Goal: Task Accomplishment & Management: Use online tool/utility

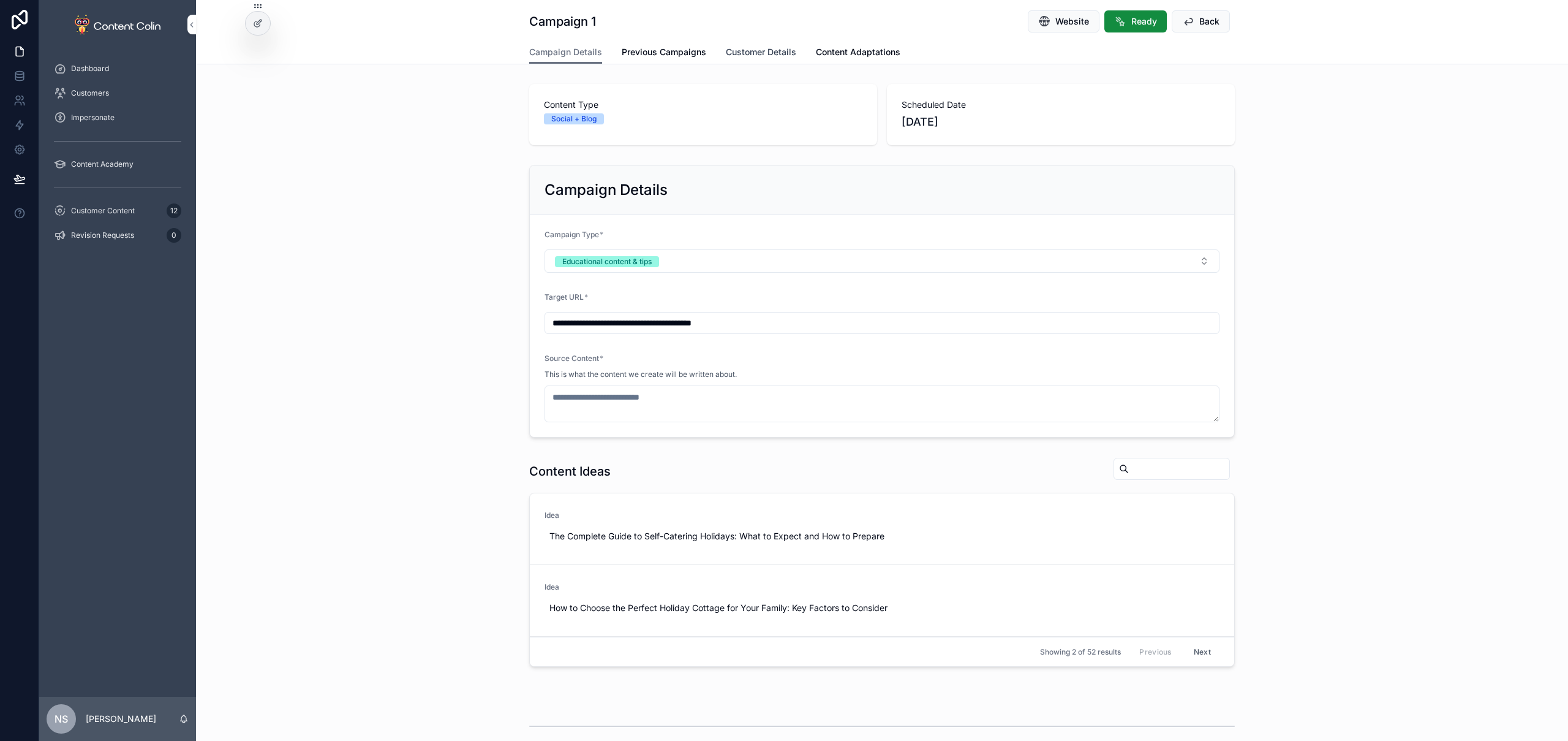
click at [740, 54] on span "Customer Details" at bounding box center [761, 52] width 70 height 12
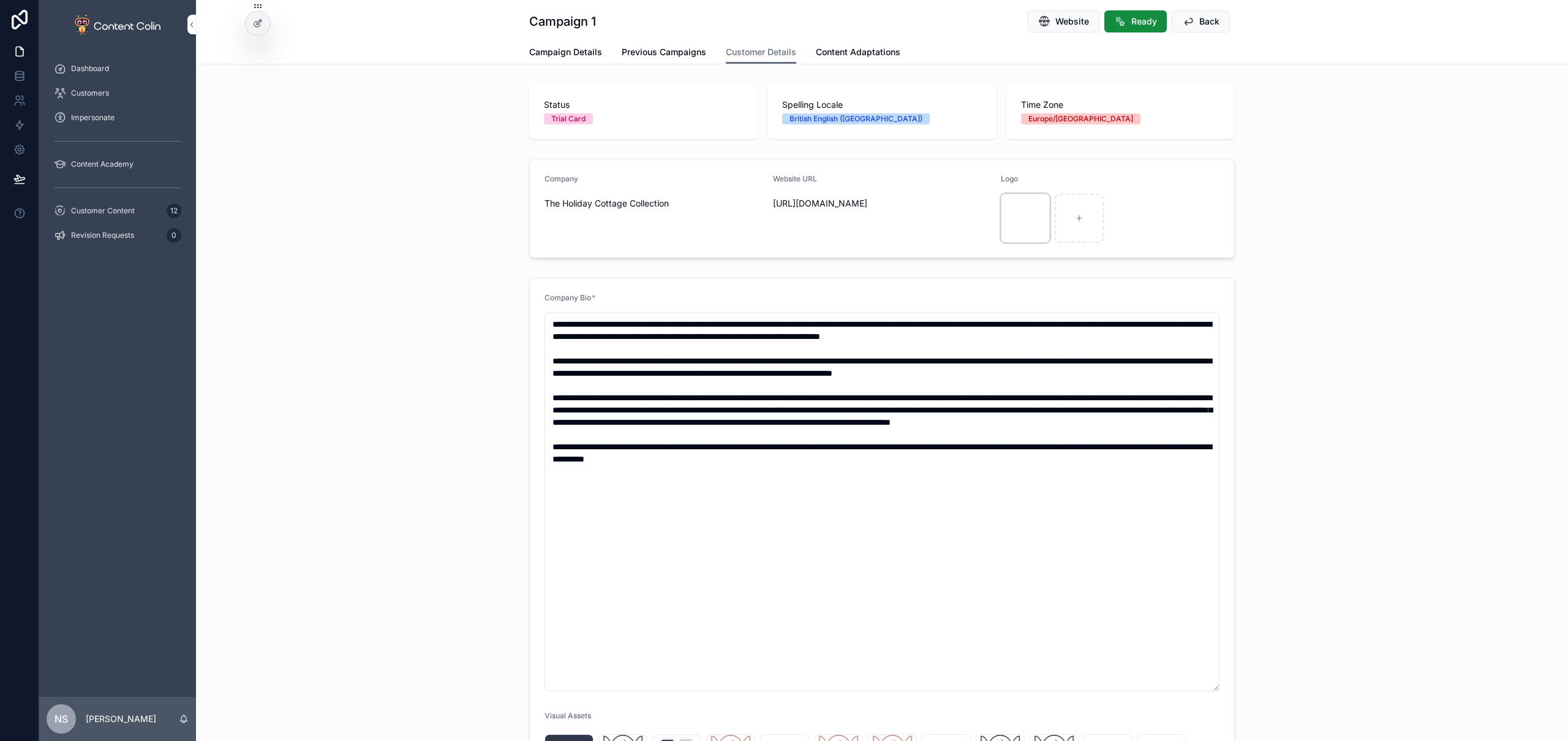
click at [0, 0] on icon "scrollable content" at bounding box center [0, 0] width 0 height 0
click at [1050, 183] on icon "scrollable content" at bounding box center [1050, 182] width 0 height 3
click at [548, 51] on span "Campaign Details" at bounding box center [566, 52] width 73 height 12
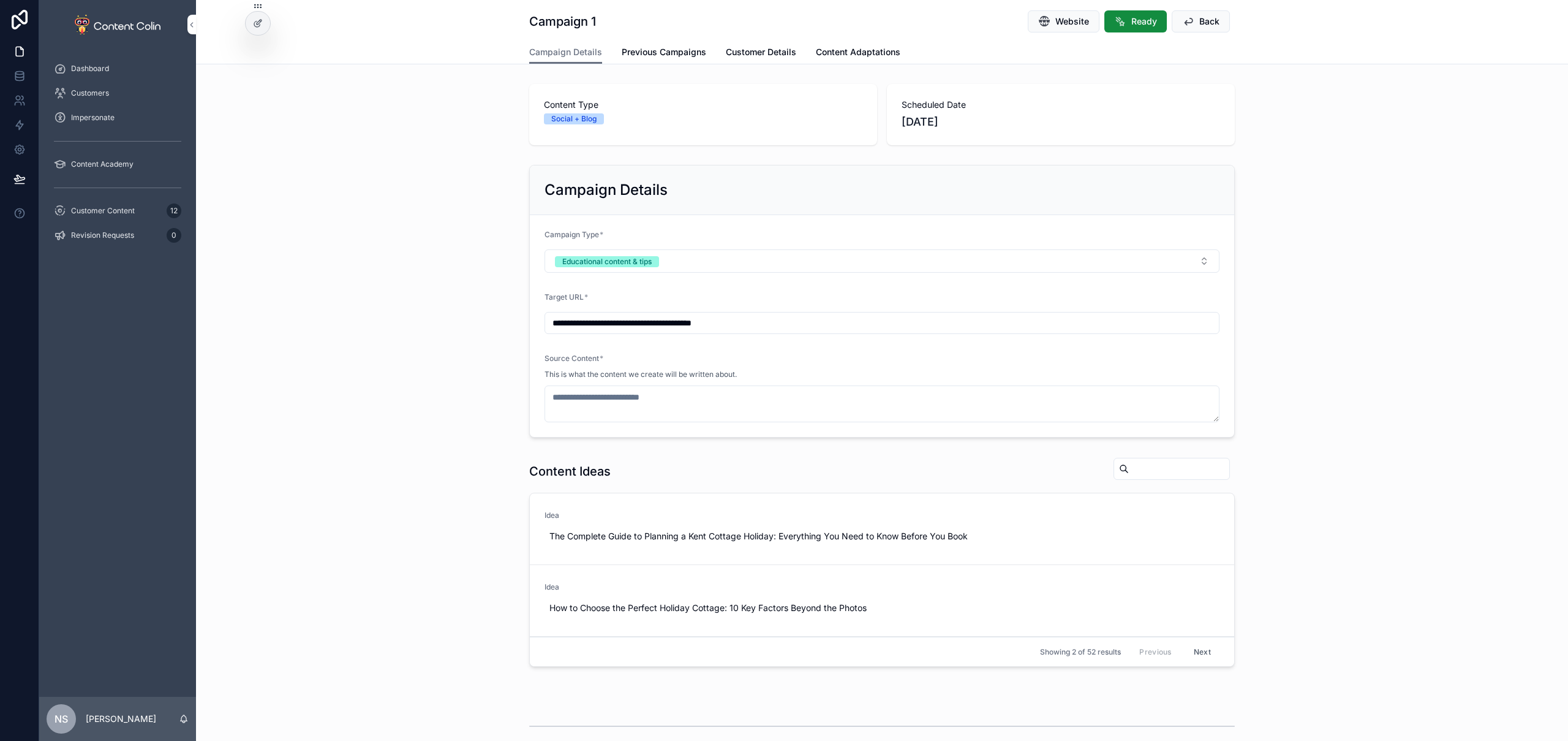
click at [771, 318] on input "**********" at bounding box center [883, 322] width 674 height 17
paste input "**********"
type input "**********"
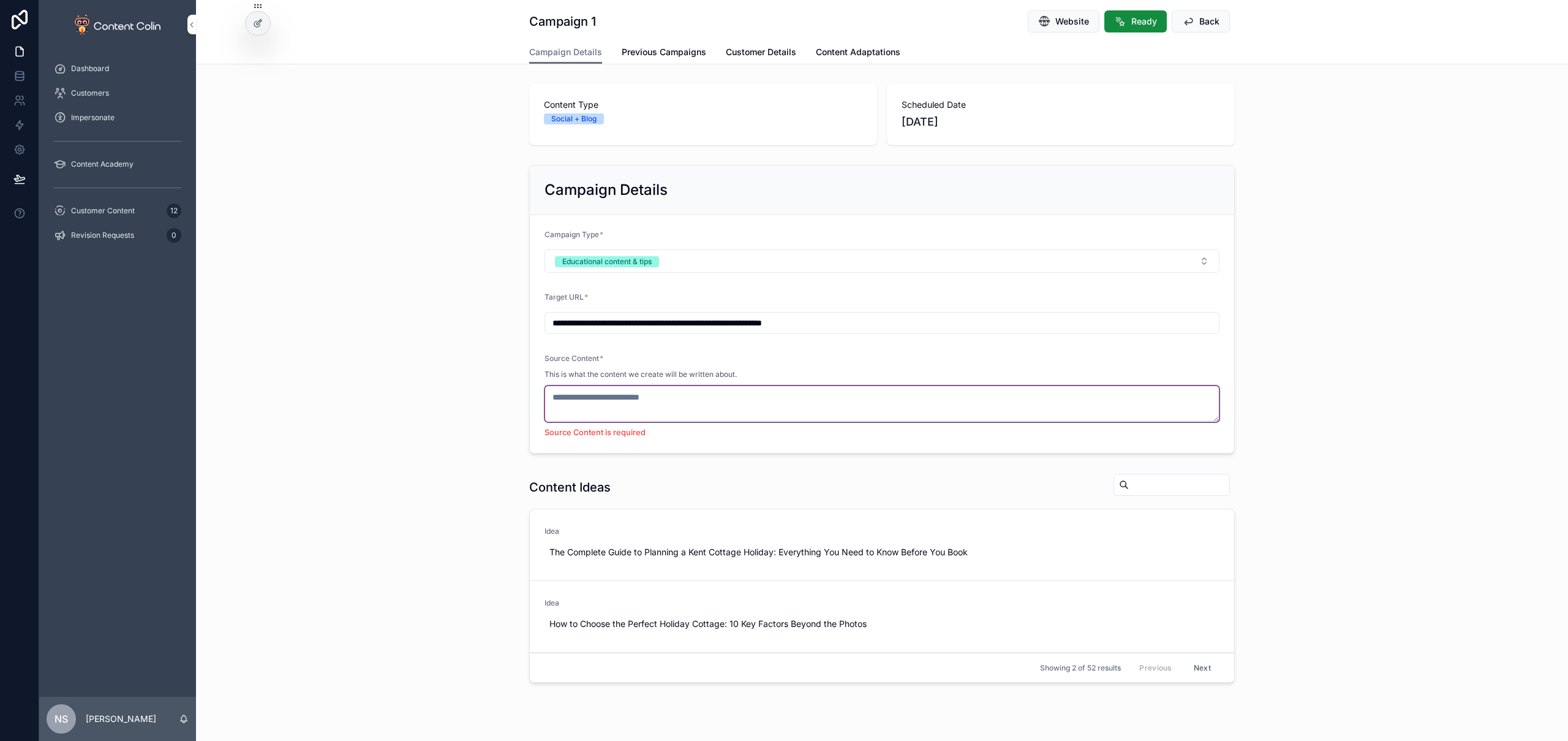
click at [659, 393] on textarea "scrollable content" at bounding box center [882, 404] width 675 height 37
paste textarea "**********"
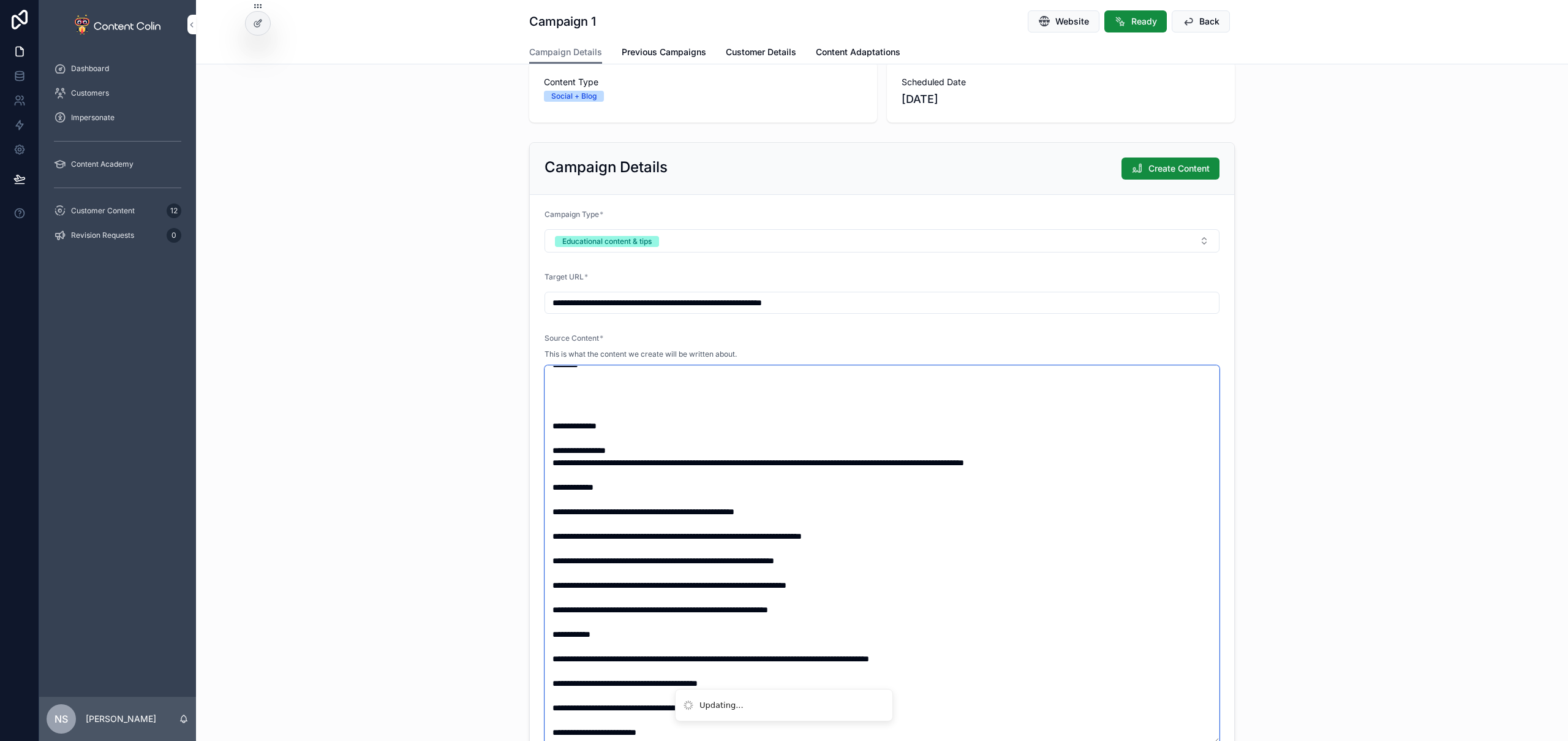
scroll to position [211, 0]
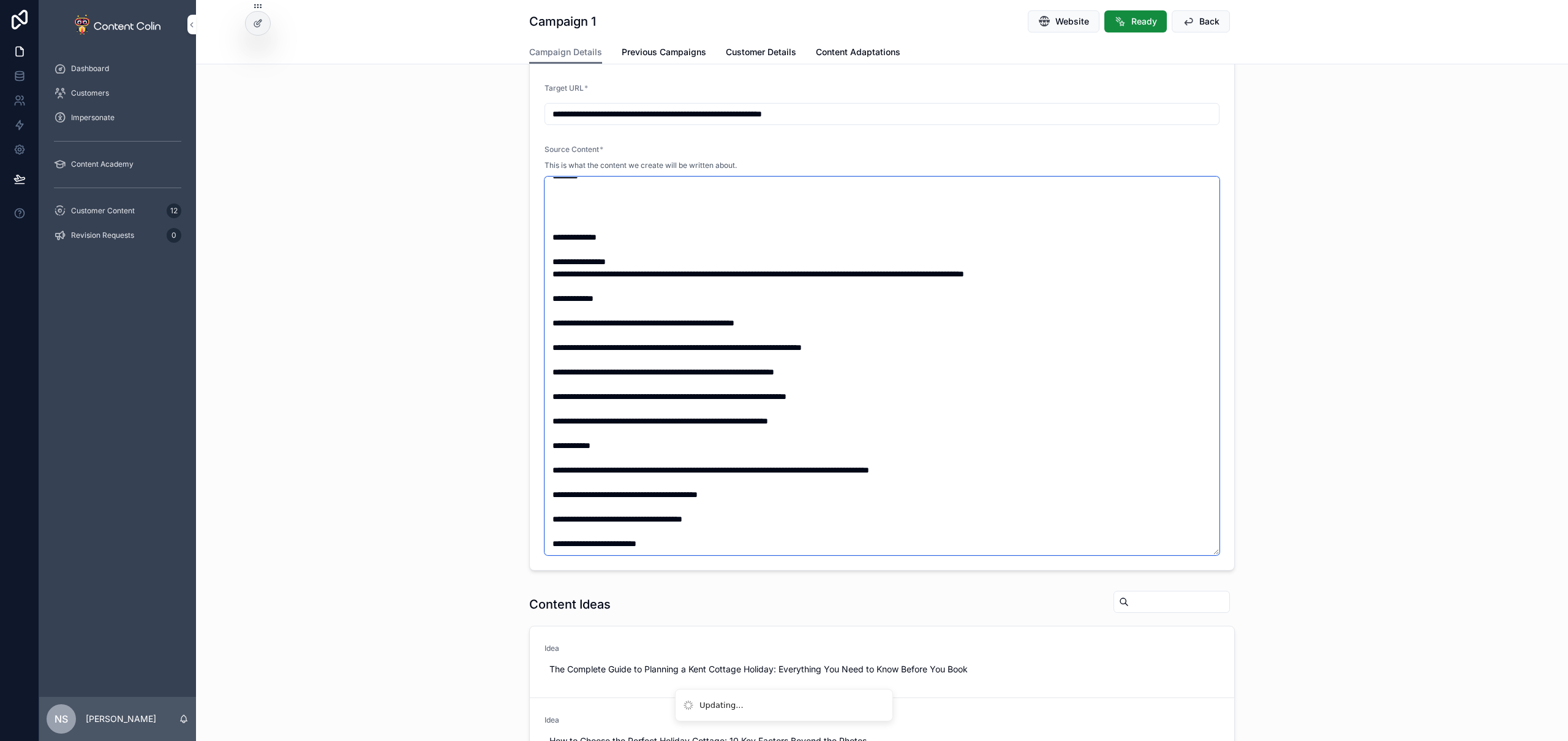
paste textarea "**********"
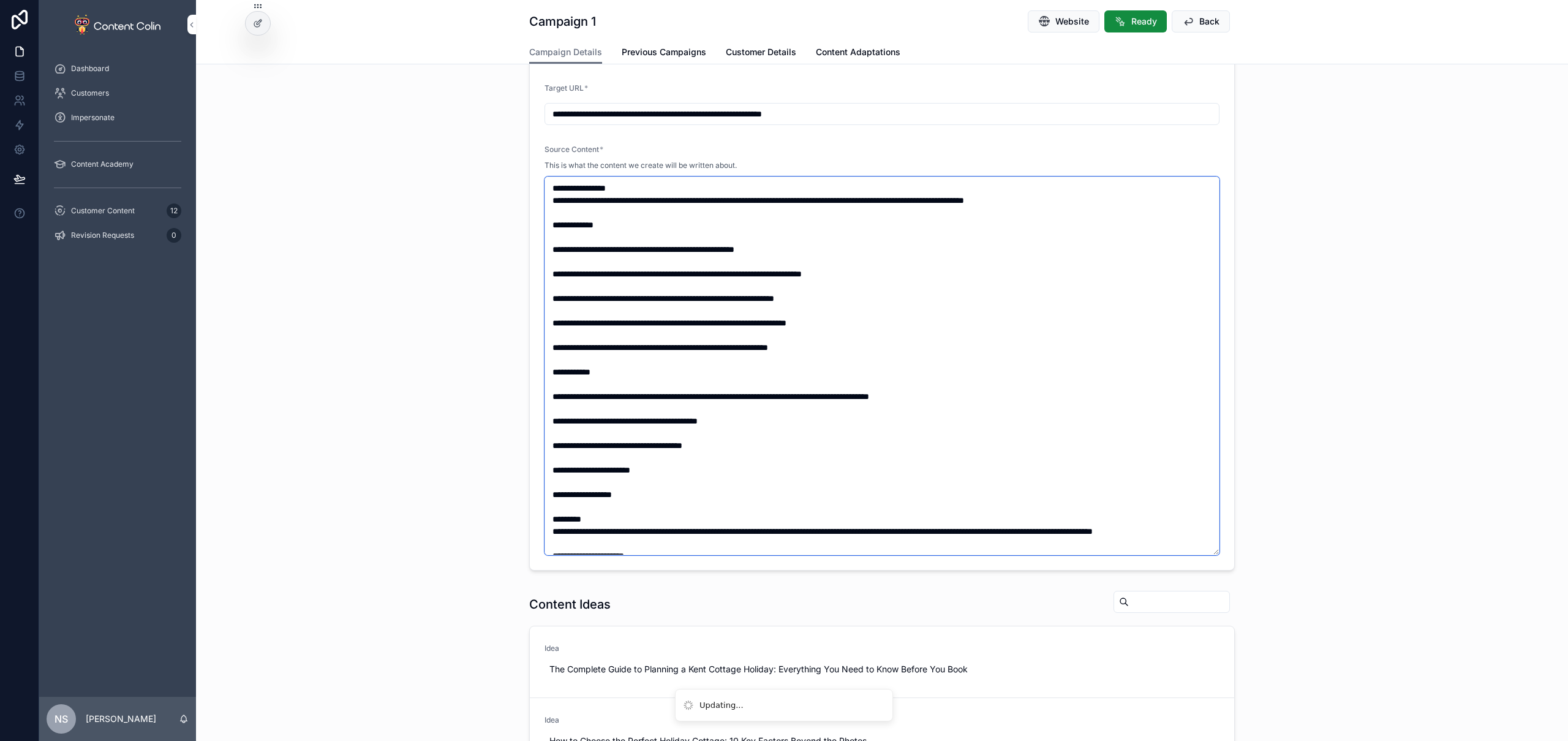
scroll to position [974, 0]
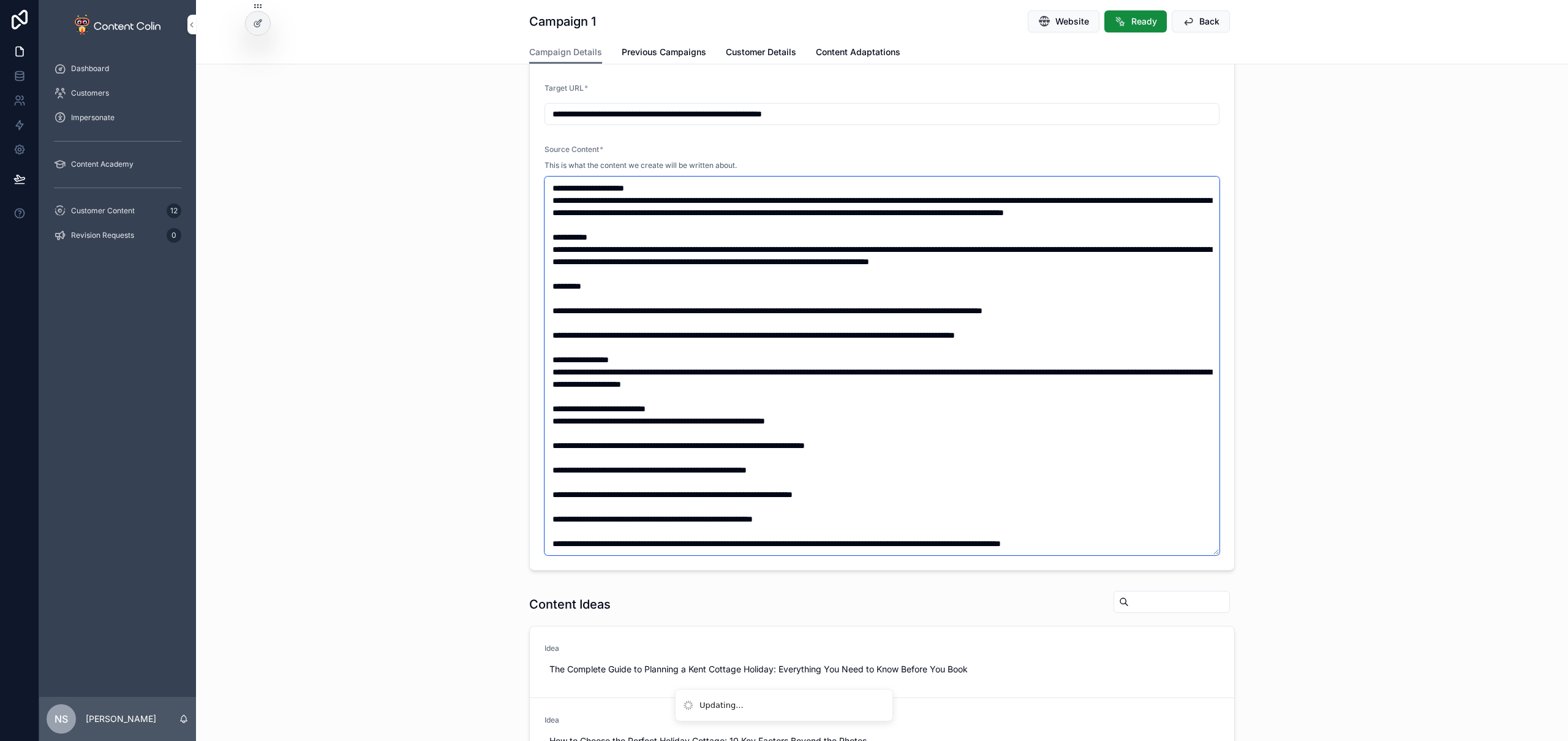
type textarea "**********"
click at [1058, 297] on div "**********" at bounding box center [882, 262] width 1372 height 627
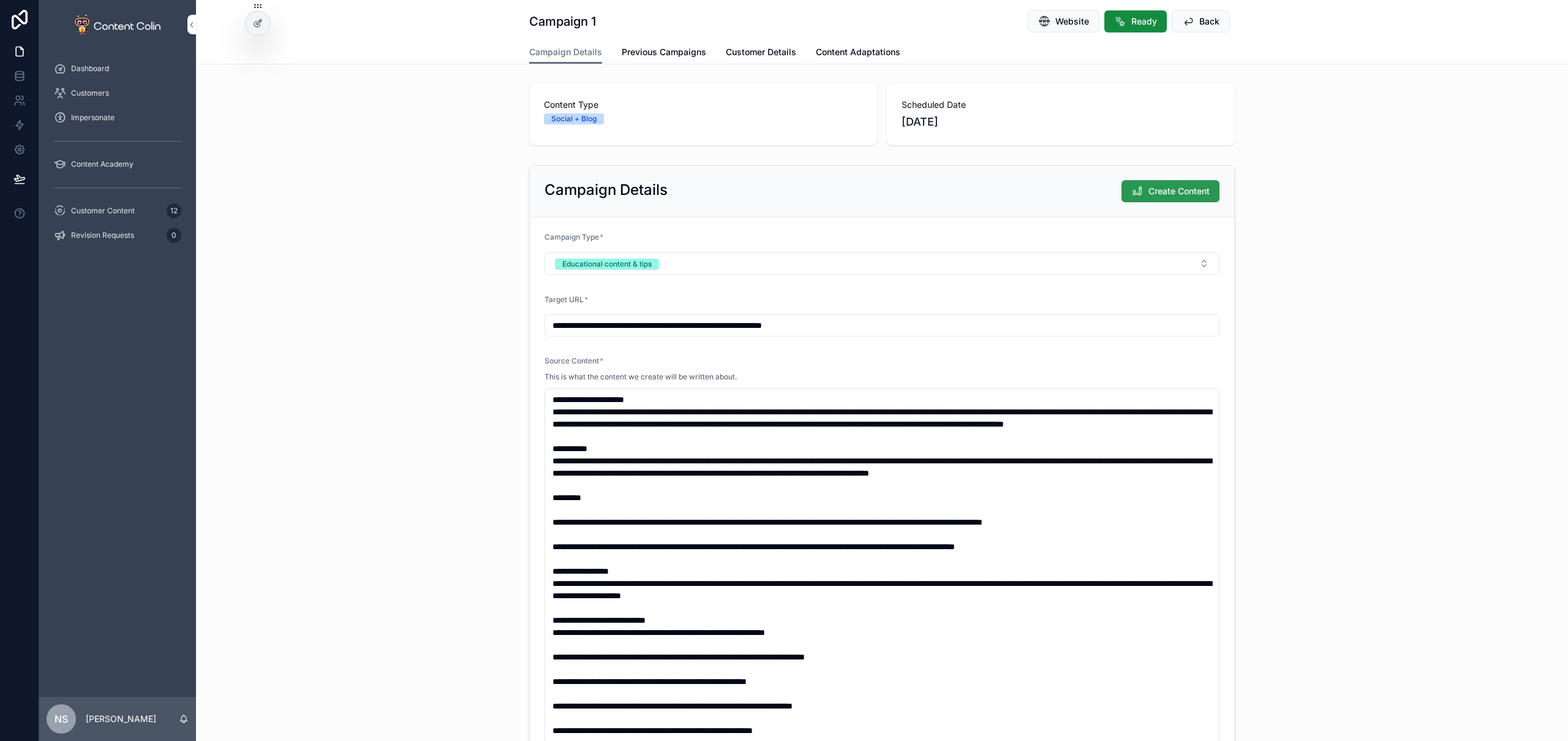
click at [1058, 196] on span "Create Content" at bounding box center [1179, 191] width 62 height 12
click at [1058, 279] on div "**********" at bounding box center [882, 473] width 1372 height 627
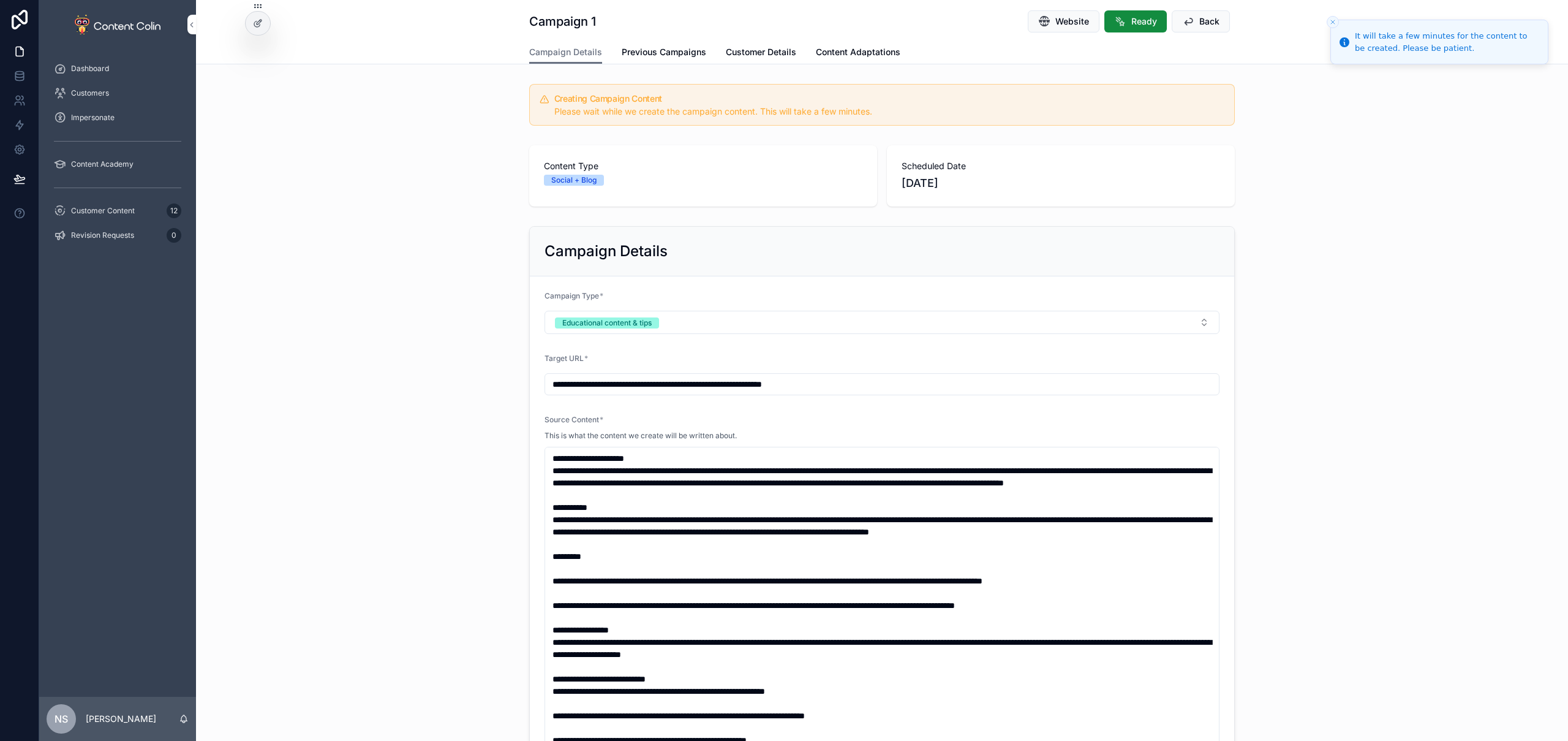
click at [1058, 269] on div "Campaign Details" at bounding box center [882, 252] width 705 height 49
click at [116, 218] on div "Customer Content 12" at bounding box center [117, 210] width 128 height 19
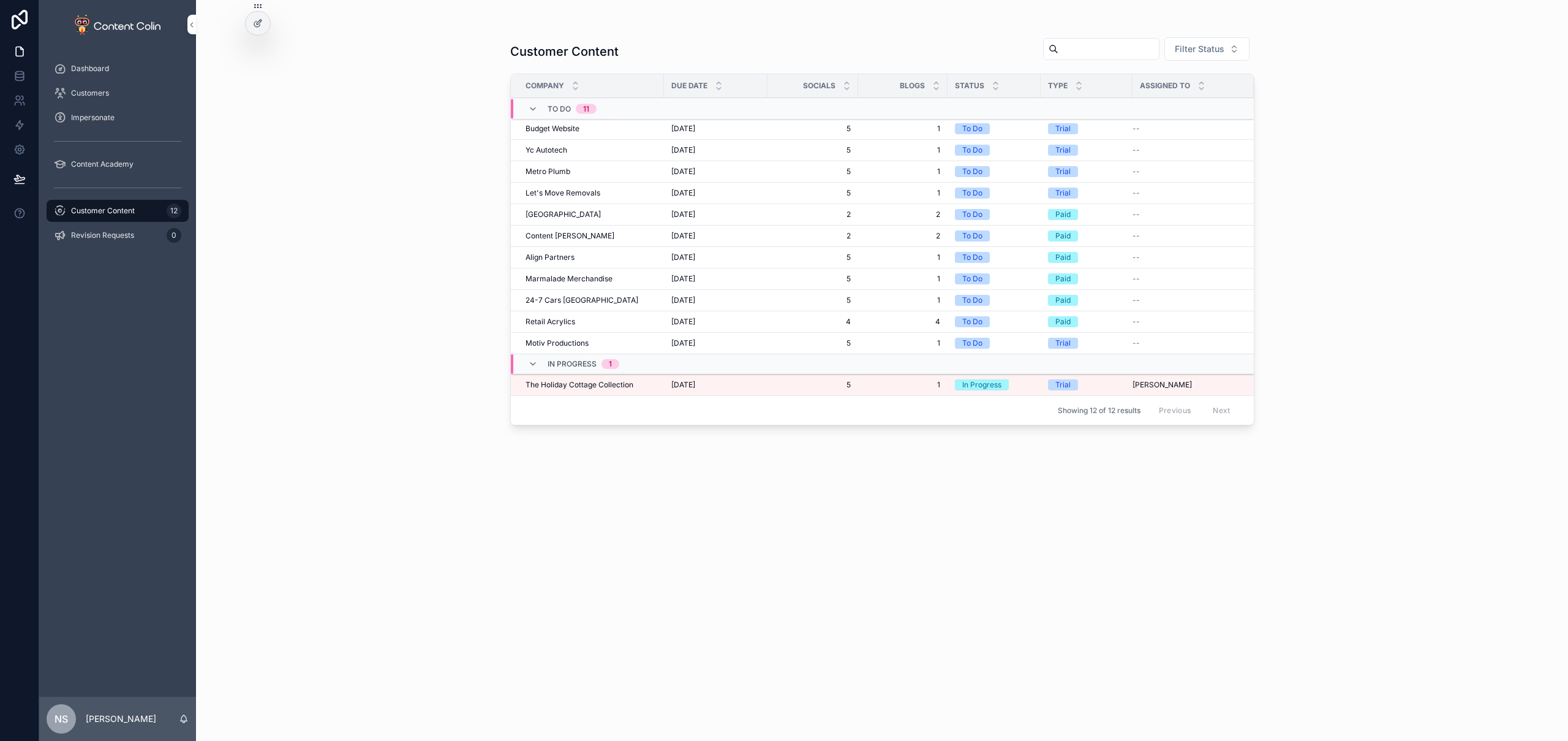
click at [557, 390] on td "The Holiday Cottage Collection The Holiday Cottage Collection" at bounding box center [588, 385] width 153 height 21
click at [587, 384] on span "The Holiday Cottage Collection" at bounding box center [579, 385] width 108 height 10
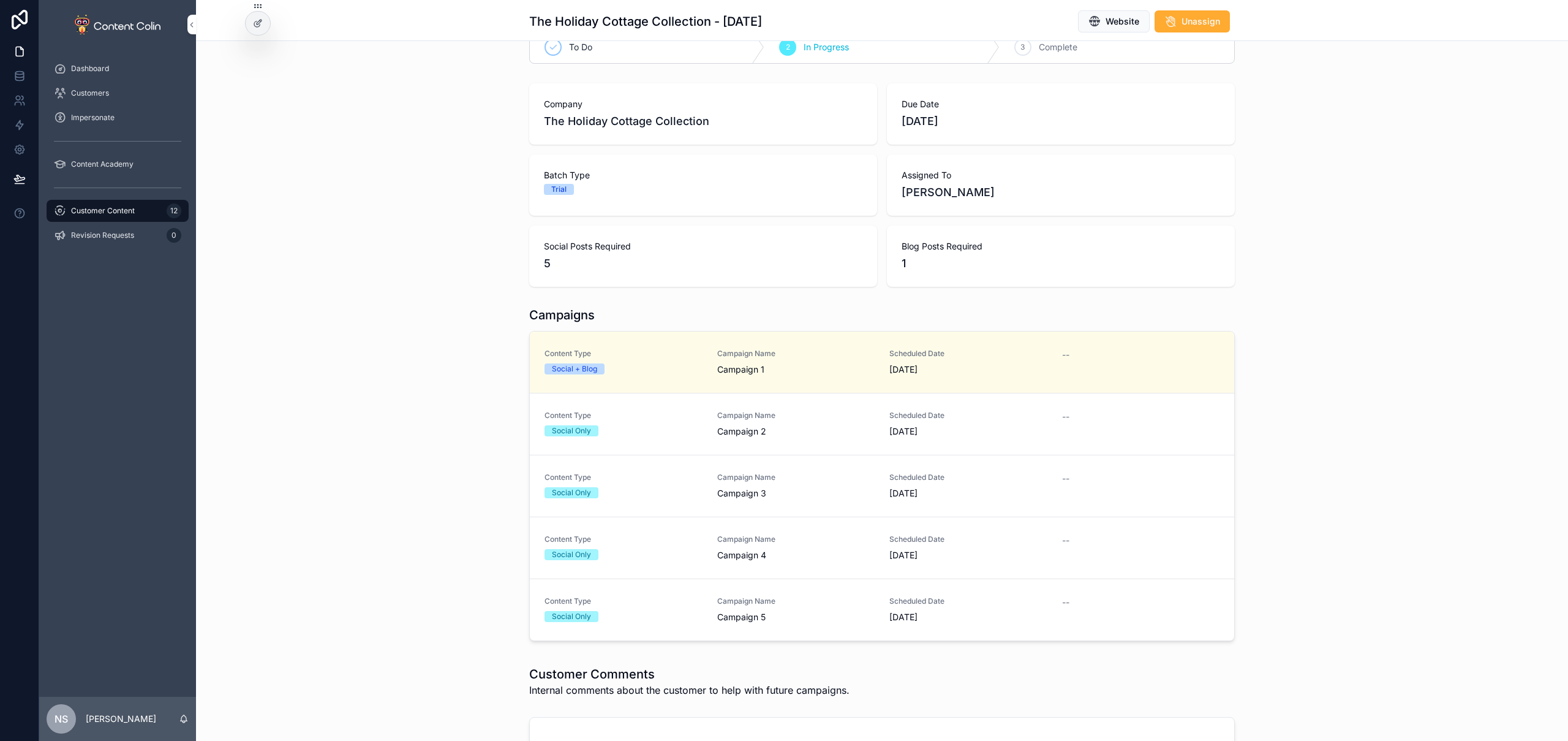
scroll to position [93, 0]
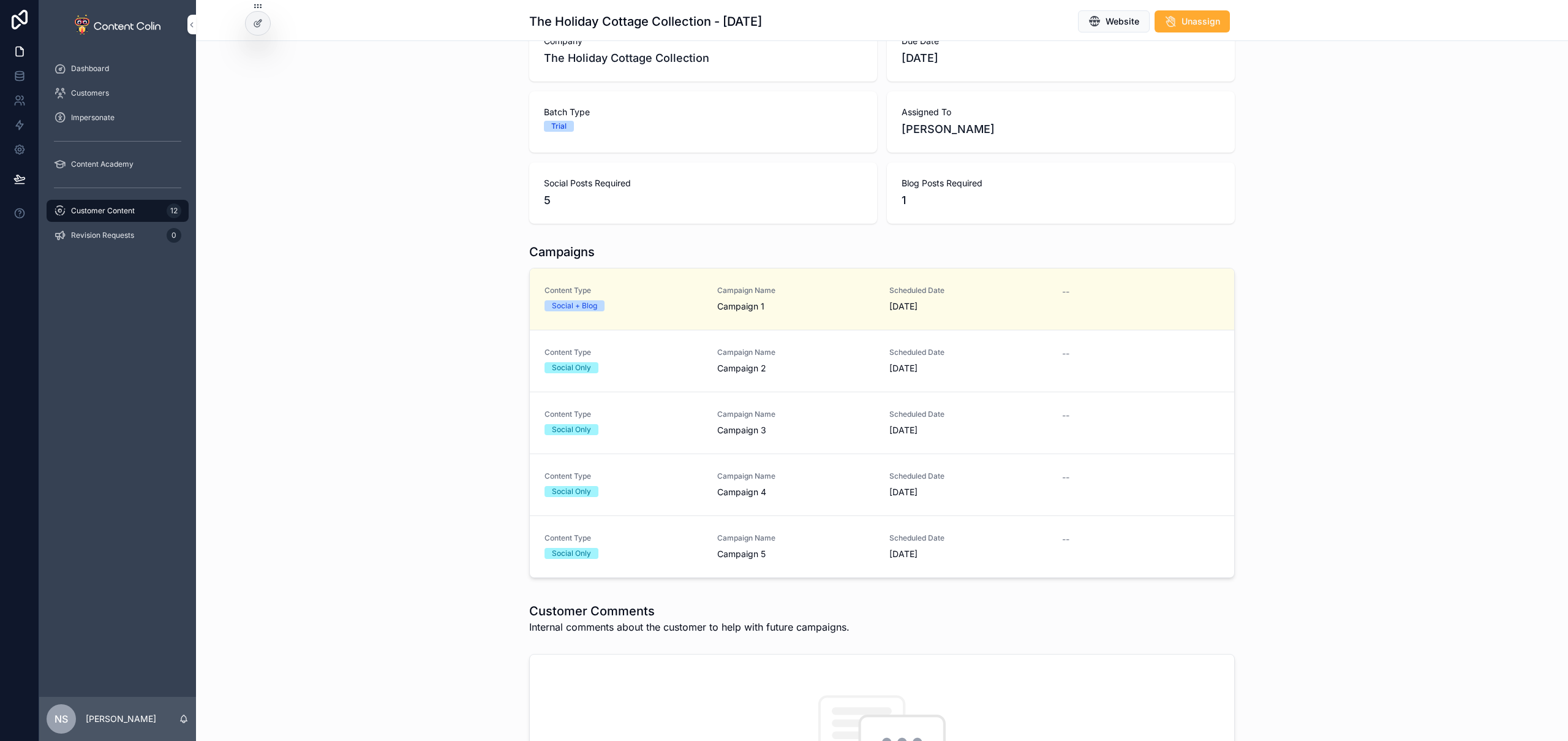
click at [786, 368] on span "Campaign 2" at bounding box center [796, 368] width 158 height 12
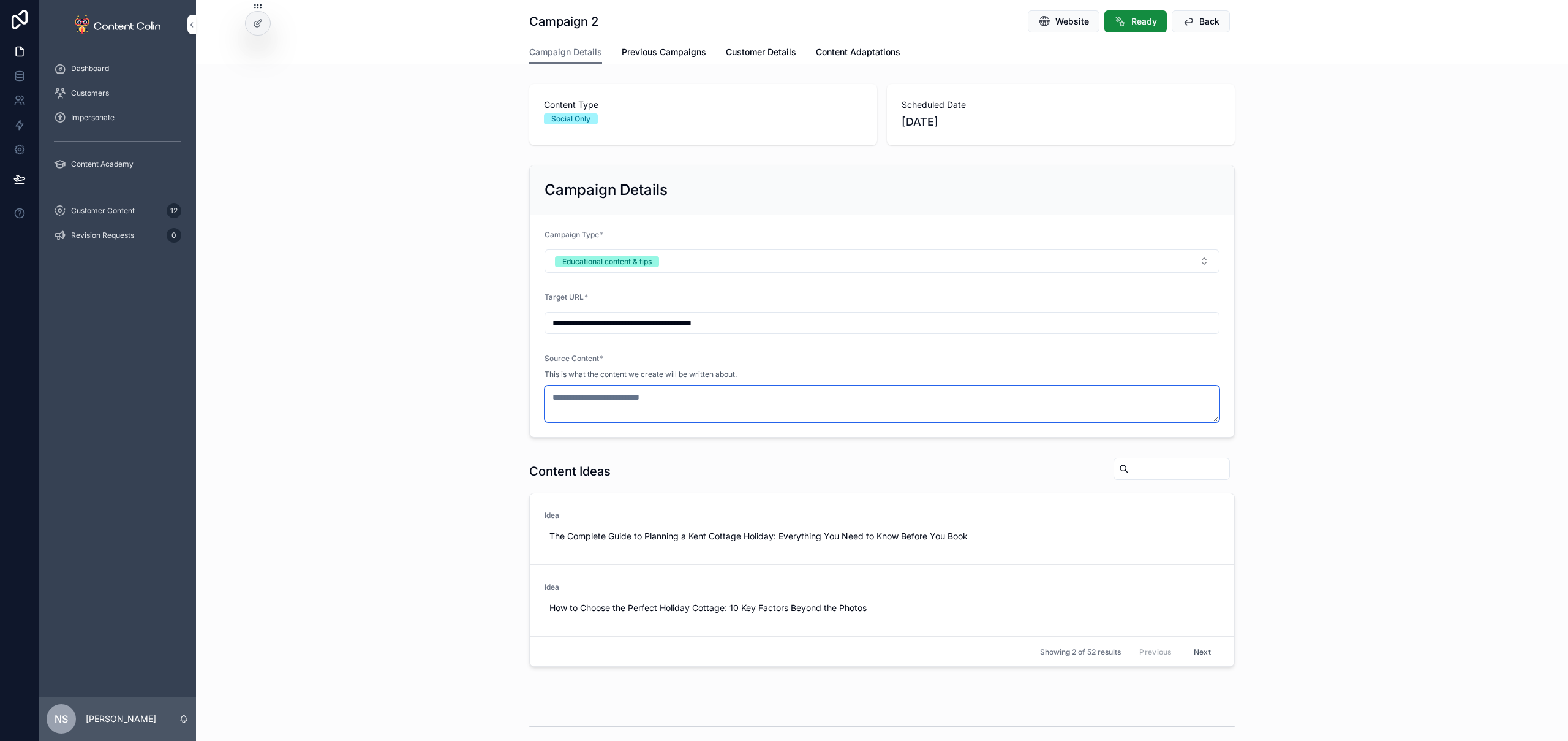
click at [722, 394] on textarea "scrollable content" at bounding box center [882, 404] width 675 height 37
click at [1058, 586] on button "Next" at bounding box center [1202, 652] width 34 height 19
click at [1058, 586] on button "Next" at bounding box center [1202, 664] width 34 height 19
click at [1058, 586] on button "Next" at bounding box center [1202, 652] width 34 height 19
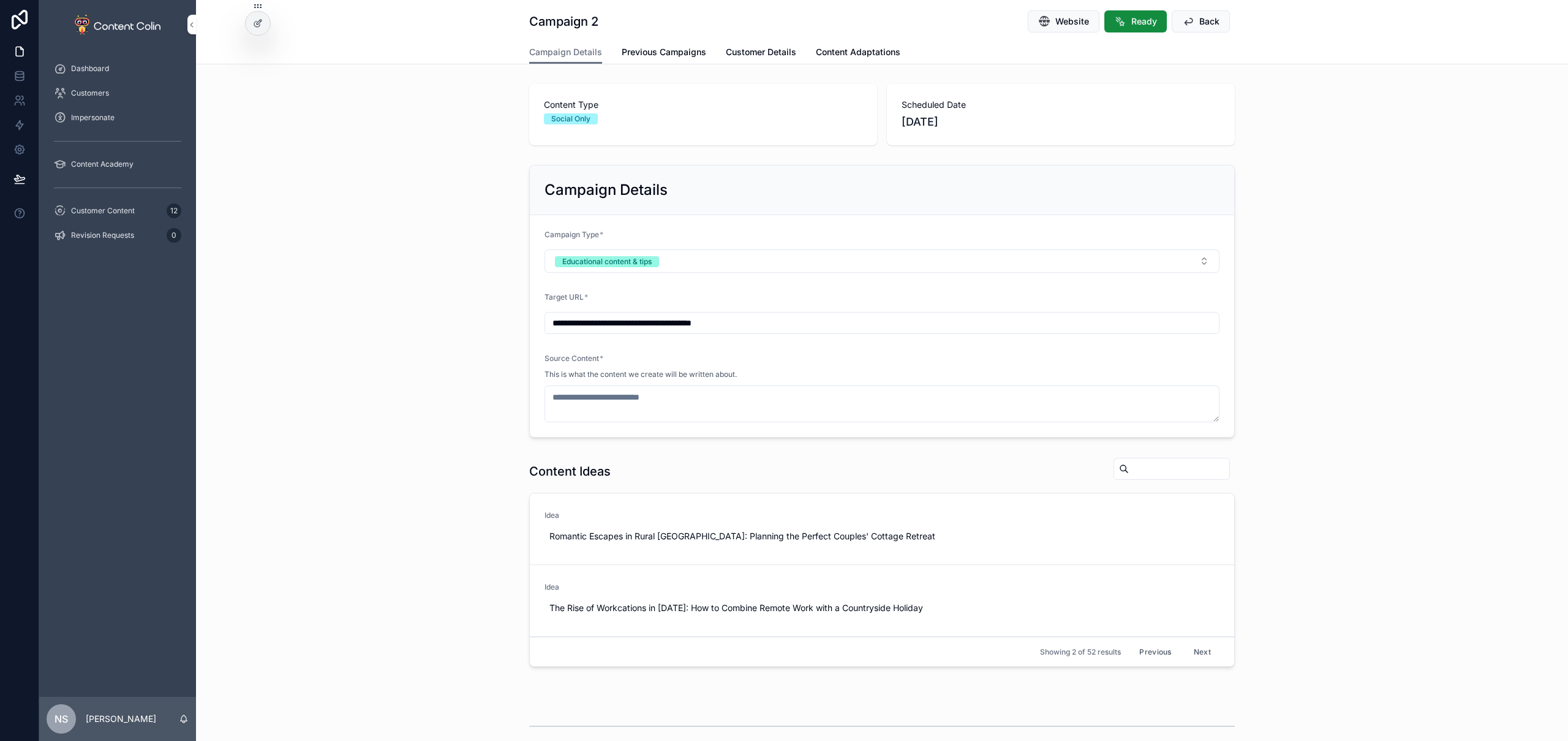
click at [0, 0] on span "Use This" at bounding box center [0, 0] width 0 height 0
type textarea "**********"
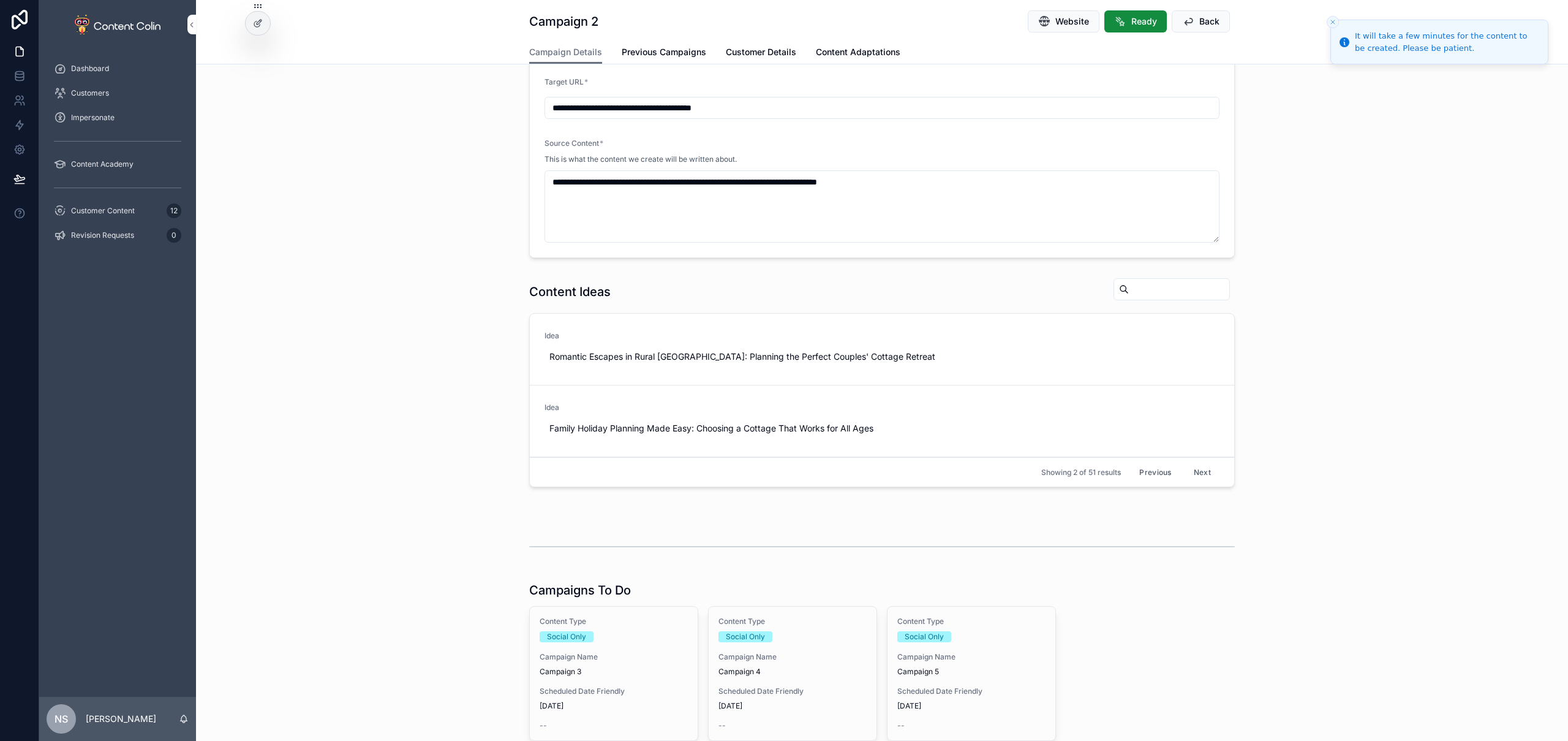
scroll to position [292, 0]
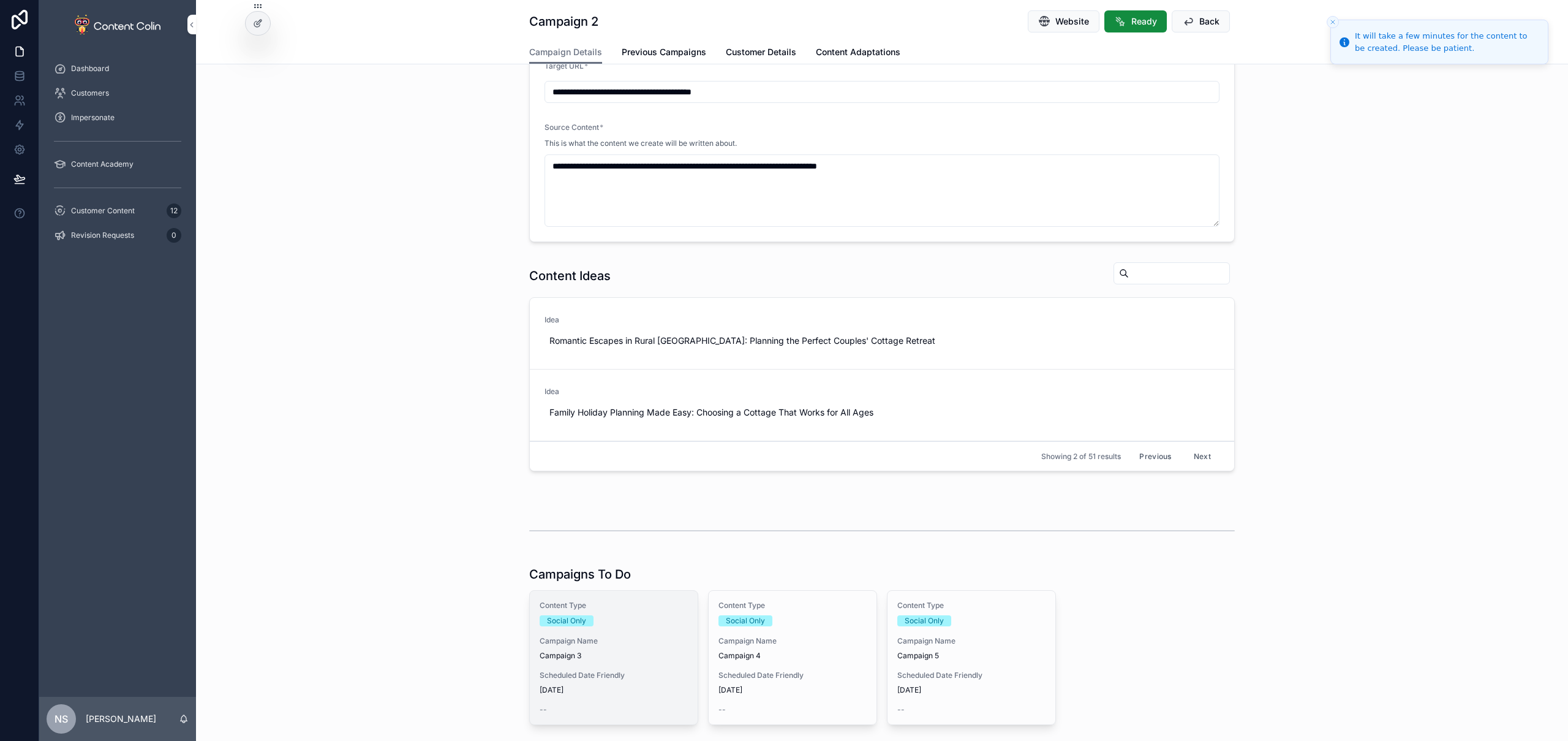
click at [636, 586] on span "Campaign Name" at bounding box center [613, 641] width 148 height 10
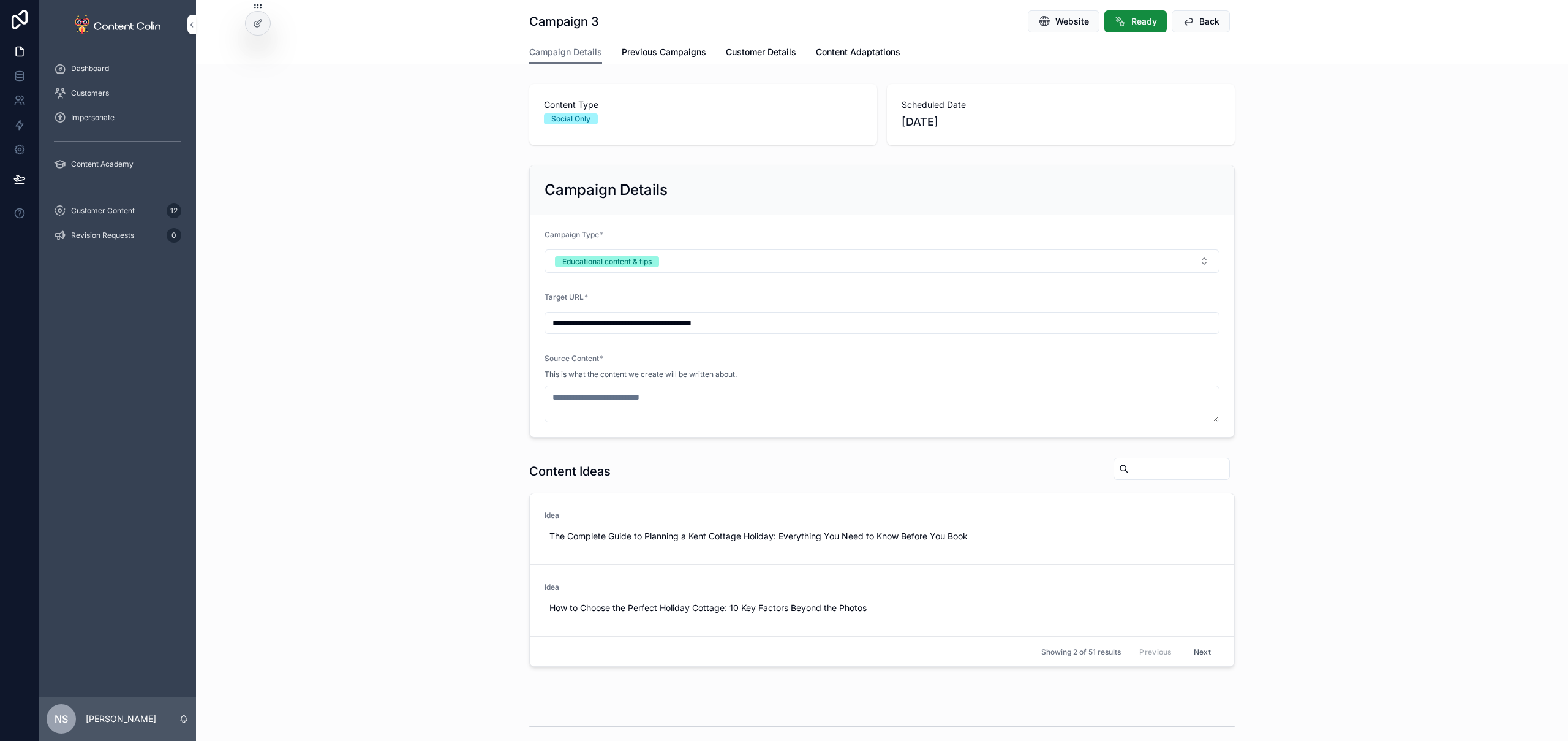
click at [773, 321] on input "**********" at bounding box center [883, 322] width 674 height 17
paste input "**********"
type input "**********"
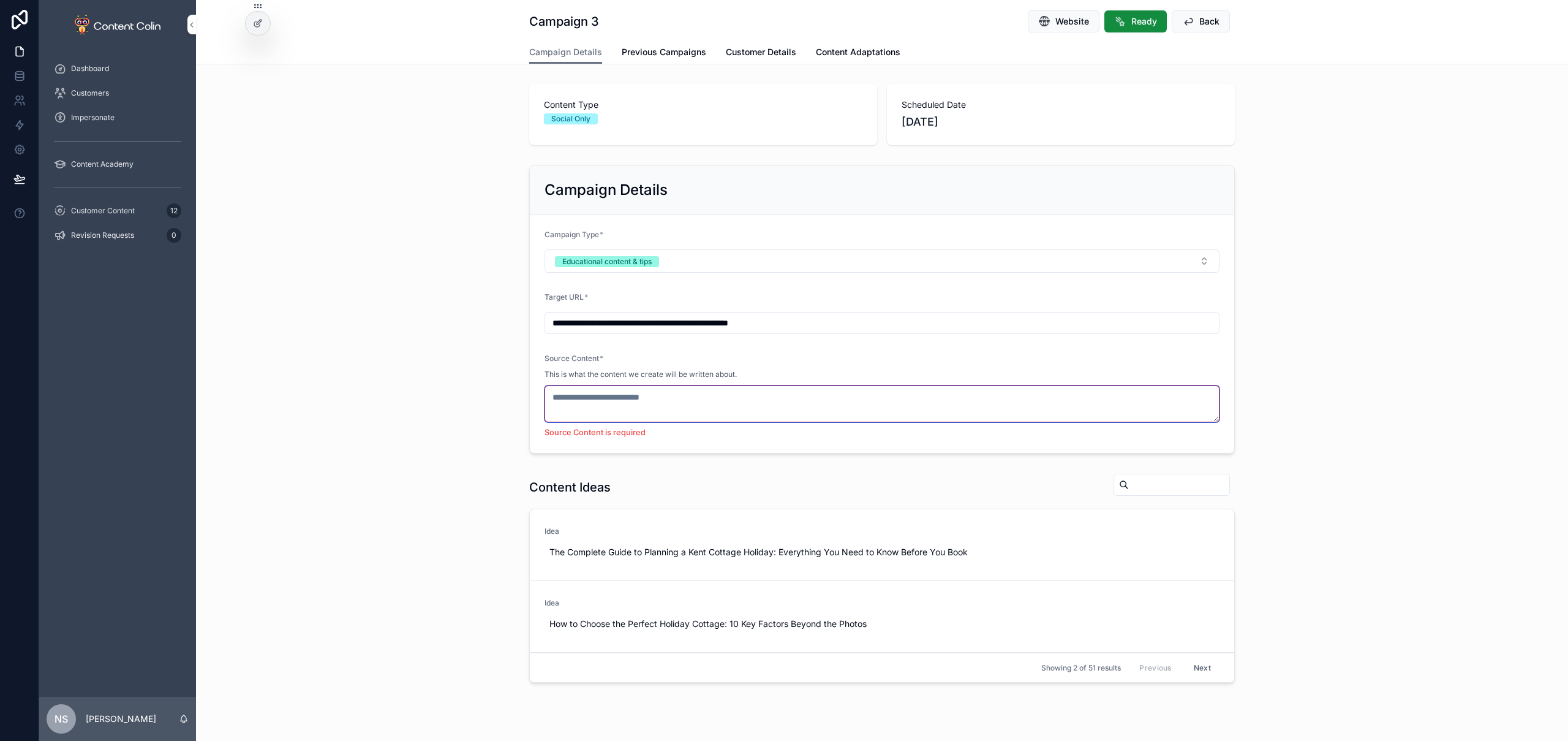
click at [725, 402] on textarea "scrollable content" at bounding box center [882, 404] width 675 height 37
paste textarea "**********"
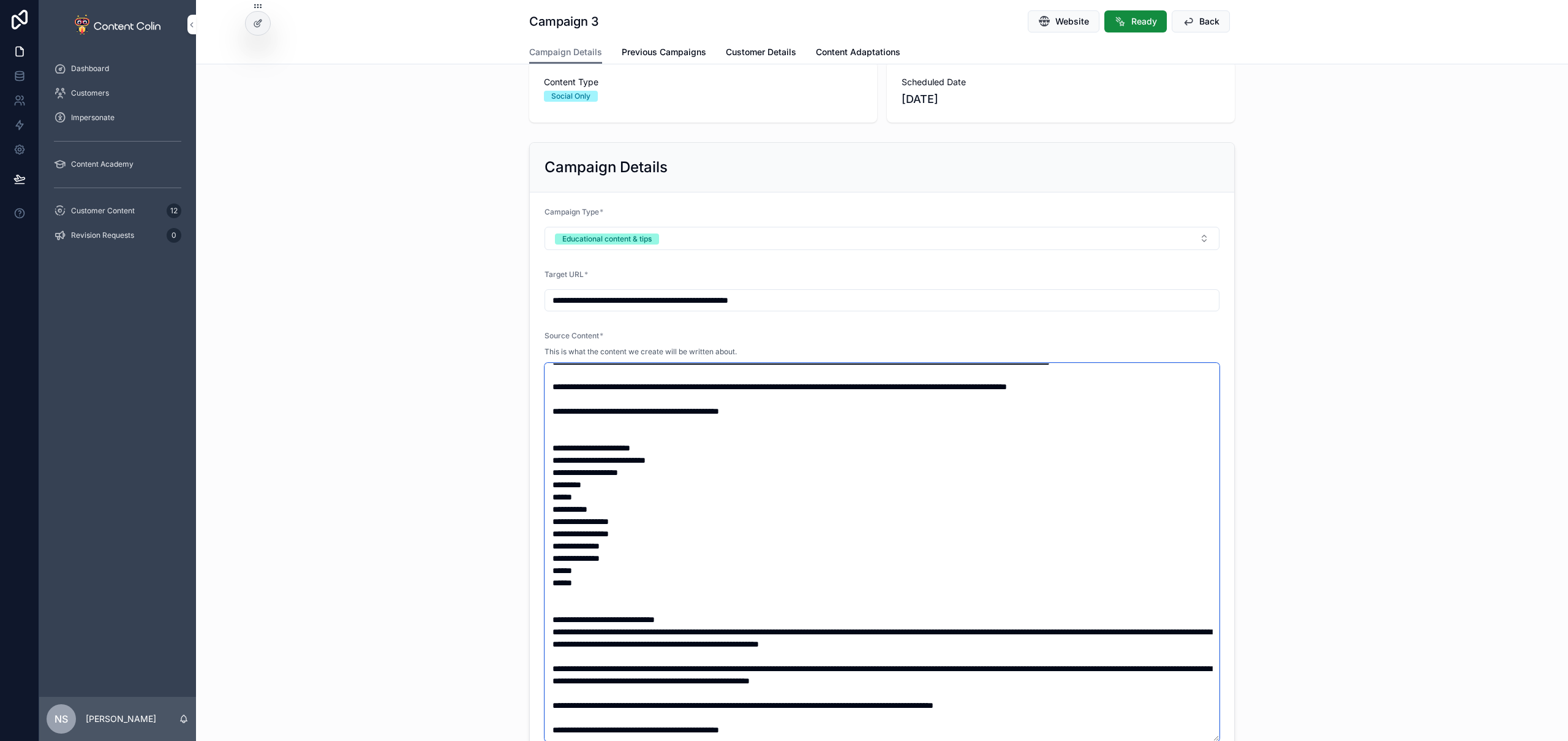
type textarea "**********"
click at [1058, 366] on div "**********" at bounding box center [882, 449] width 1372 height 624
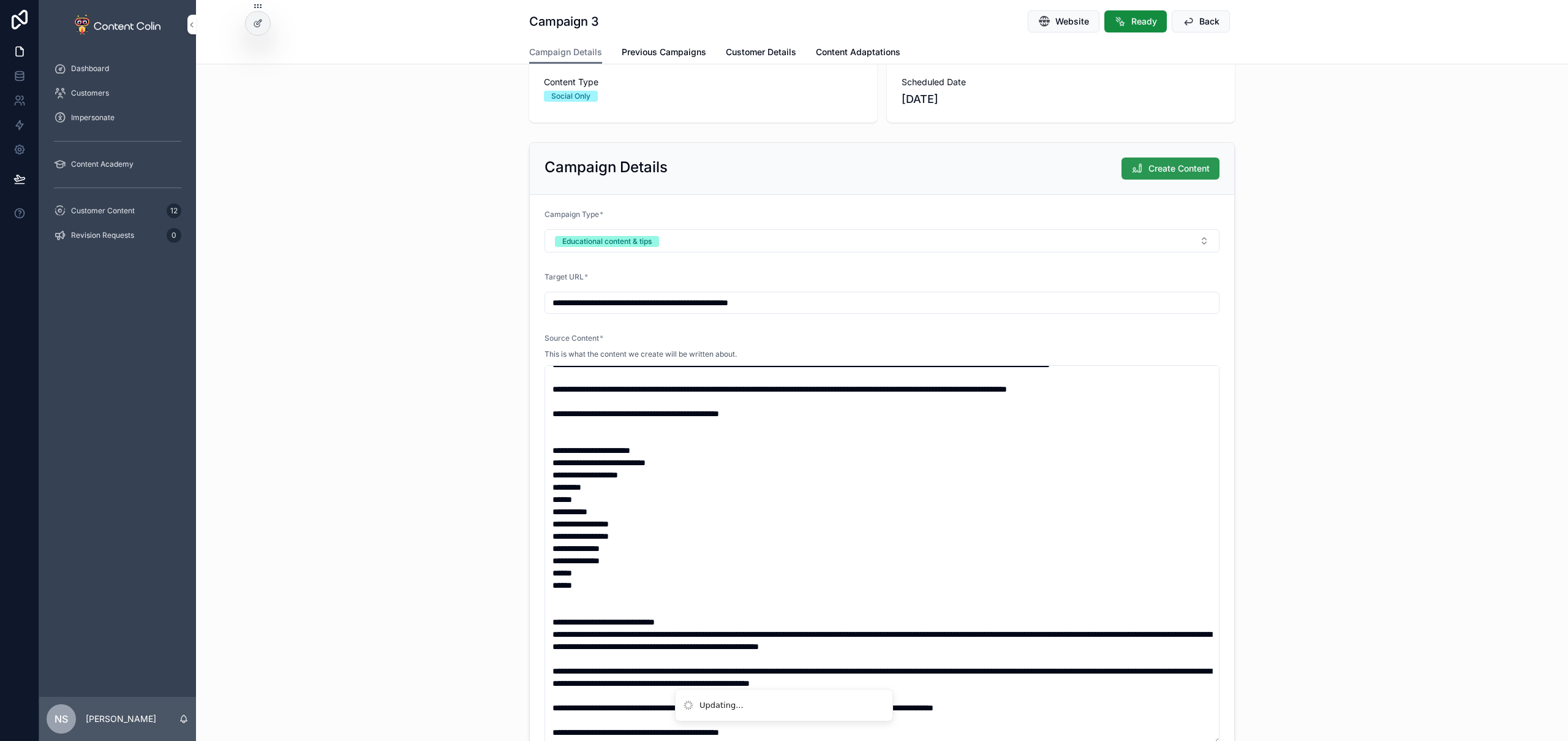
click at [1058, 168] on span "Create Content" at bounding box center [1179, 168] width 62 height 12
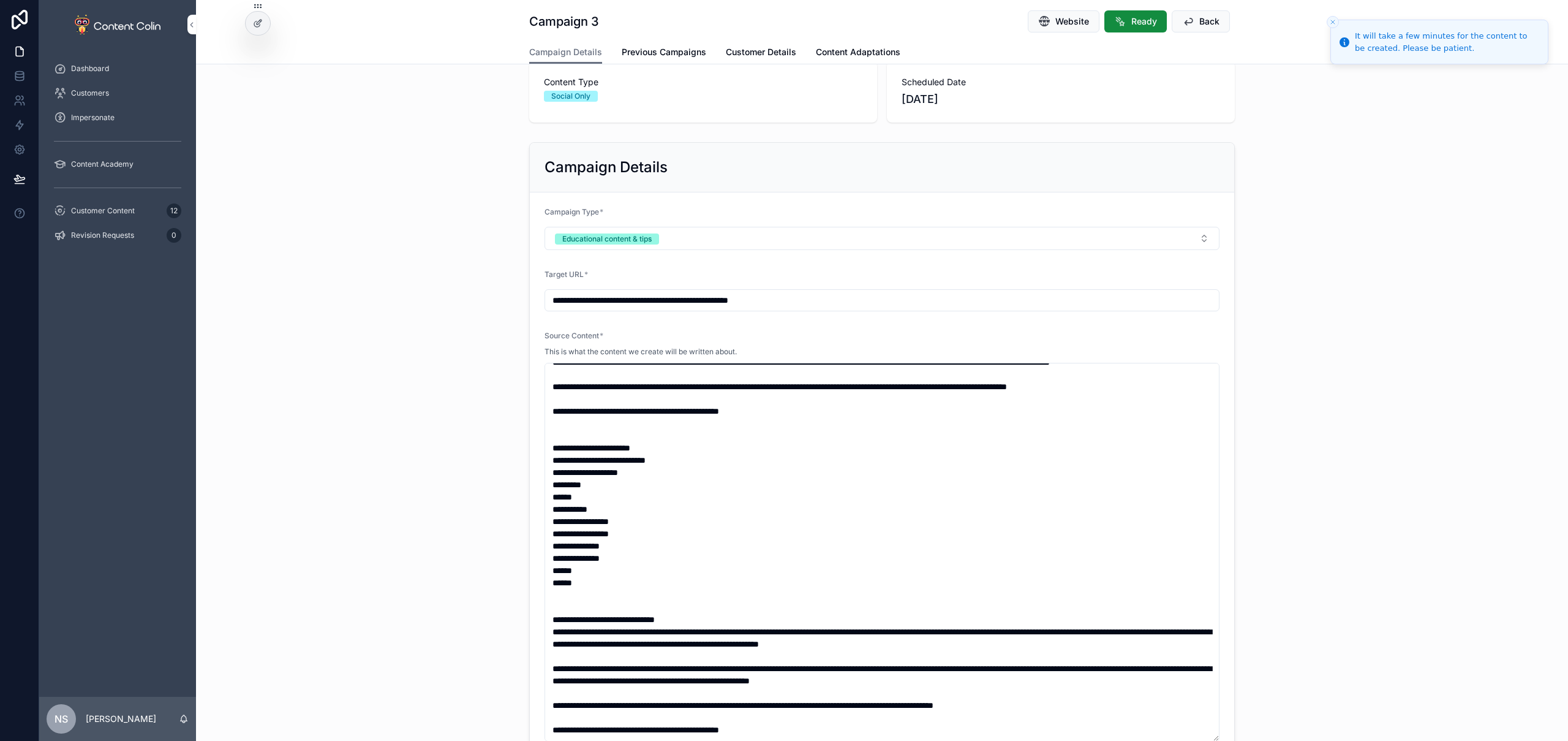
scroll to position [705, 0]
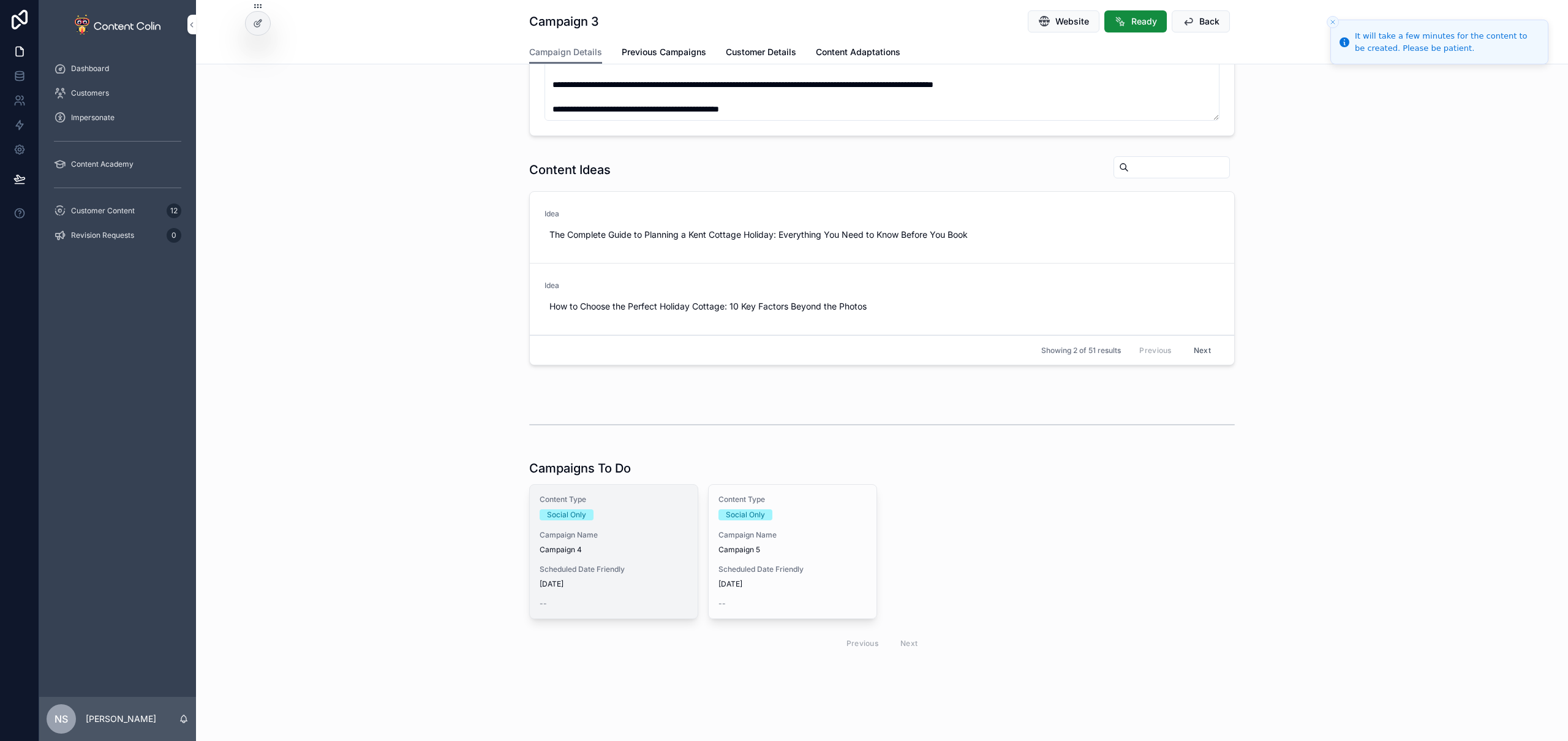
click at [625, 586] on div "Content Type Social Only Campaign Name Campaign 4 Scheduled Date Friendly 20th …" at bounding box center [613, 552] width 168 height 134
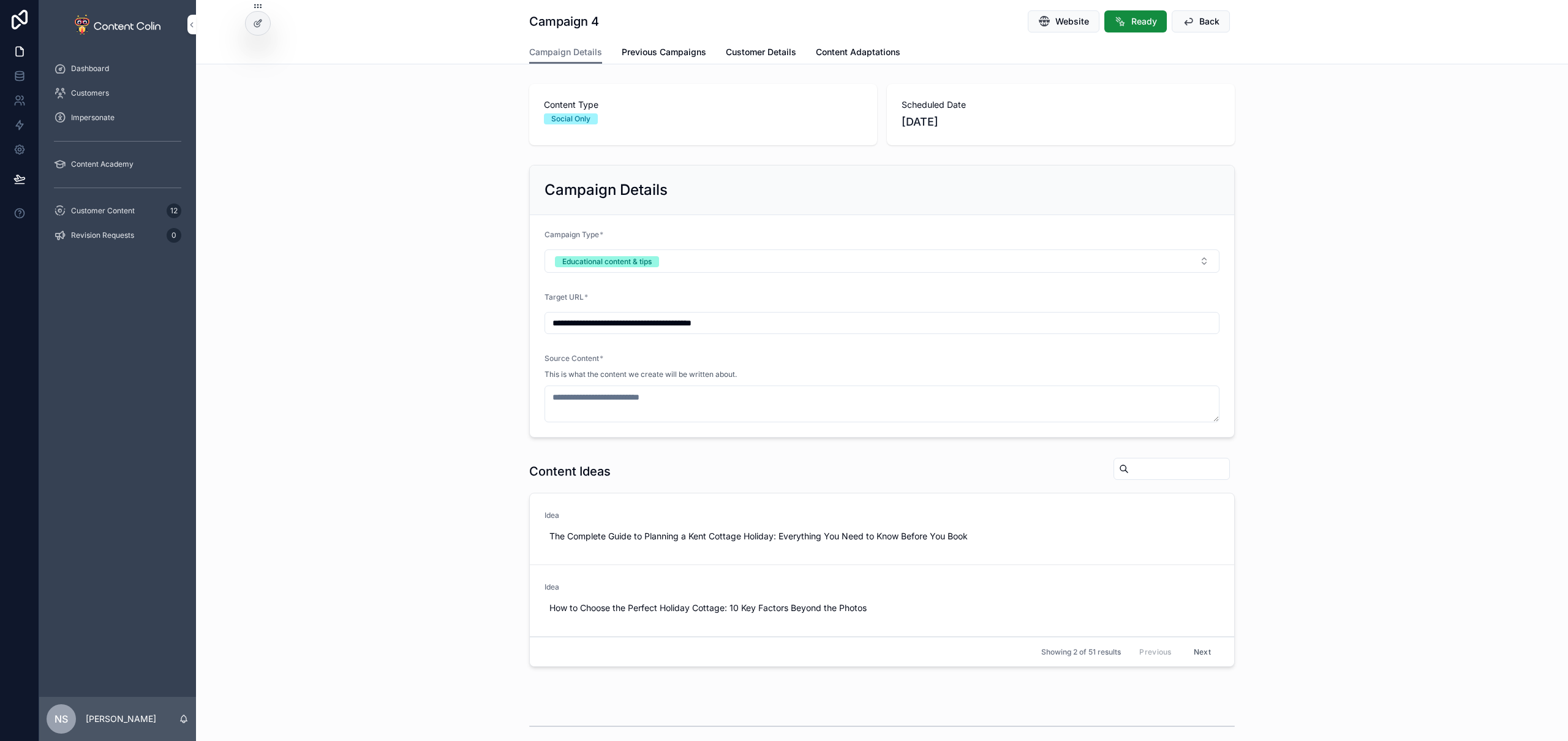
click at [0, 0] on span "Use This" at bounding box center [0, 0] width 0 height 0
type textarea "**********"
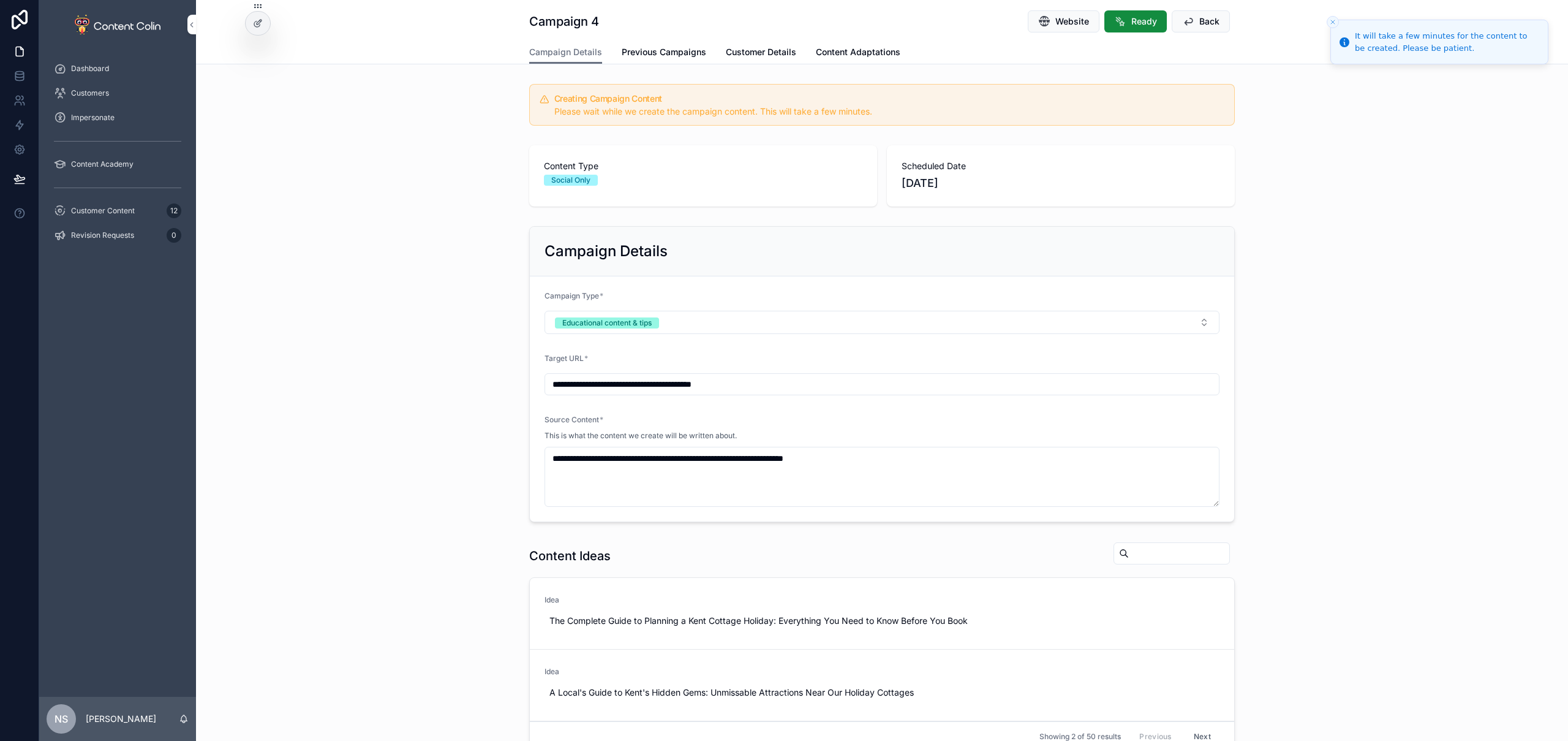
scroll to position [386, 0]
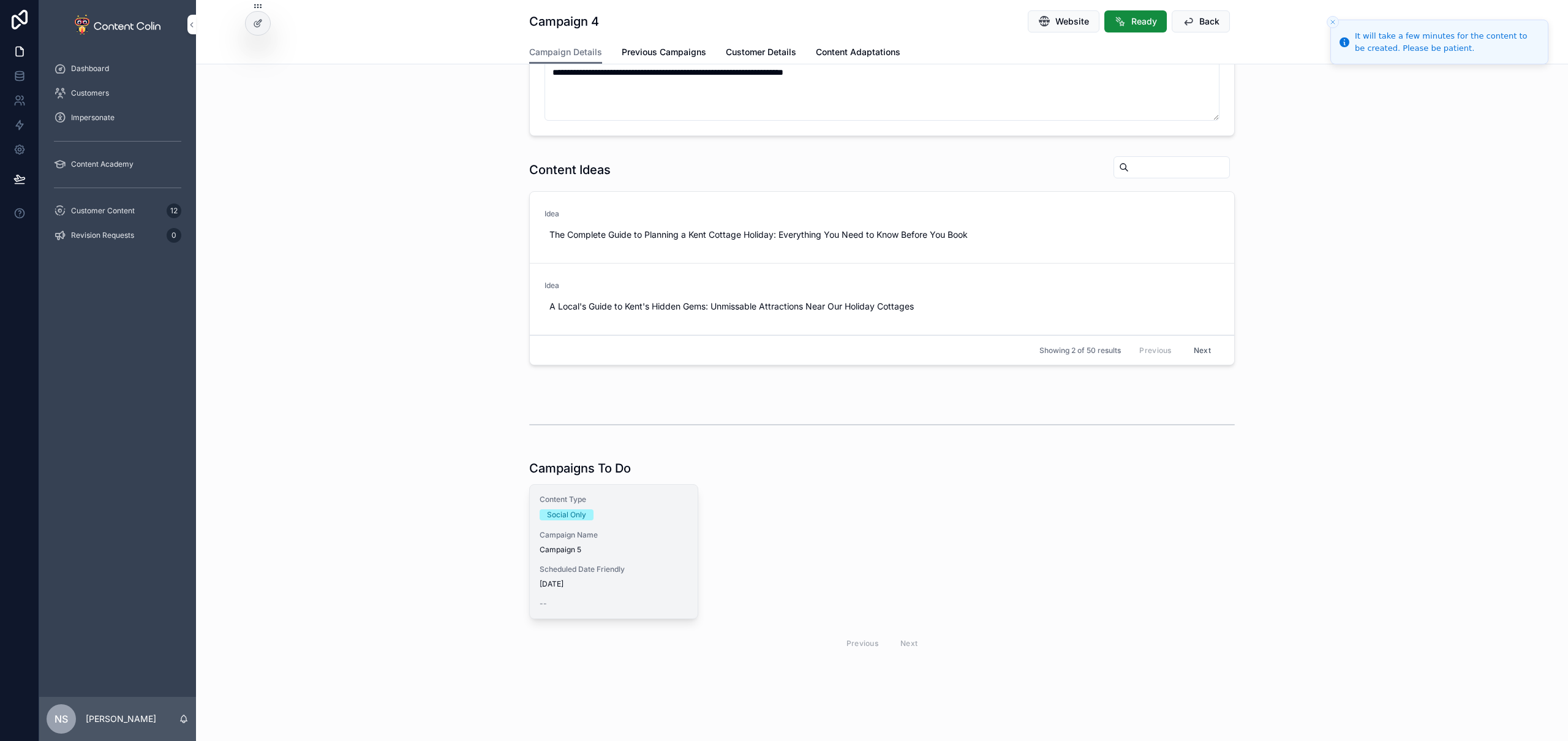
click at [604, 554] on div "Content Type Social Only Campaign Name Campaign 5 Scheduled Date Friendly 24th …" at bounding box center [613, 552] width 168 height 134
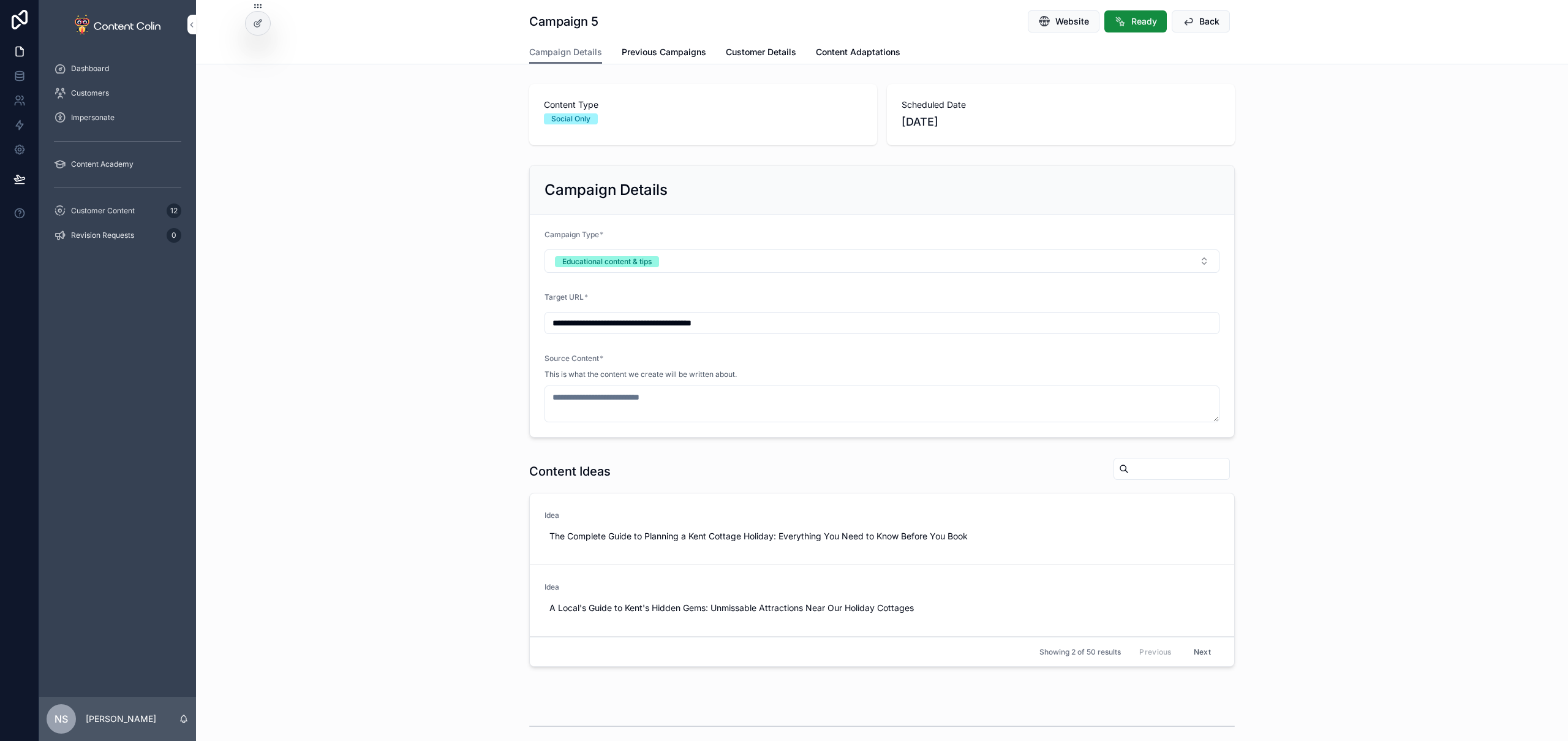
click at [795, 323] on input "**********" at bounding box center [883, 322] width 674 height 17
paste input "**********"
type input "**********"
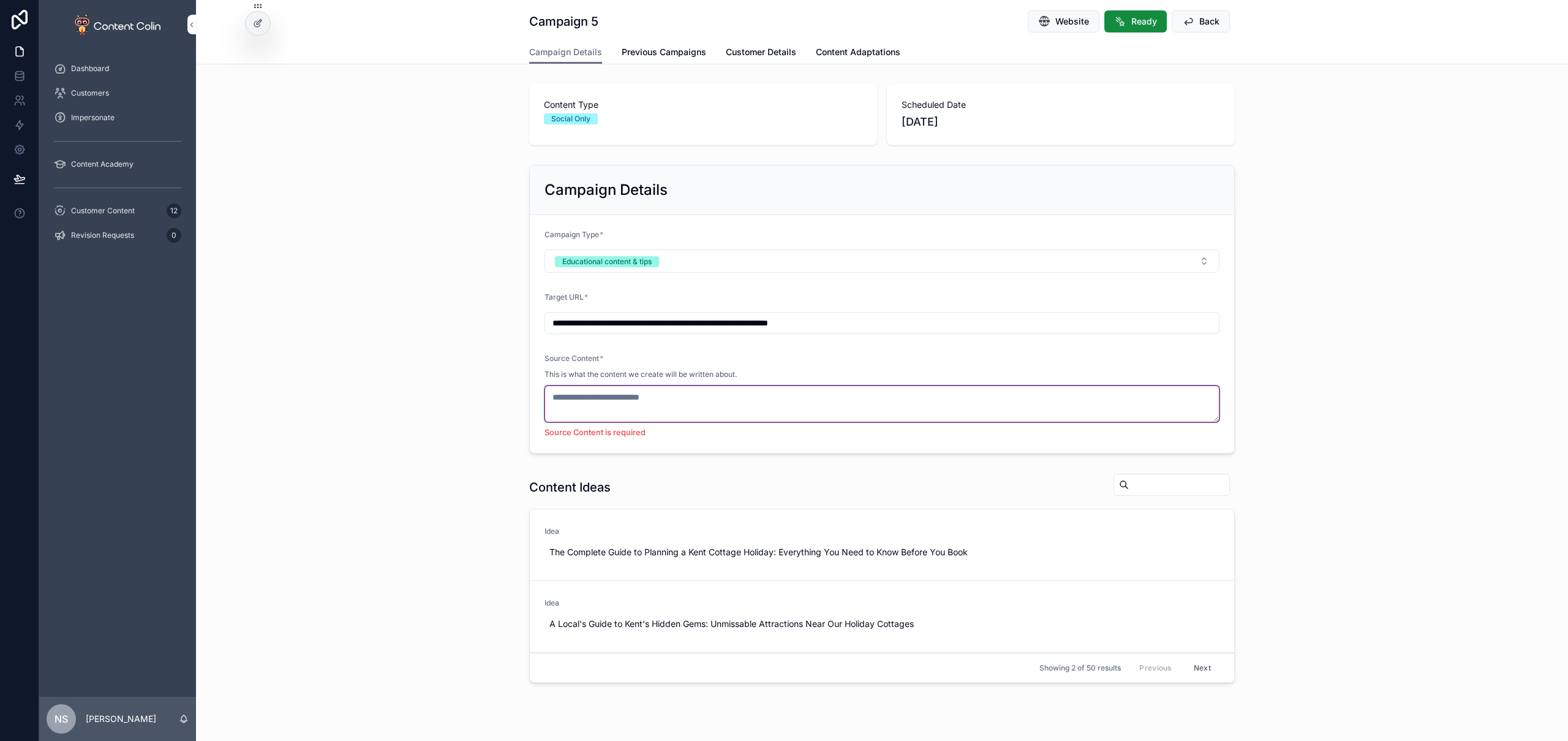
click at [637, 401] on textarea "scrollable content" at bounding box center [882, 404] width 675 height 37
paste textarea "**********"
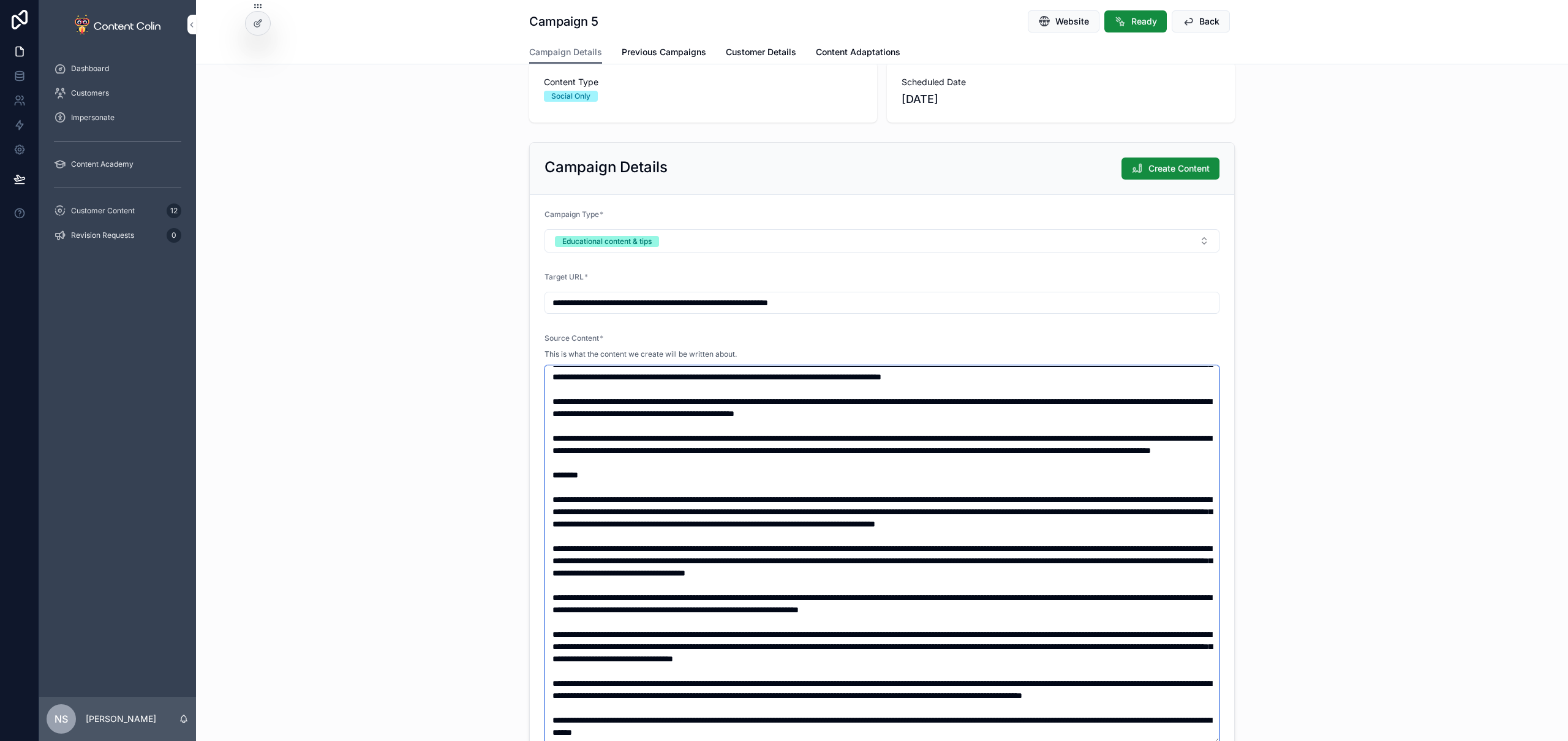
scroll to position [149, 0]
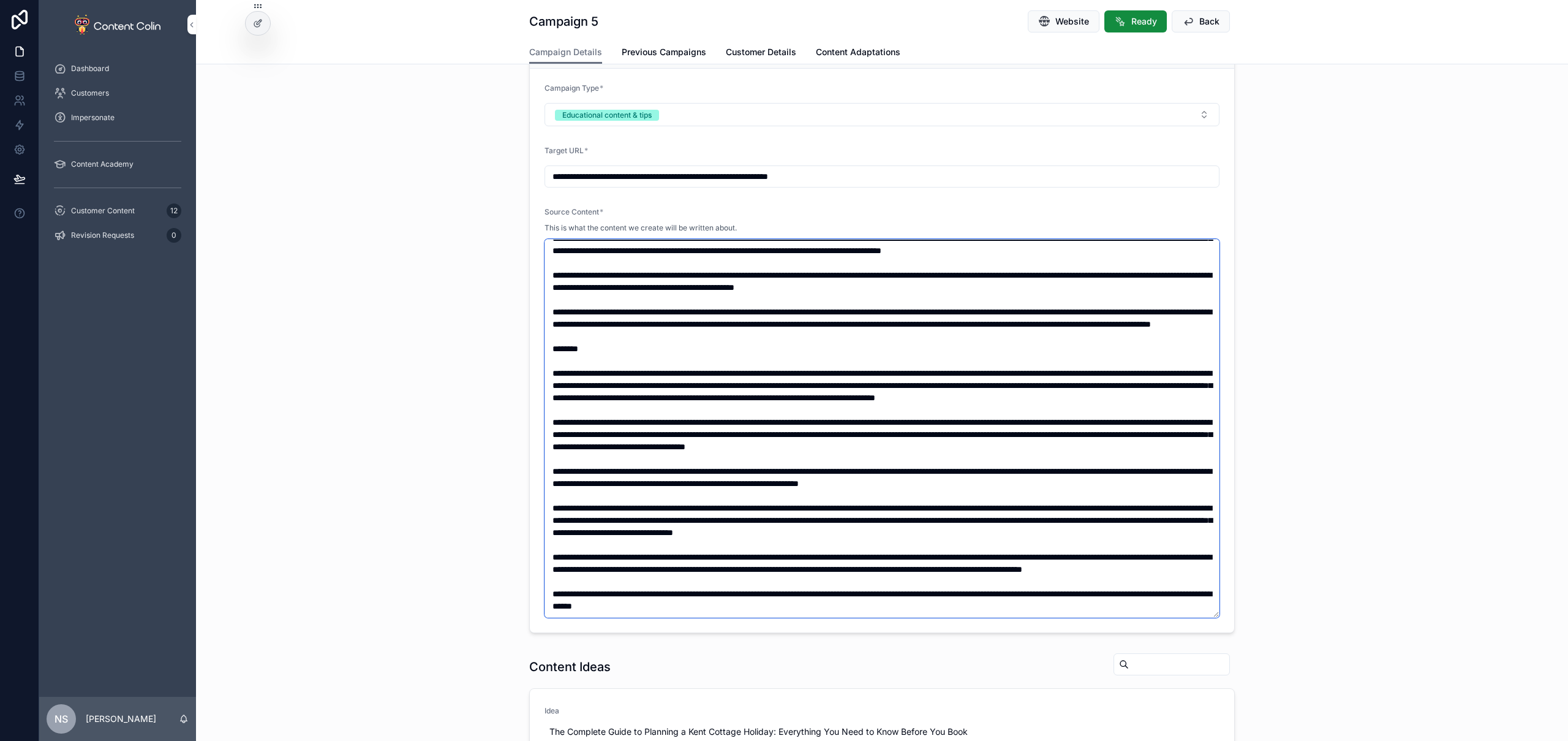
click at [599, 586] on textarea "scrollable content" at bounding box center [882, 429] width 675 height 378
paste textarea "**********"
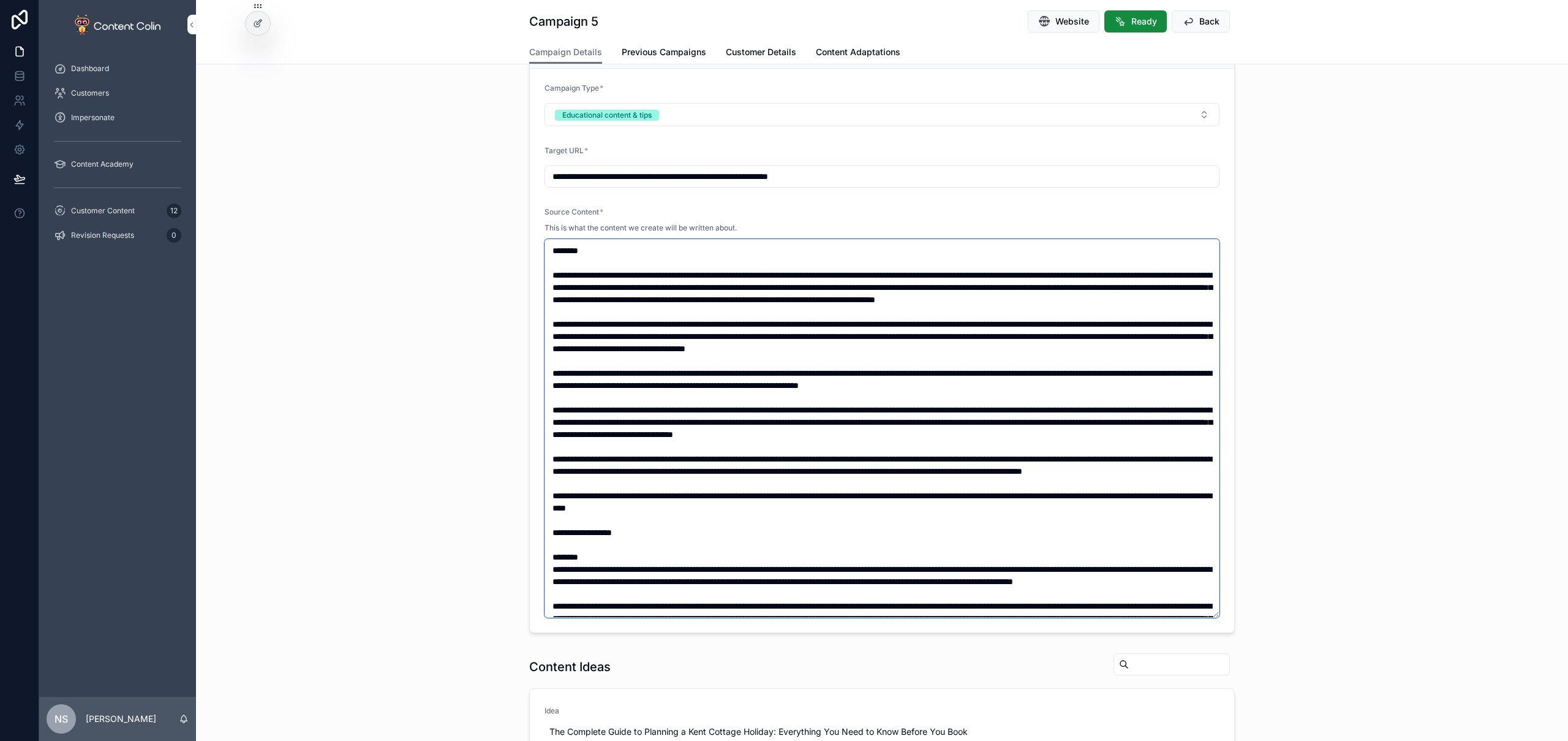
scroll to position [937, 0]
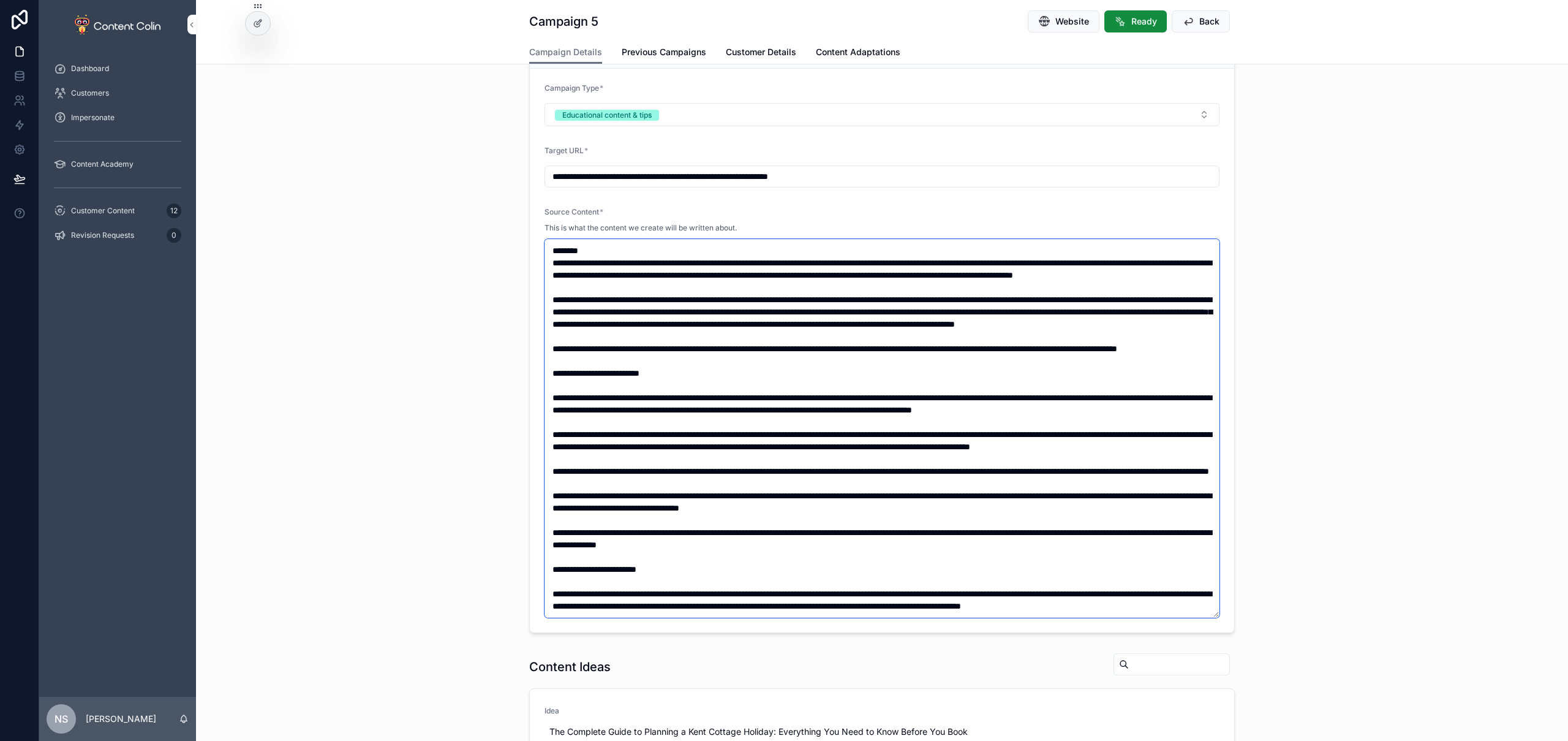
type textarea "**********"
click at [1058, 473] on div "**********" at bounding box center [882, 325] width 1372 height 627
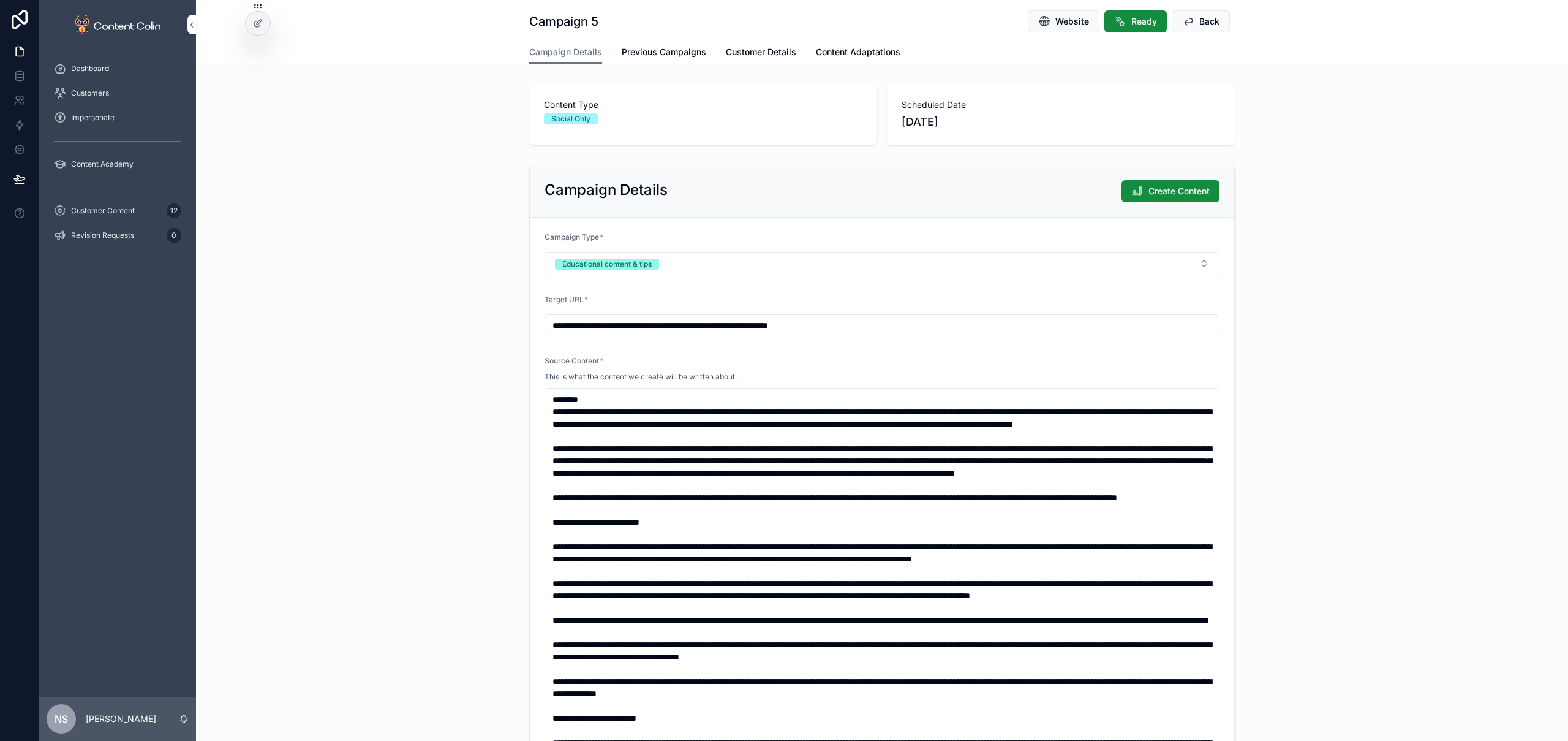
click at [1058, 278] on div "**********" at bounding box center [882, 473] width 1372 height 627
click at [1058, 184] on button "Create Content" at bounding box center [1170, 191] width 98 height 22
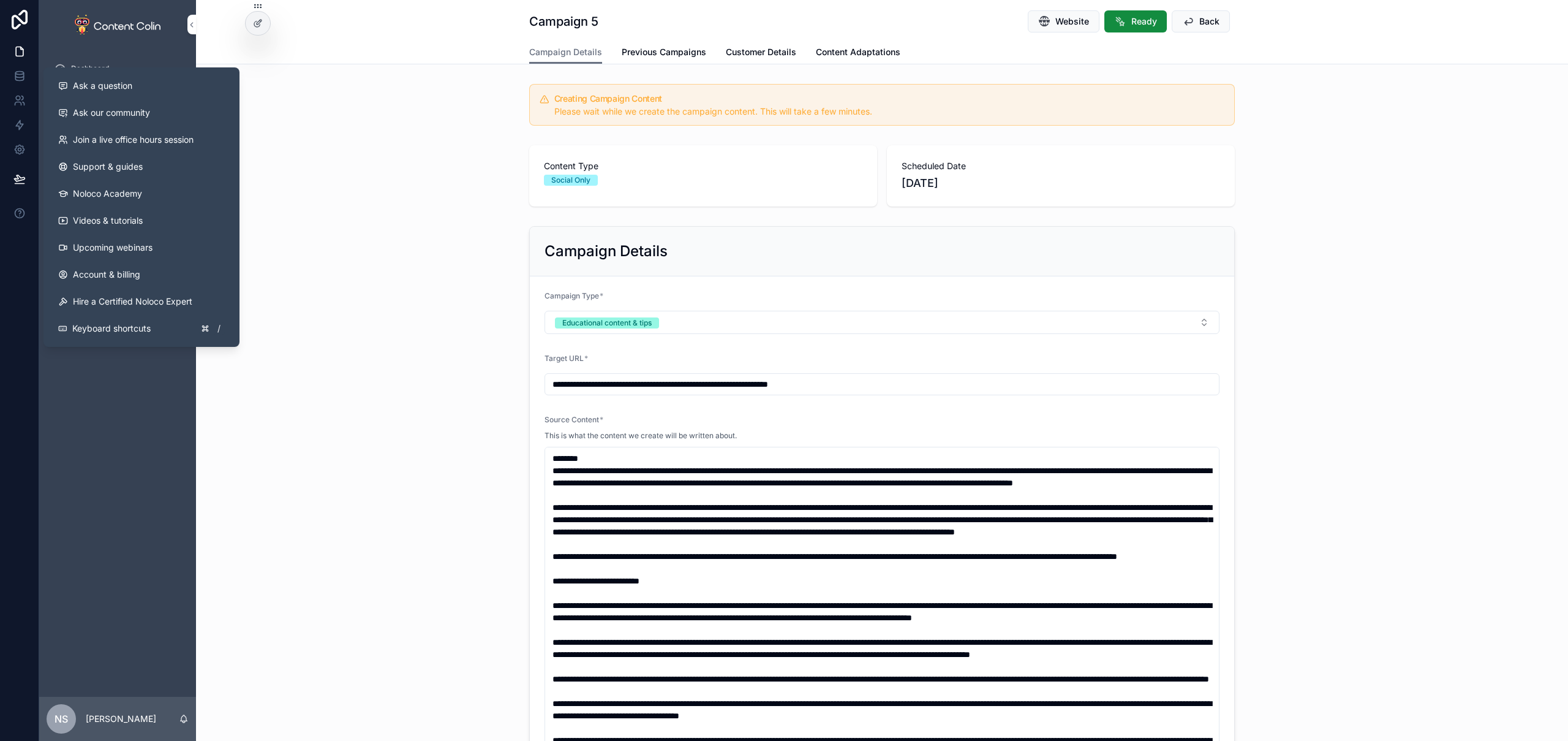
click at [360, 141] on div "Content Type Social Only Scheduled Date 24th October 2025" at bounding box center [882, 175] width 1372 height 71
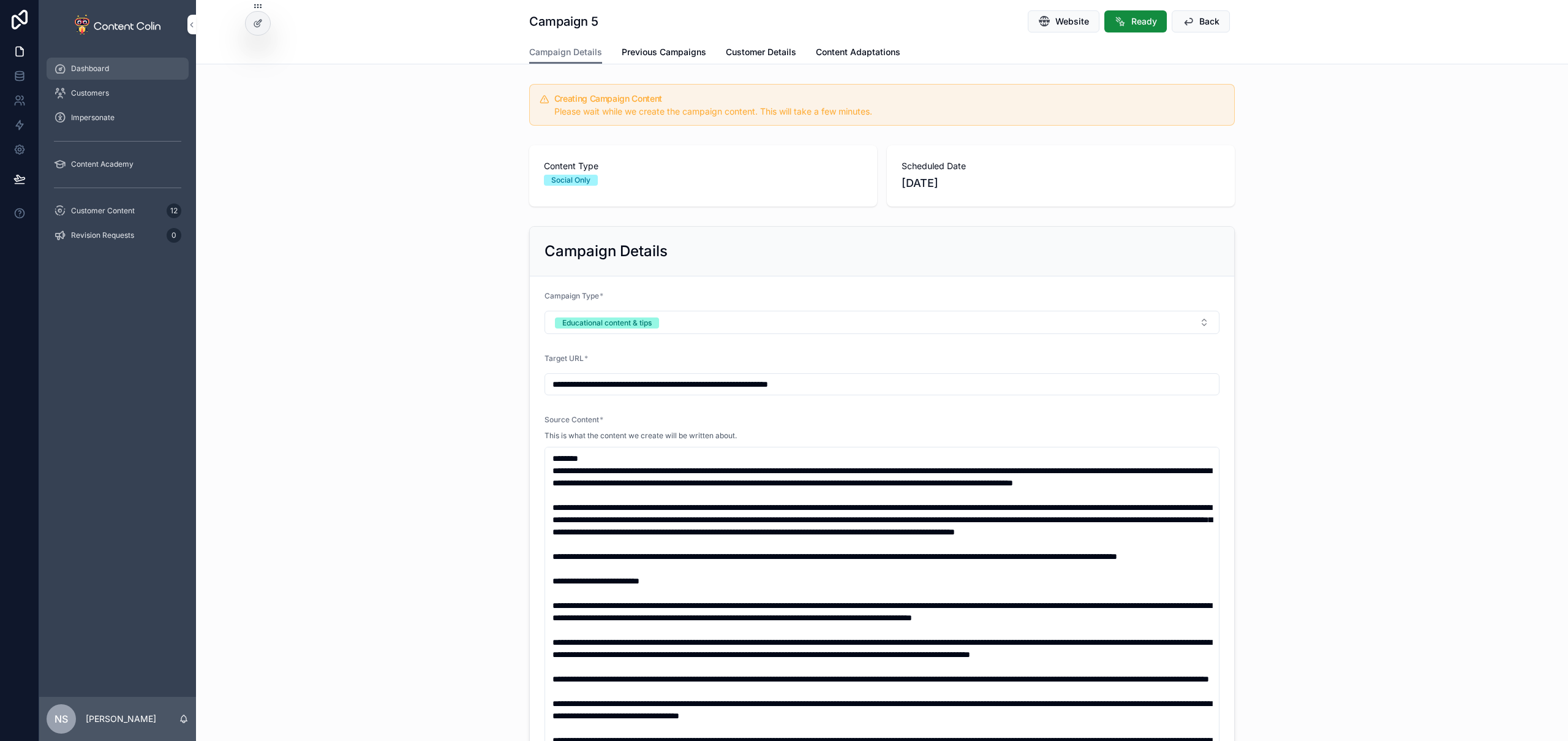
click at [146, 69] on div "Dashboard" at bounding box center [117, 69] width 128 height 19
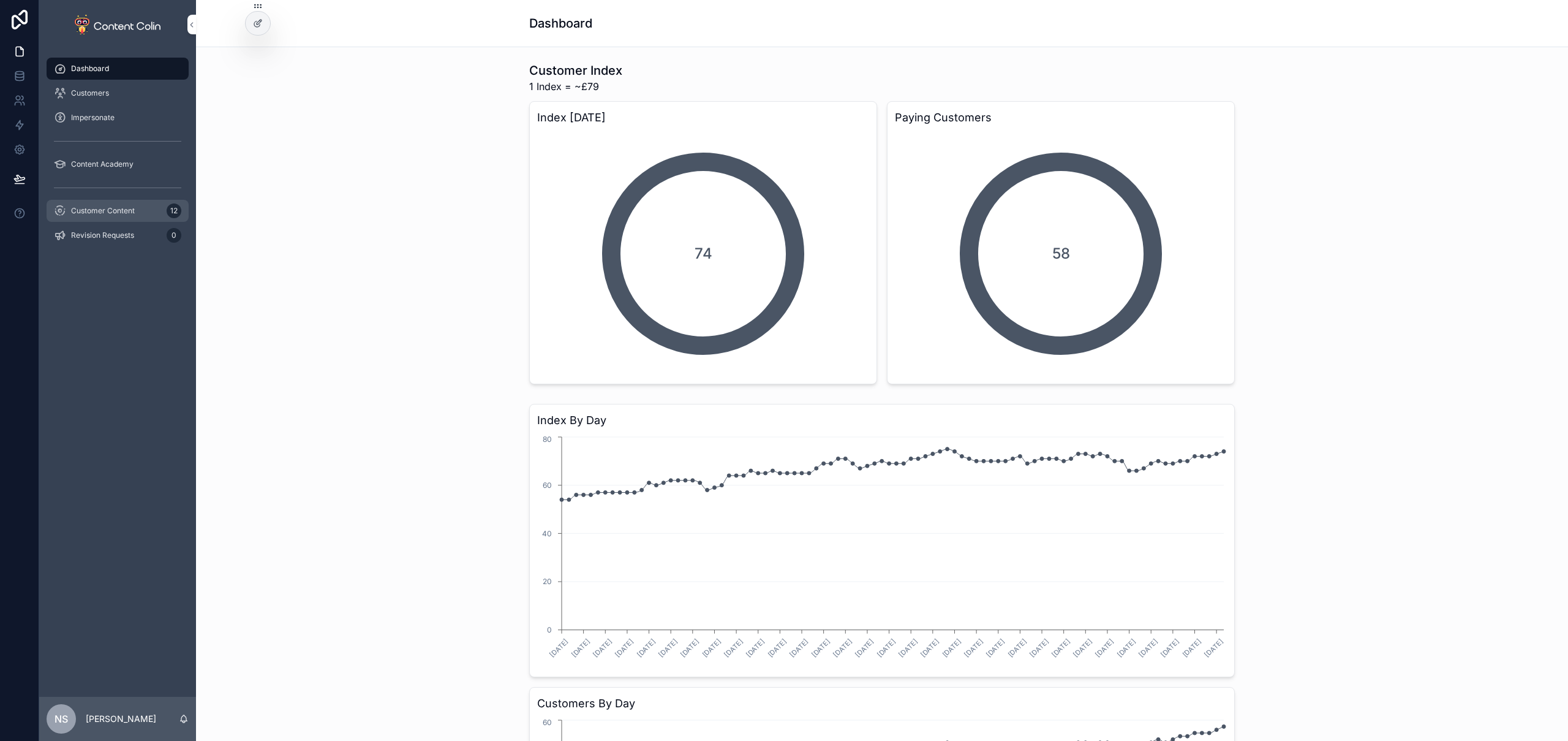
click at [108, 207] on span "Customer Content" at bounding box center [103, 210] width 63 height 10
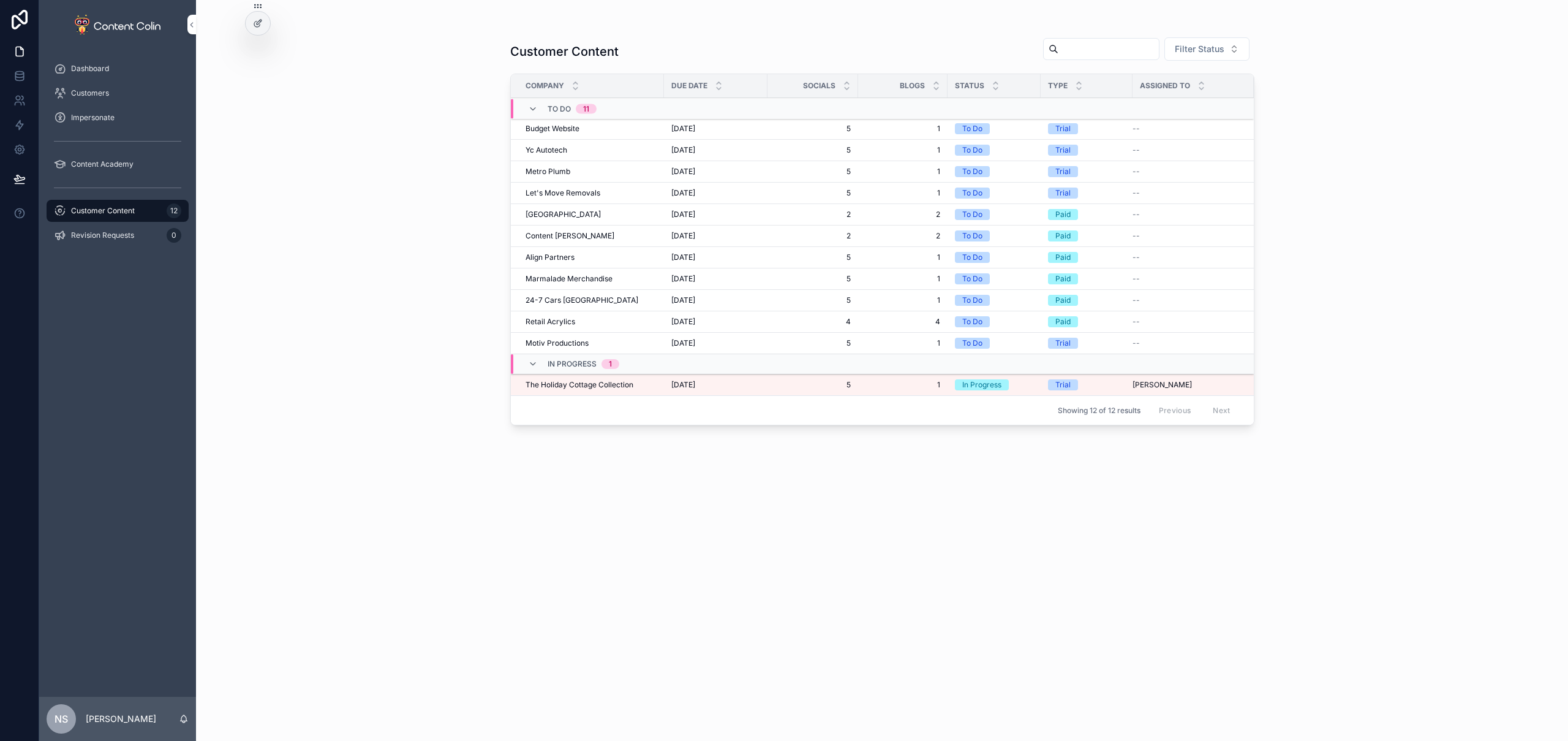
click at [650, 390] on td "The Holiday Cottage Collection The Holiday Cottage Collection" at bounding box center [588, 385] width 153 height 21
click at [602, 385] on span "The Holiday Cottage Collection" at bounding box center [579, 385] width 108 height 10
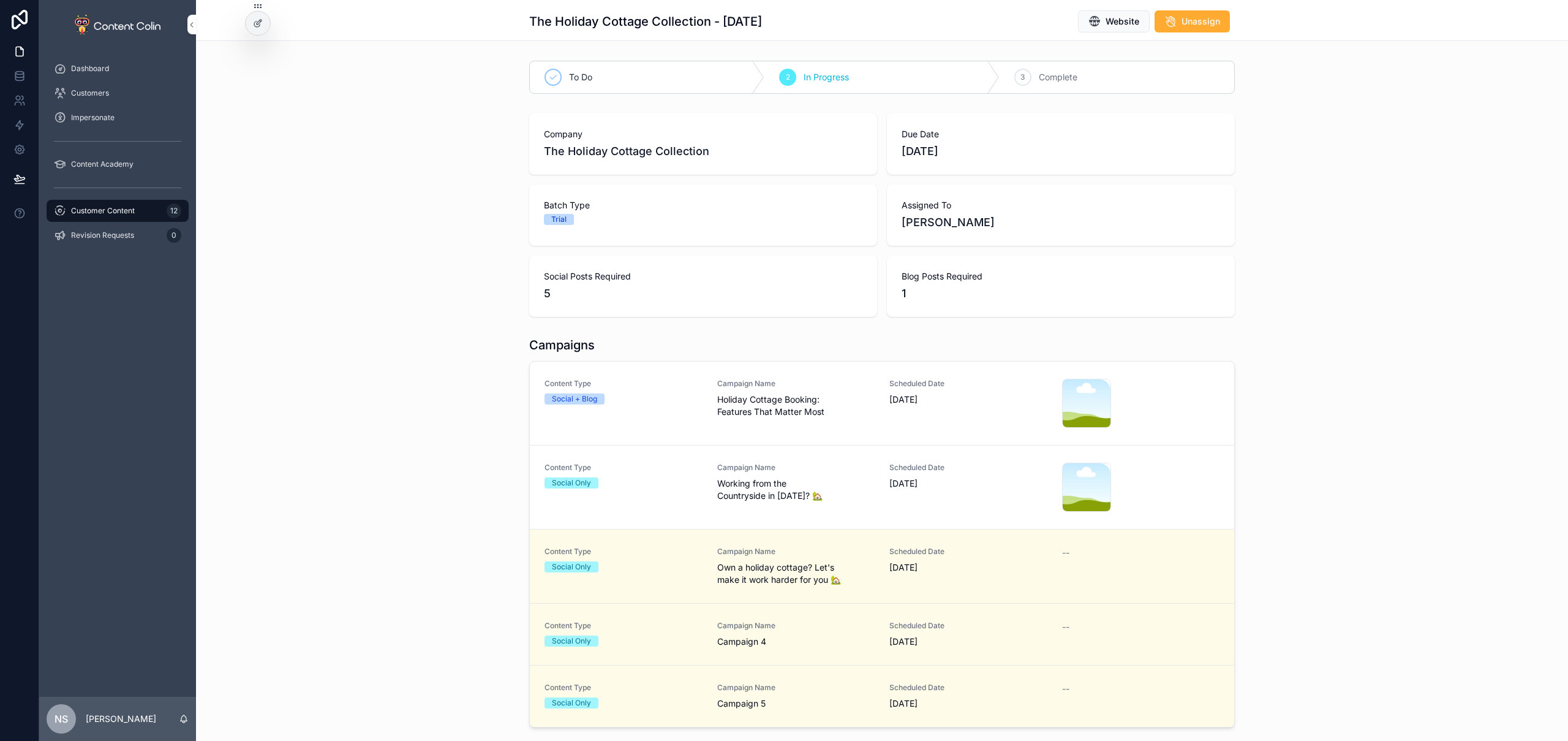
scroll to position [214, 0]
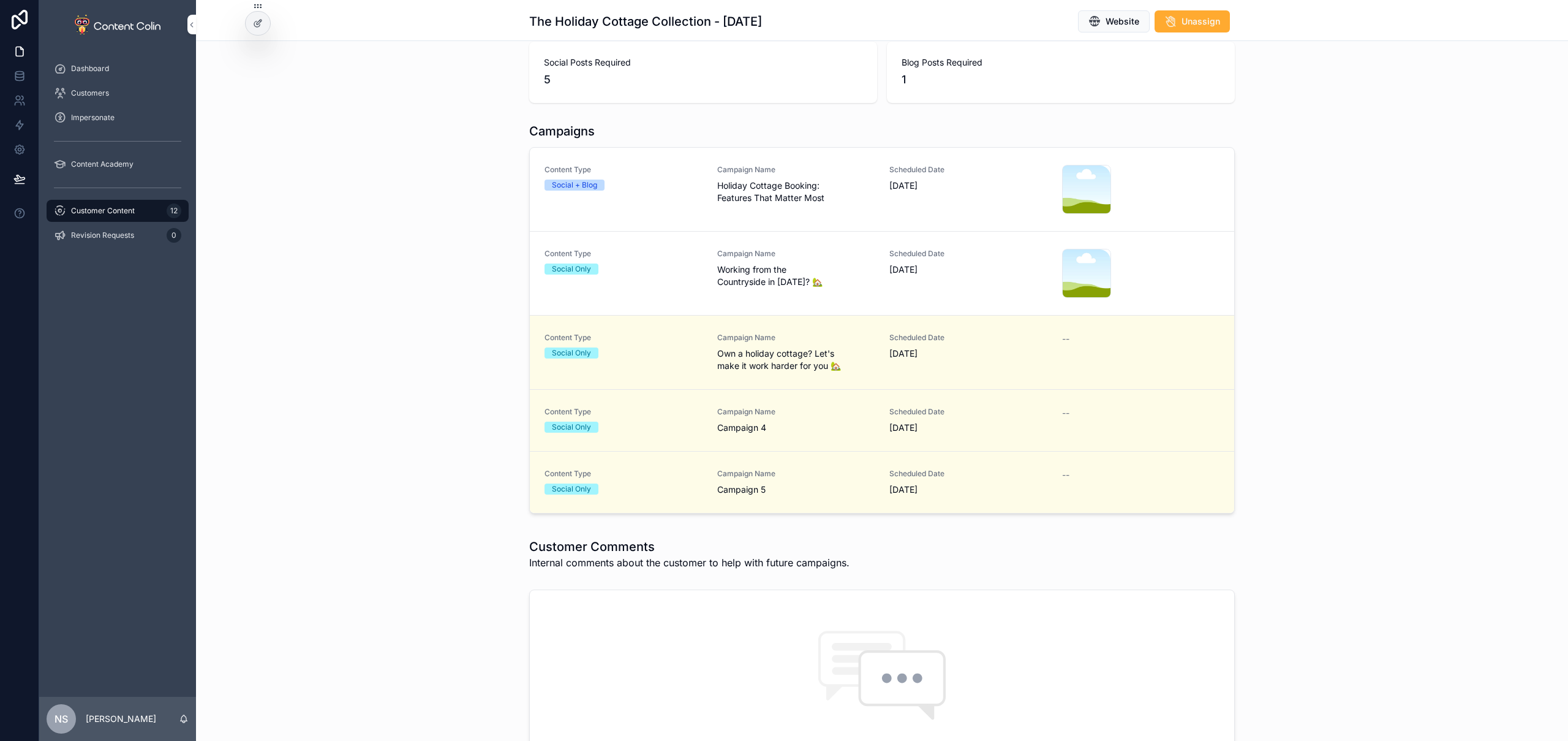
click at [719, 187] on span "Holiday Cottage Booking: Features That Matter Most" at bounding box center [796, 192] width 158 height 25
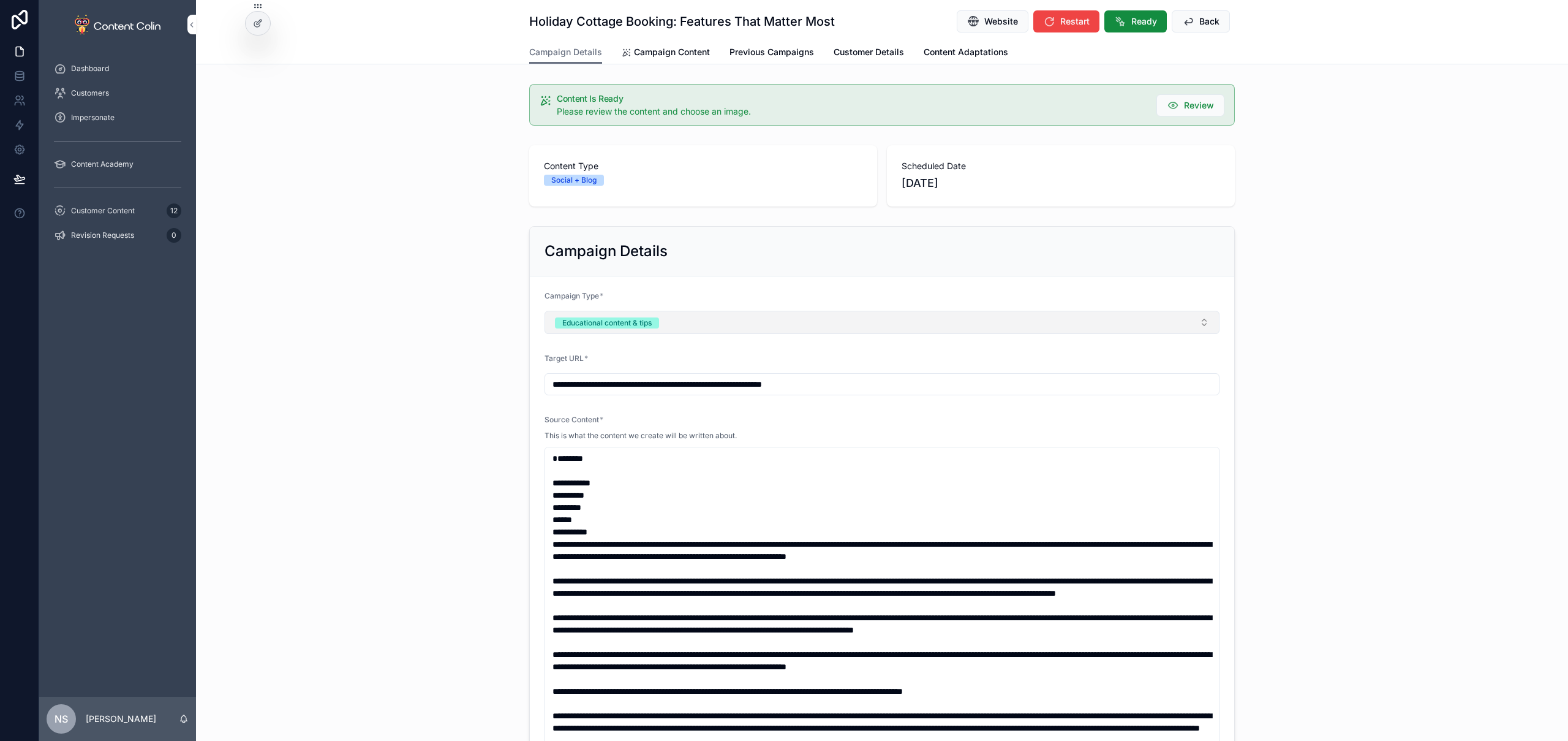
click at [810, 331] on button "Educational content & tips" at bounding box center [882, 322] width 675 height 23
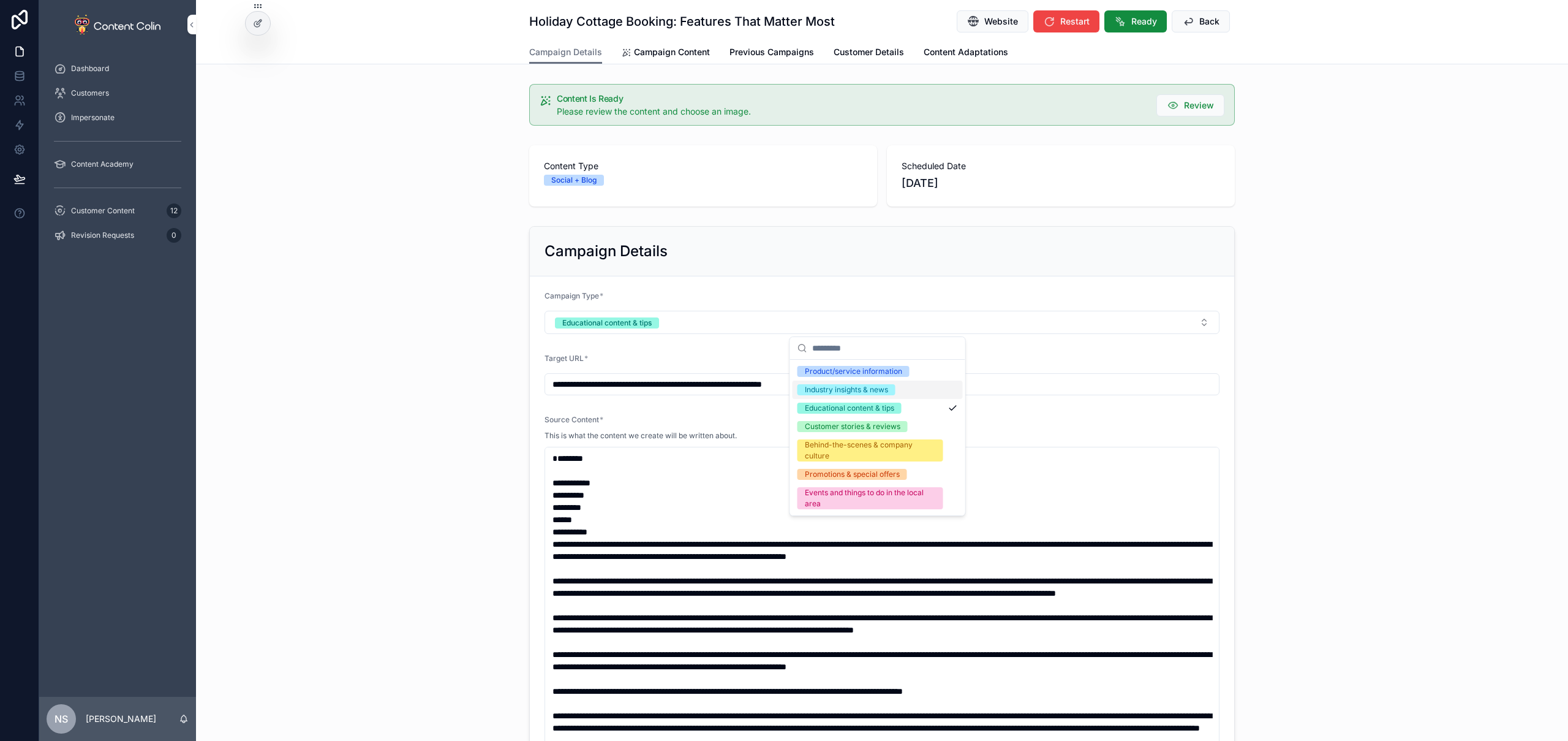
click at [717, 394] on div "**********" at bounding box center [882, 384] width 675 height 22
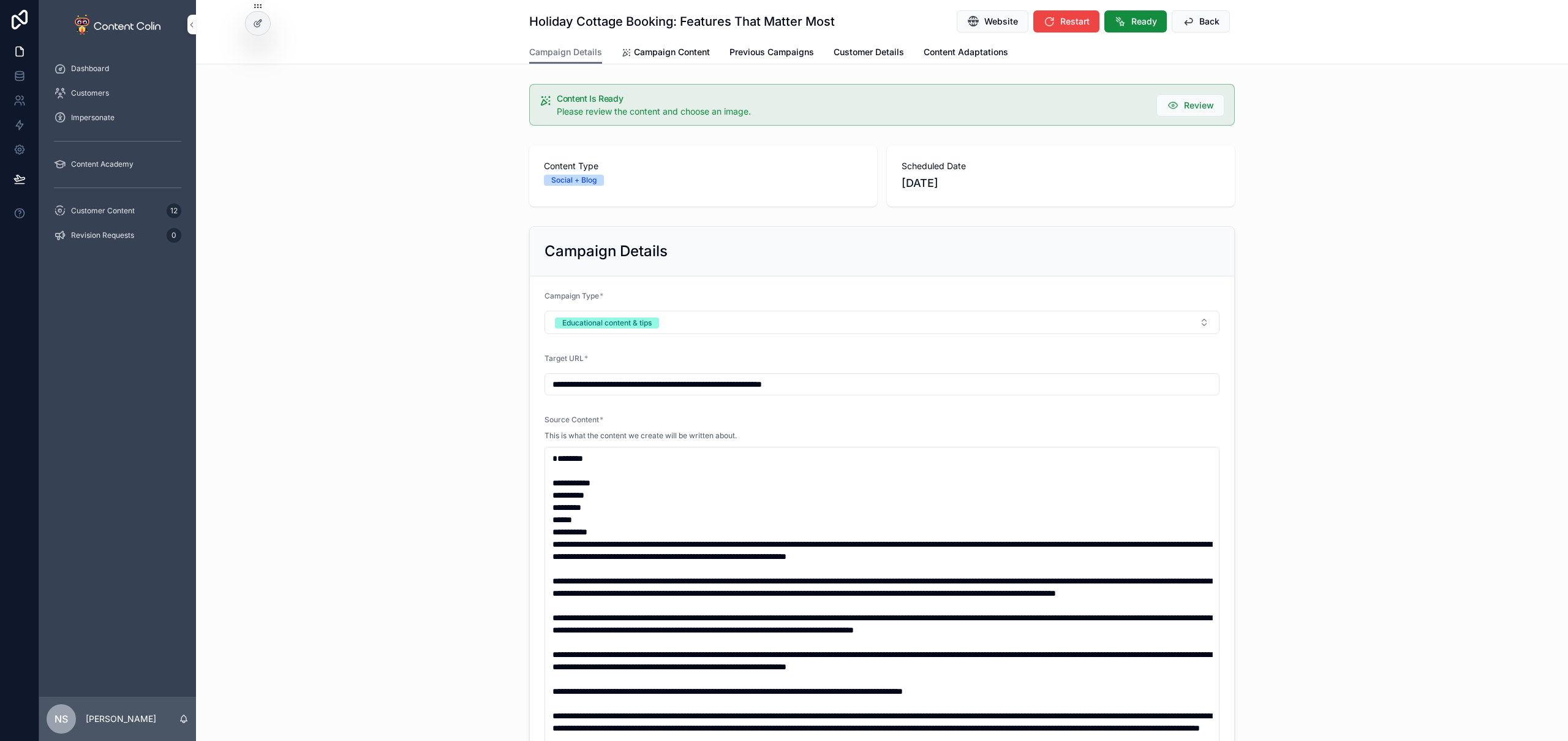
click at [737, 386] on input "**********" at bounding box center [883, 384] width 674 height 17
click at [671, 55] on span "Campaign Content" at bounding box center [672, 52] width 76 height 12
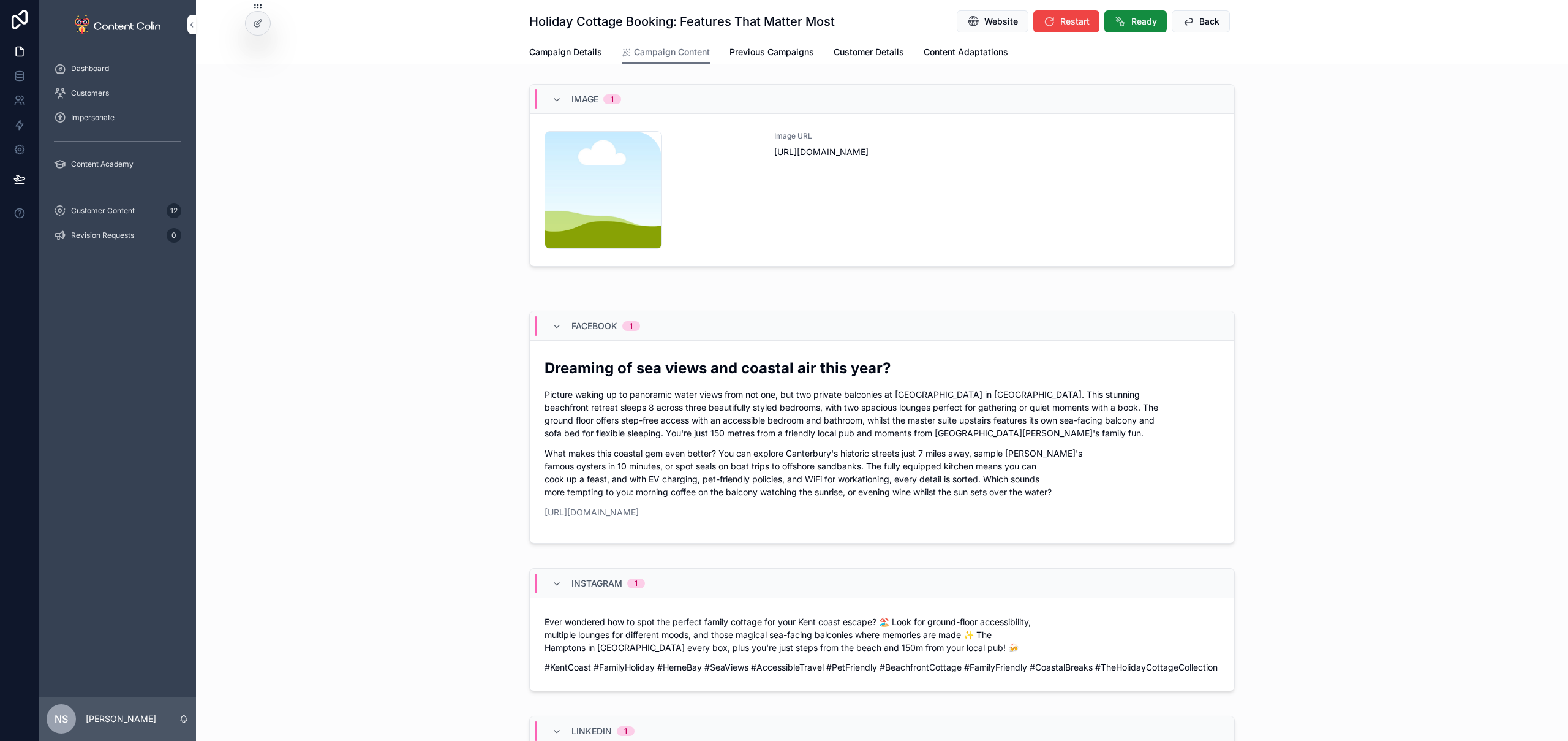
click at [839, 231] on div "Image URL [URL][DOMAIN_NAME]" at bounding box center [997, 190] width 445 height 118
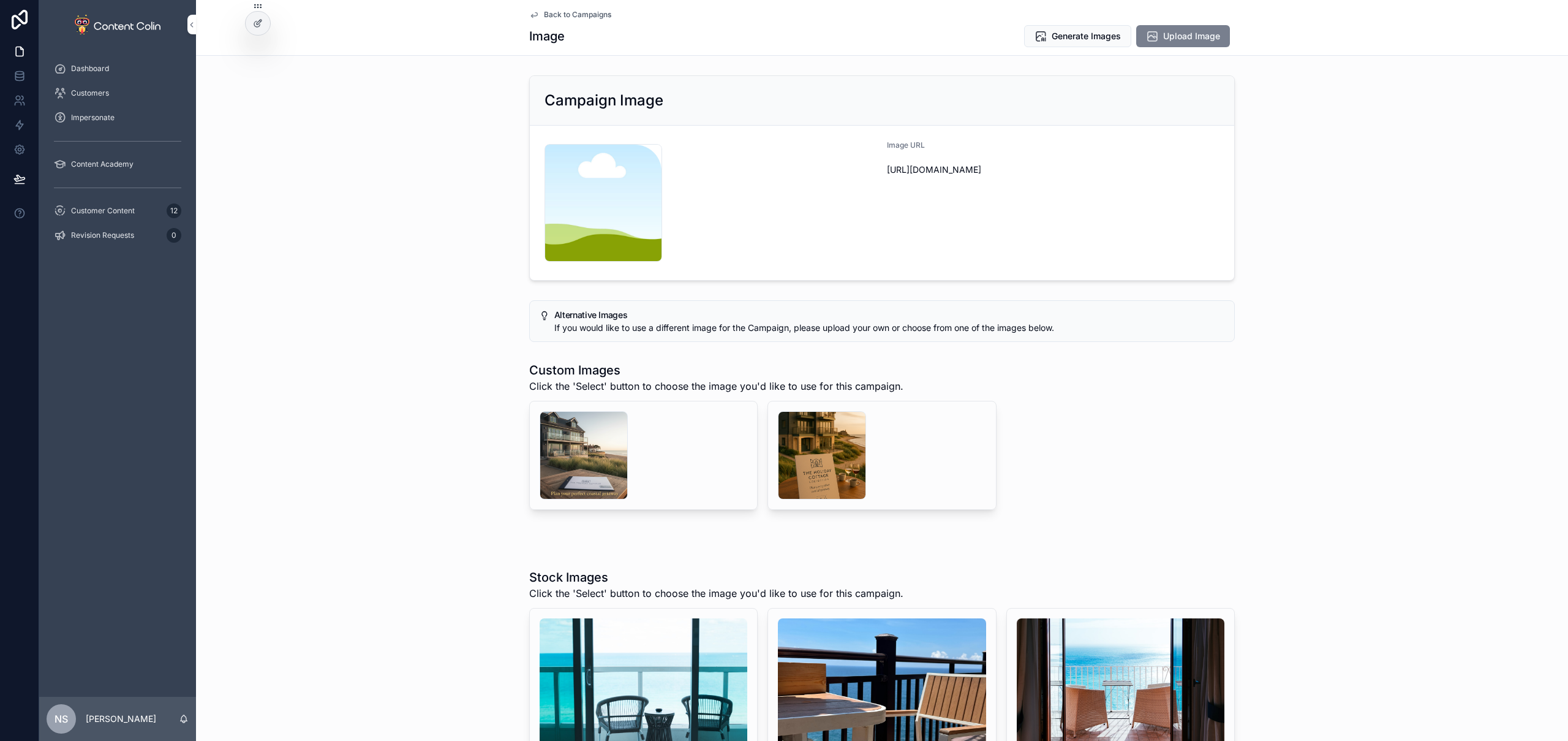
click at [1058, 38] on span "Upload Image" at bounding box center [1191, 36] width 57 height 12
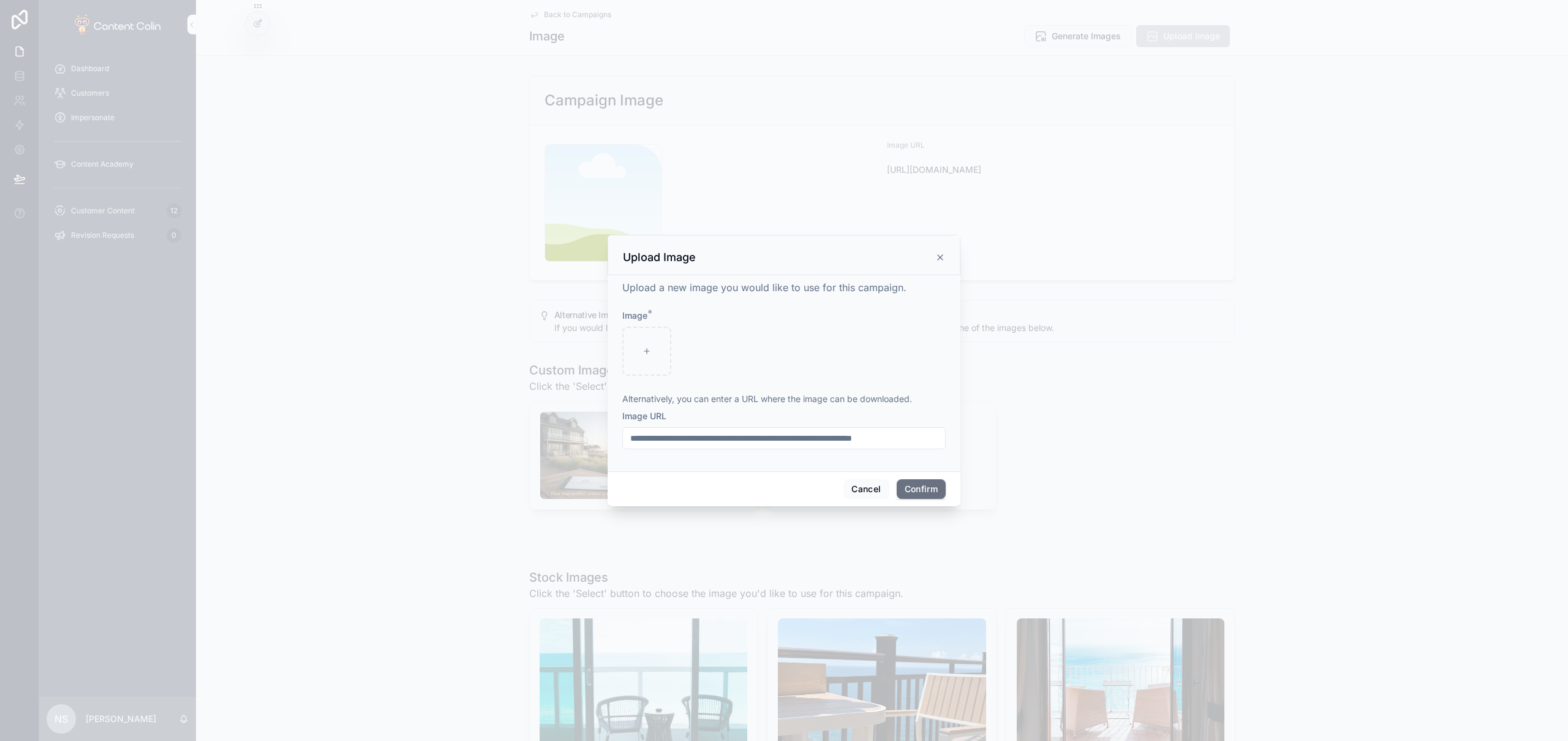
click at [836, 441] on input "text" at bounding box center [784, 437] width 322 height 17
paste input "**********"
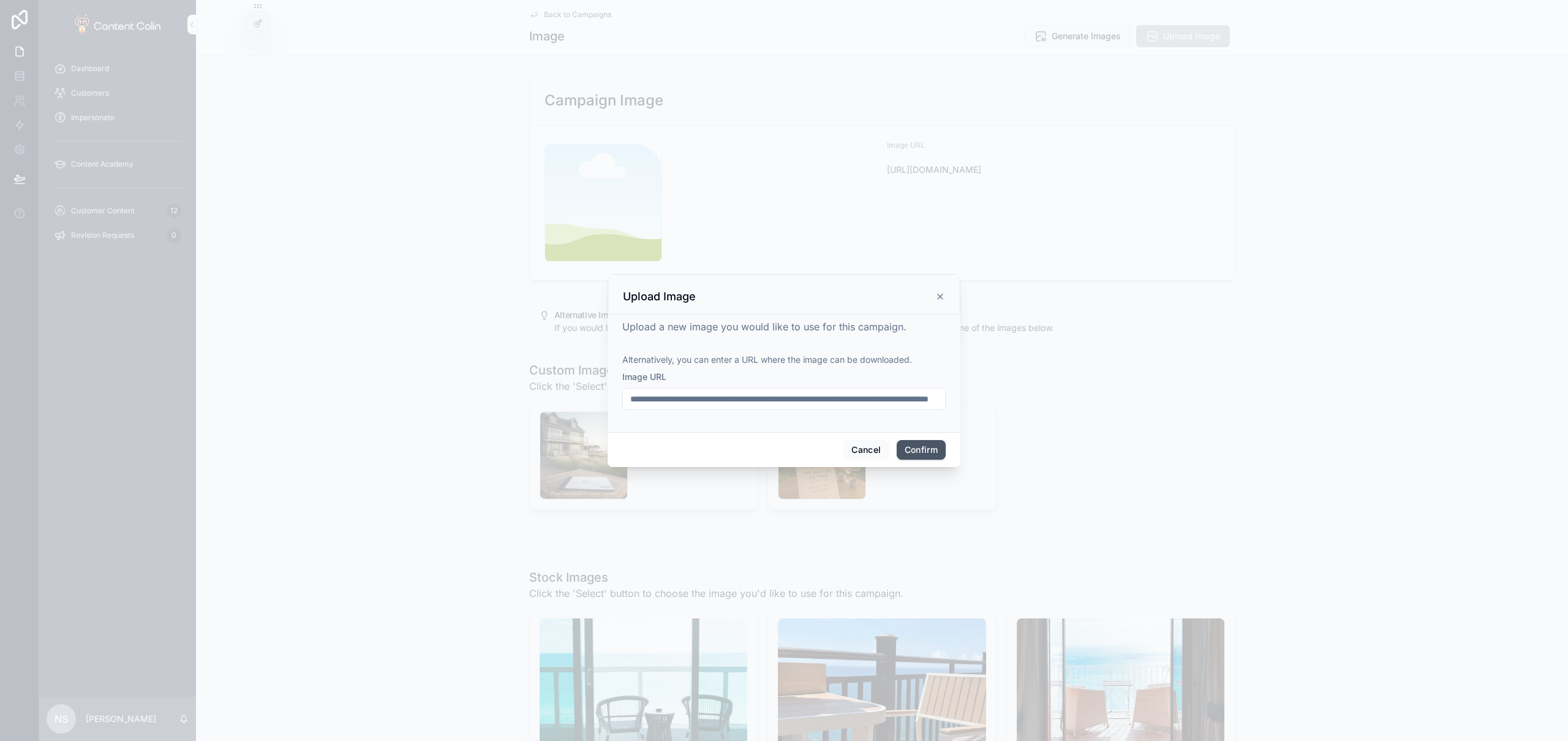
type input "**********"
click at [933, 447] on button "Confirm" at bounding box center [921, 450] width 49 height 19
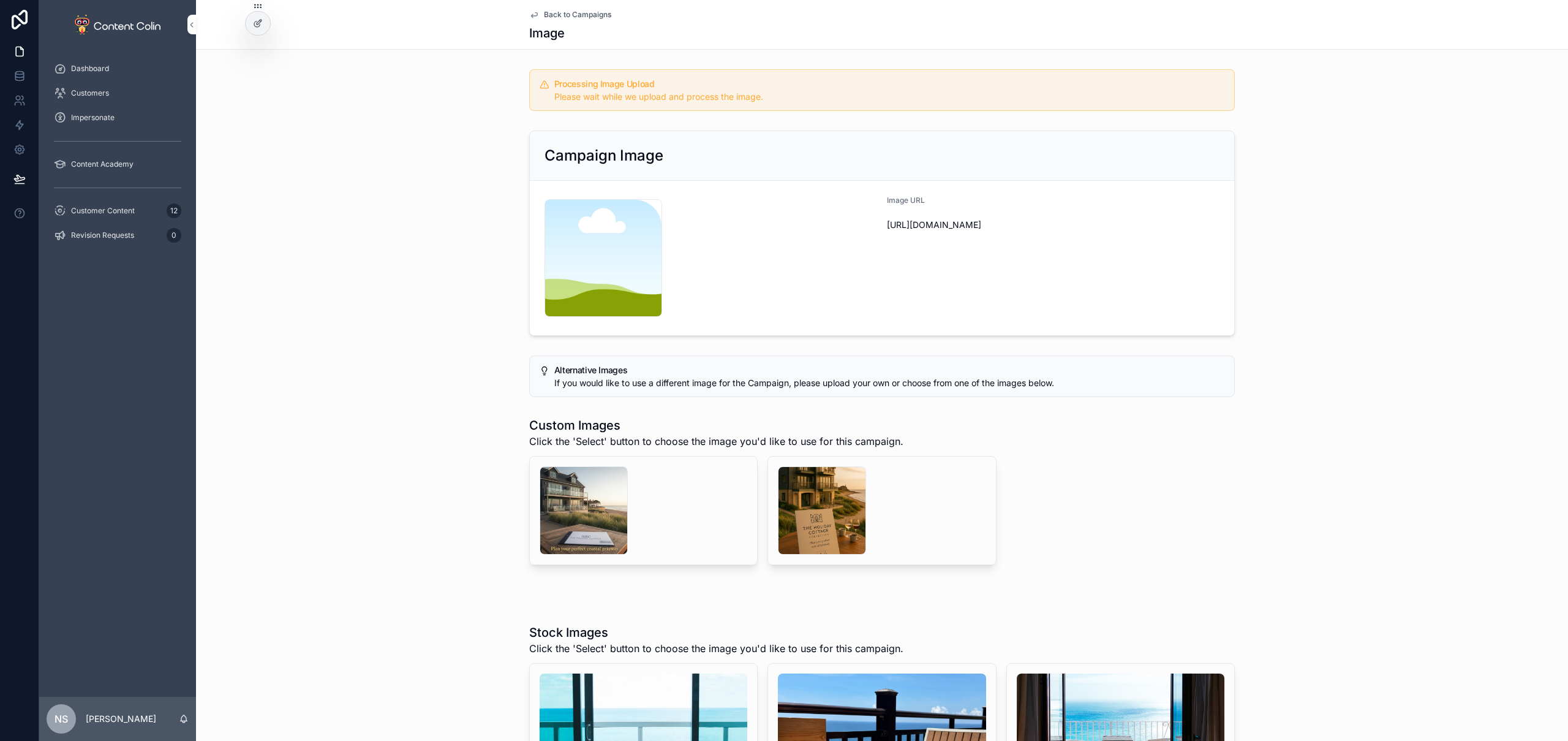
click at [594, 8] on div "Back to Campaigns Image" at bounding box center [883, 25] width 706 height 49
click at [574, 11] on span "Back to Campaigns" at bounding box center [577, 14] width 68 height 10
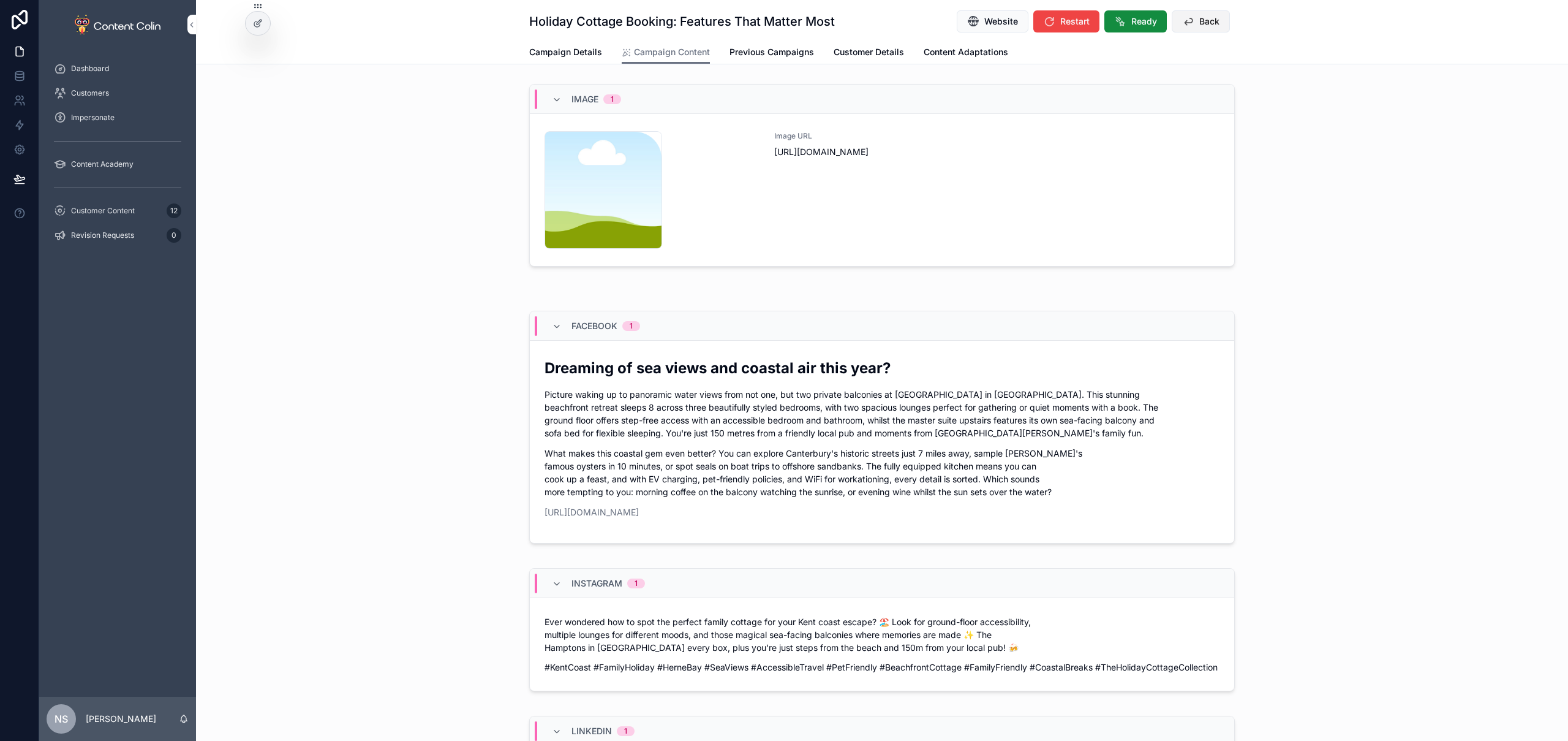
click at [1058, 23] on span "Back" at bounding box center [1209, 21] width 20 height 12
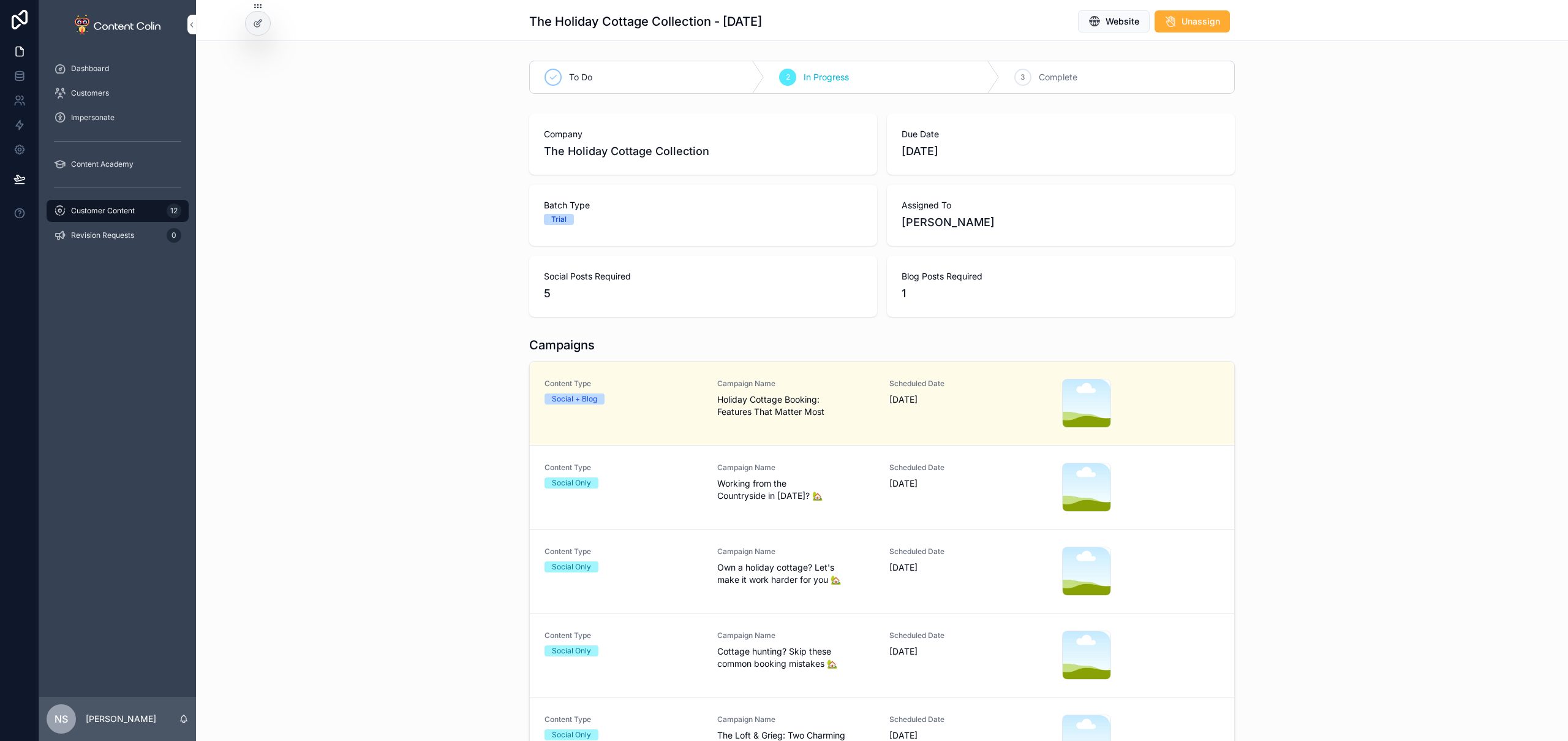
scroll to position [133, 0]
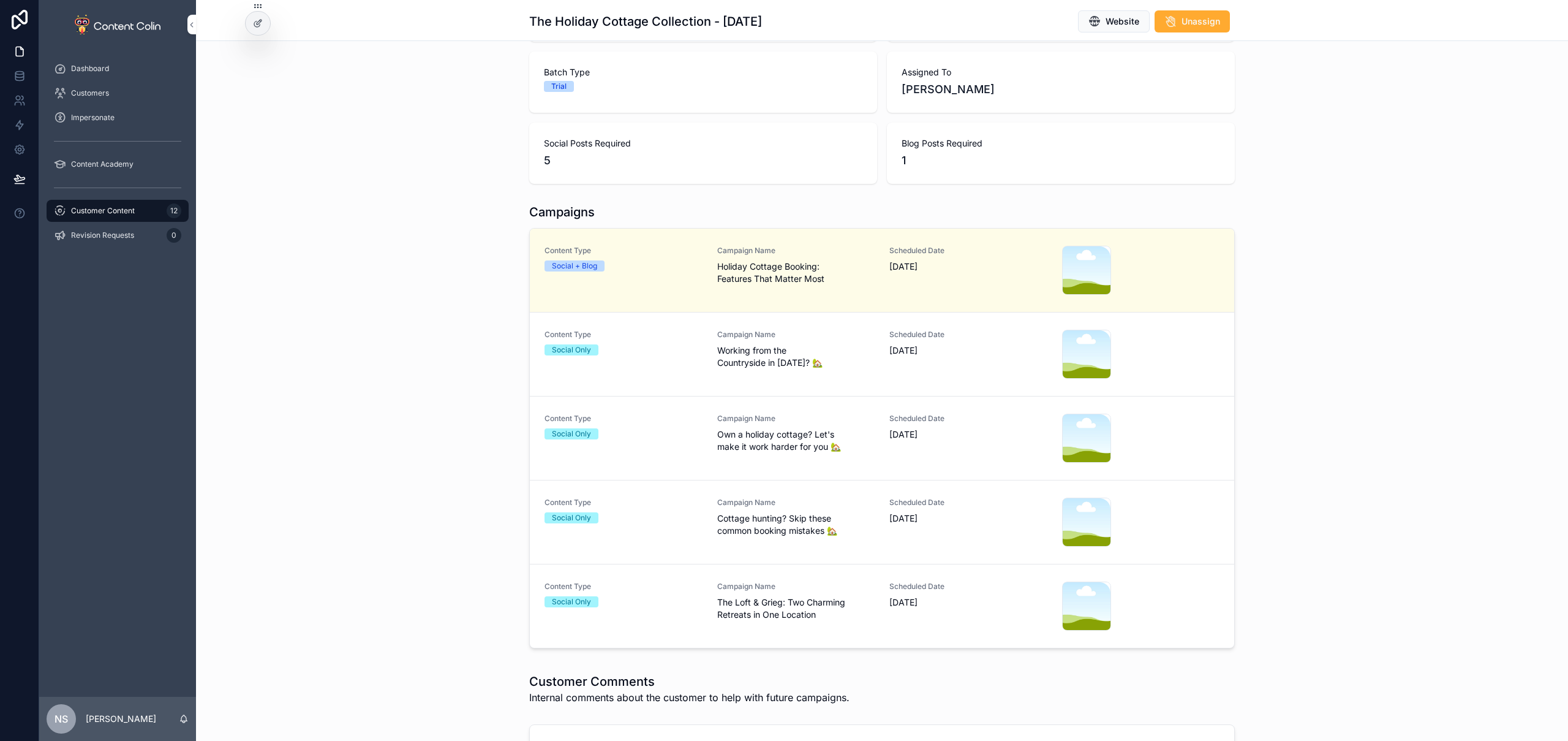
click at [688, 435] on div "Social Only" at bounding box center [624, 434] width 158 height 11
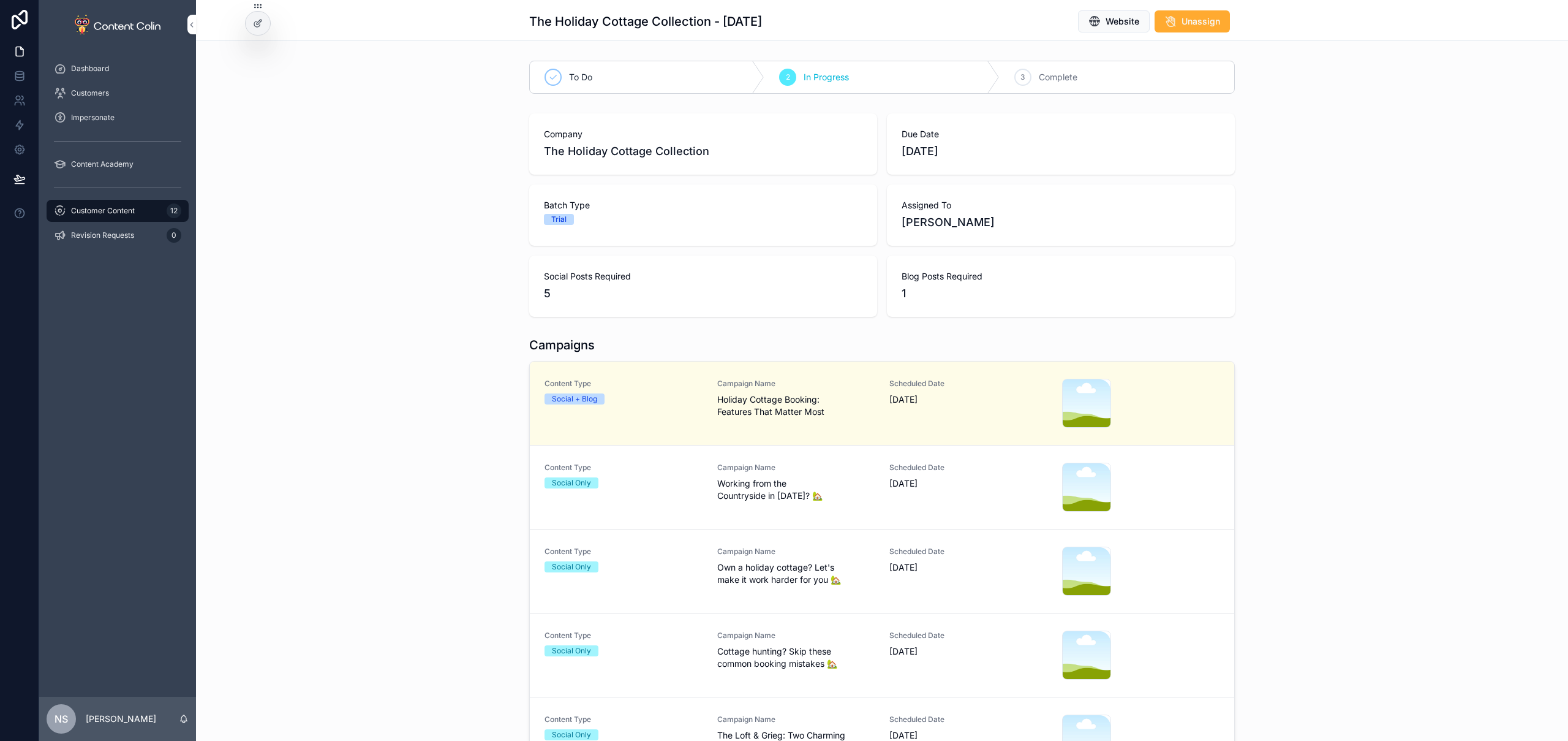
click at [697, 586] on div "Content Type Social Only" at bounding box center [624, 727] width 158 height 26
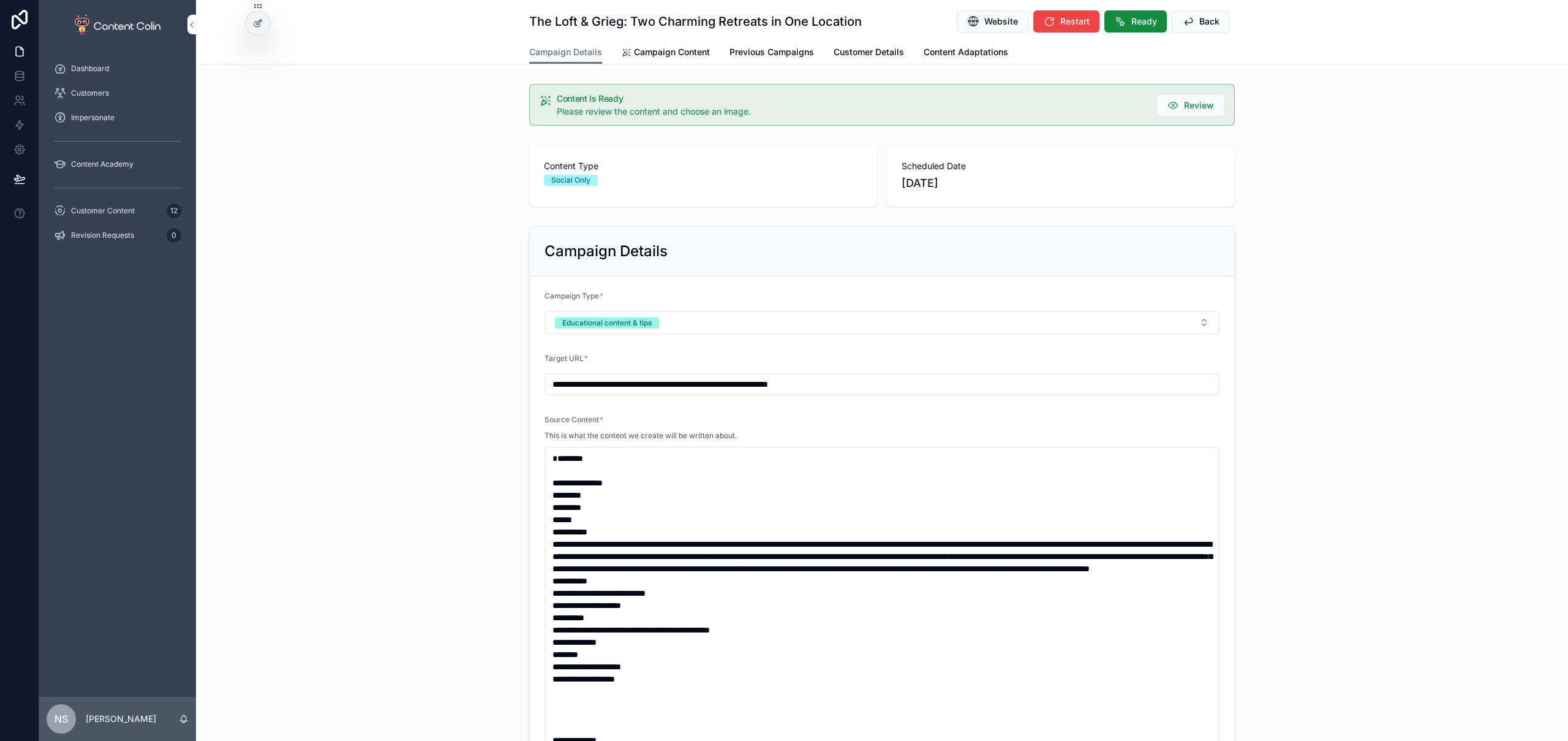
click at [852, 378] on input "**********" at bounding box center [883, 384] width 674 height 17
click at [682, 55] on span "Campaign Content" at bounding box center [672, 52] width 76 height 12
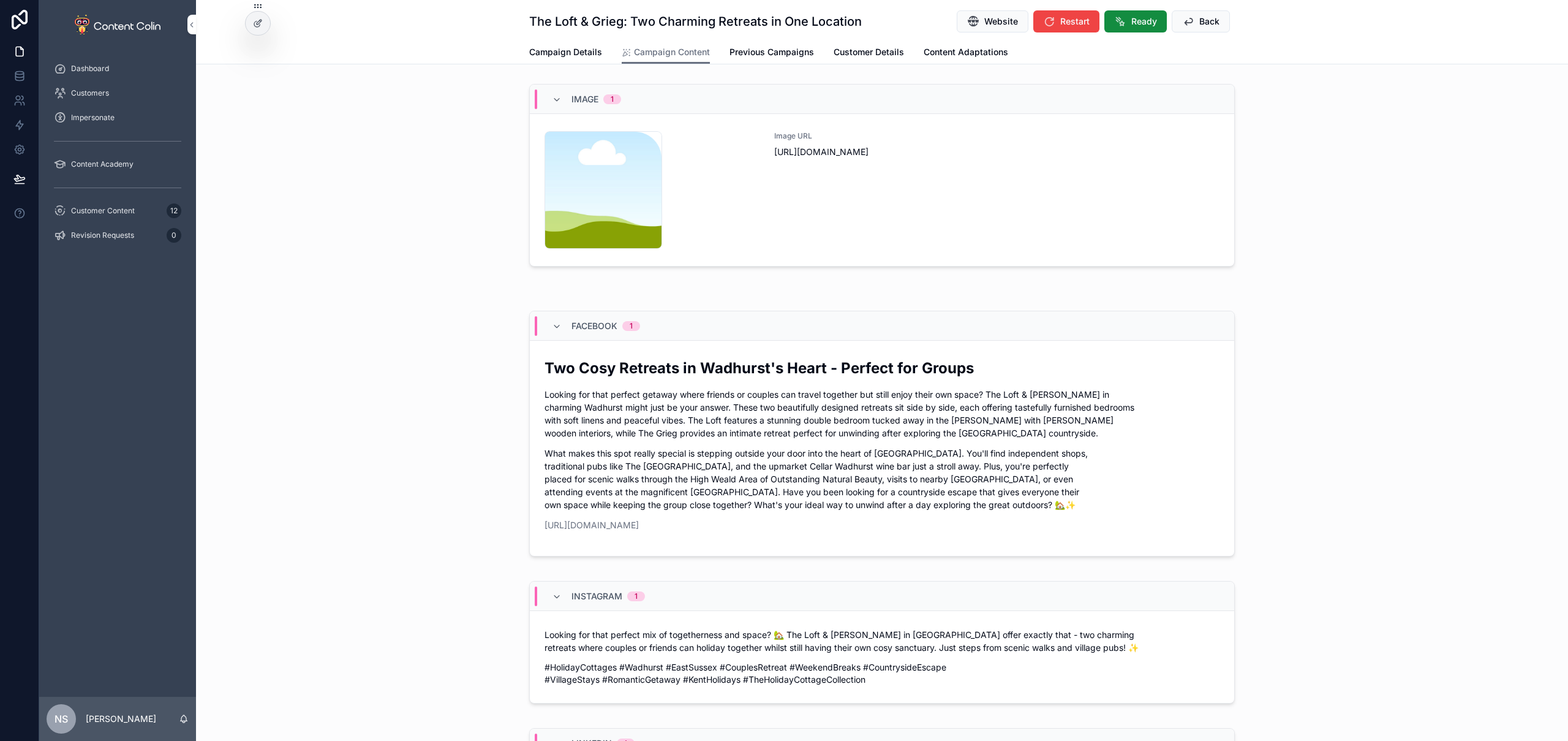
click at [925, 175] on div "Image URL [URL][DOMAIN_NAME]" at bounding box center [997, 190] width 445 height 118
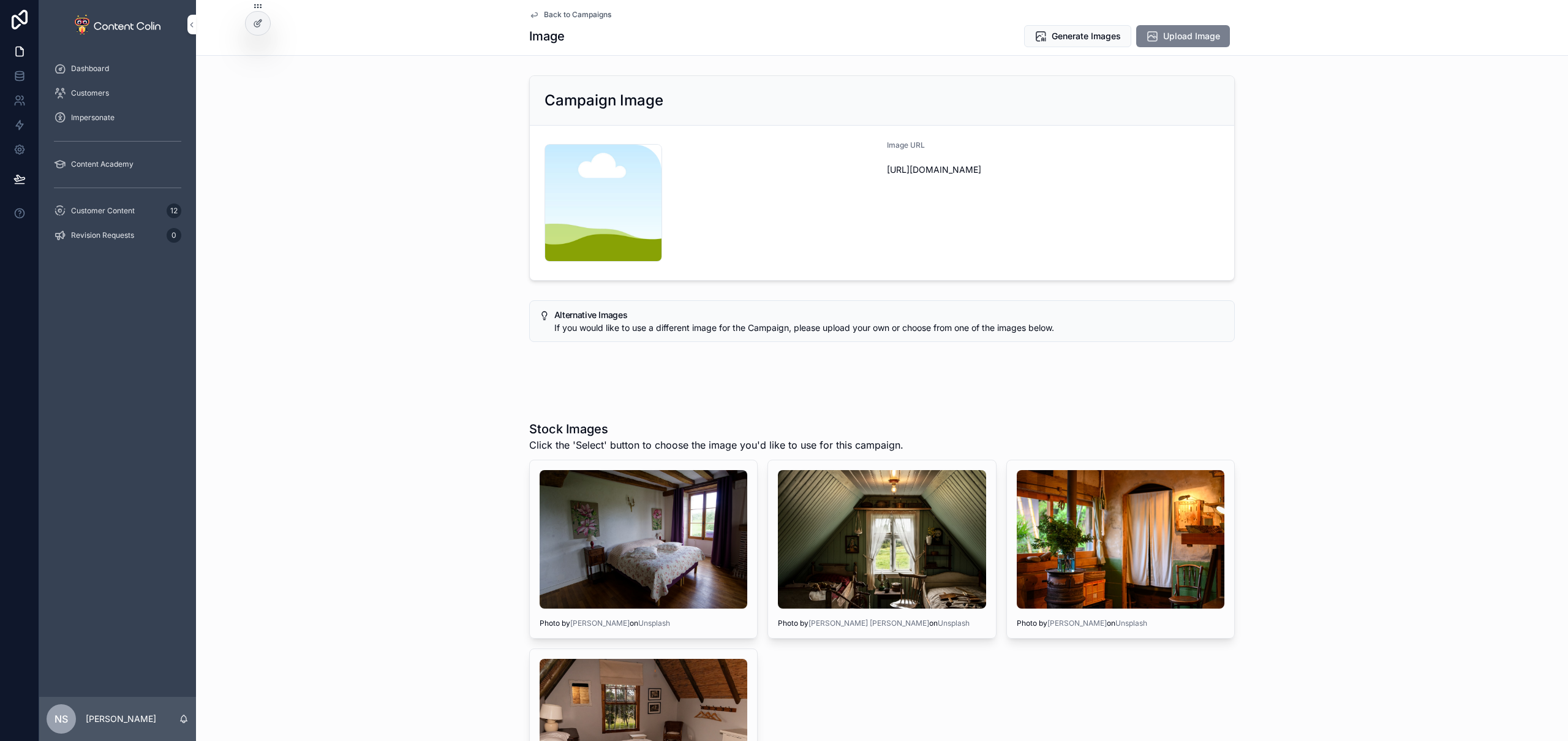
click at [1058, 33] on span "Upload Image" at bounding box center [1191, 36] width 57 height 12
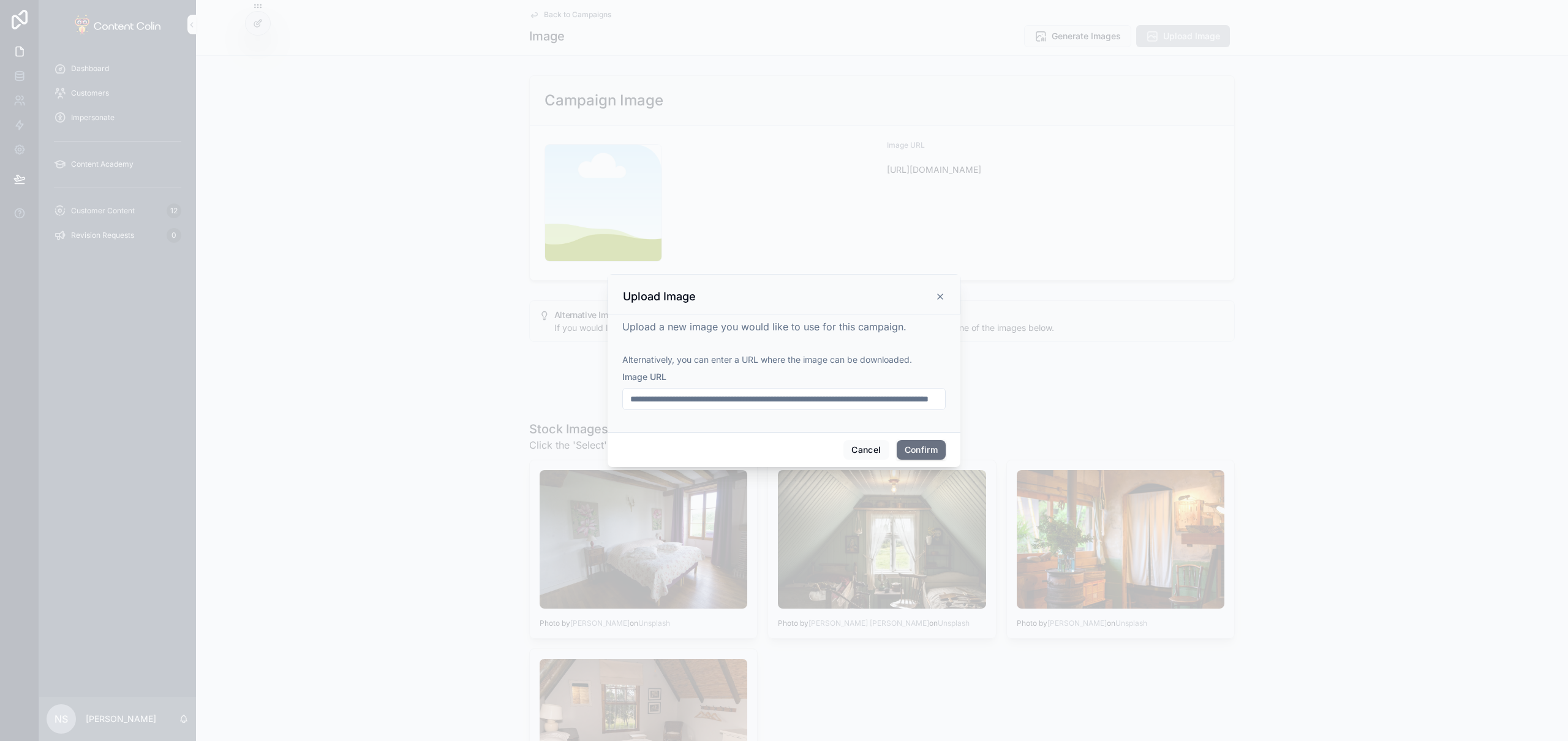
click at [911, 404] on input "**********" at bounding box center [784, 398] width 322 height 17
paste input "text"
type input "**********"
click at [922, 453] on button "Confirm" at bounding box center [921, 450] width 49 height 19
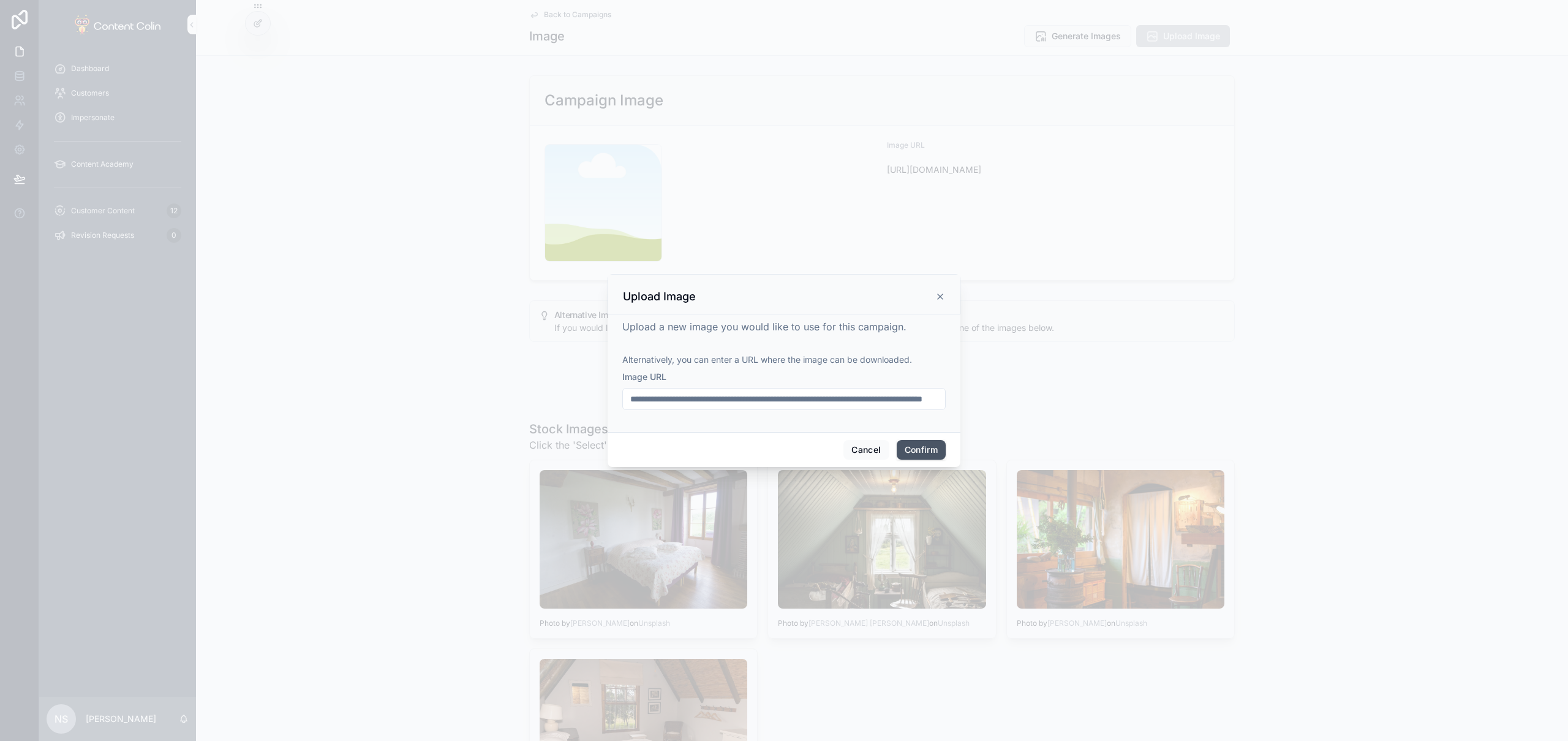
scroll to position [0, 0]
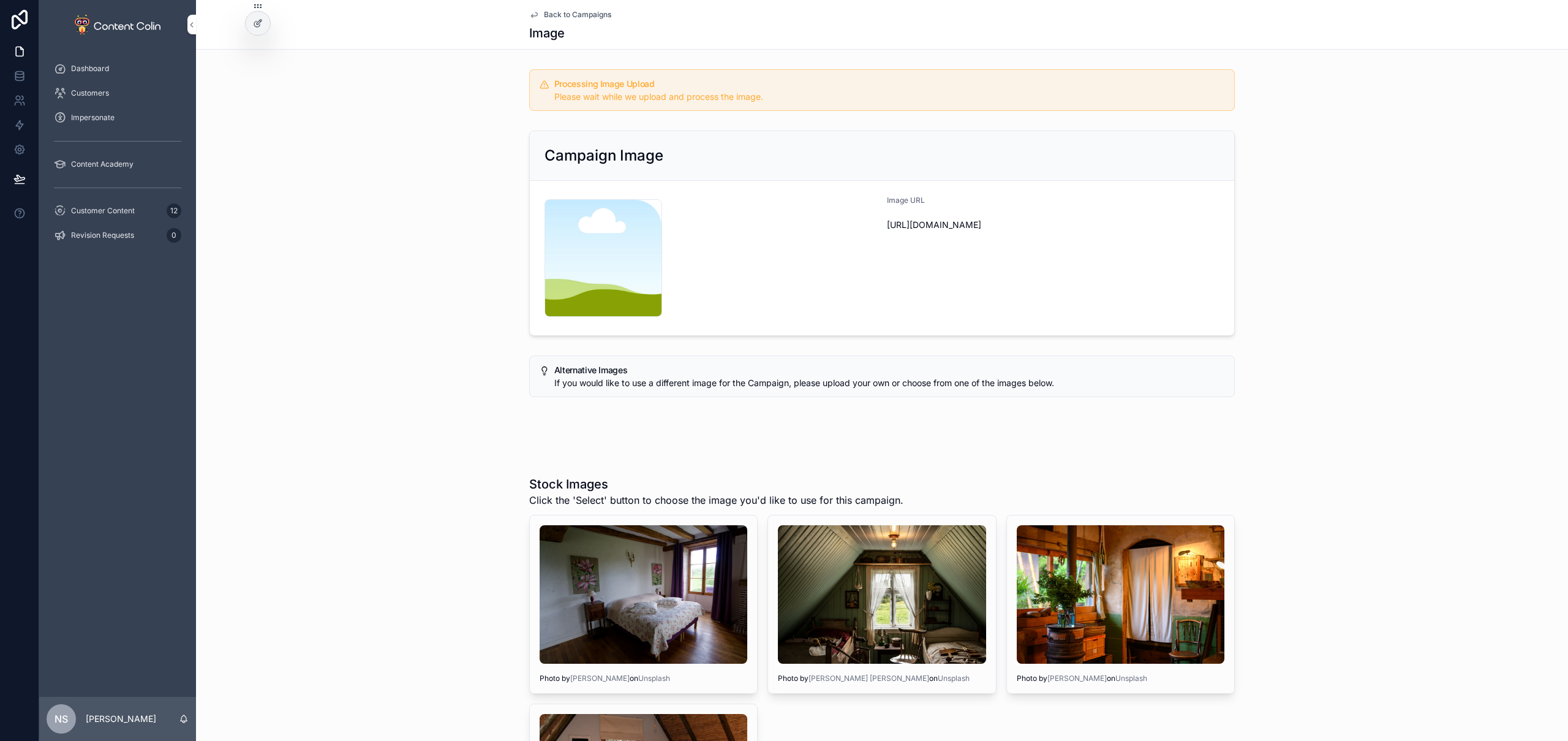
click at [369, 525] on div "Stock Images Click the 'Select' button to choose the image you'd like to use fo…" at bounding box center [882, 679] width 1372 height 416
click at [555, 18] on span "Back to Campaigns" at bounding box center [577, 14] width 68 height 10
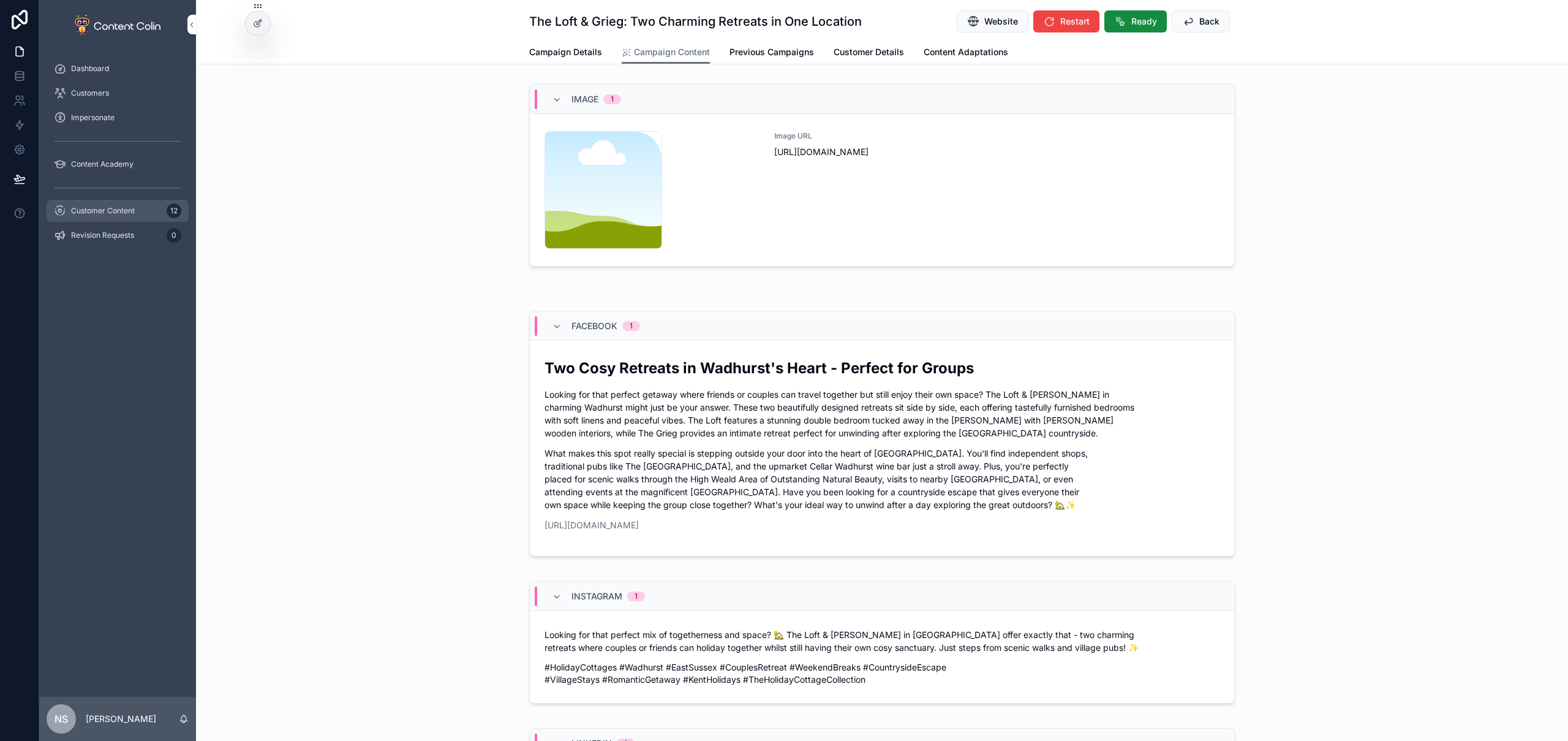
drag, startPoint x: 145, startPoint y: 209, endPoint x: 177, endPoint y: 205, distance: 32.2
click at [145, 209] on div "Customer Content 12" at bounding box center [117, 210] width 128 height 19
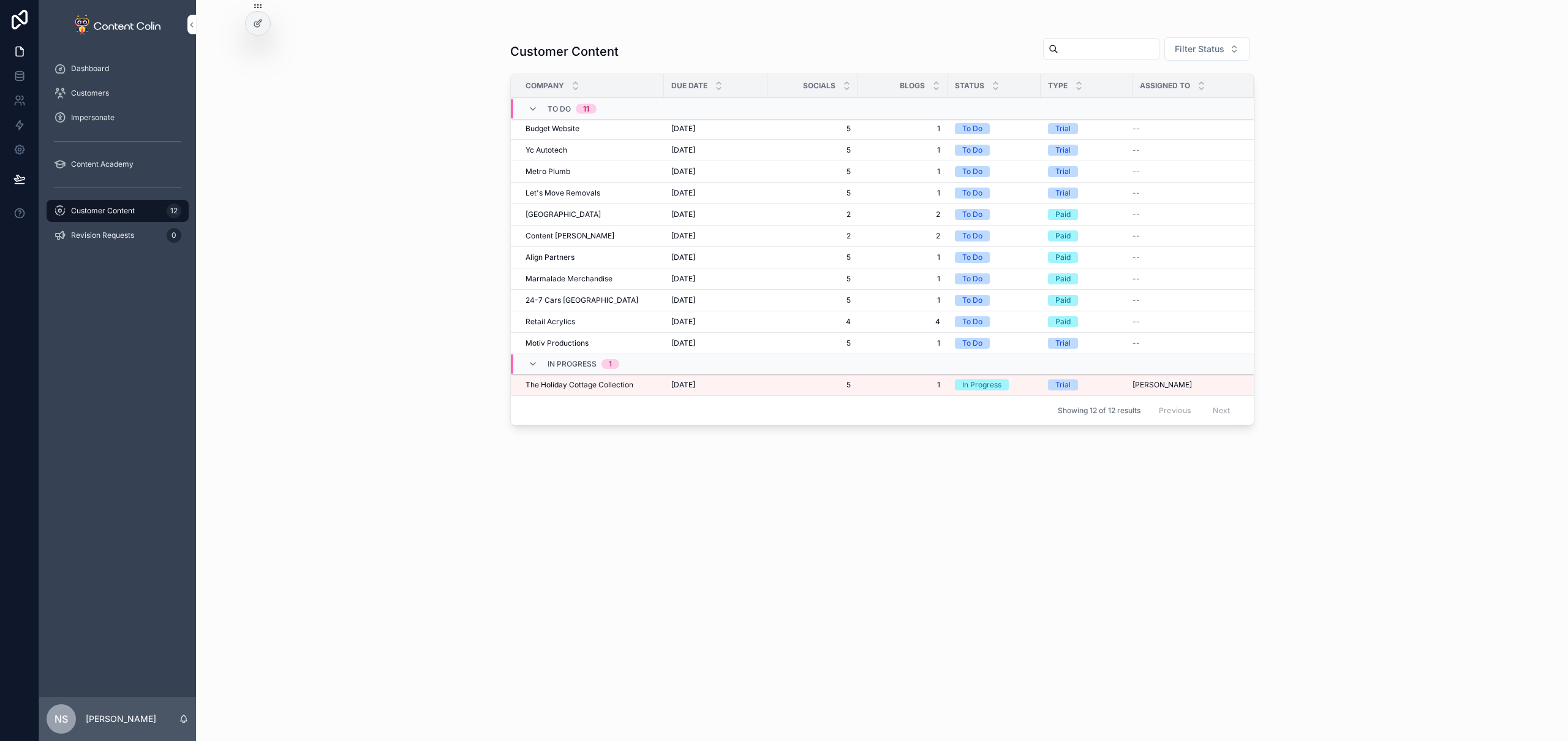
click at [612, 386] on span "The Holiday Cottage Collection" at bounding box center [579, 385] width 108 height 10
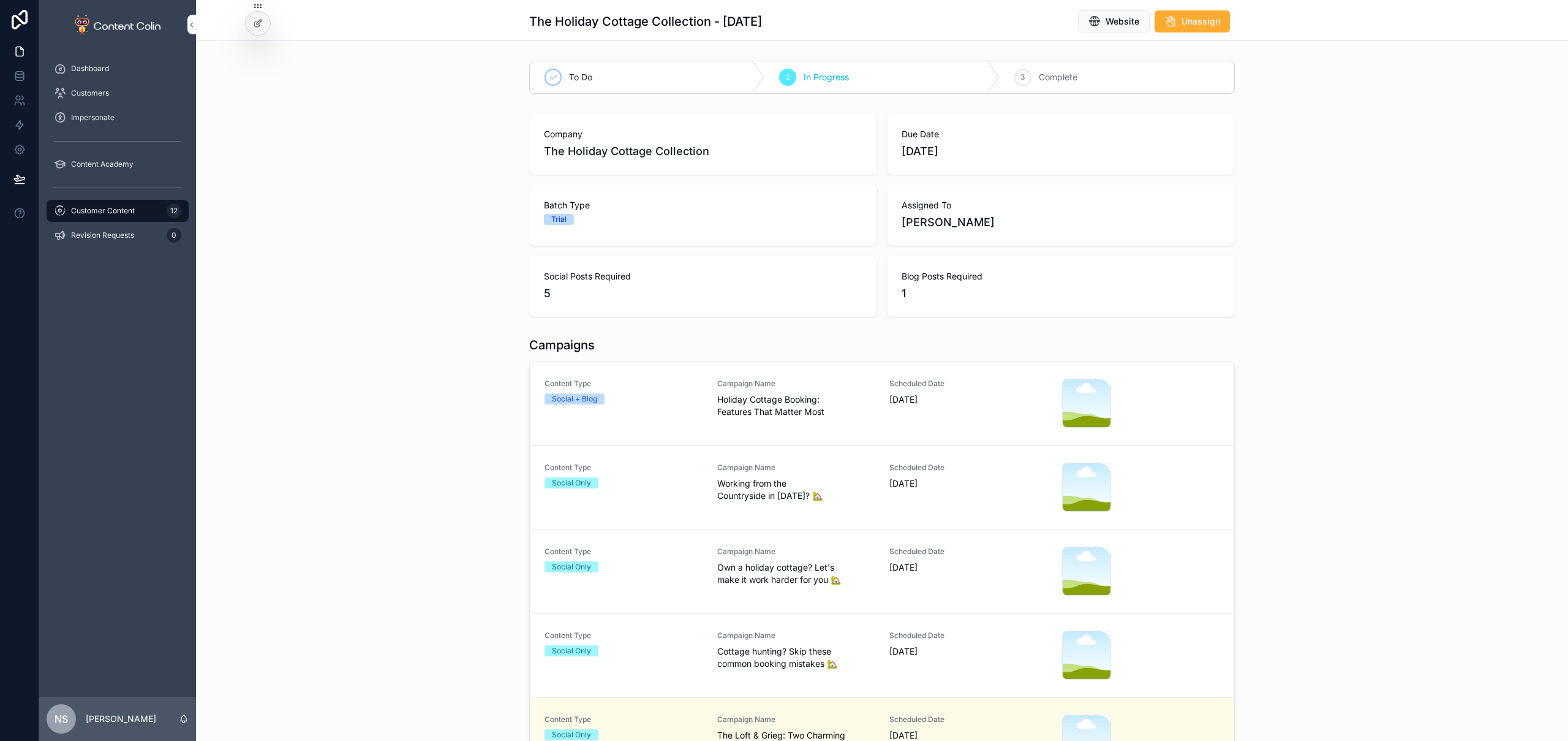
click at [766, 503] on div "Campaign Name Working from the Countryside in 2025? 🏡" at bounding box center [796, 488] width 158 height 49
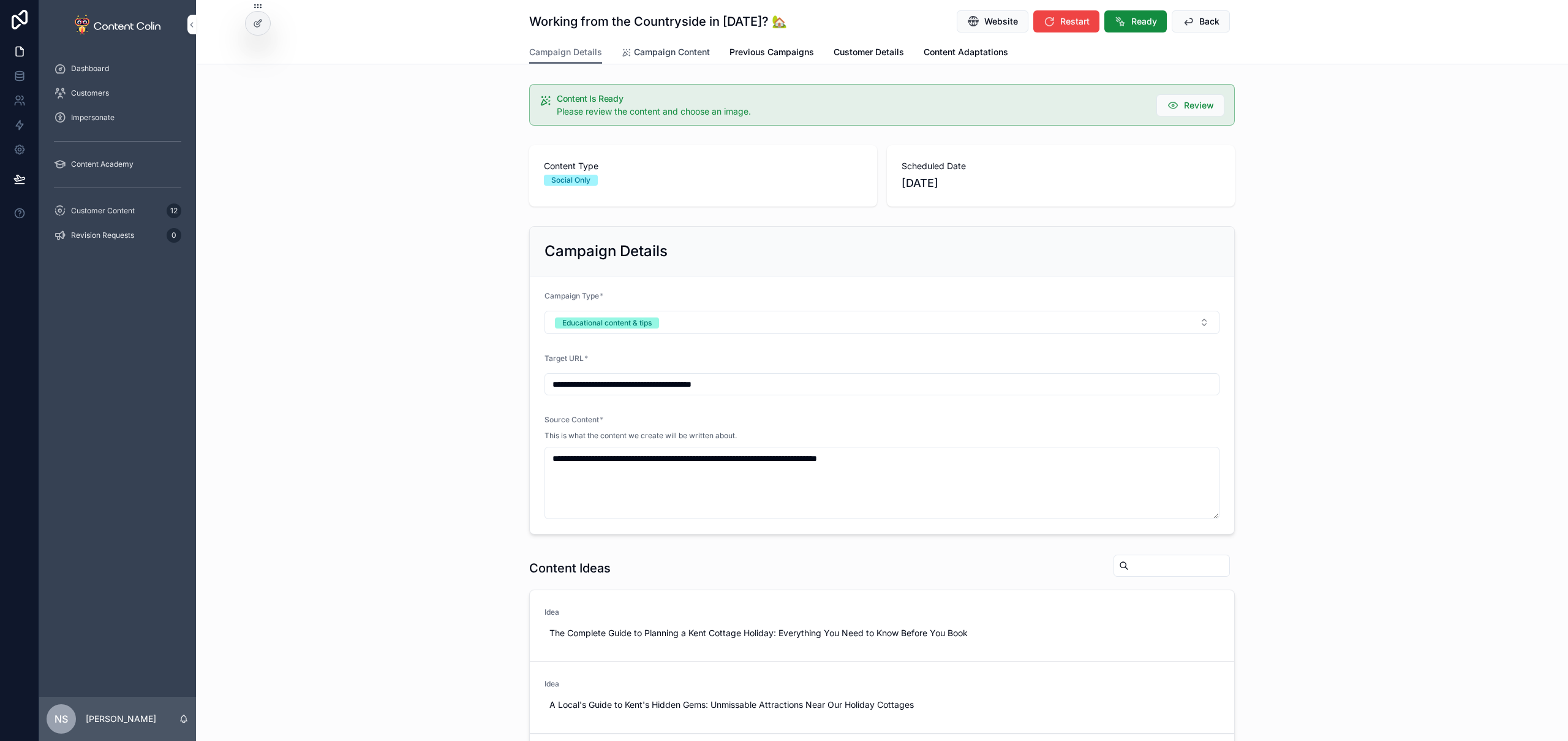
click at [653, 49] on span "Campaign Content" at bounding box center [672, 52] width 76 height 12
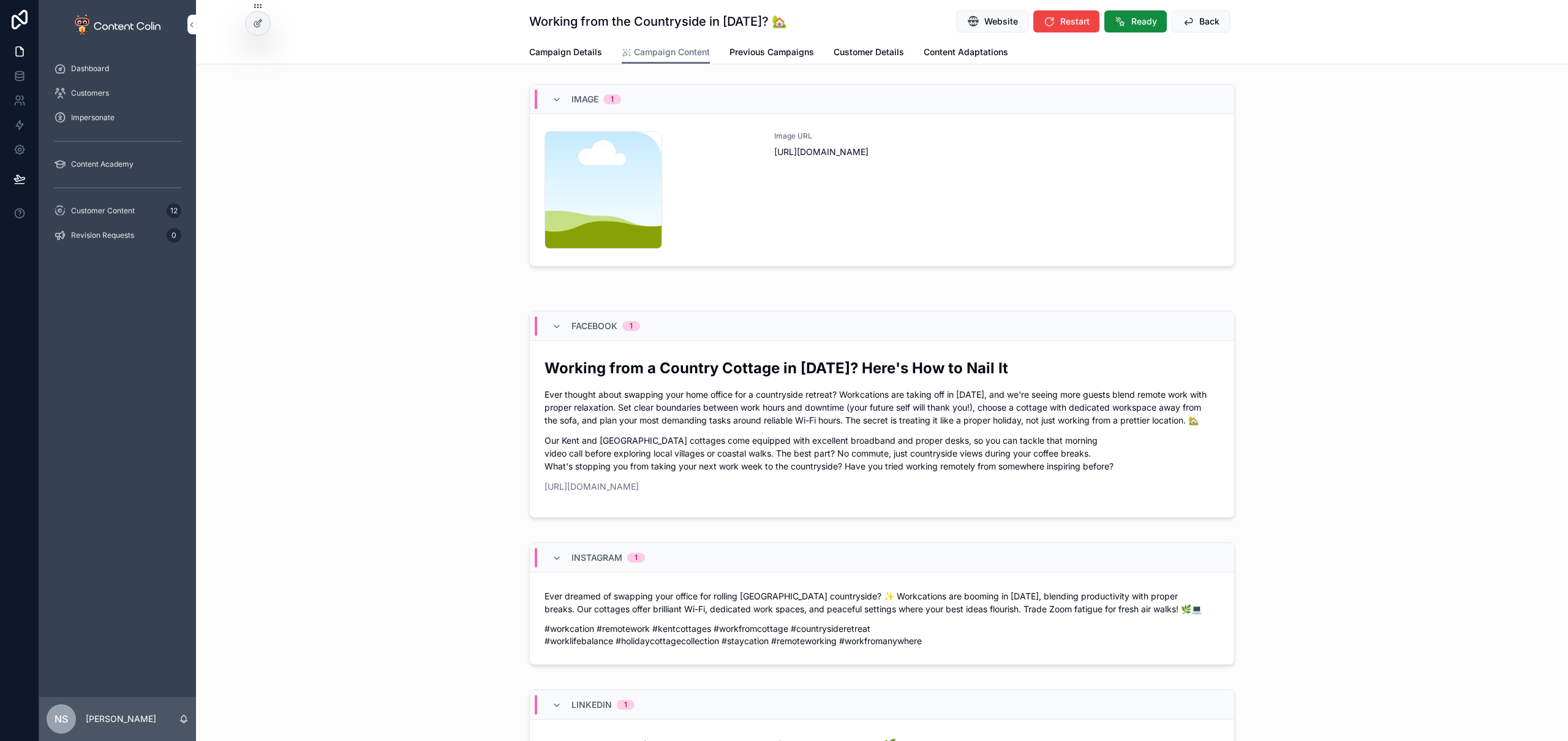
click at [1023, 222] on div "Image URL [URL][DOMAIN_NAME]" at bounding box center [997, 190] width 445 height 118
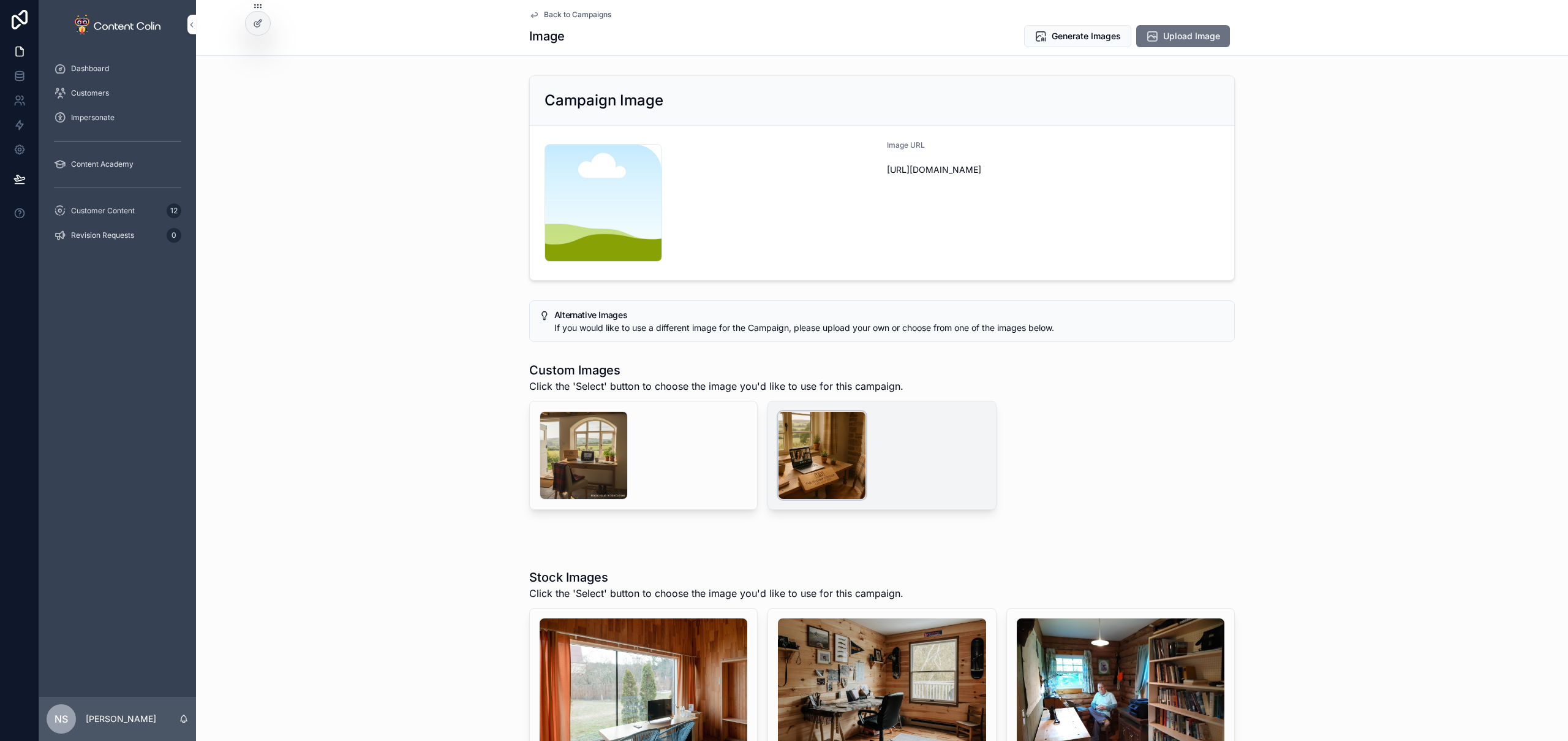
click at [787, 441] on div "scrollable content" at bounding box center [822, 455] width 88 height 88
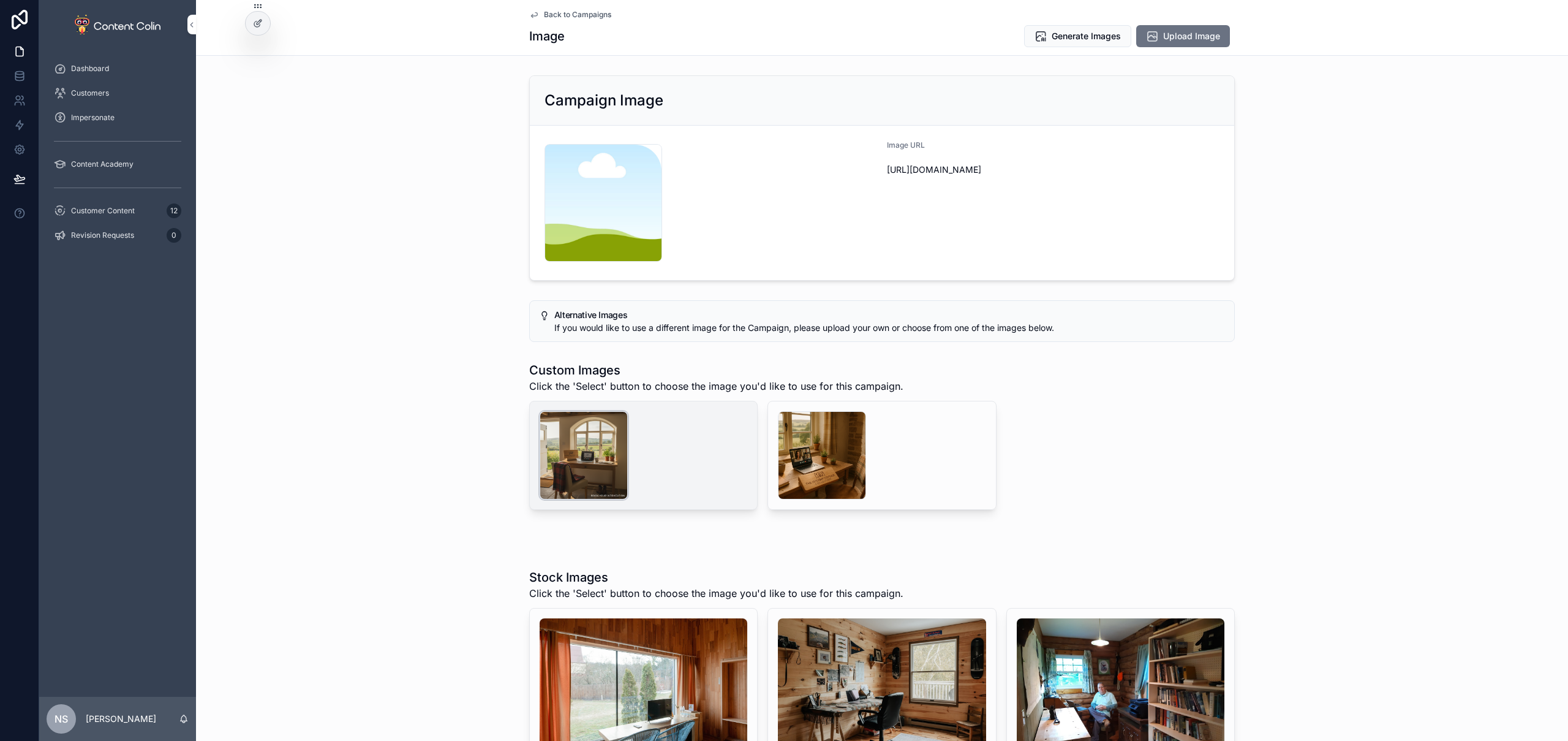
click at [588, 466] on div "scrollable content" at bounding box center [583, 455] width 88 height 88
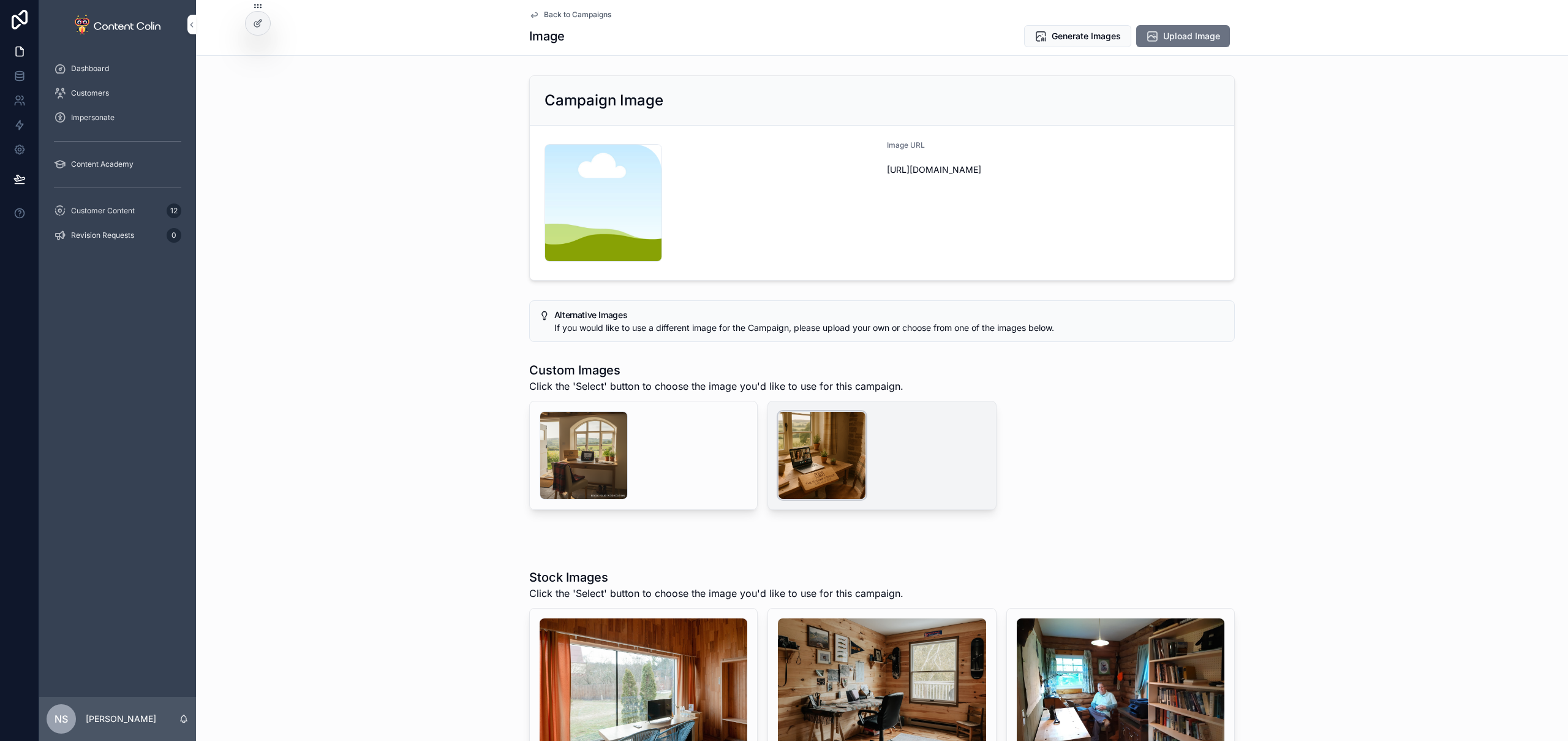
click at [808, 451] on div "scrollable content" at bounding box center [822, 455] width 88 height 88
click at [1058, 32] on span "Generate Images" at bounding box center [1086, 36] width 70 height 12
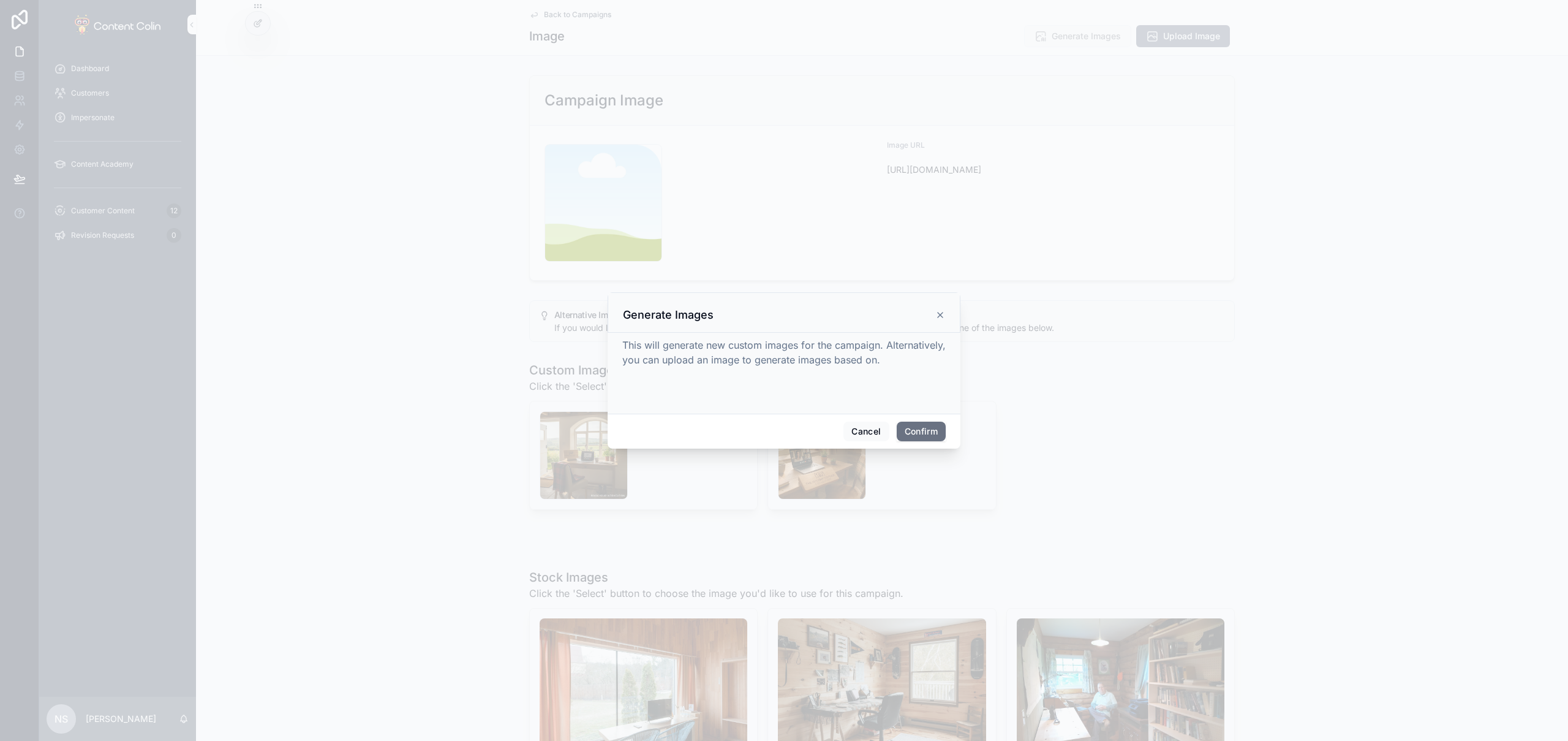
drag, startPoint x: 930, startPoint y: 433, endPoint x: 945, endPoint y: 436, distance: 15.3
click at [930, 433] on button "Confirm" at bounding box center [921, 431] width 49 height 19
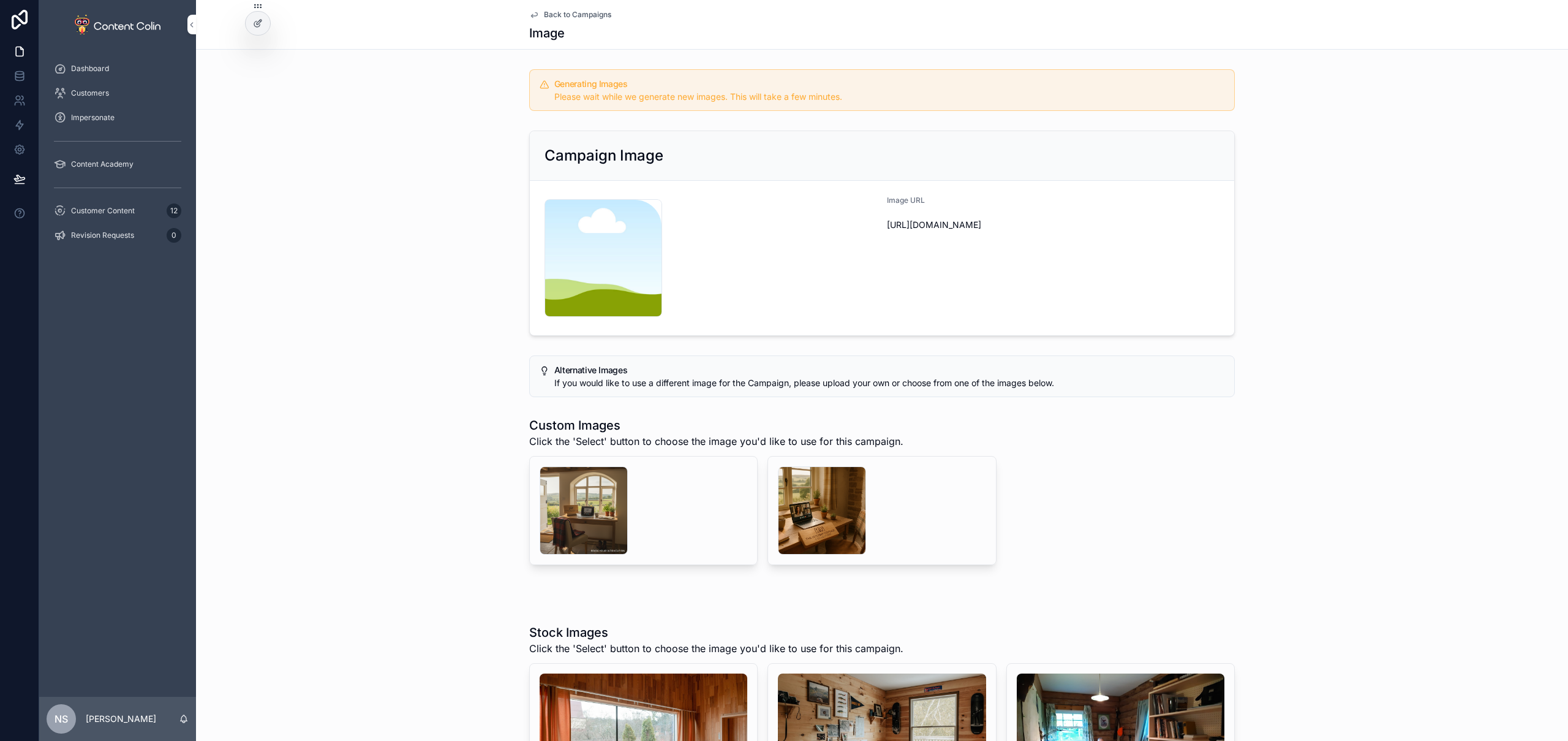
click at [562, 13] on span "Back to Campaigns" at bounding box center [577, 14] width 68 height 10
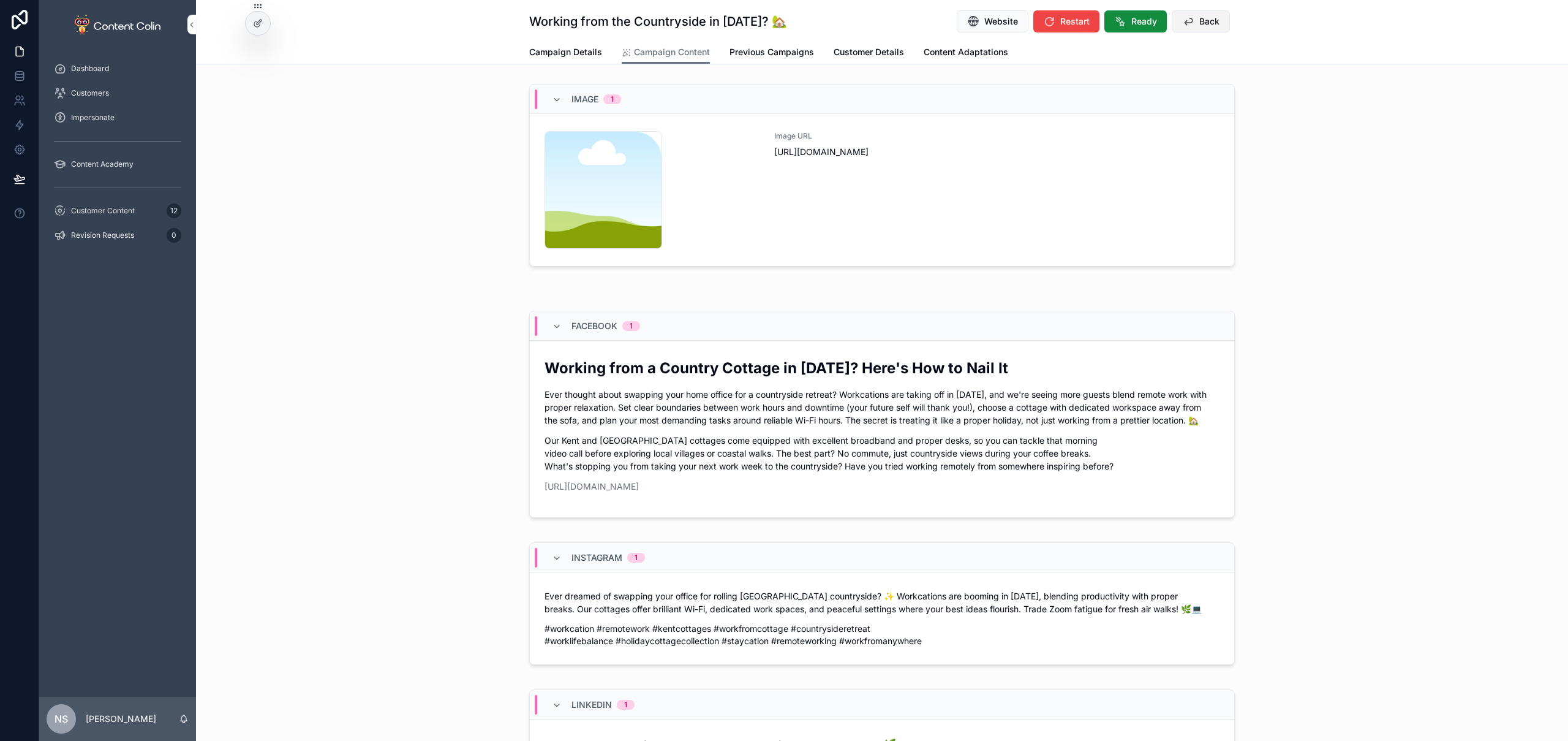
click at [1058, 24] on span "Back" at bounding box center [1209, 21] width 20 height 12
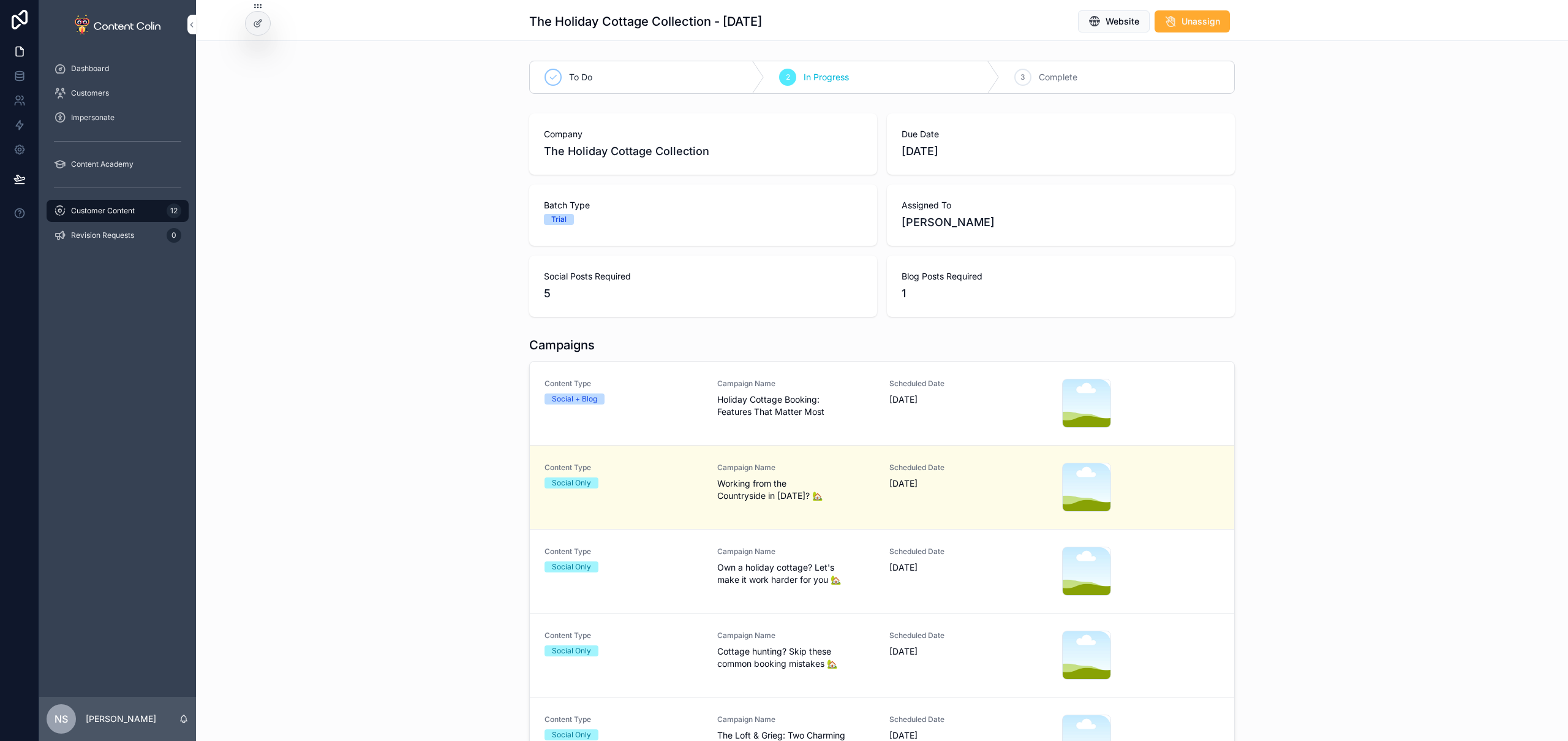
click at [775, 415] on span "Holiday Cottage Booking: Features That Matter Most" at bounding box center [796, 406] width 158 height 25
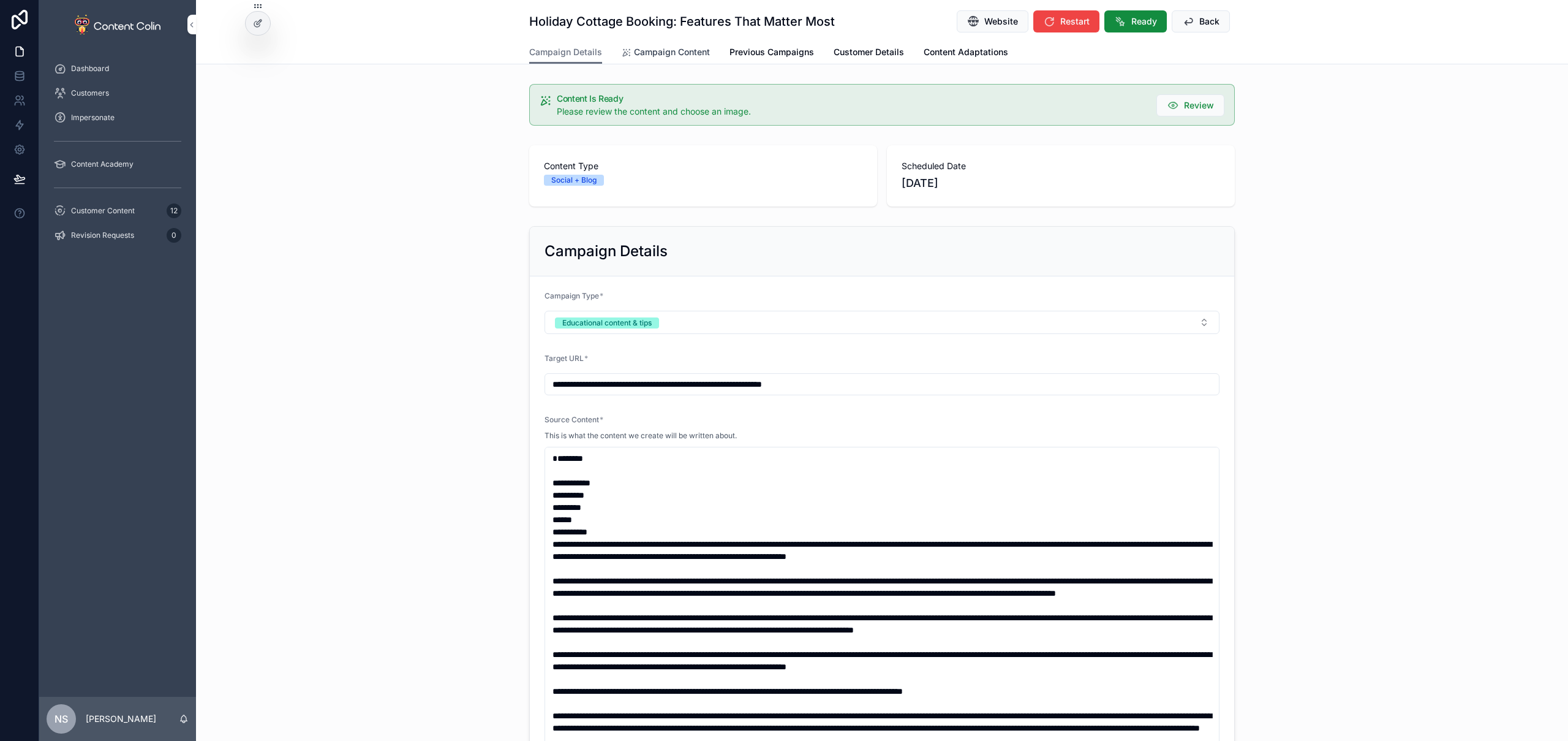
click at [655, 51] on span "Campaign Content" at bounding box center [672, 52] width 76 height 12
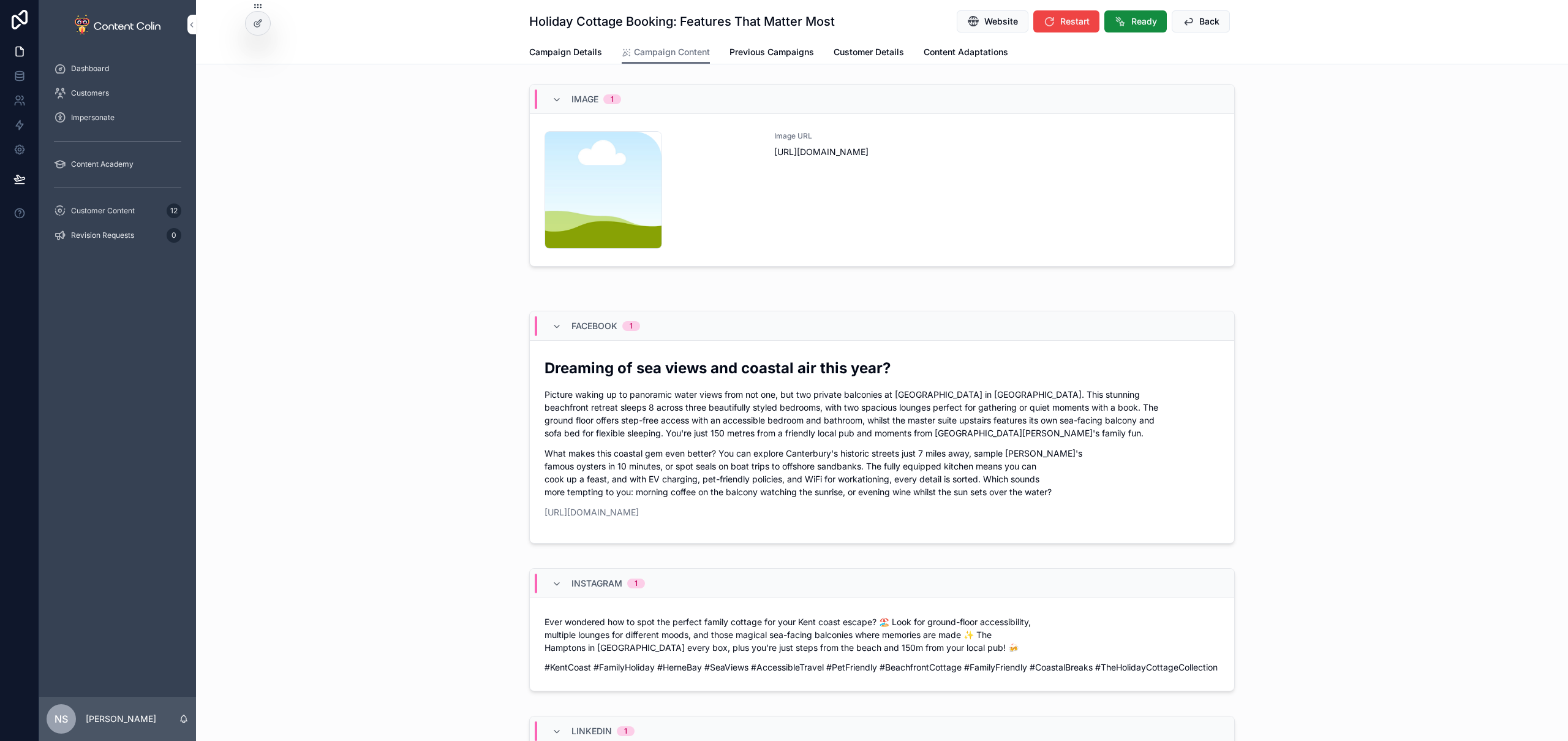
click at [776, 216] on div "Image URL [URL][DOMAIN_NAME]" at bounding box center [997, 190] width 445 height 118
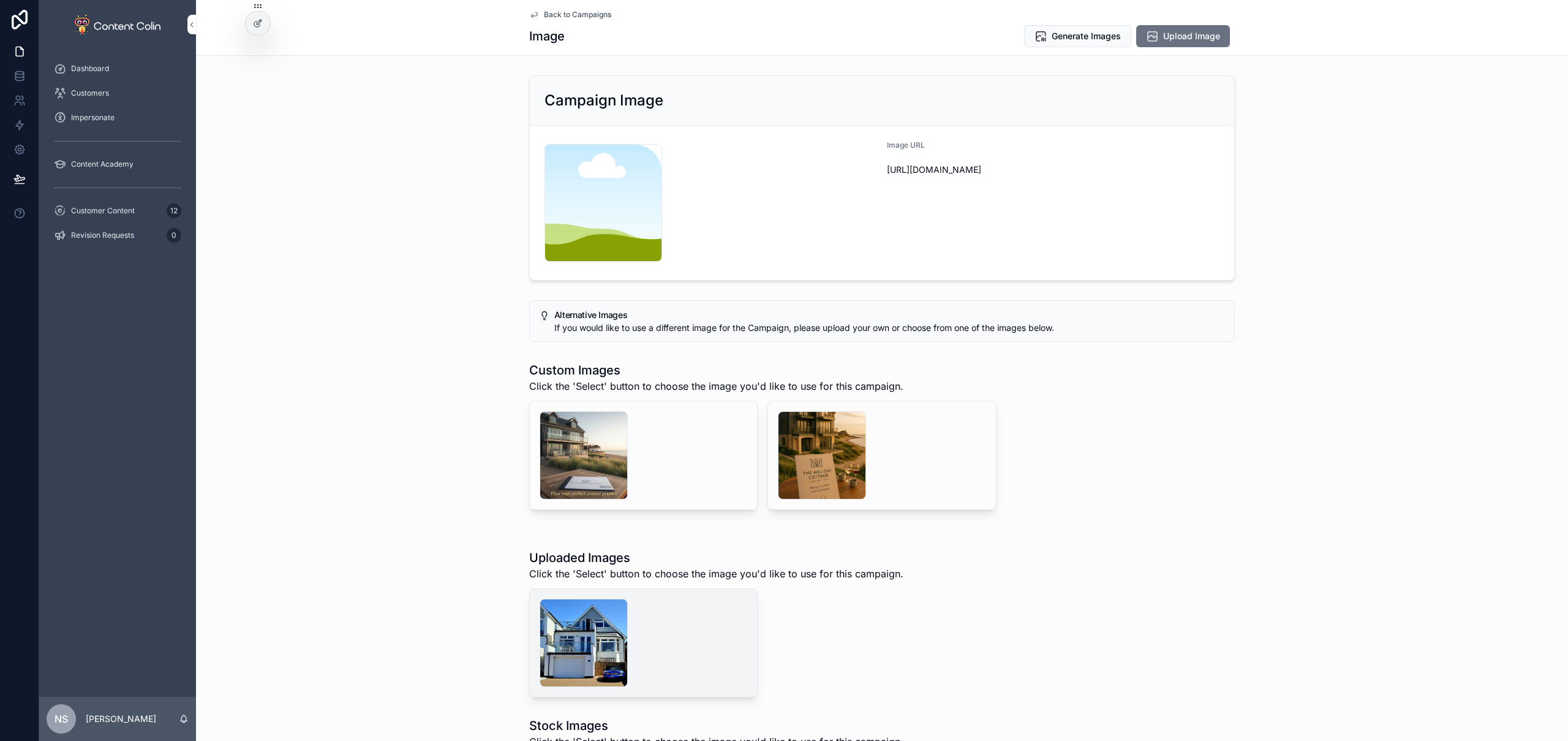
click at [0, 0] on button "Generate" at bounding box center [0, 0] width 0 height 0
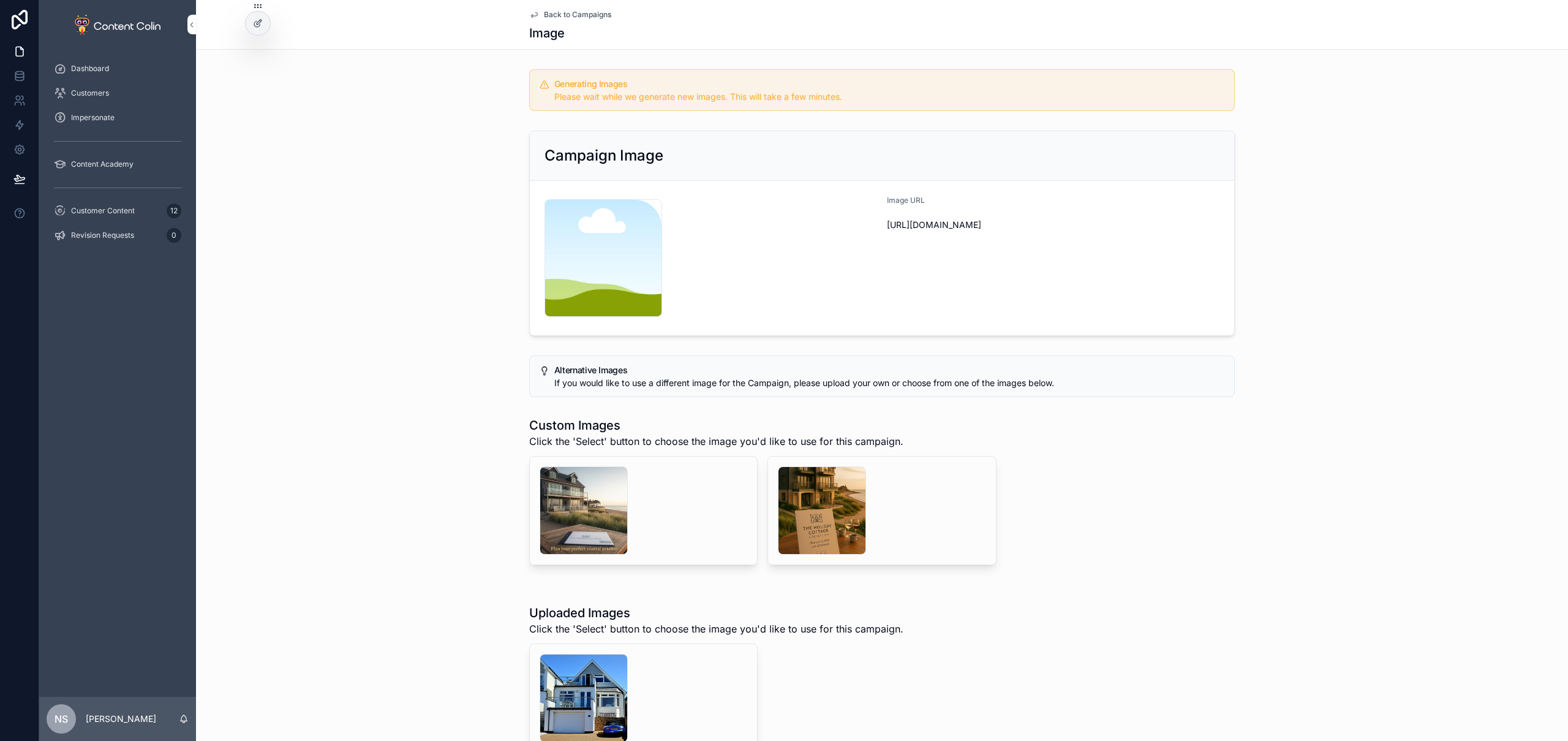
click at [591, 14] on span "Back to Campaigns" at bounding box center [577, 14] width 68 height 10
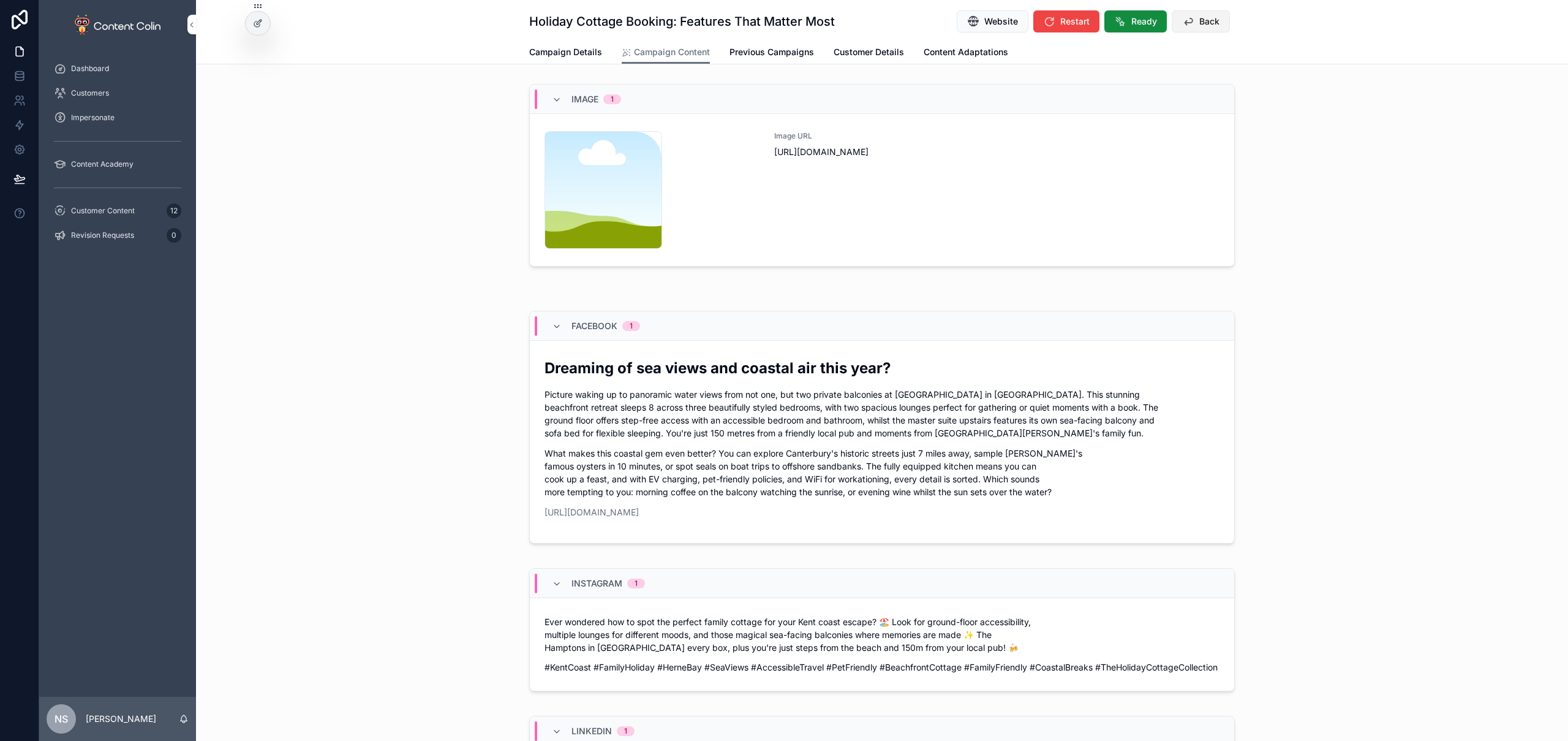
click at [1058, 13] on button "Back" at bounding box center [1201, 21] width 58 height 22
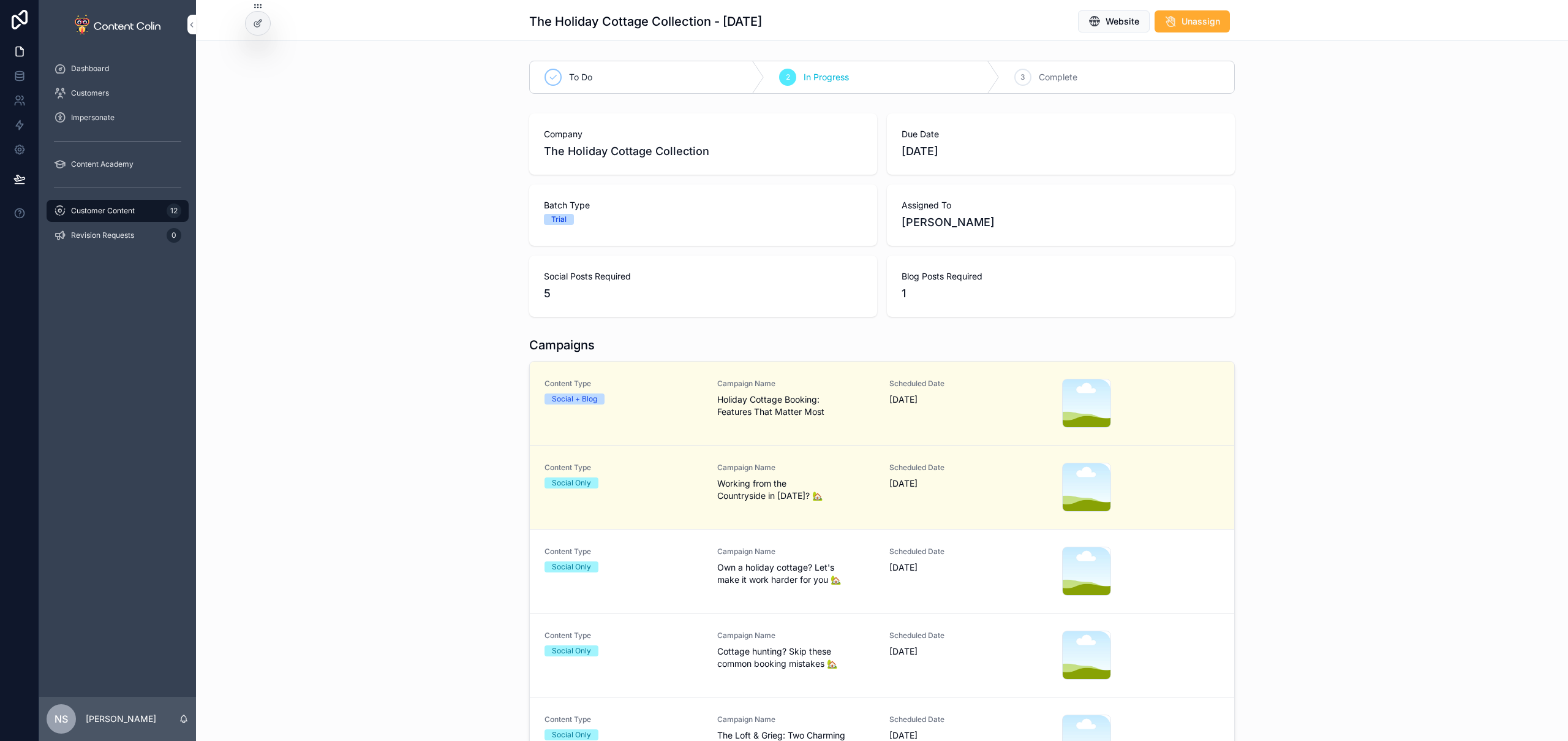
scroll to position [142, 0]
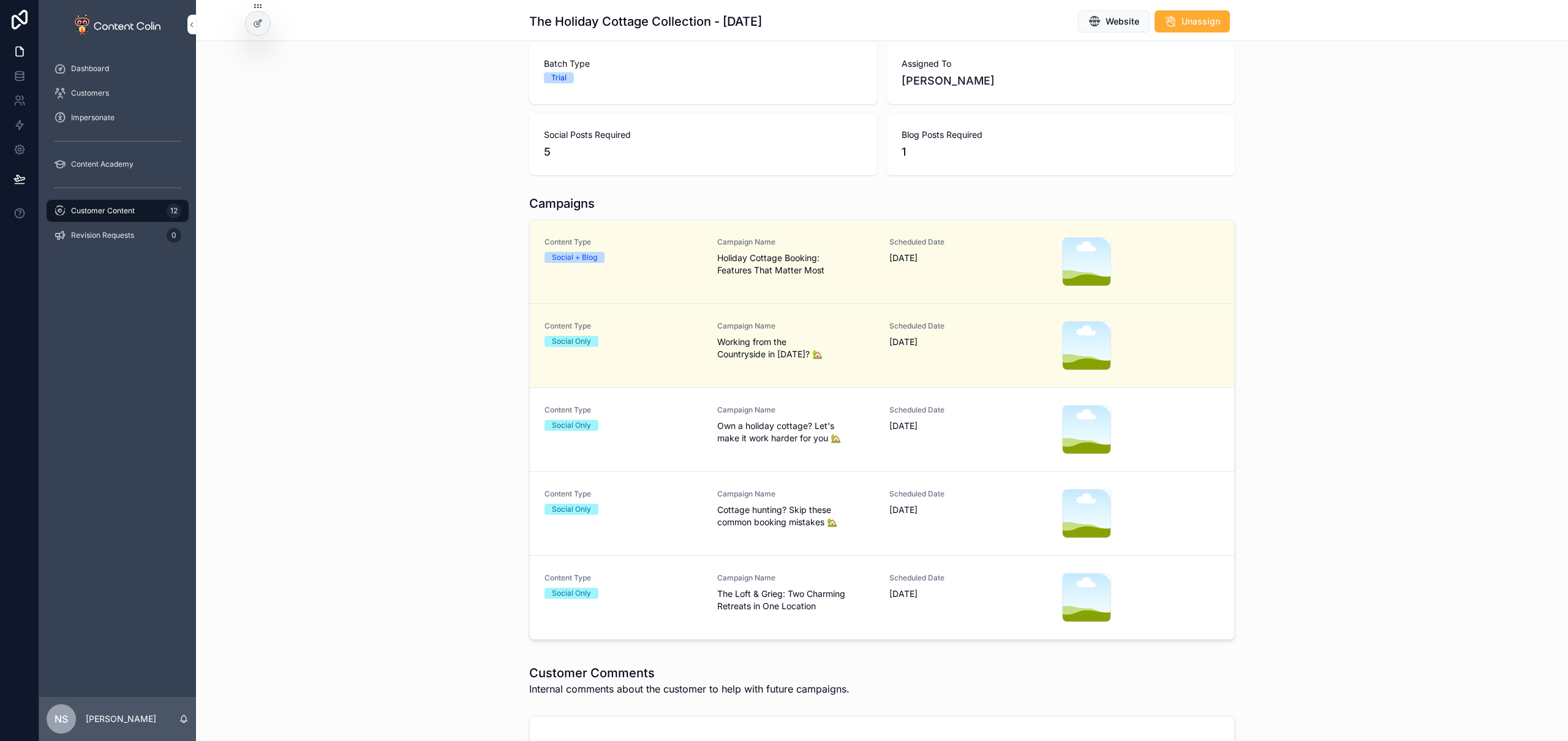
click at [779, 586] on span "The Loft & Grieg: Two Charming Retreats in One Location" at bounding box center [796, 600] width 158 height 25
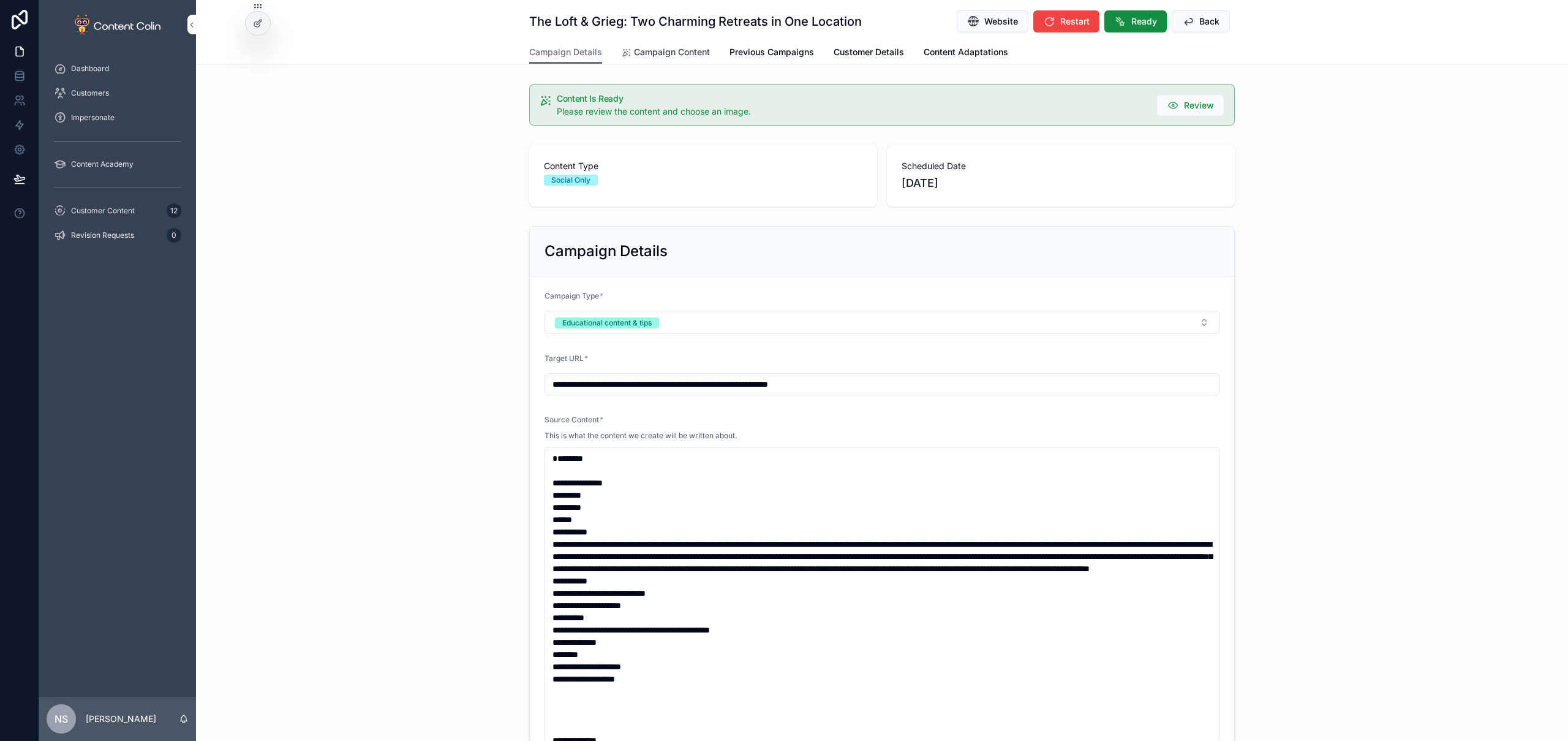
click at [654, 47] on span "Campaign Content" at bounding box center [672, 52] width 76 height 12
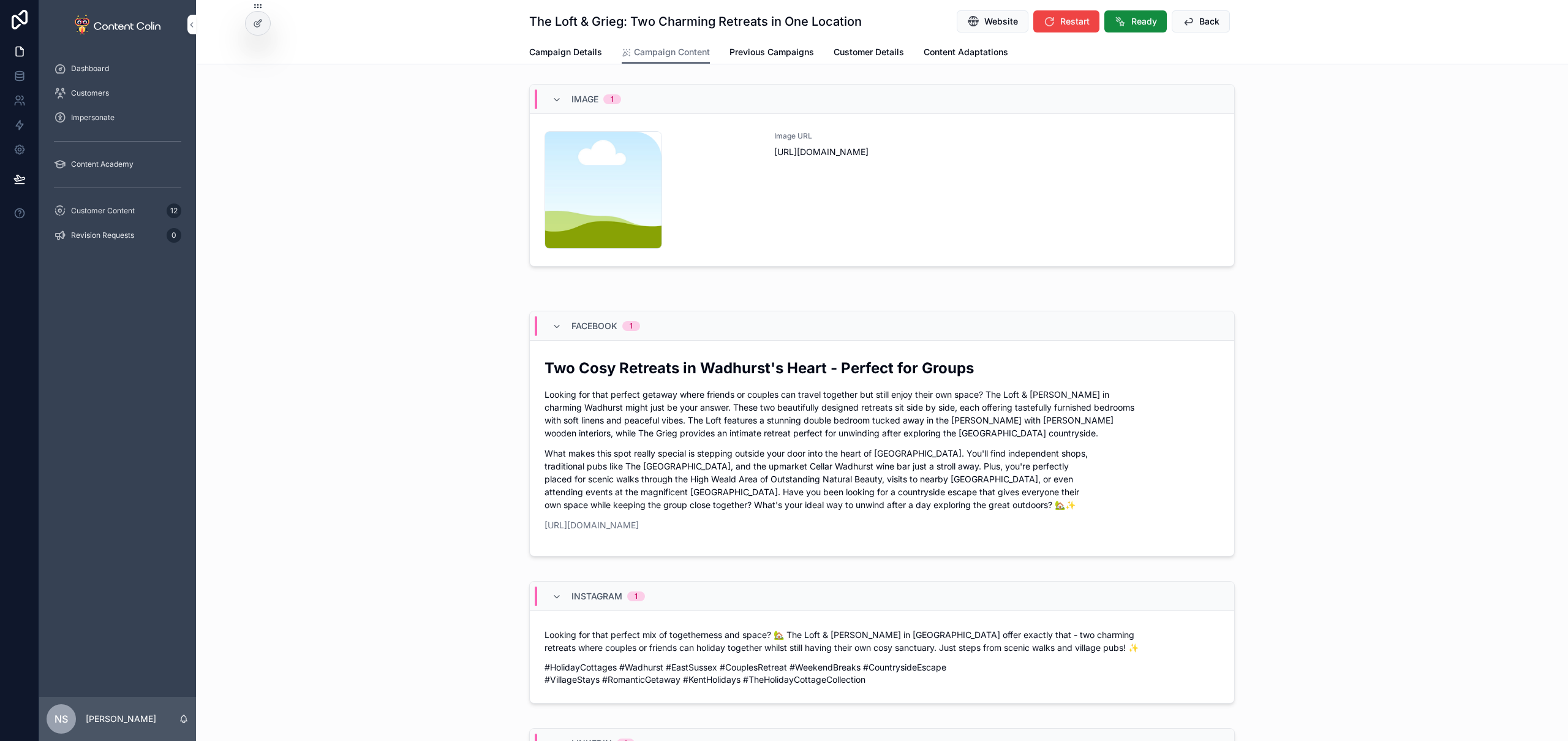
click at [813, 194] on div "Image URL [URL][DOMAIN_NAME]" at bounding box center [997, 190] width 445 height 118
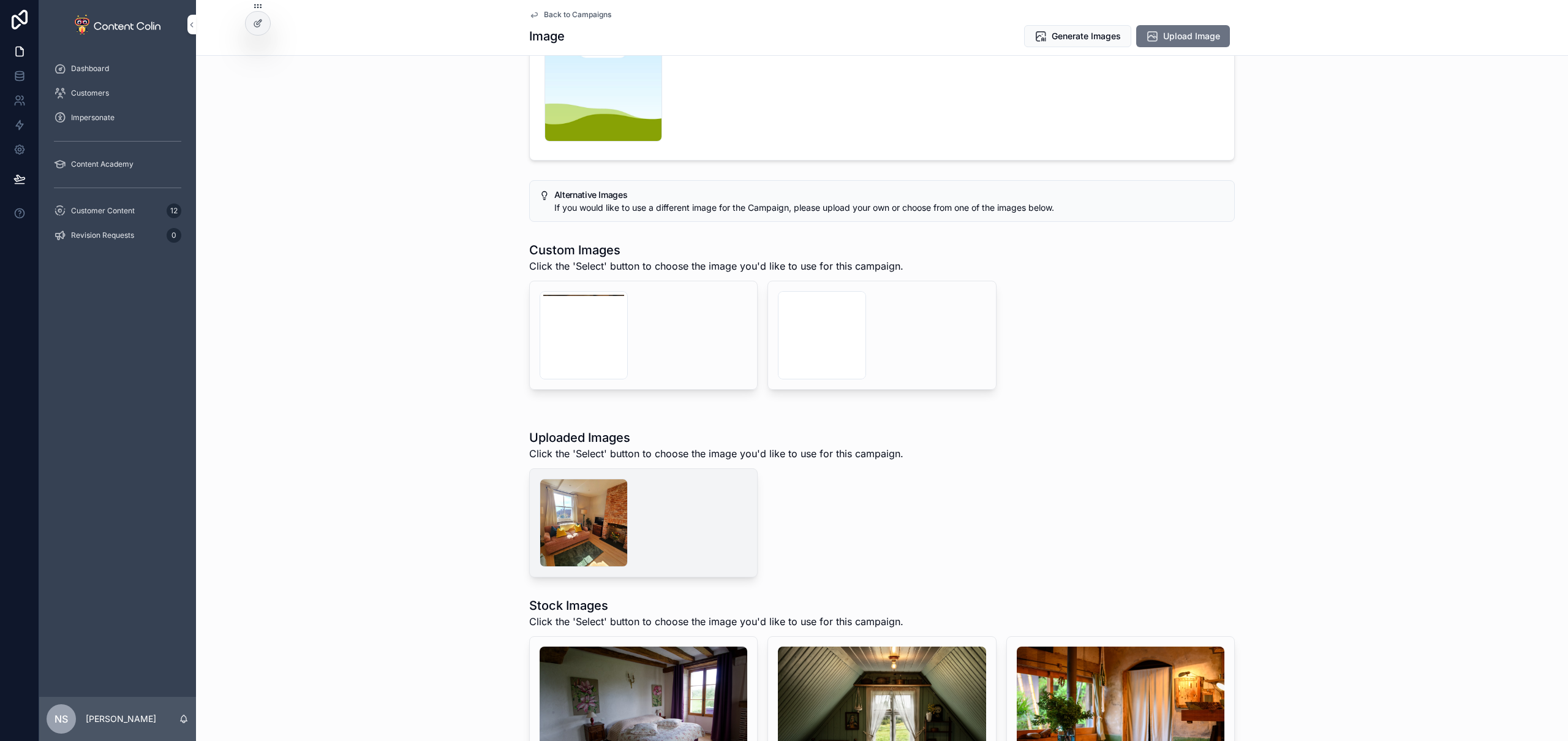
scroll to position [246, 0]
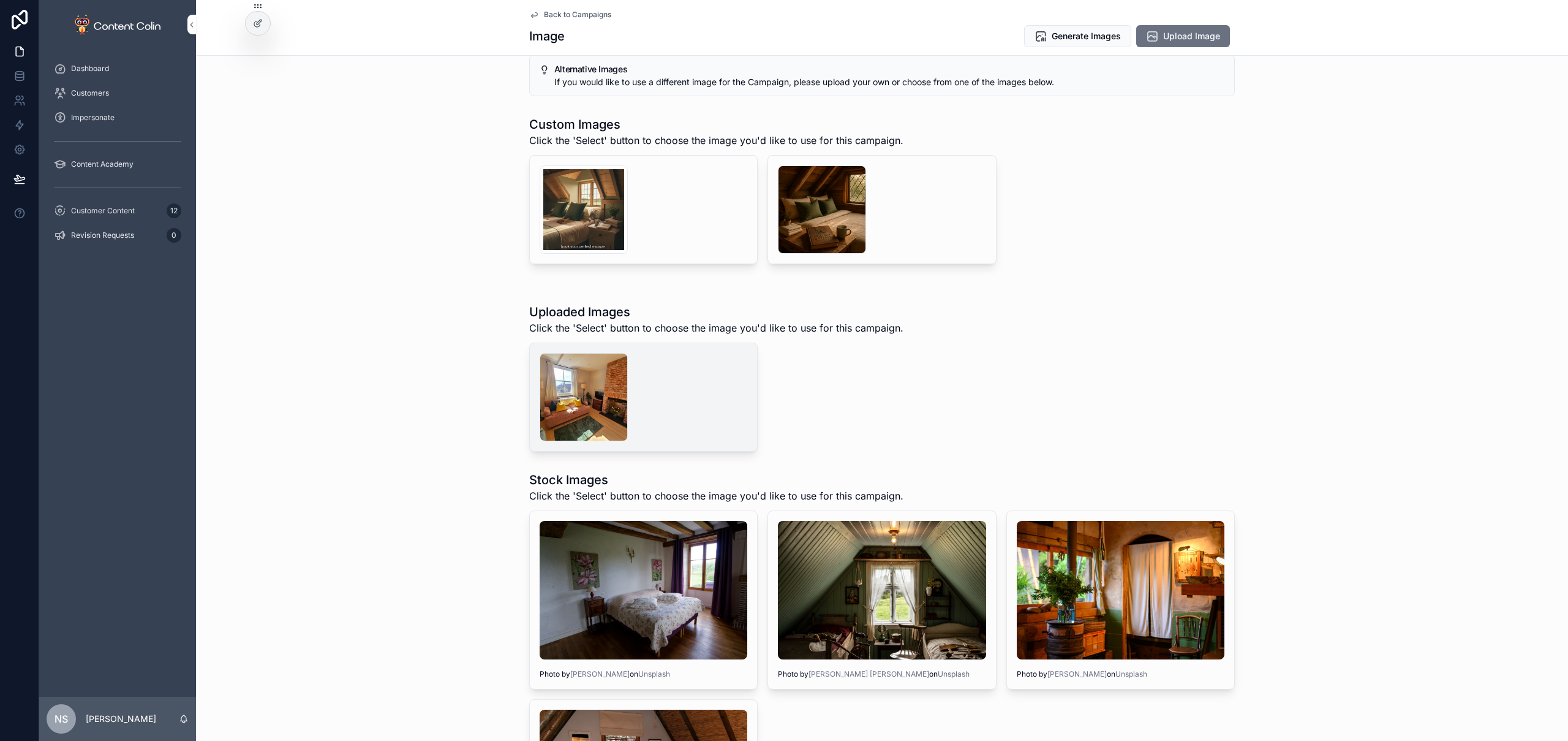
click at [0, 0] on button "Generate" at bounding box center [0, 0] width 0 height 0
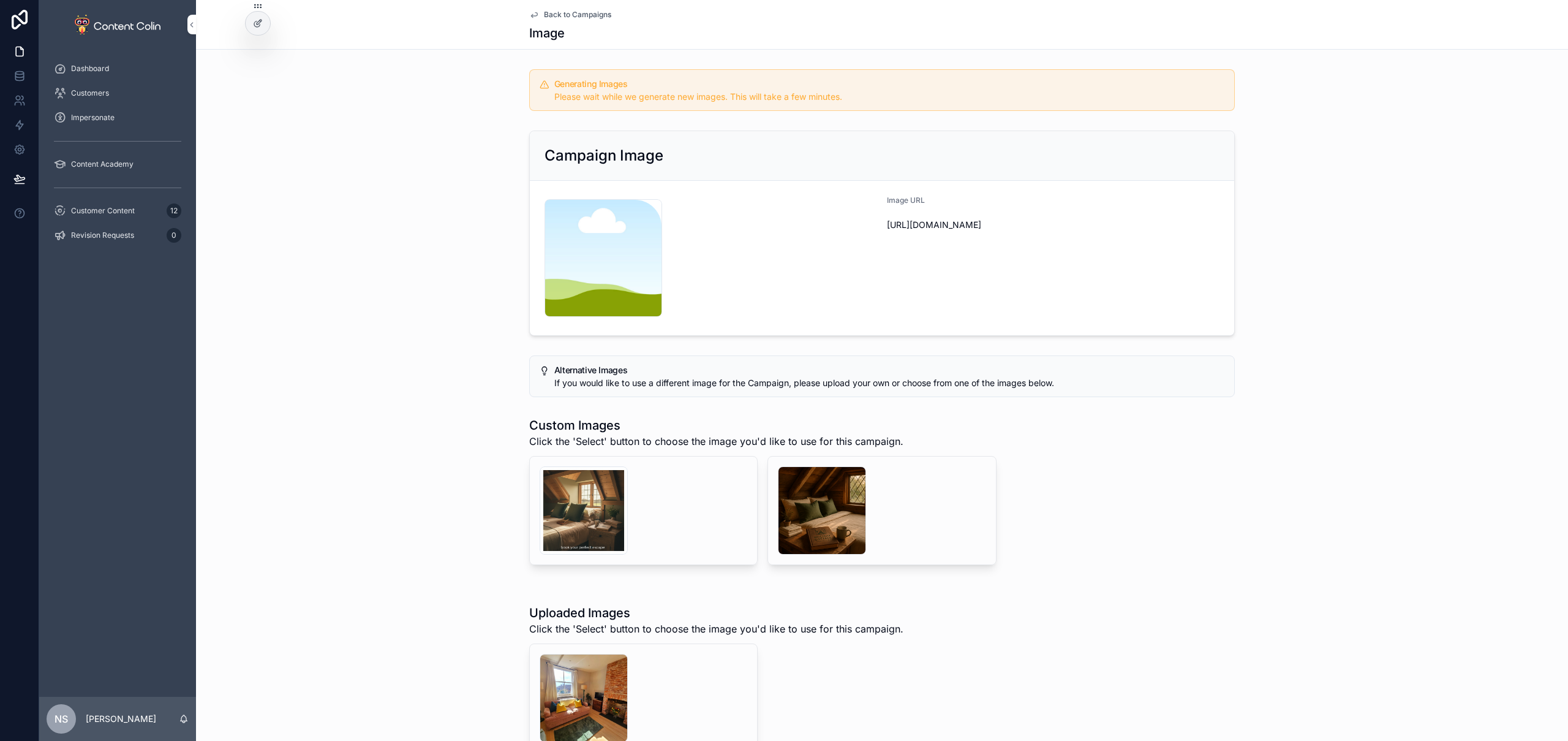
click at [575, 13] on span "Back to Campaigns" at bounding box center [577, 14] width 68 height 10
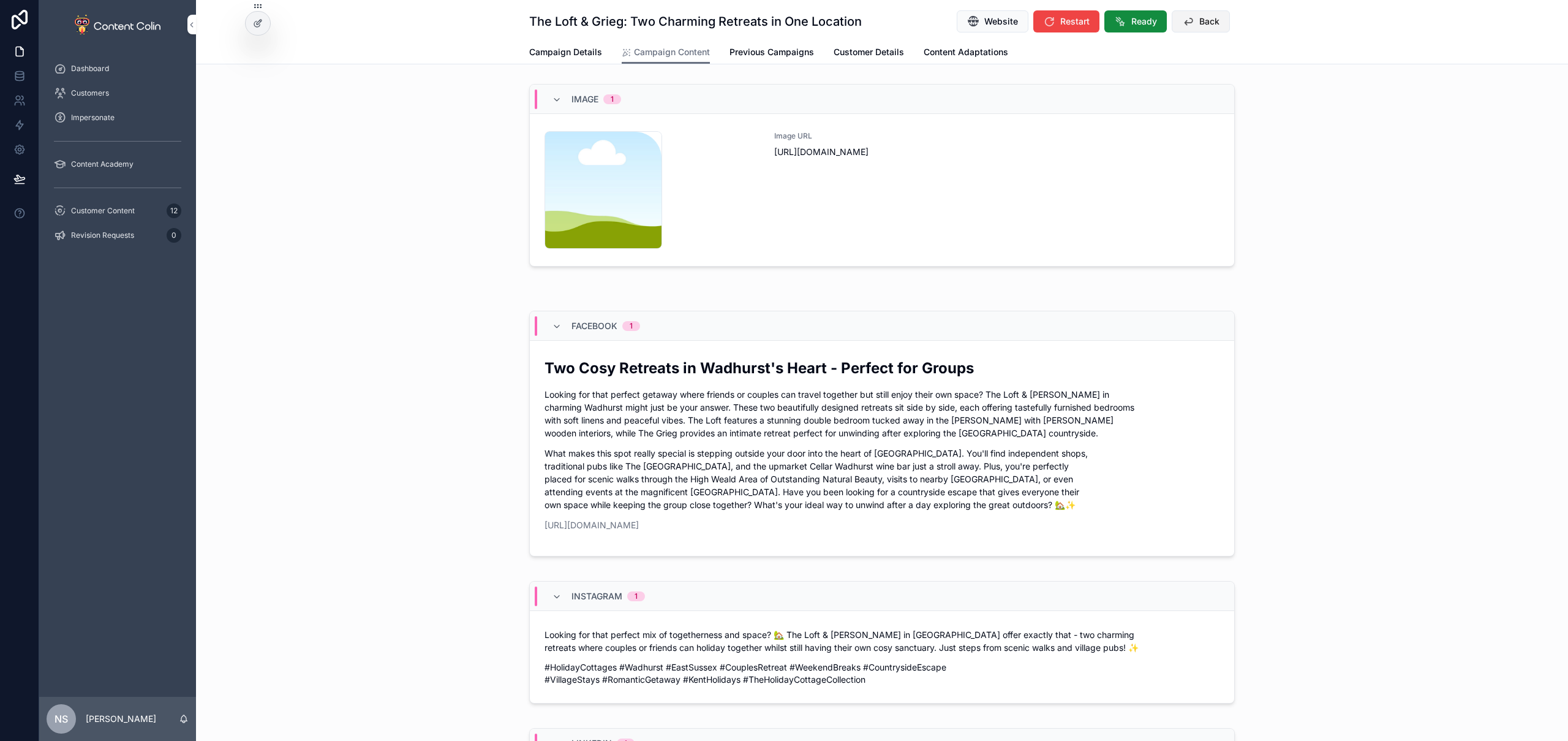
click at [1058, 24] on button "Back" at bounding box center [1201, 21] width 58 height 22
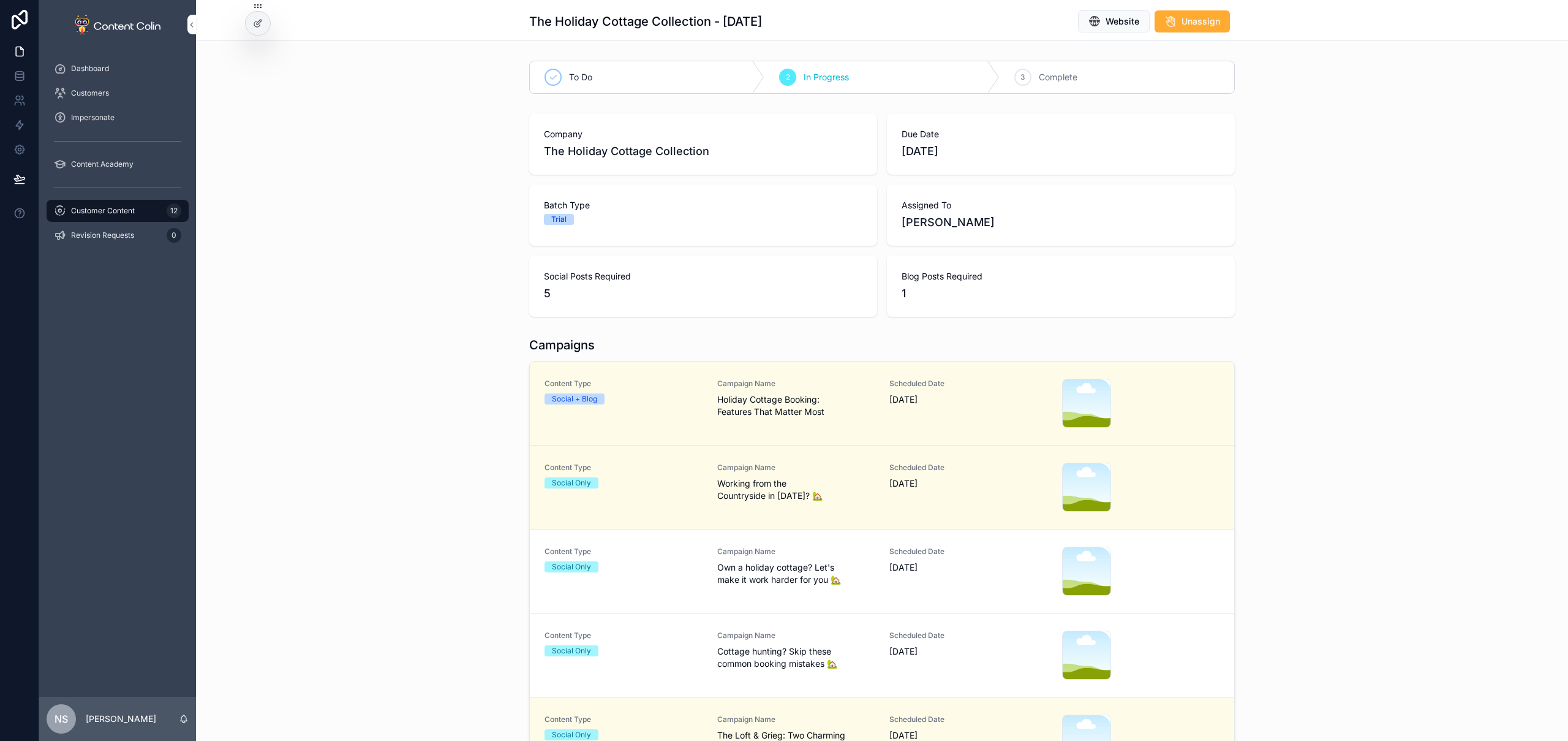
click at [750, 561] on span "Own a holiday cottage? Let's make it work harder for you 🏡" at bounding box center [796, 574] width 158 height 25
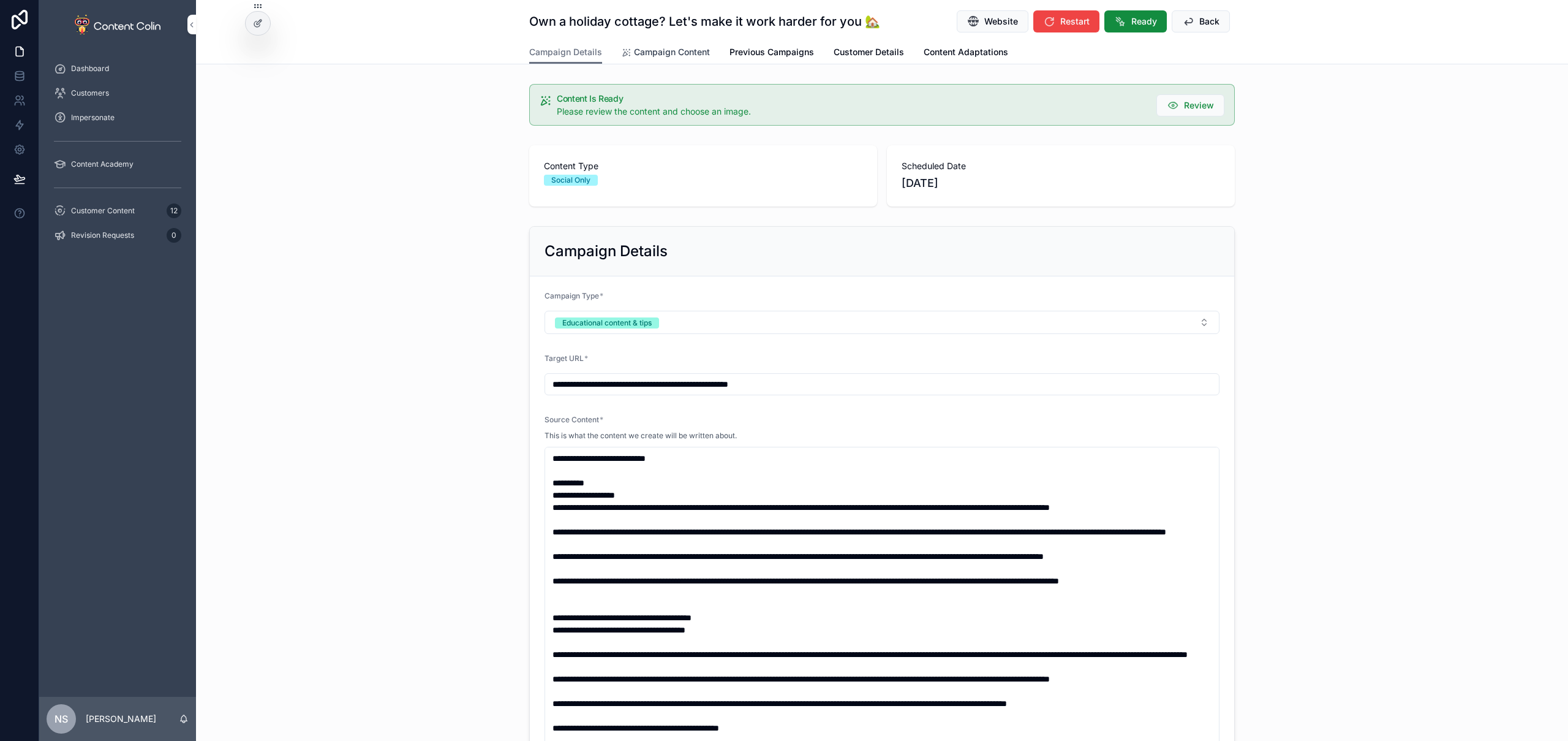
click at [668, 54] on span "Campaign Content" at bounding box center [672, 52] width 76 height 12
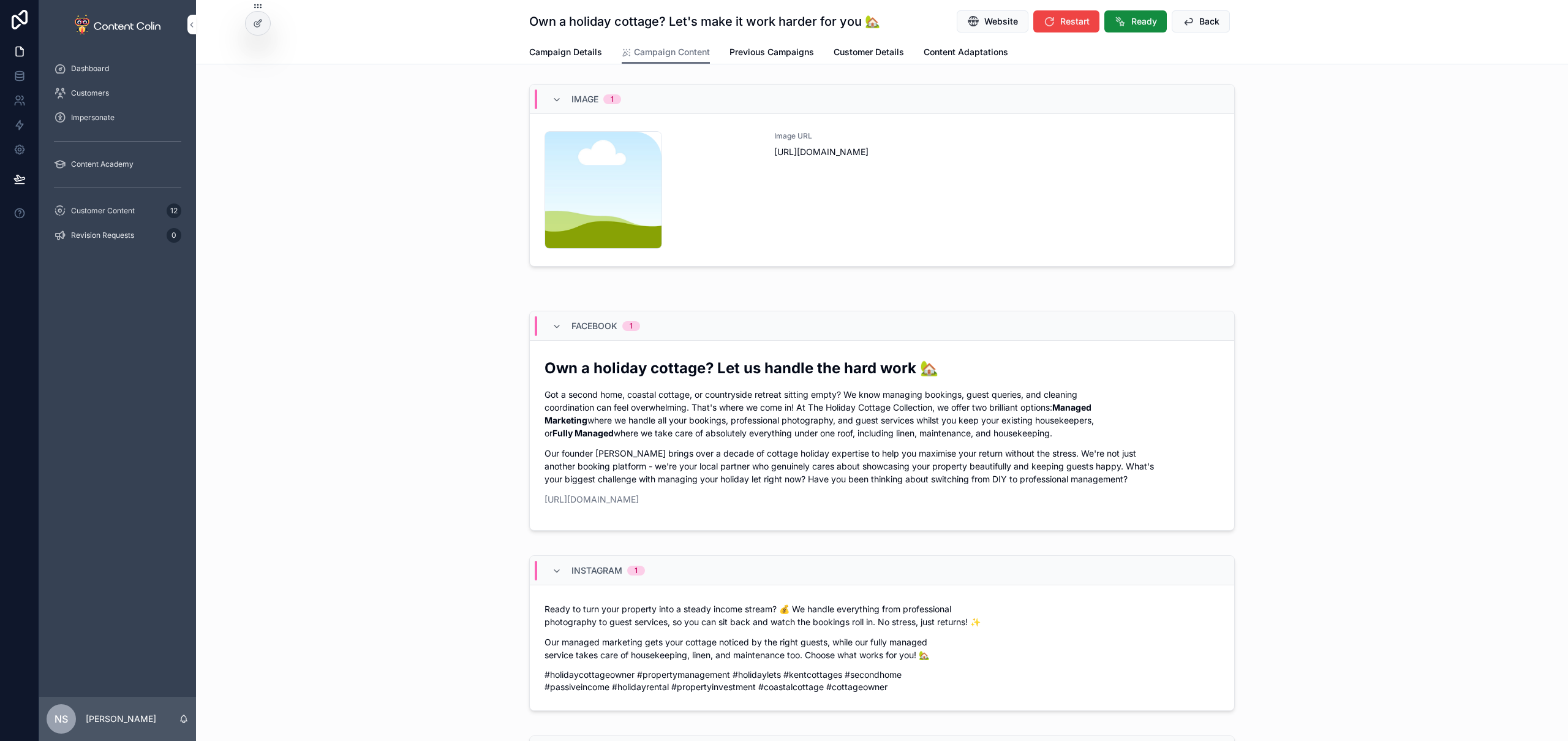
click at [873, 212] on div "Image URL [URL][DOMAIN_NAME]" at bounding box center [997, 190] width 445 height 118
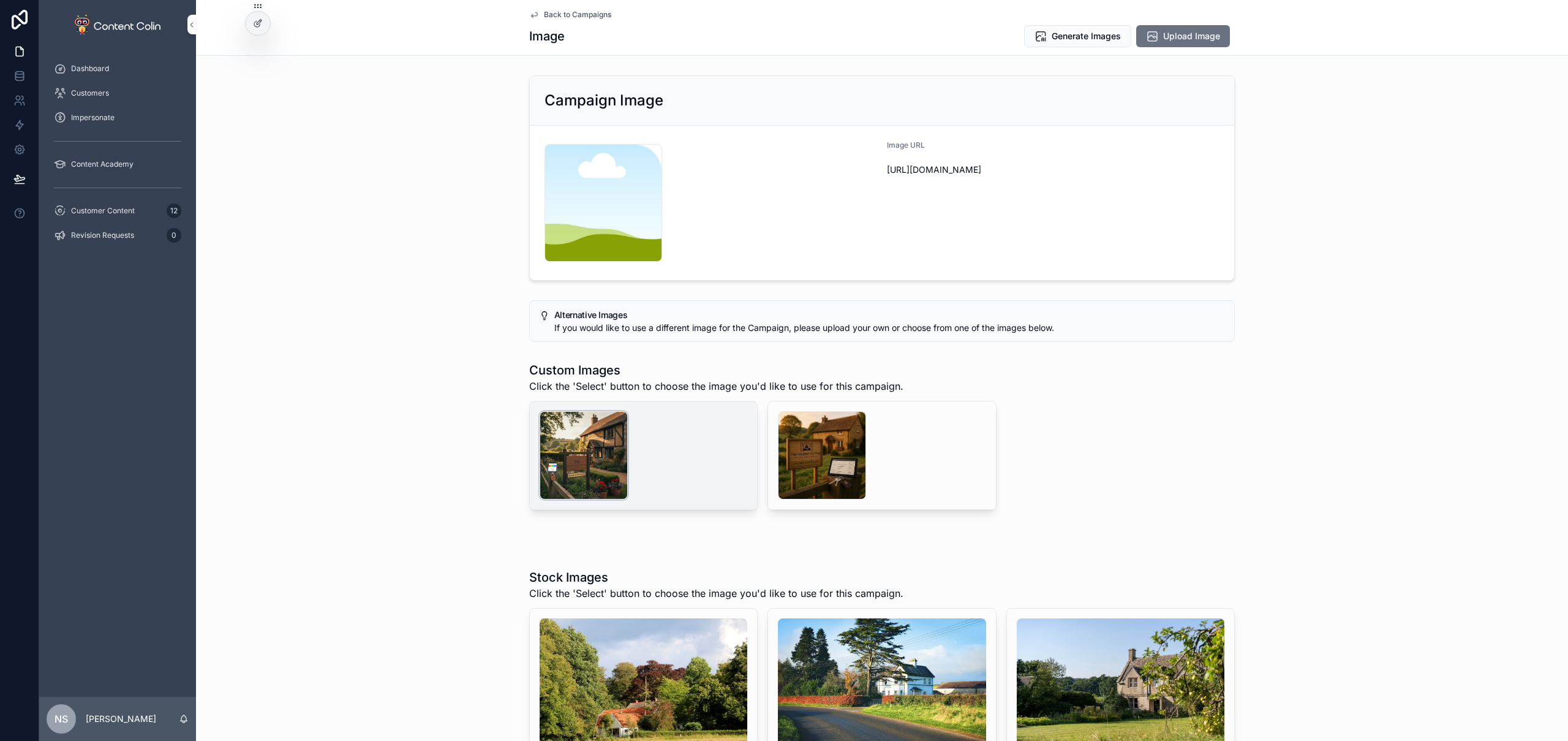
click at [579, 450] on div "scrollable content" at bounding box center [583, 455] width 88 height 88
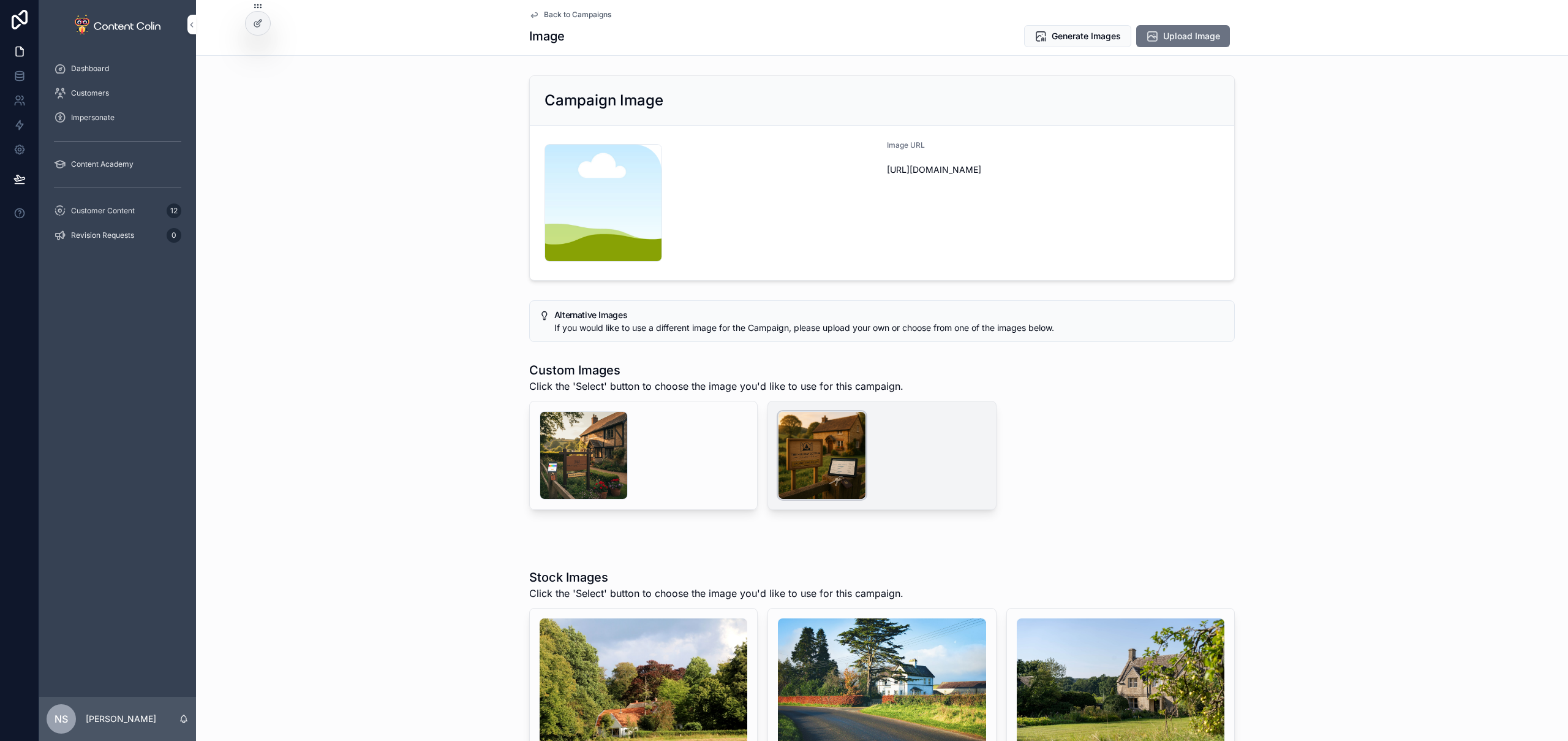
click at [831, 457] on div "scrollable content" at bounding box center [822, 455] width 88 height 88
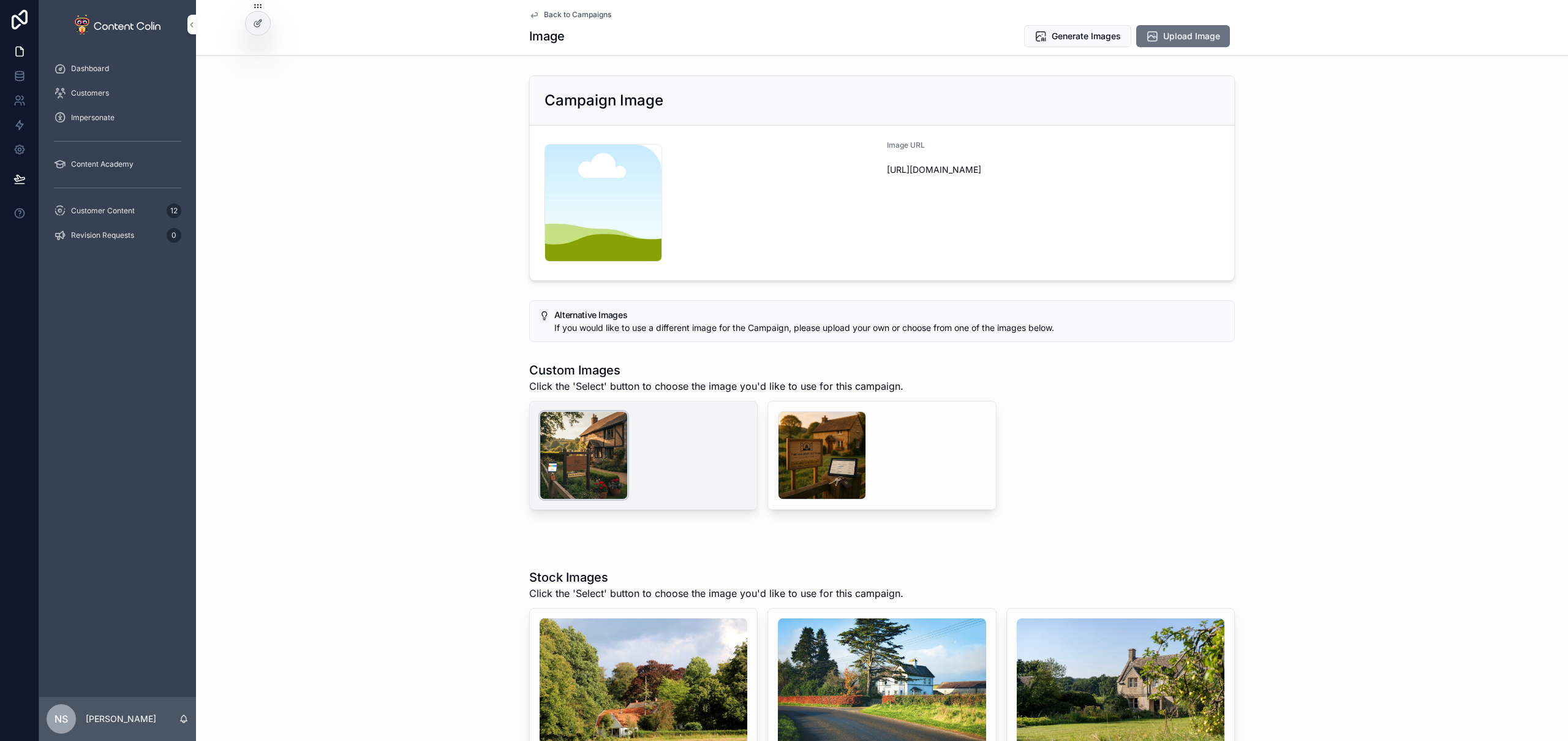
click at [604, 447] on div "scrollable content" at bounding box center [583, 455] width 88 height 88
click at [0, 0] on span "Select" at bounding box center [0, 0] width 0 height 0
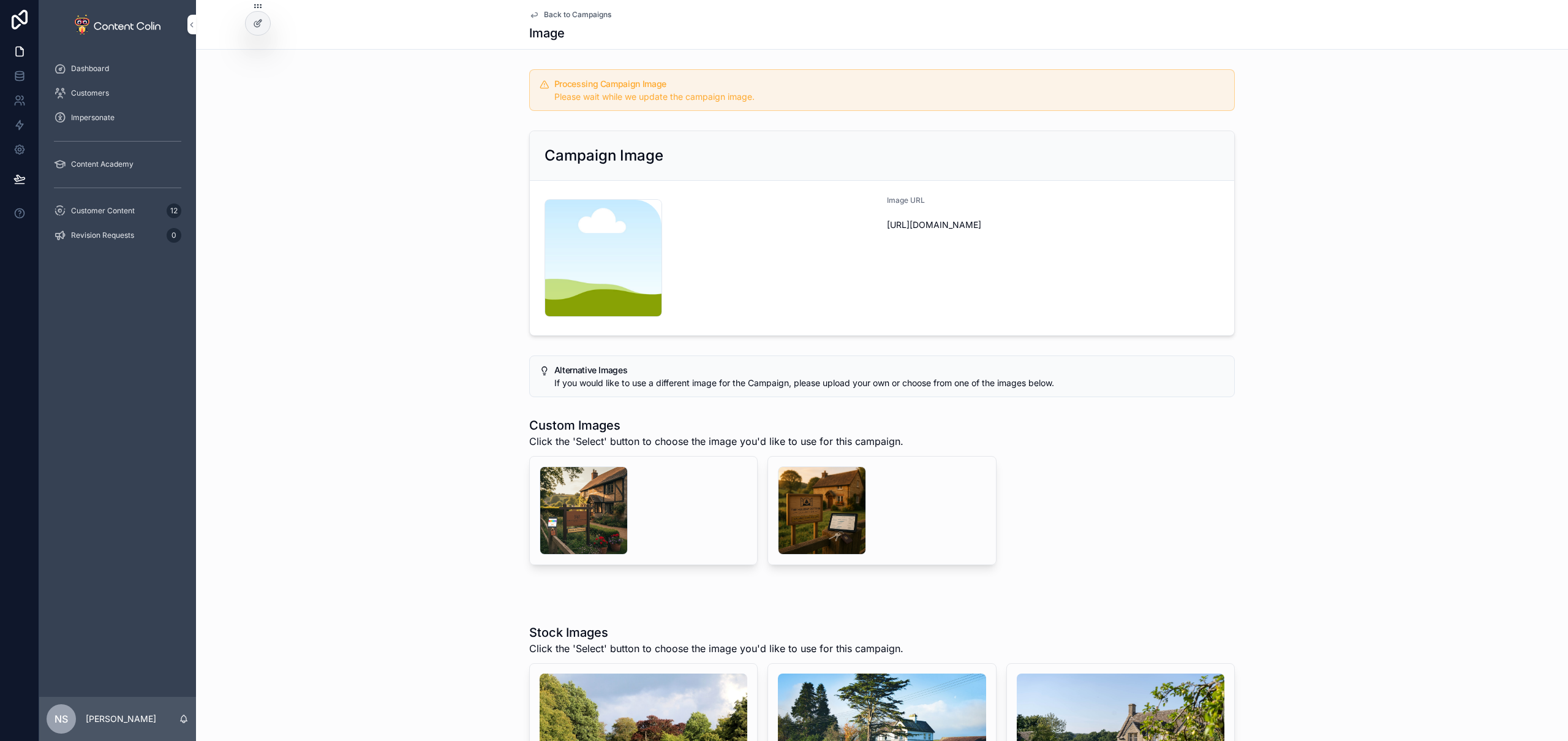
click at [590, 13] on span "Back to Campaigns" at bounding box center [577, 14] width 68 height 10
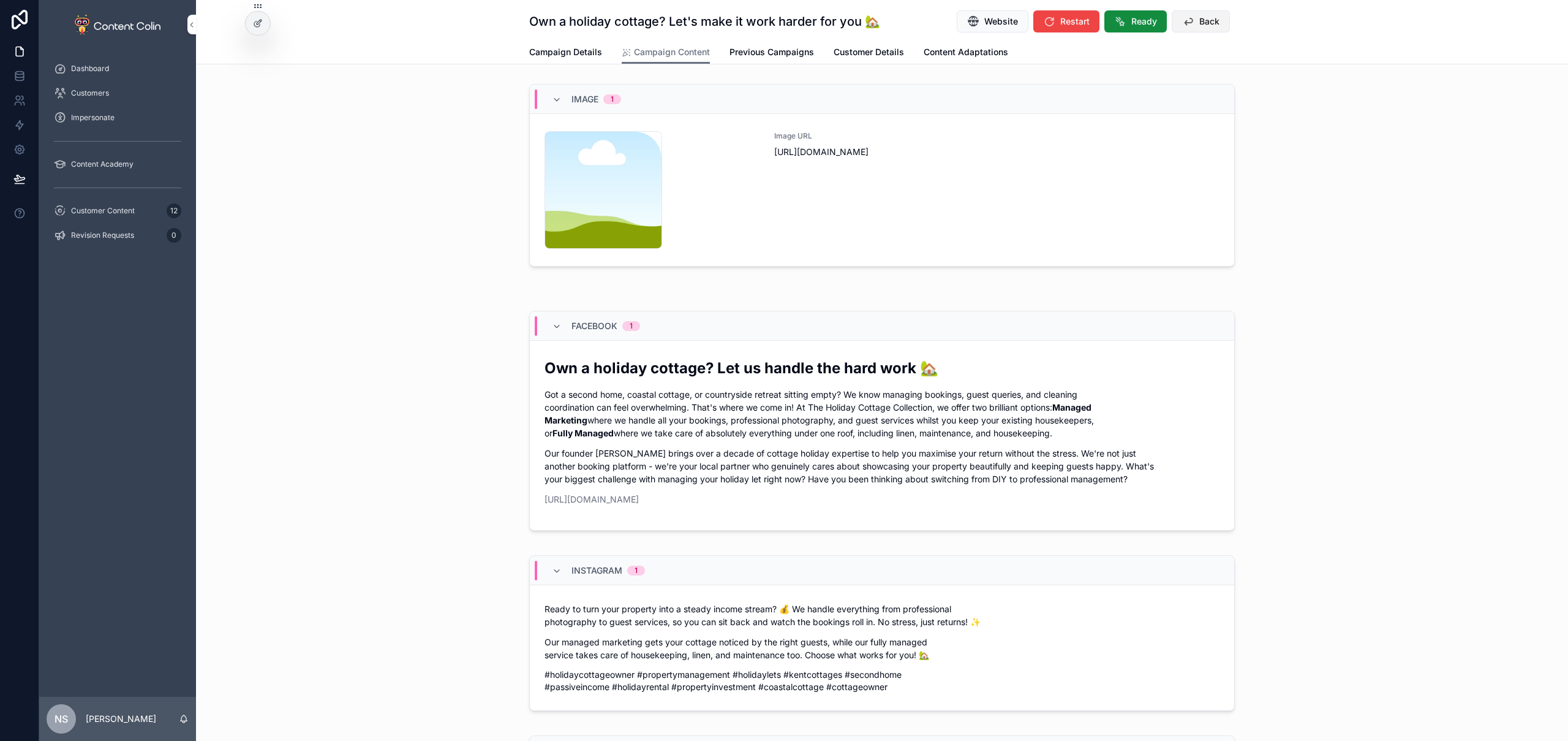
click at [1058, 20] on span "Back" at bounding box center [1209, 21] width 20 height 12
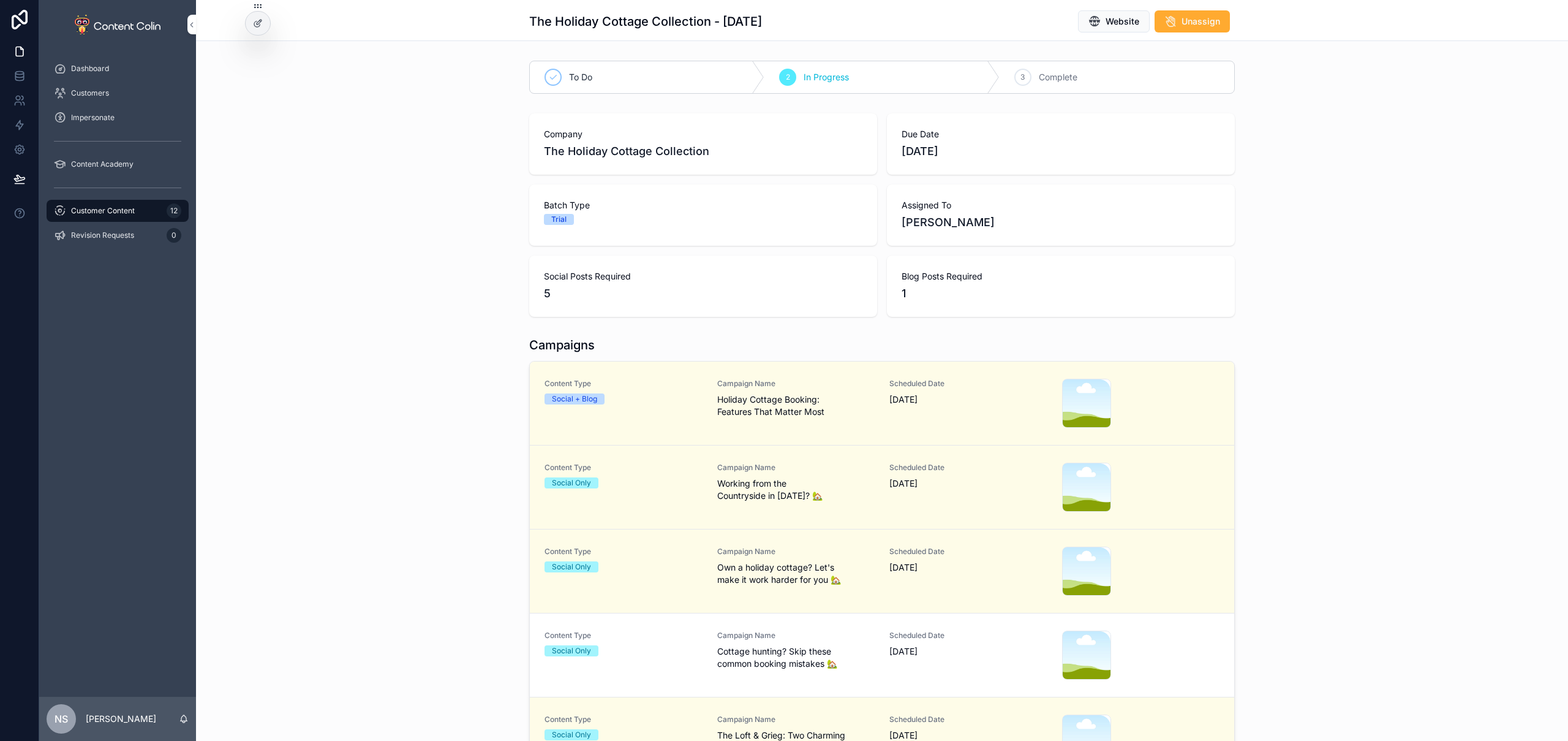
scroll to position [120, 0]
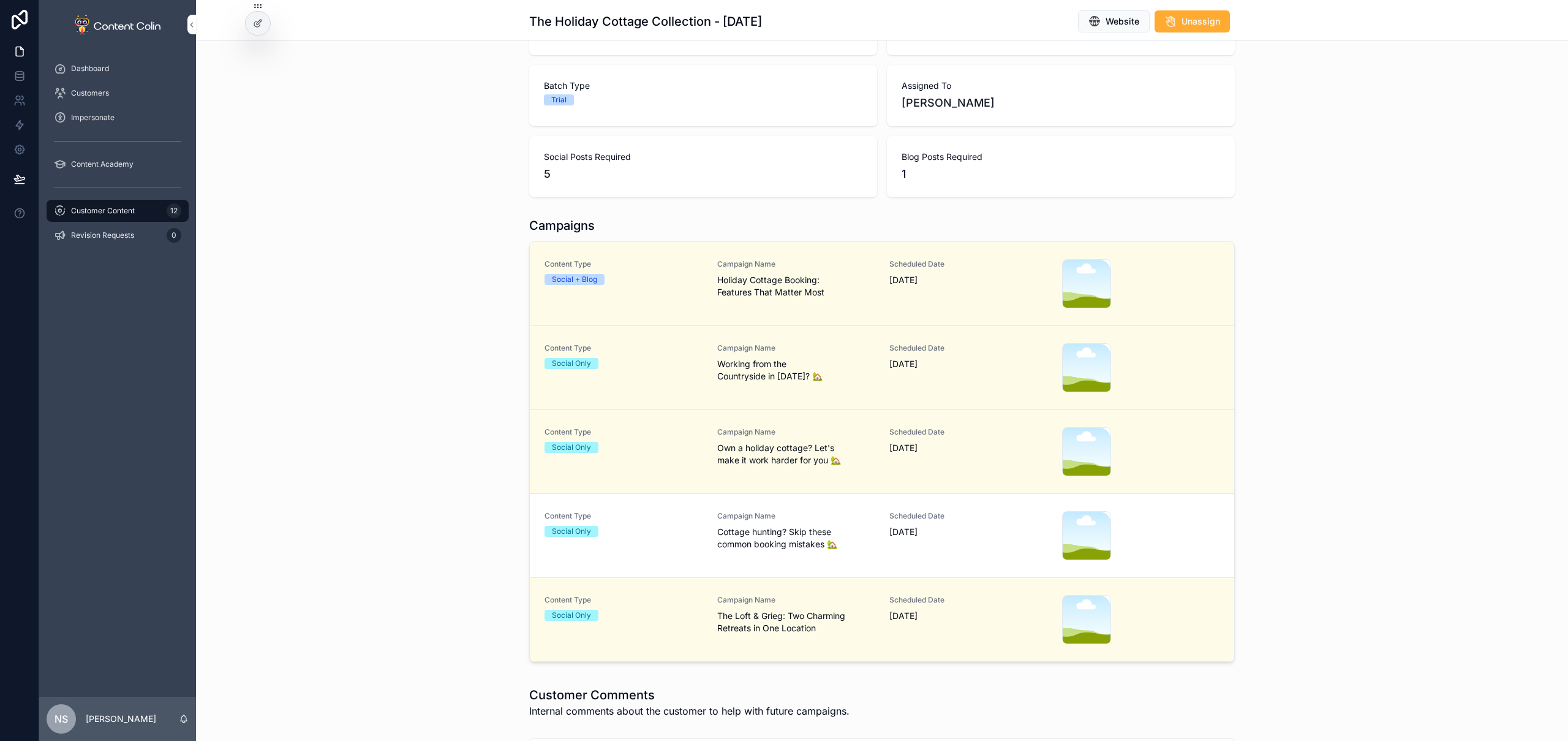
drag, startPoint x: 336, startPoint y: 336, endPoint x: 296, endPoint y: 311, distance: 47.2
click at [336, 336] on div "Campaigns Content Type Social + Blog Campaign Name Holiday Cottage Booking: Fea…" at bounding box center [882, 442] width 1372 height 459
click at [114, 206] on span "Customer Content" at bounding box center [103, 210] width 63 height 10
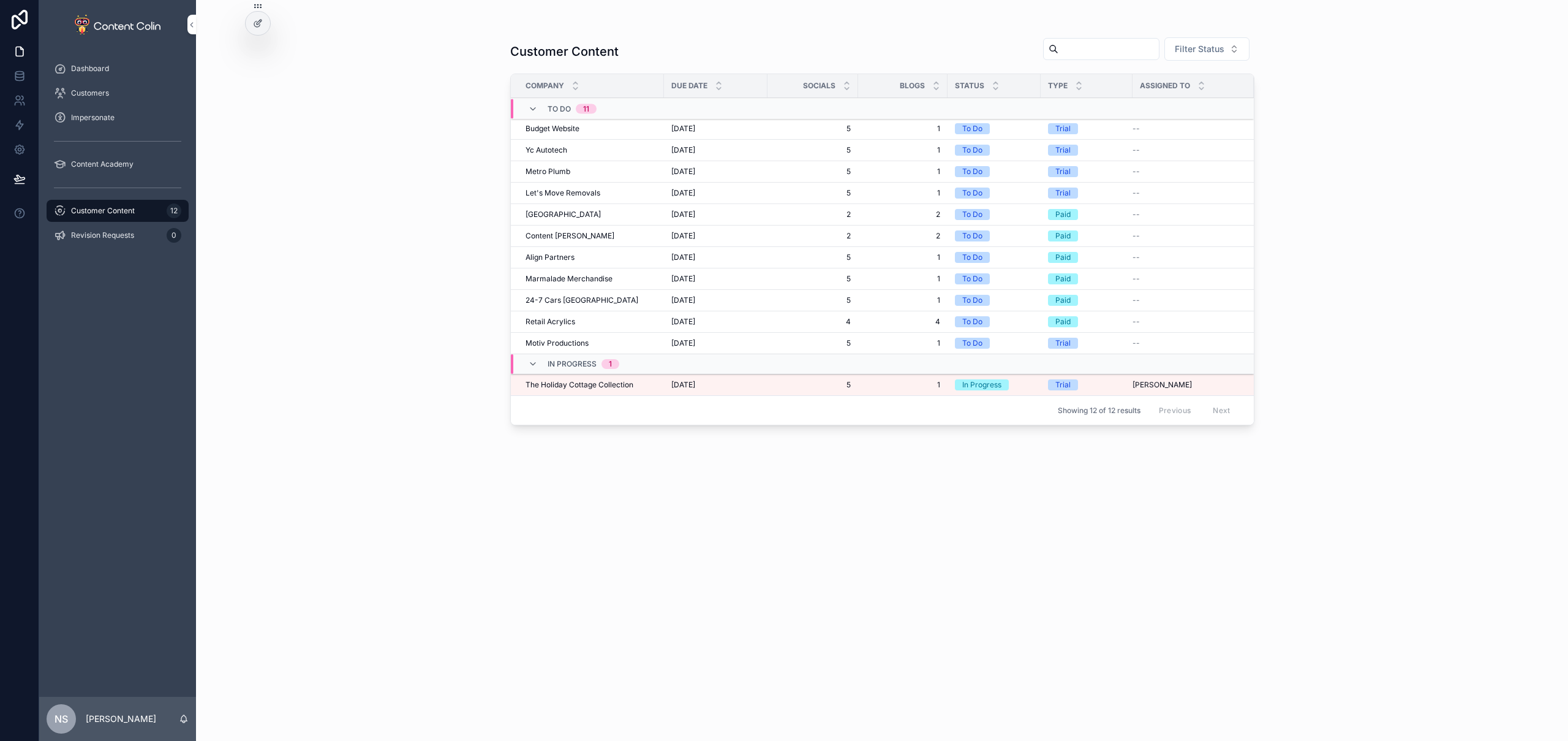
click at [566, 388] on span "The Holiday Cottage Collection" at bounding box center [579, 385] width 108 height 10
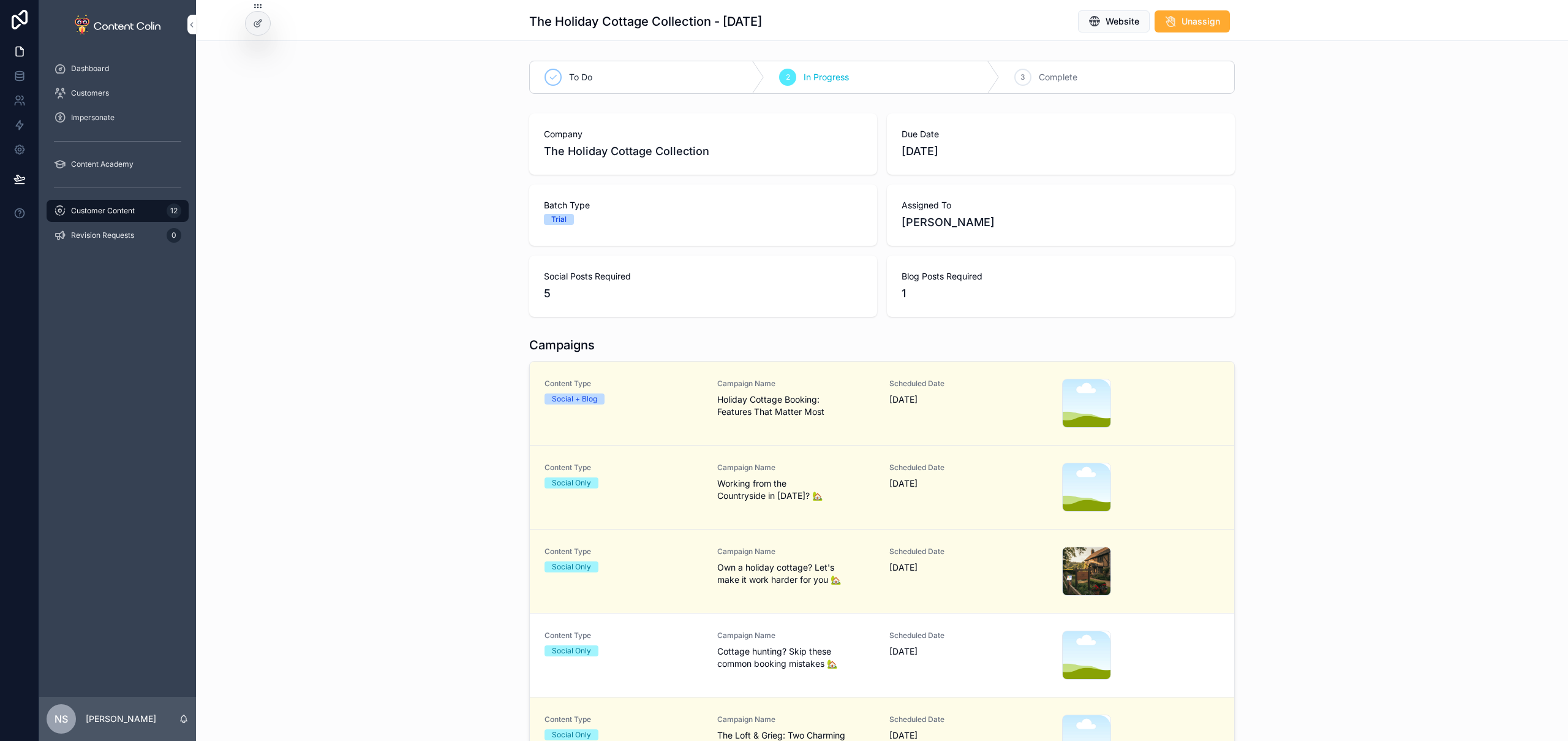
click at [421, 390] on div "Campaigns Content Type Social + Blog Campaign Name Holiday Cottage Booking: Fea…" at bounding box center [882, 561] width 1372 height 459
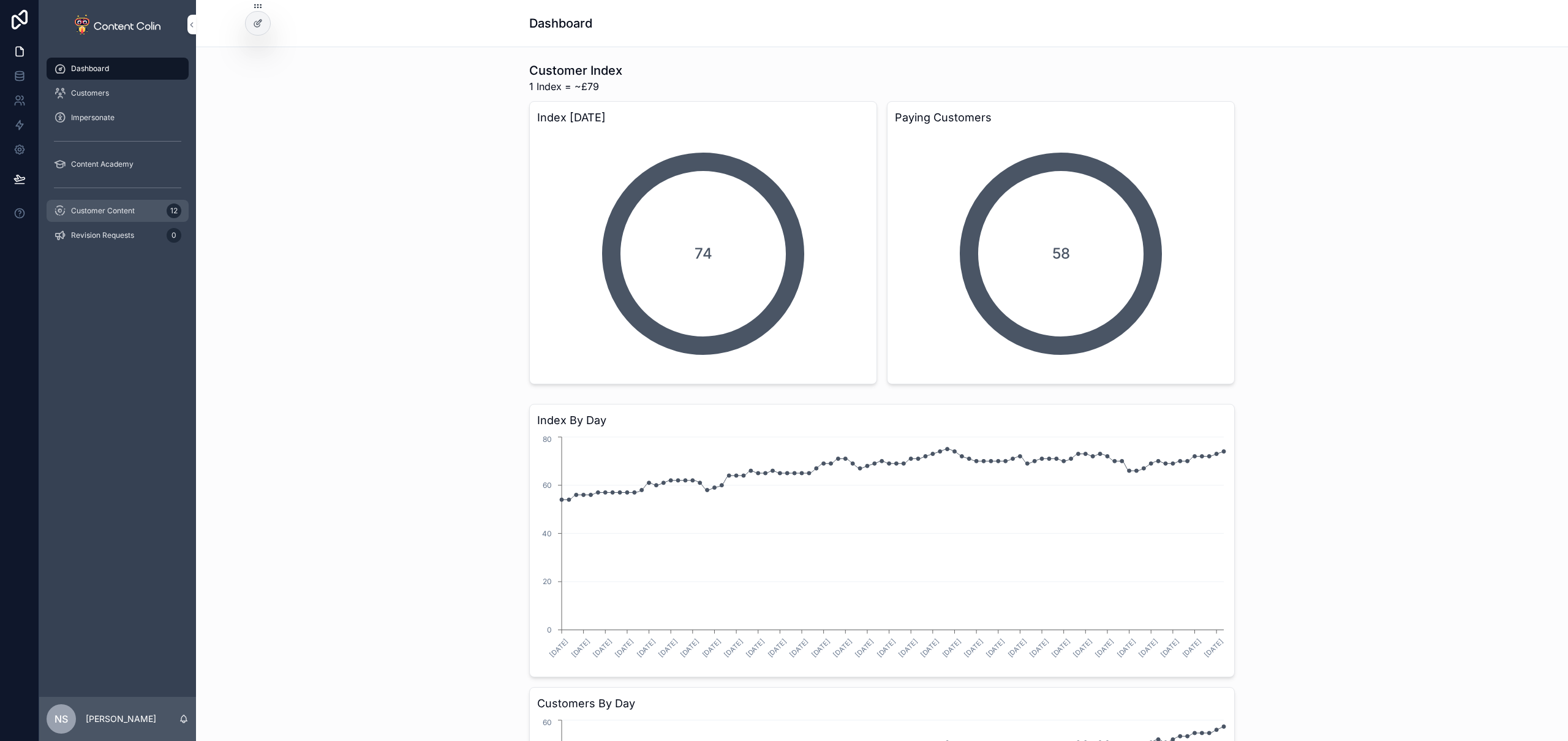
click at [151, 212] on div "Customer Content 12" at bounding box center [117, 210] width 128 height 19
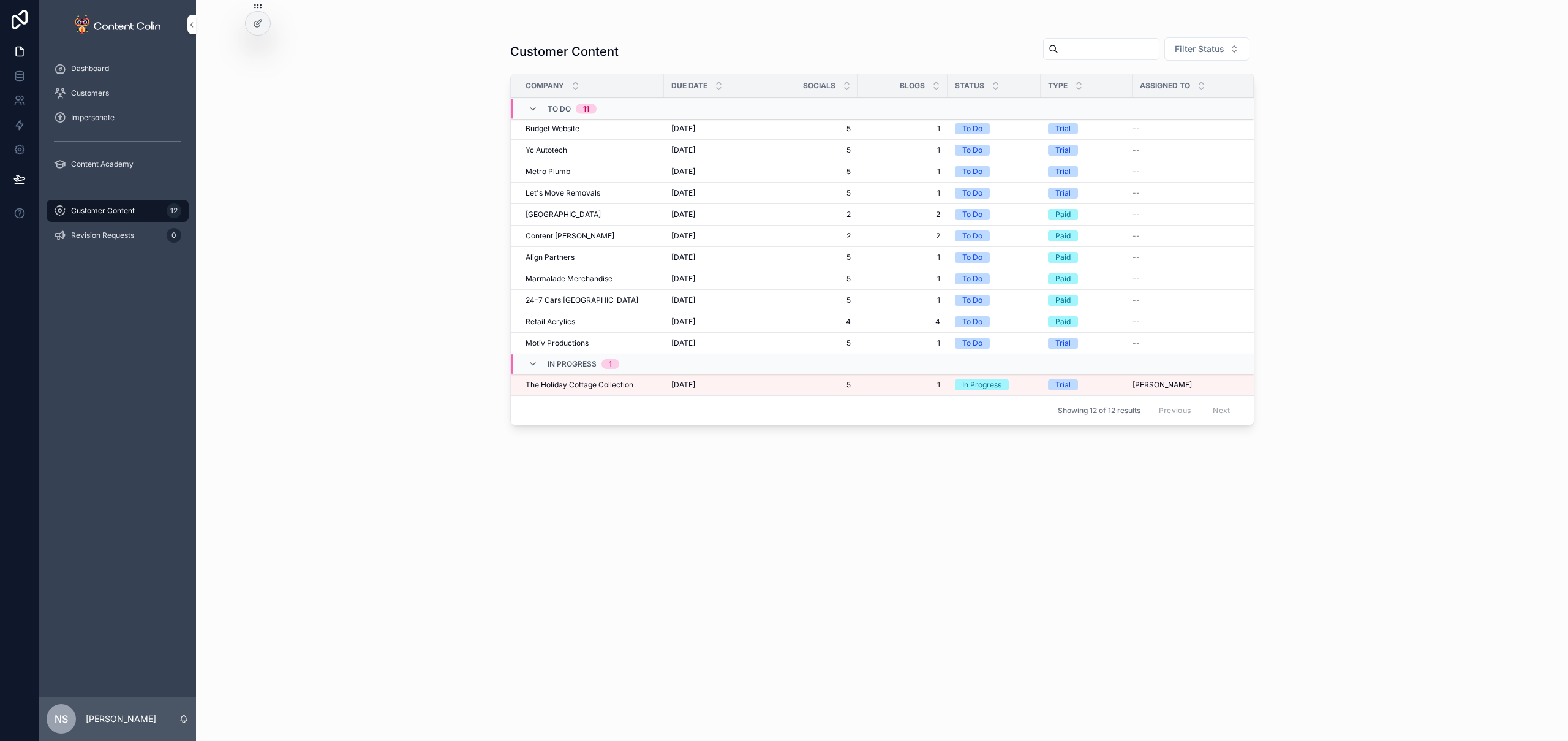
click at [634, 386] on div "The Holiday Cottage Collection The Holiday Cottage Collection" at bounding box center [590, 385] width 131 height 10
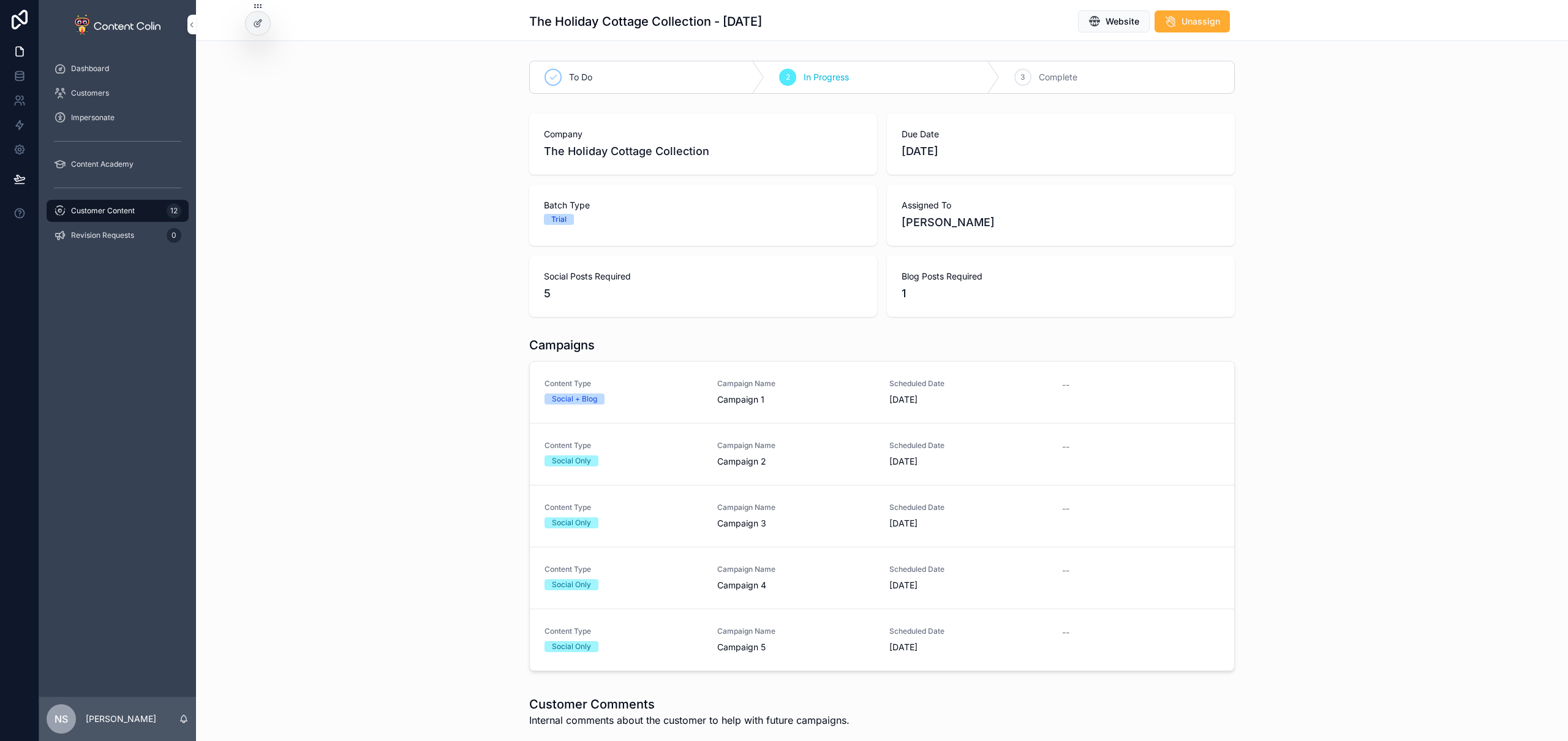
click at [684, 385] on span "Content Type" at bounding box center [624, 383] width 158 height 10
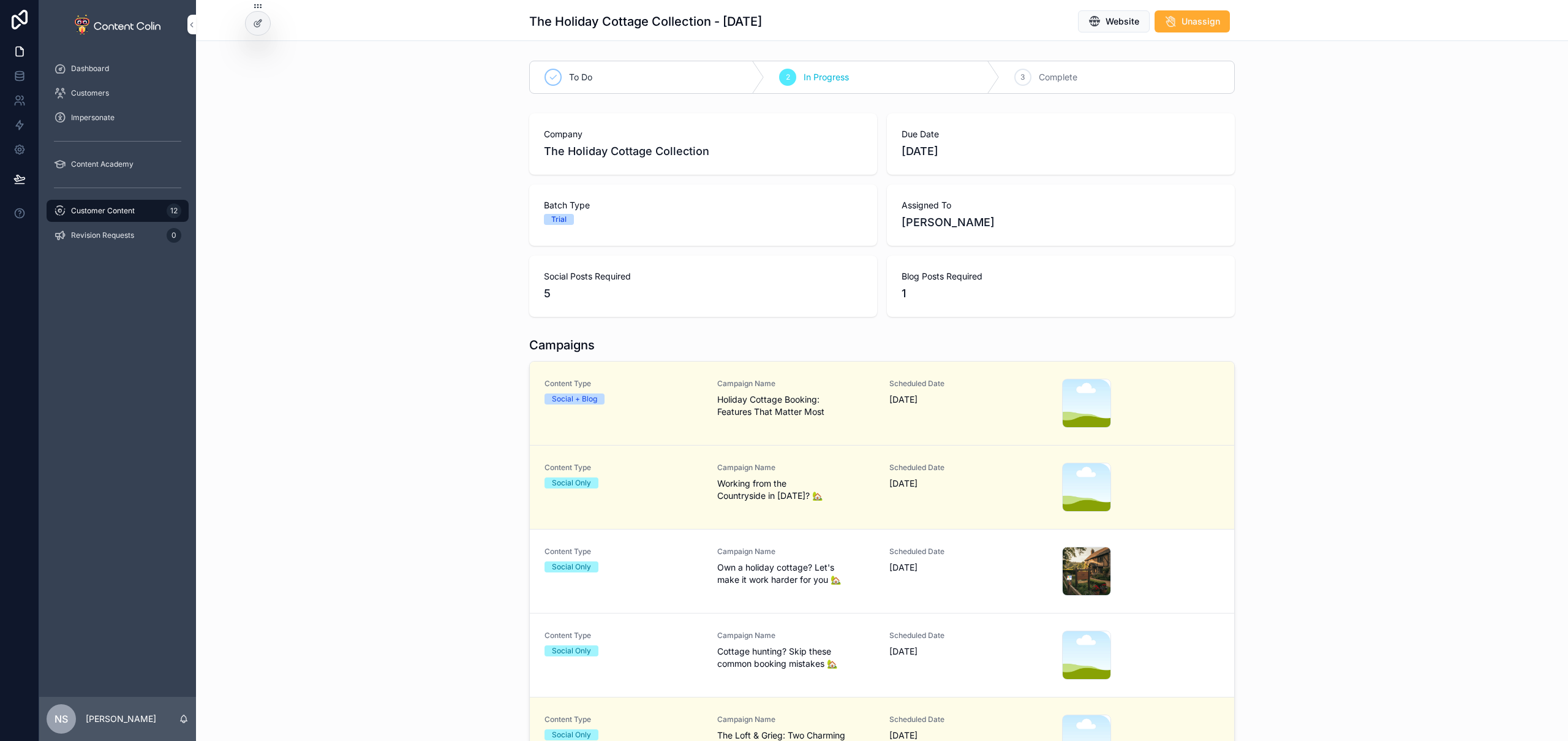
click at [842, 403] on span "Holiday Cottage Booking: Features That Matter Most" at bounding box center [796, 406] width 158 height 25
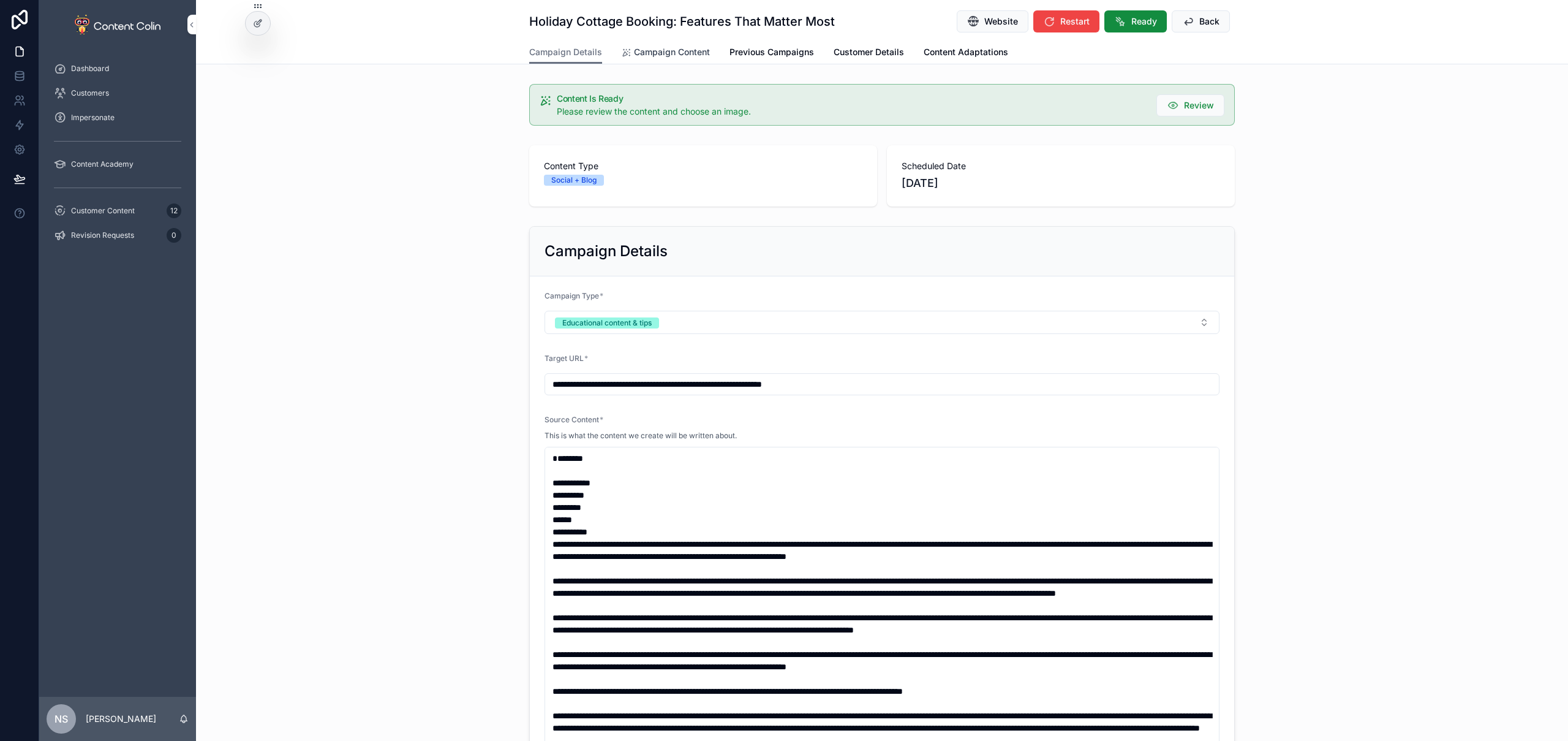
drag, startPoint x: 672, startPoint y: 49, endPoint x: 681, endPoint y: 60, distance: 14.2
click at [672, 49] on span "Campaign Content" at bounding box center [672, 52] width 76 height 12
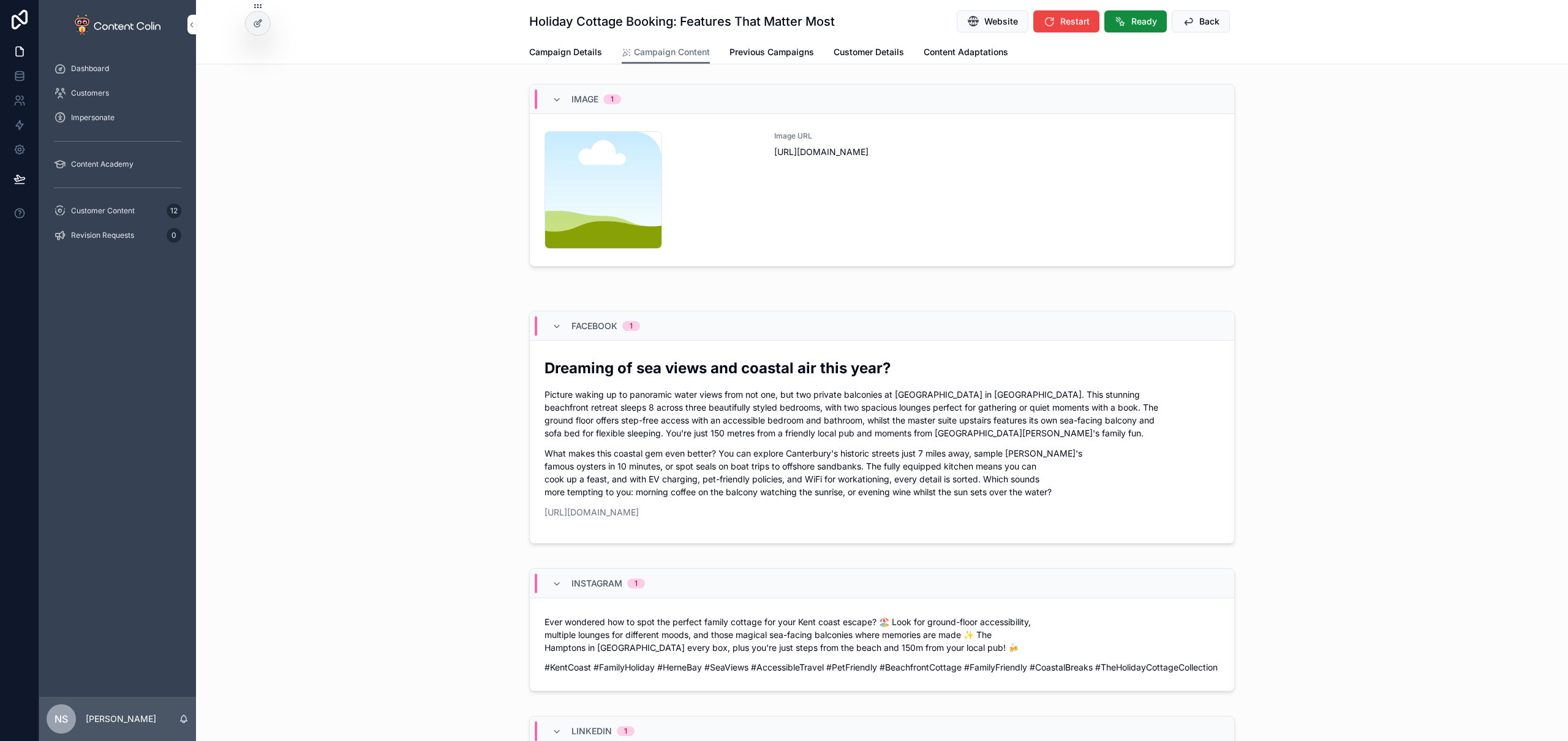
click at [865, 168] on div "Image URL [URL][DOMAIN_NAME]" at bounding box center [997, 190] width 445 height 118
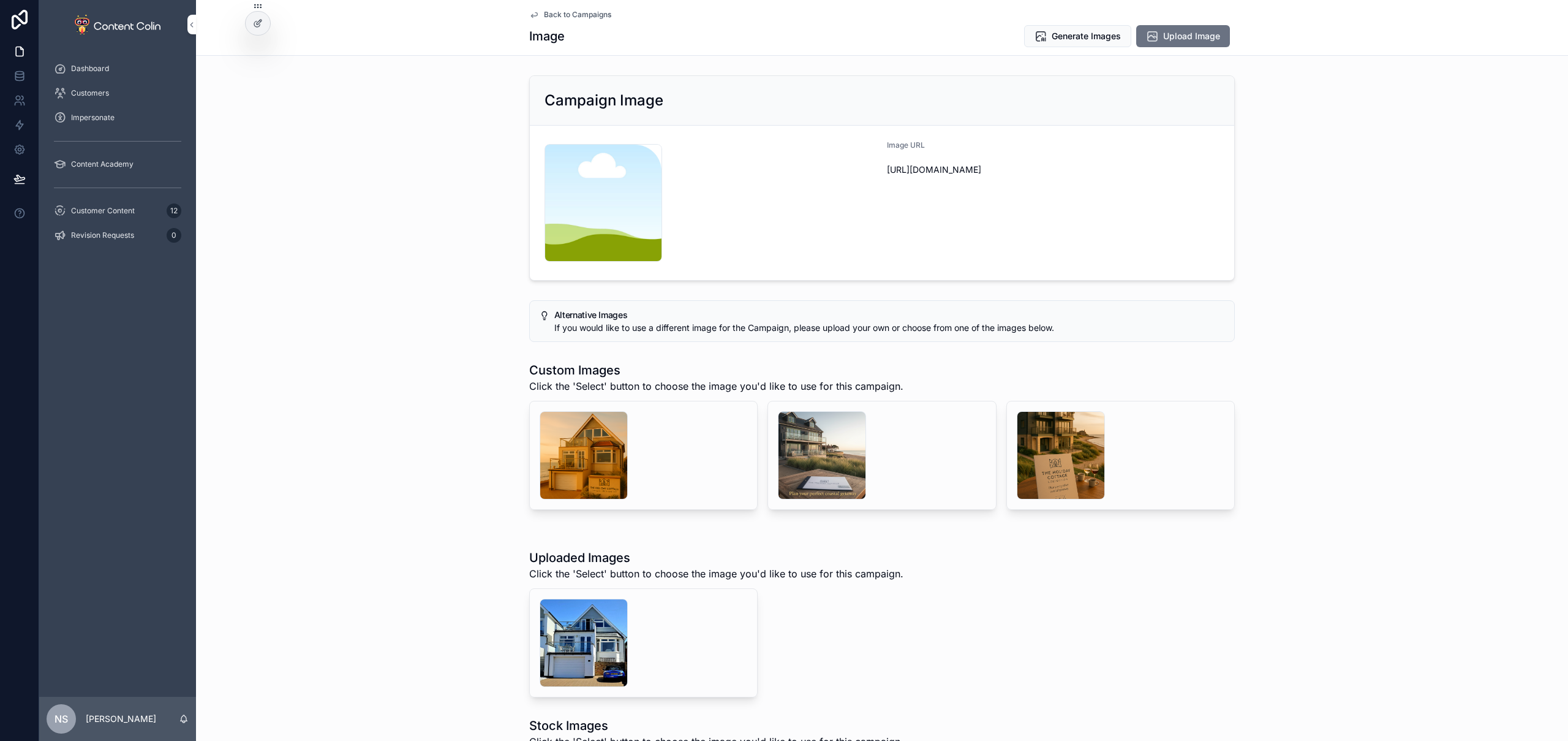
click at [572, 13] on span "Back to Campaigns" at bounding box center [577, 14] width 68 height 10
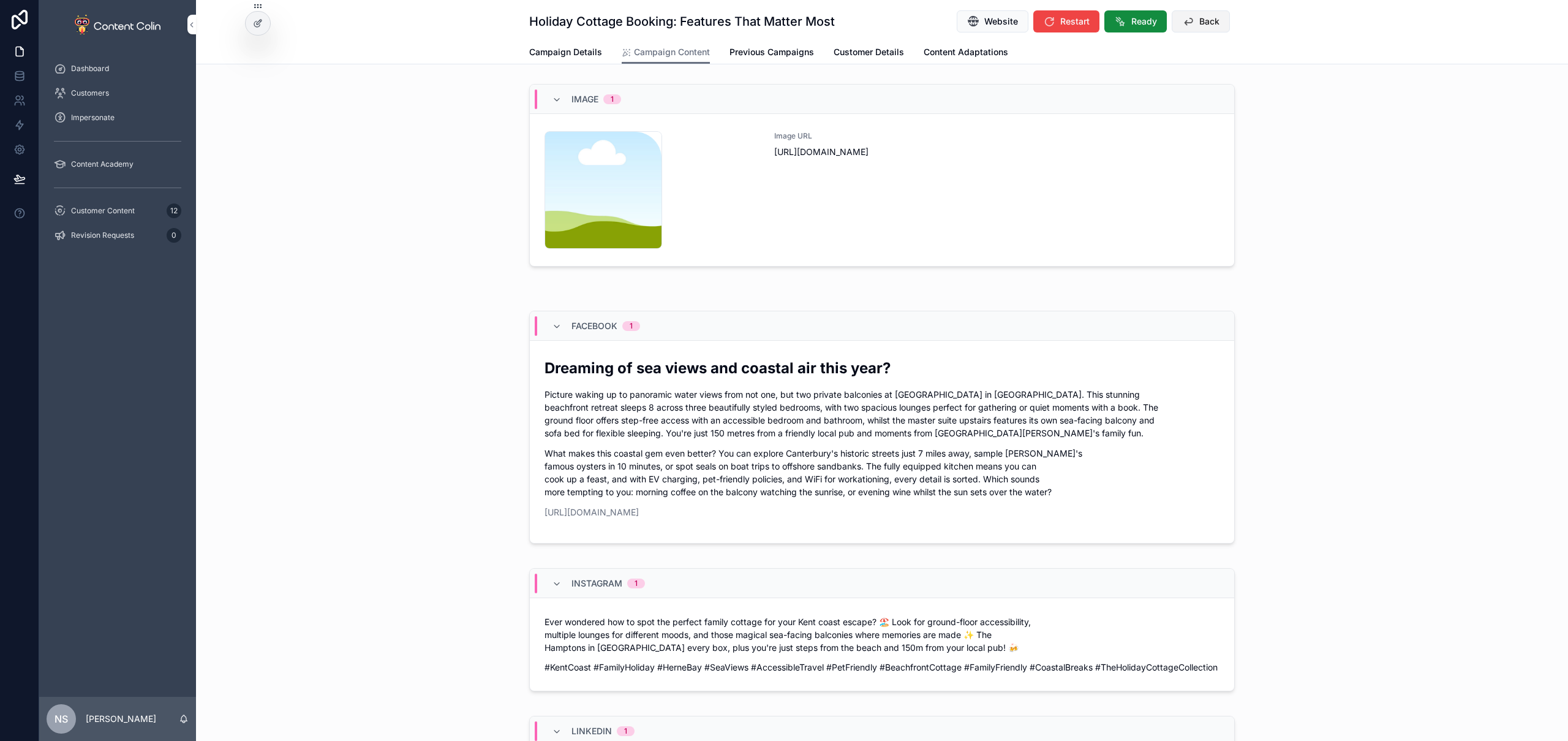
click at [1209, 16] on span "Back" at bounding box center [1209, 21] width 20 height 12
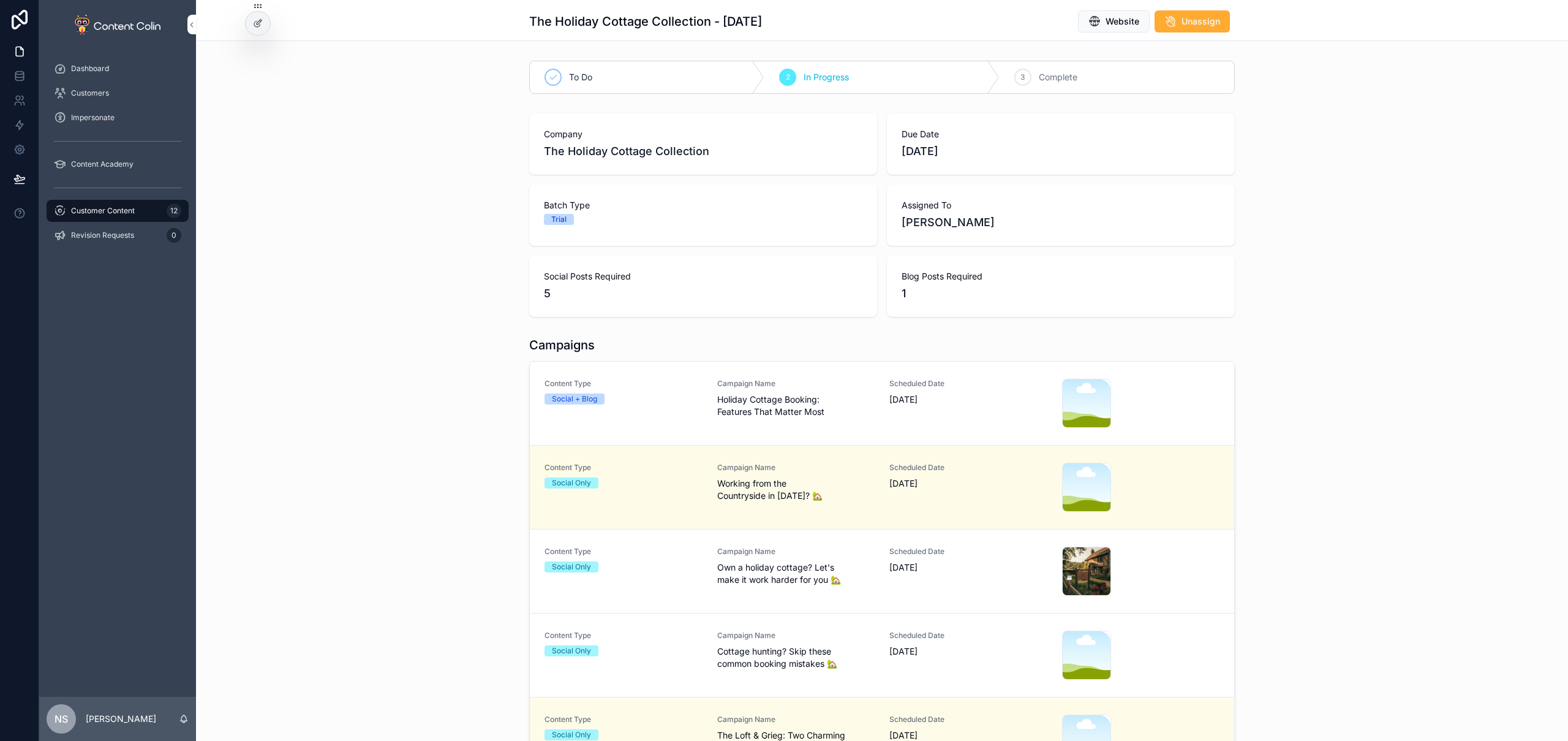
click at [850, 464] on span "Campaign Name" at bounding box center [796, 467] width 158 height 10
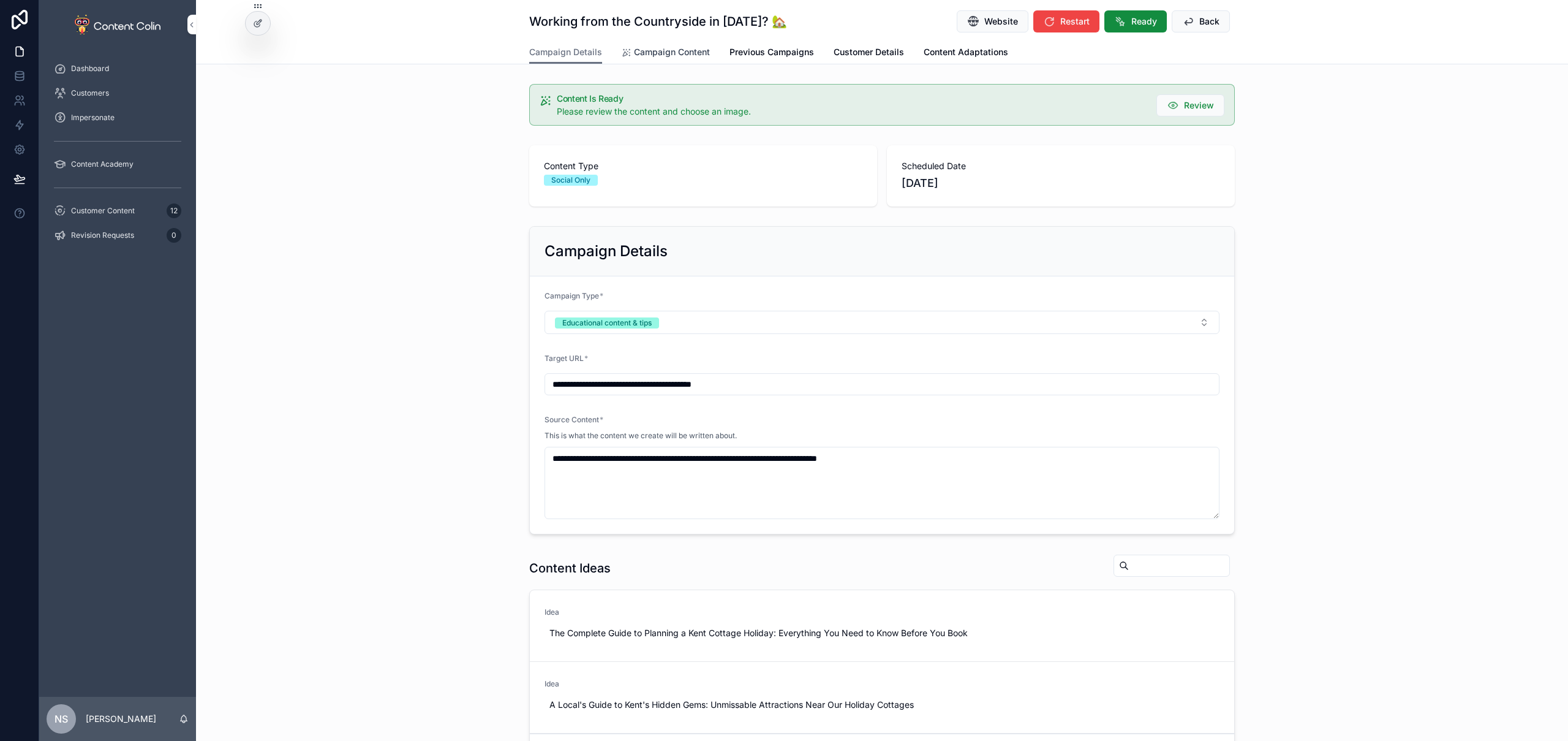
click at [683, 59] on link "Campaign Content" at bounding box center [666, 54] width 88 height 25
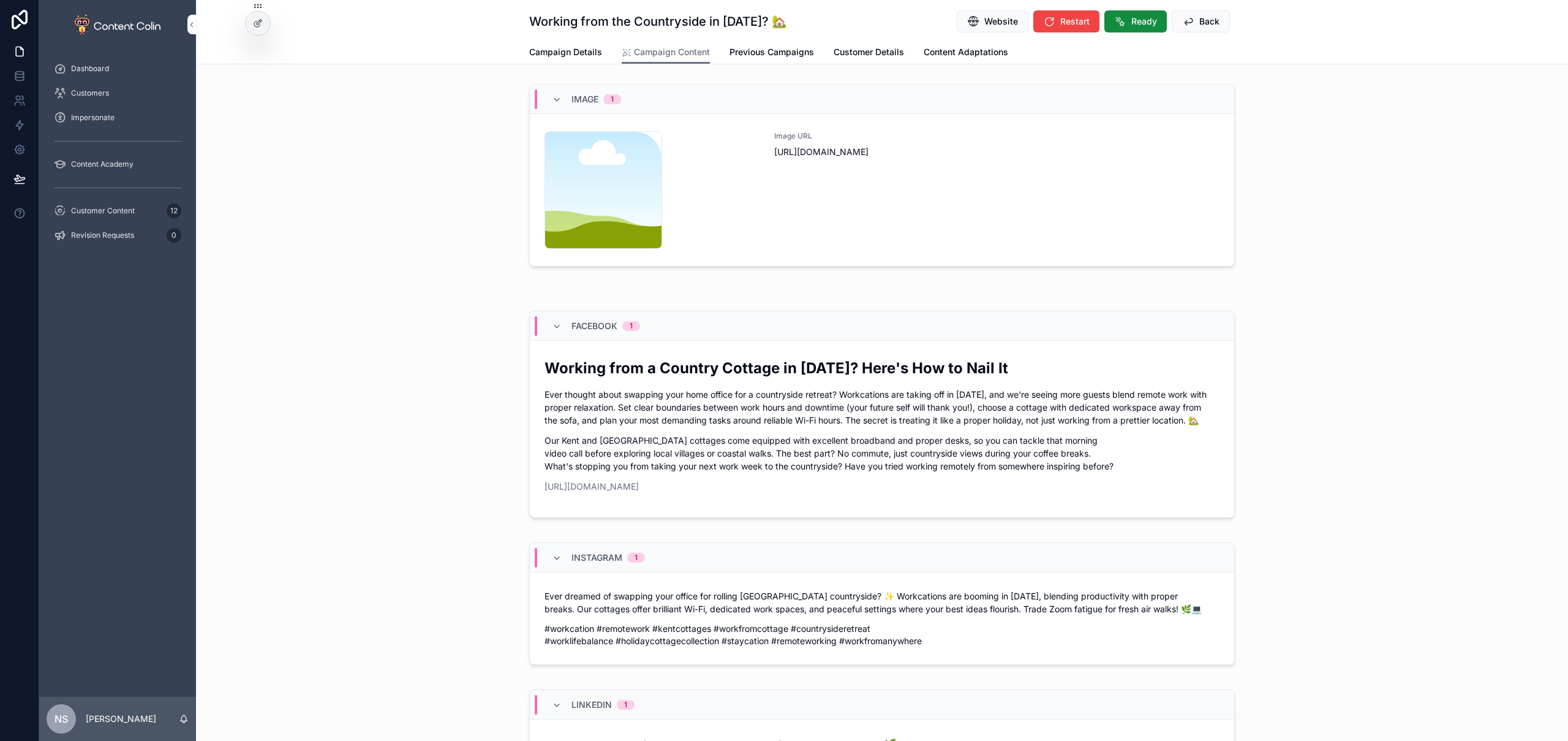
click at [969, 192] on div "Image URL [URL][DOMAIN_NAME]" at bounding box center [997, 190] width 445 height 118
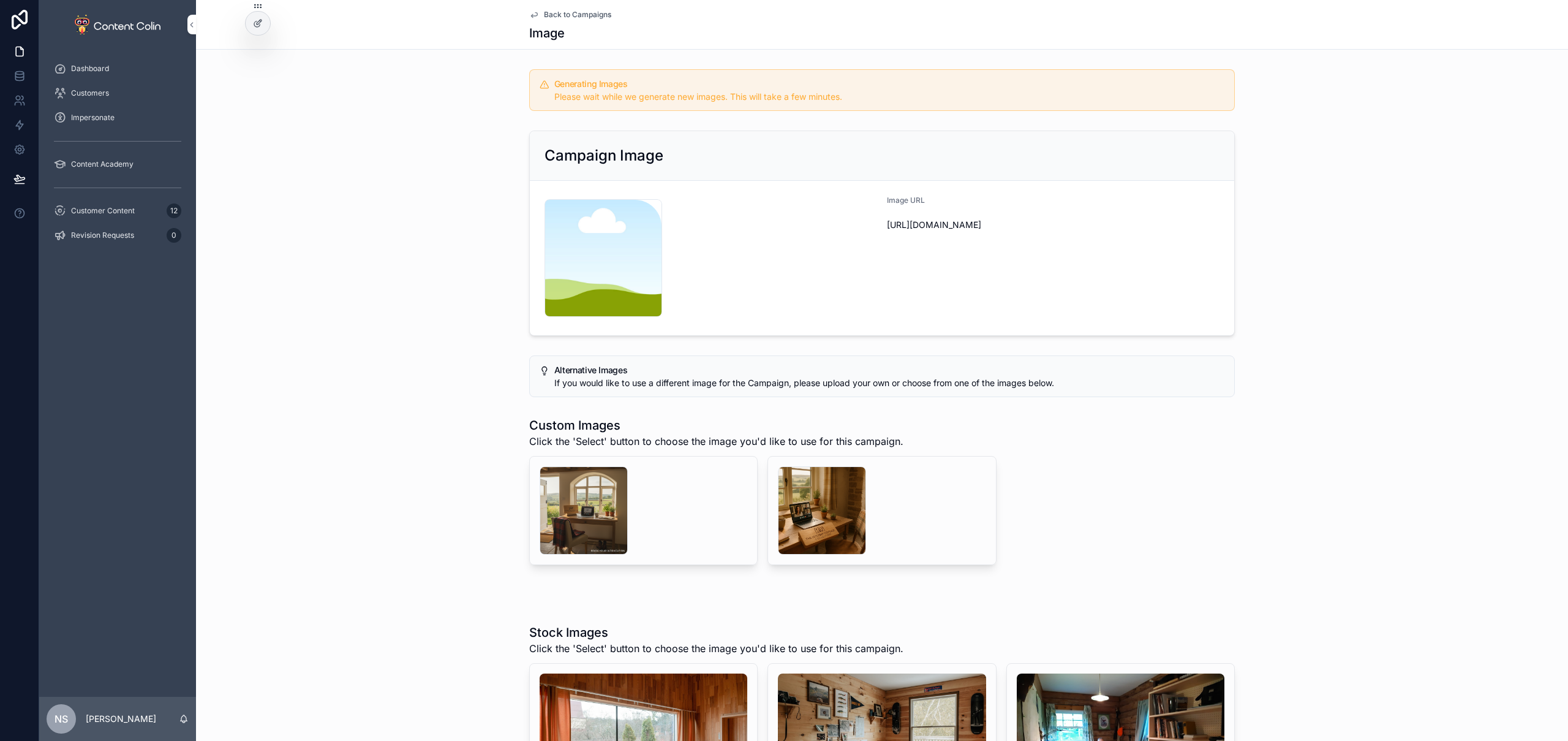
click at [575, 13] on span "Back to Campaigns" at bounding box center [577, 14] width 68 height 10
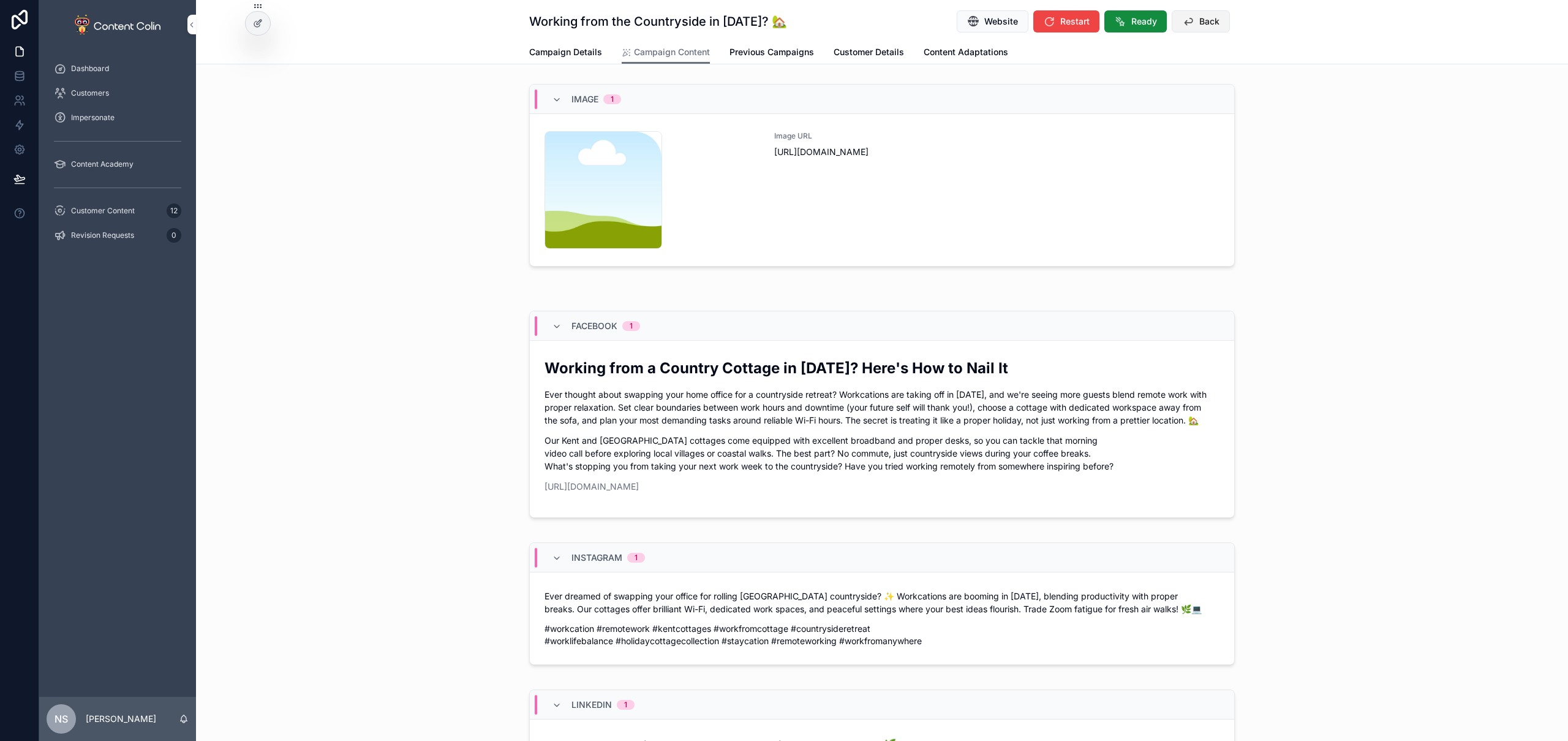
click at [1191, 26] on button "Back" at bounding box center [1201, 21] width 58 height 22
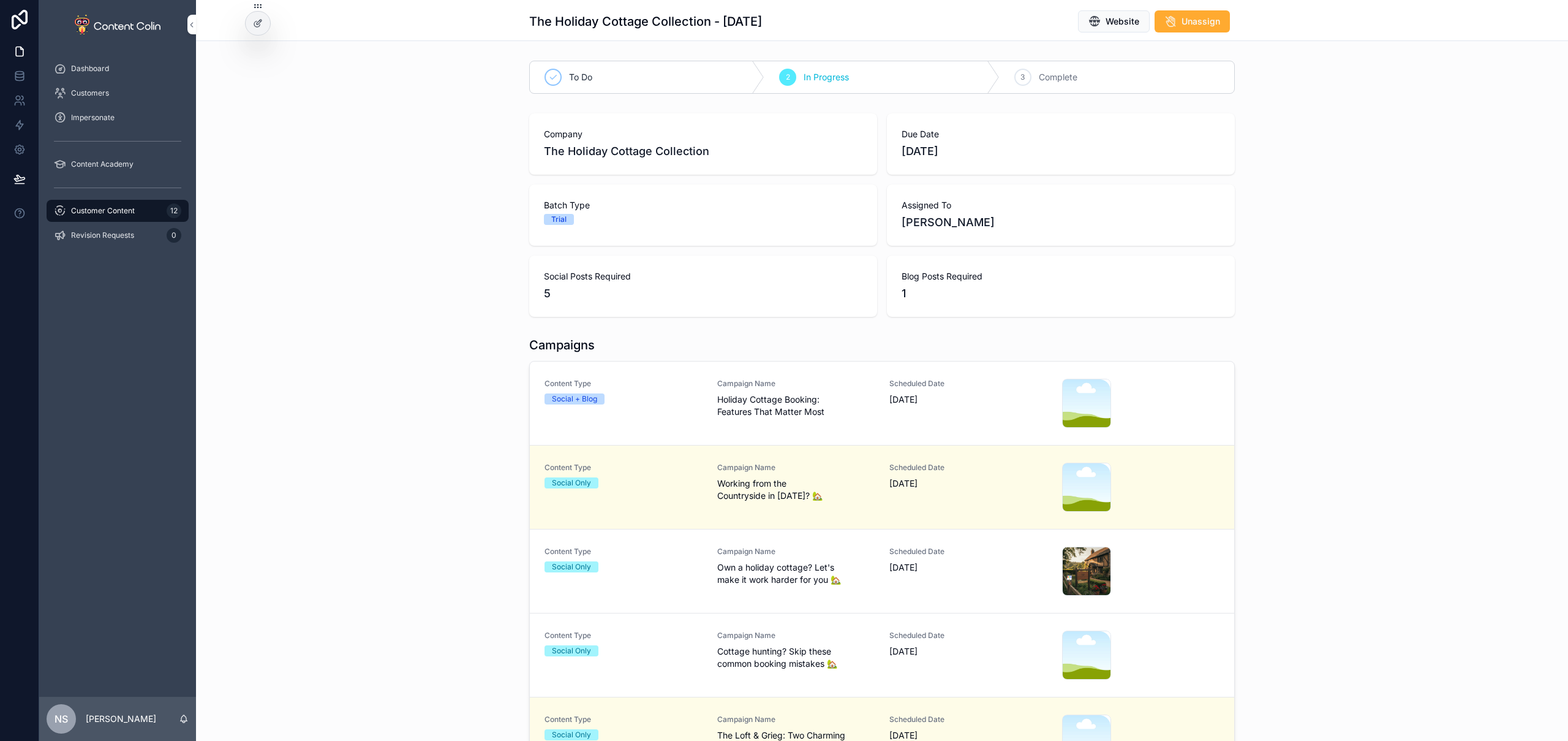
scroll to position [258, 0]
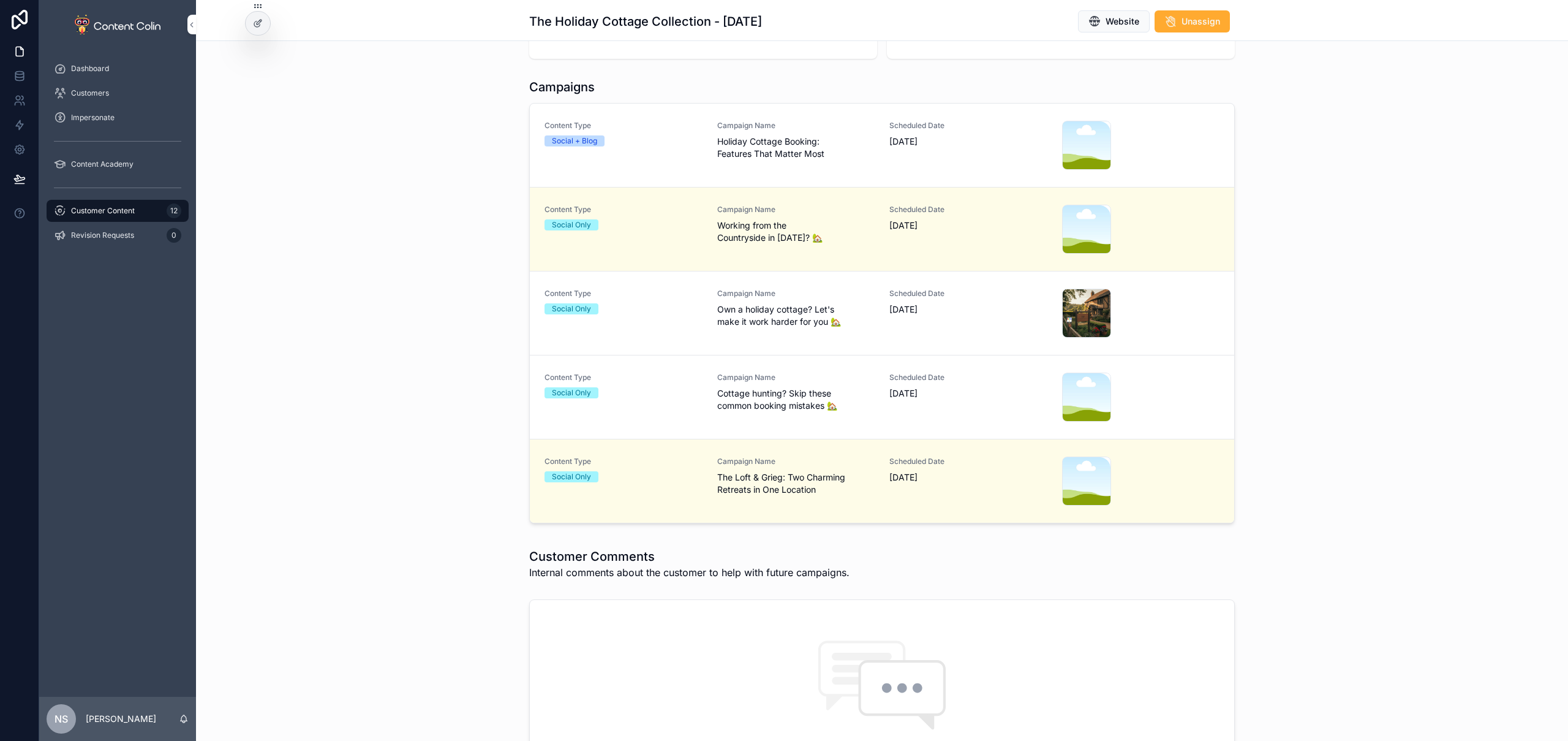
click at [773, 492] on span "The Loft & Grieg: Two Charming Retreats in One Location" at bounding box center [796, 483] width 158 height 25
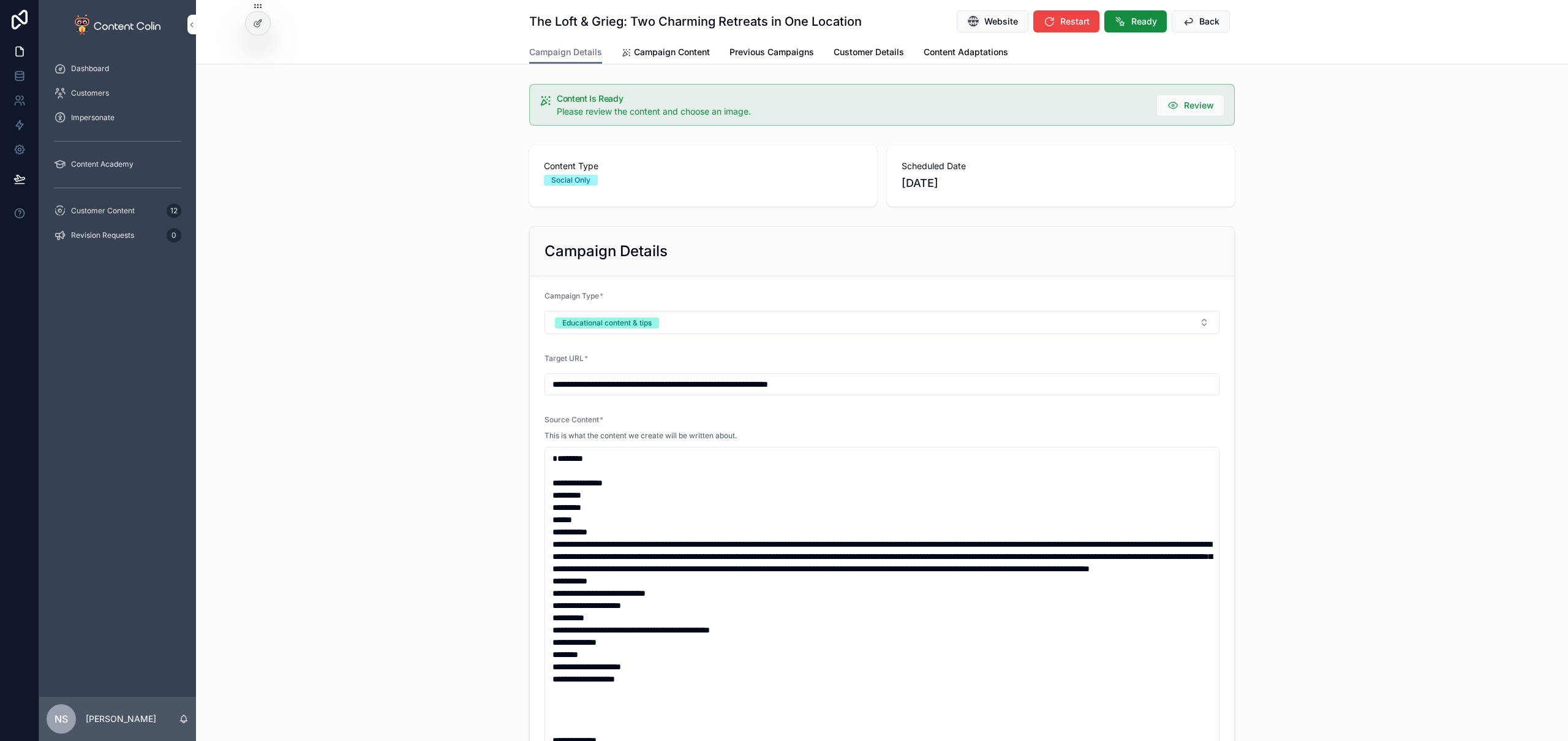
drag, startPoint x: 658, startPoint y: 55, endPoint x: 692, endPoint y: 68, distance: 36.4
click at [658, 55] on span "Campaign Content" at bounding box center [672, 52] width 76 height 12
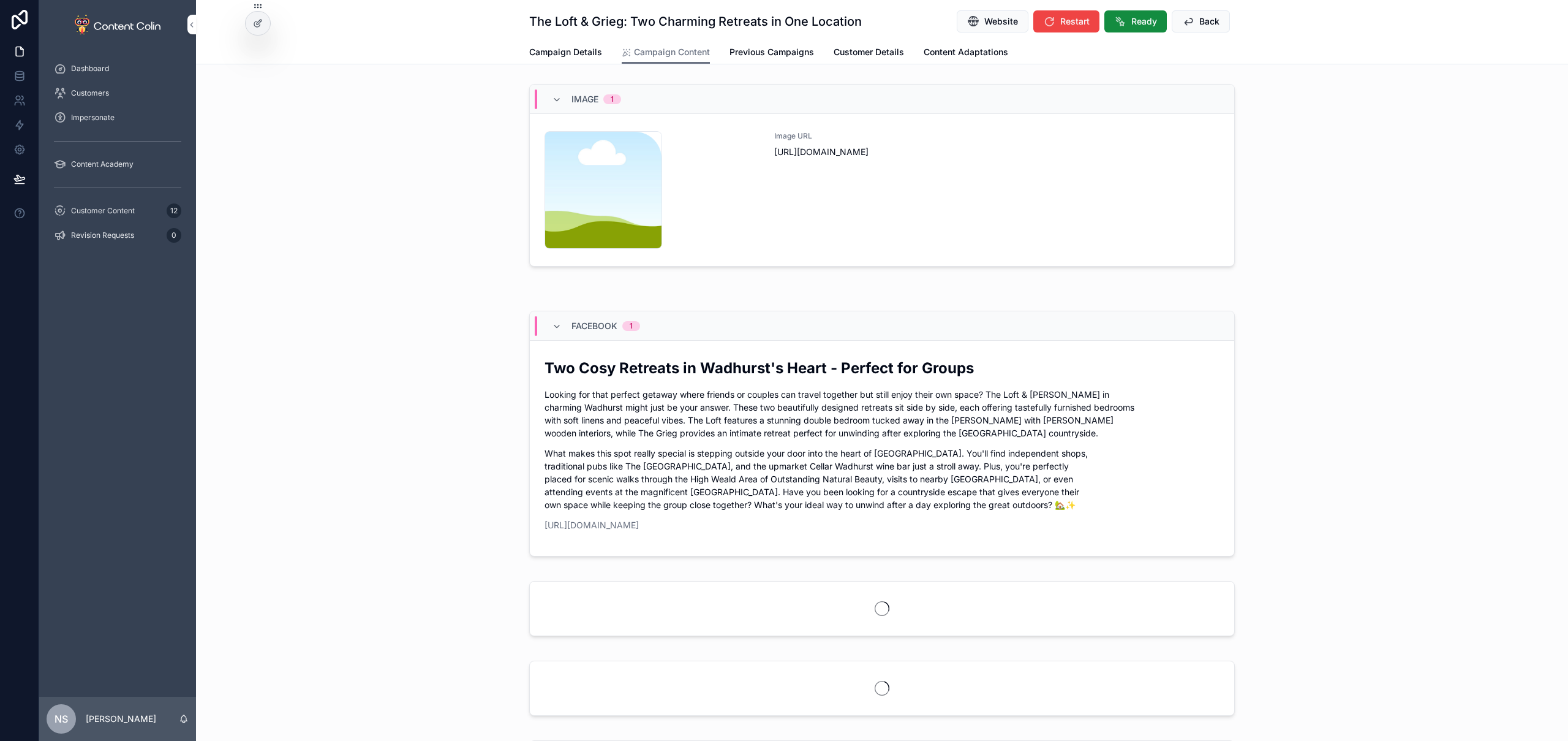
click at [1064, 201] on div "Image URL [URL][DOMAIN_NAME]" at bounding box center [997, 190] width 445 height 118
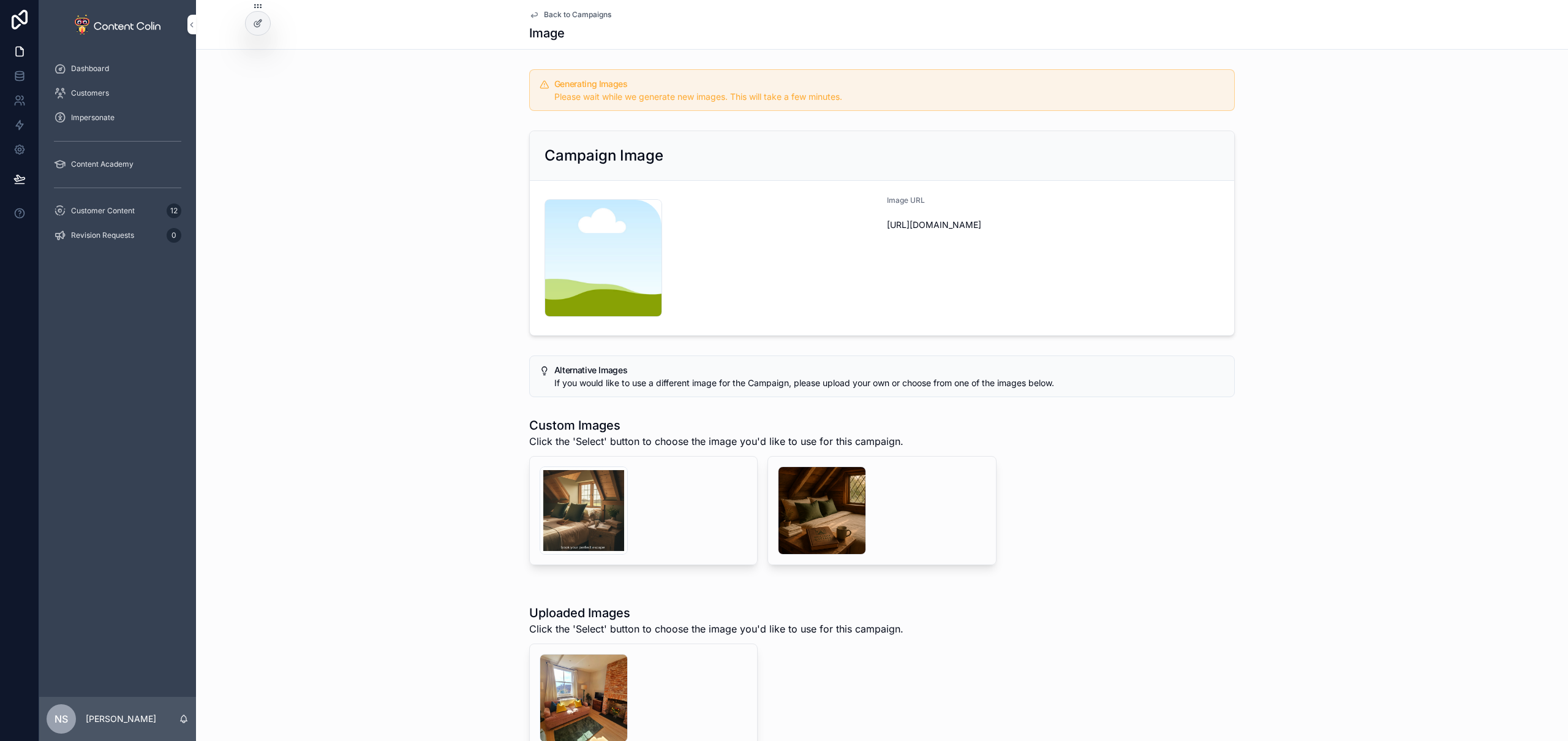
click at [575, 15] on span "Back to Campaigns" at bounding box center [577, 14] width 68 height 10
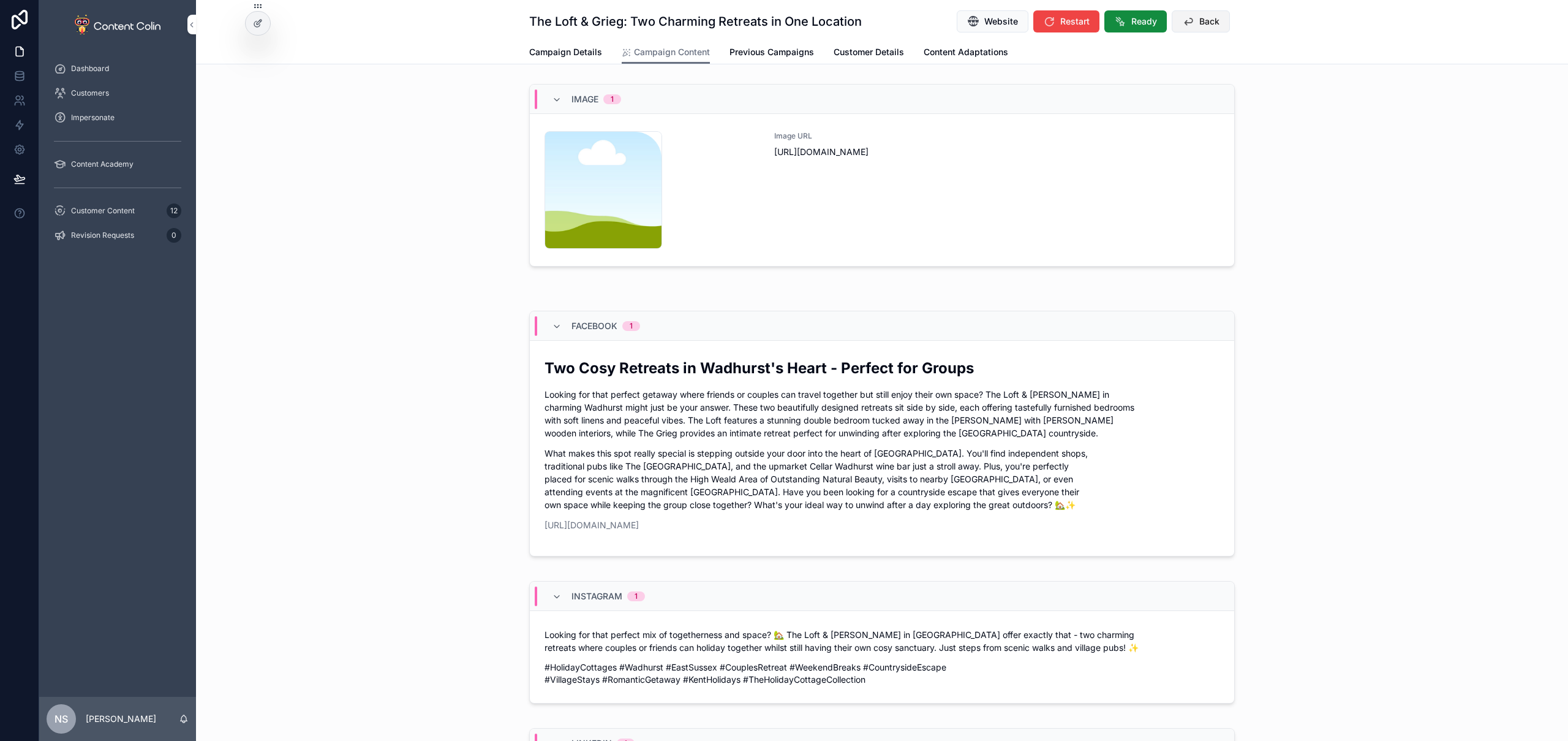
click at [1199, 19] on span "Back" at bounding box center [1209, 21] width 20 height 12
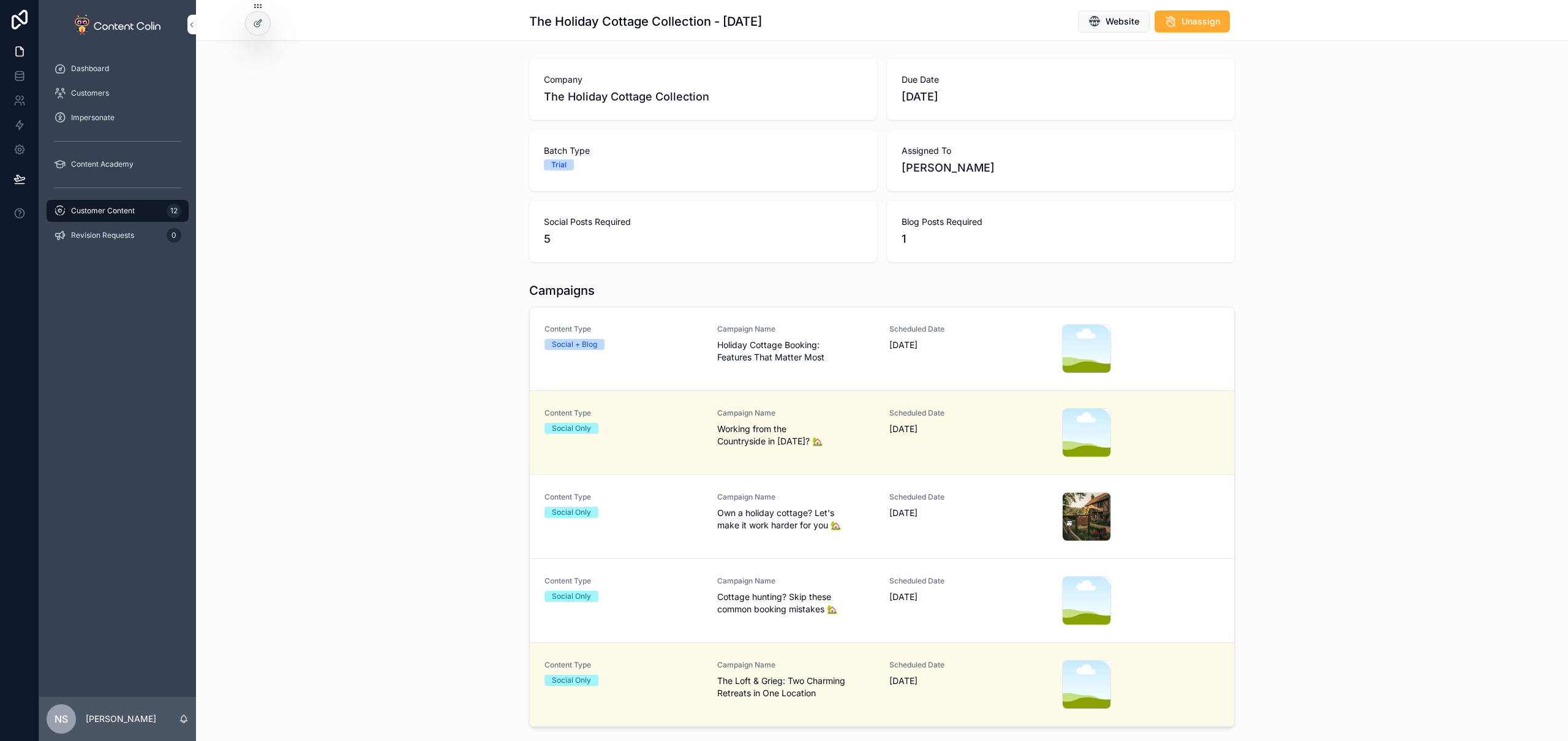
scroll to position [112, 0]
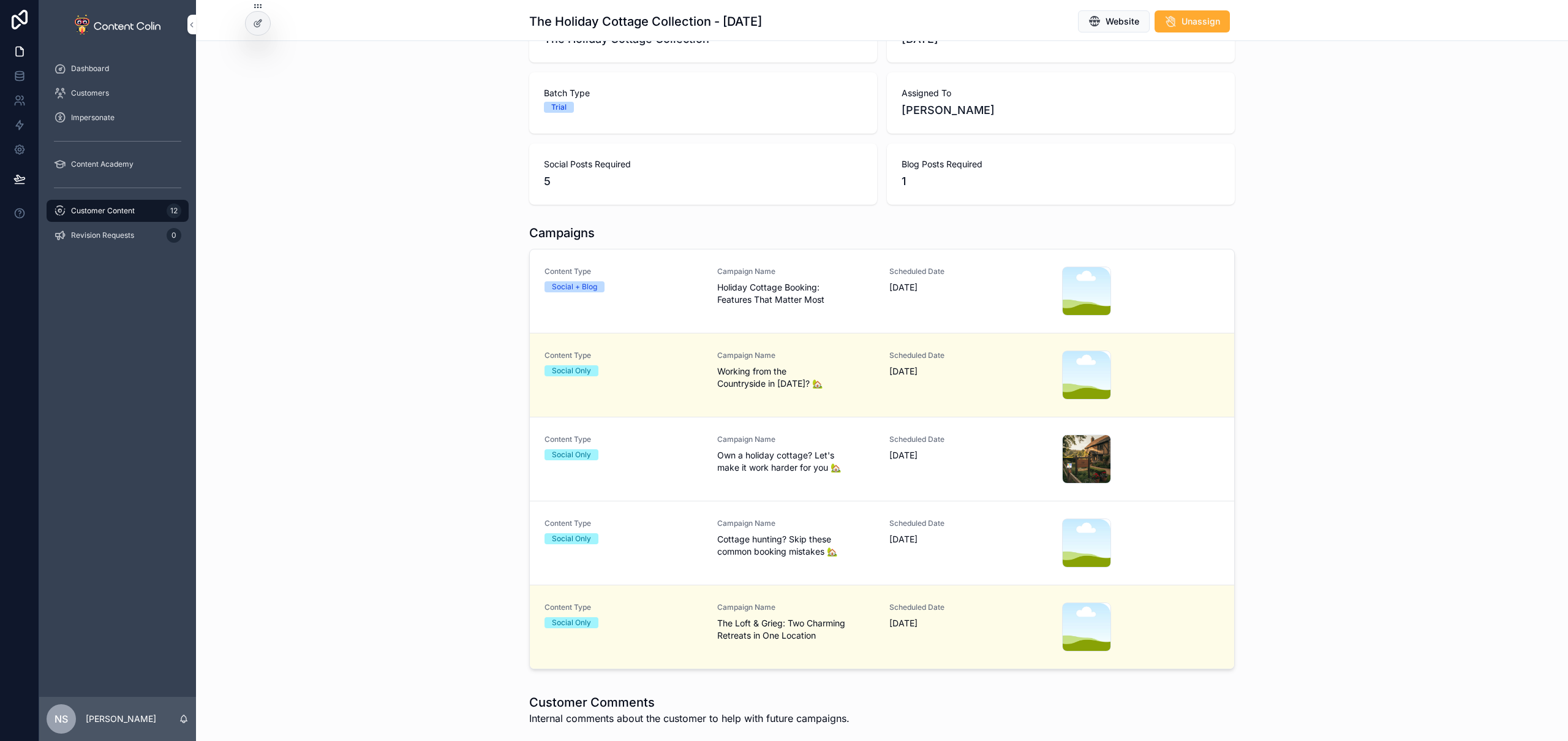
click at [688, 292] on div "Content Type Social + Blog" at bounding box center [624, 291] width 158 height 49
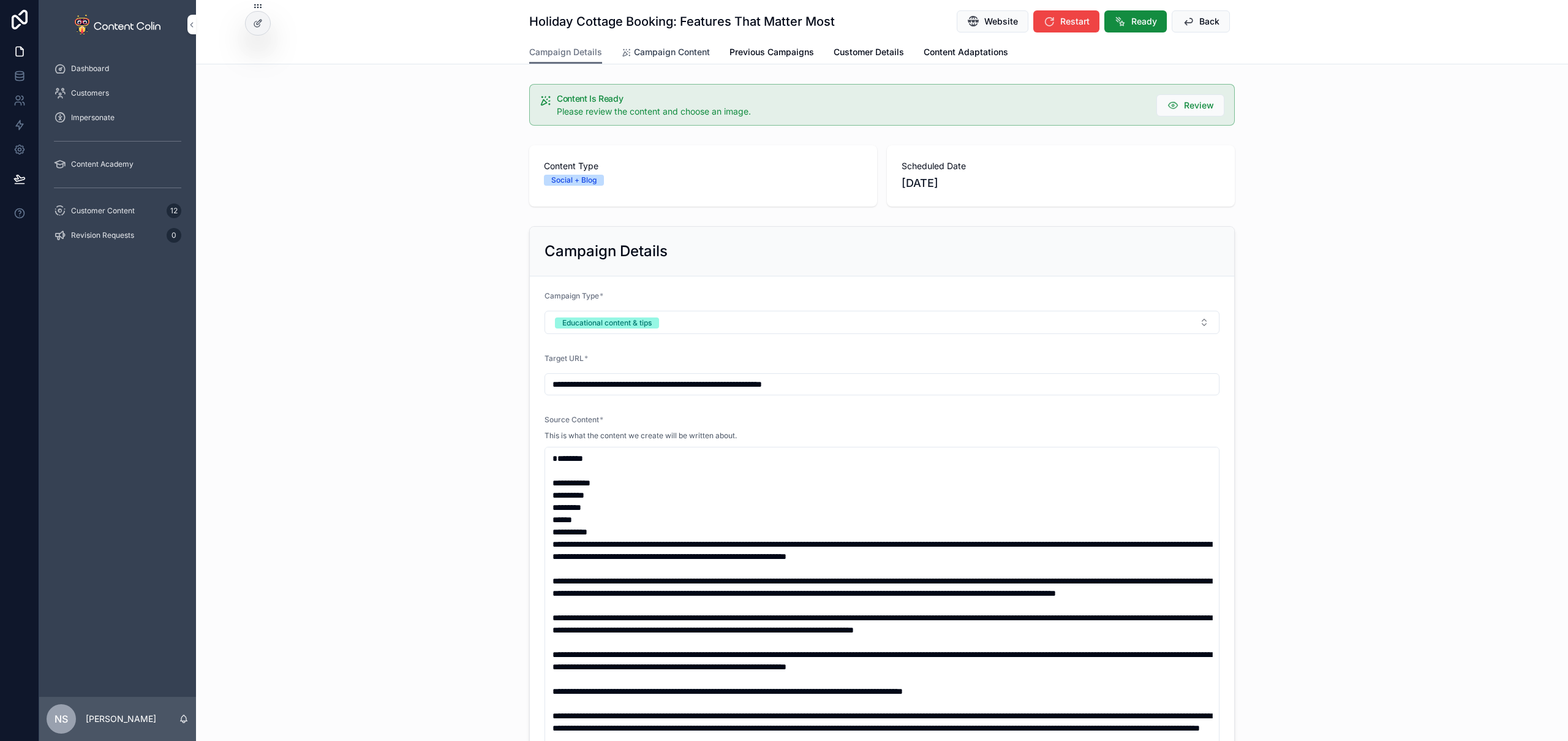
click at [663, 50] on span "Campaign Content" at bounding box center [672, 52] width 76 height 12
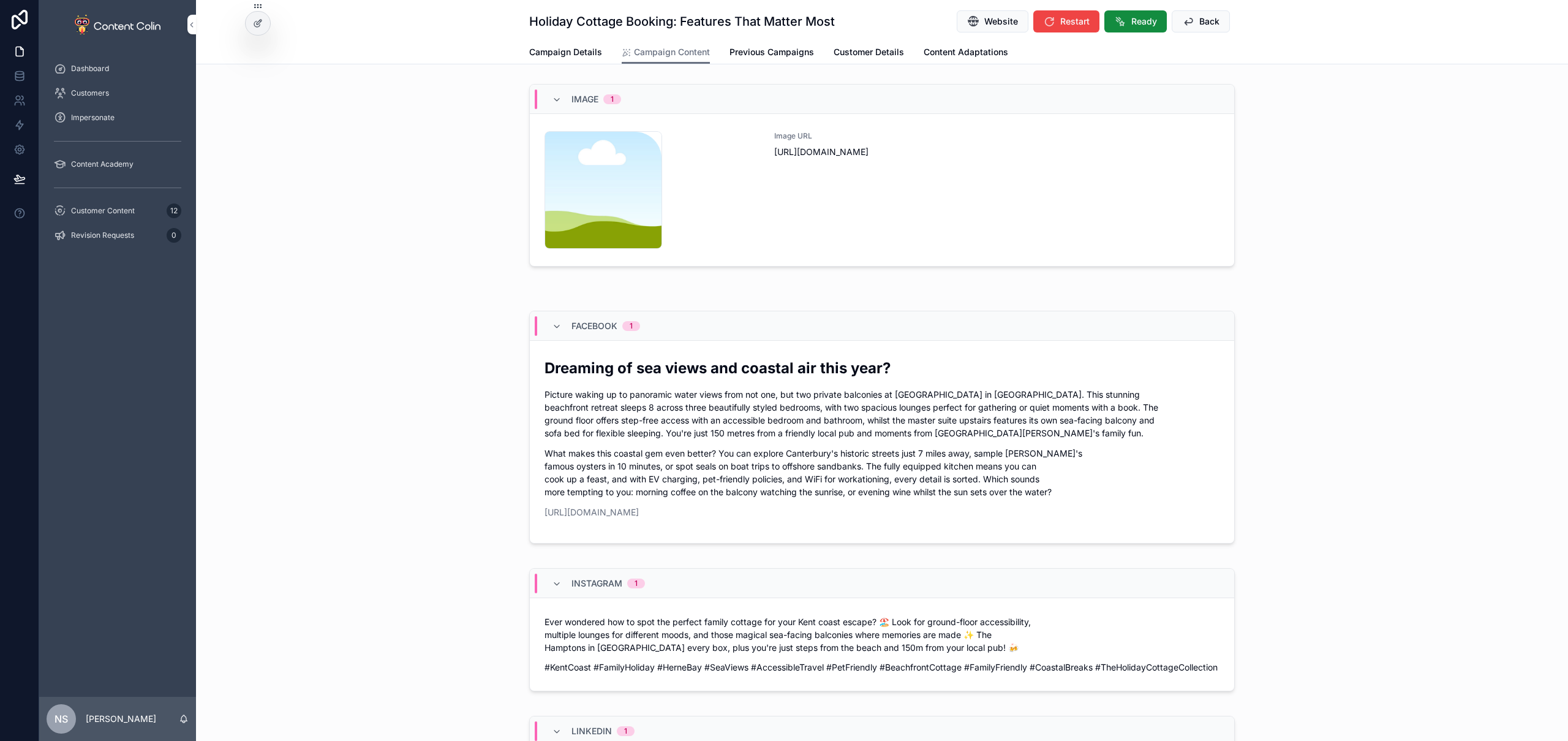
click at [911, 224] on div "Image URL [URL][DOMAIN_NAME]" at bounding box center [997, 190] width 445 height 118
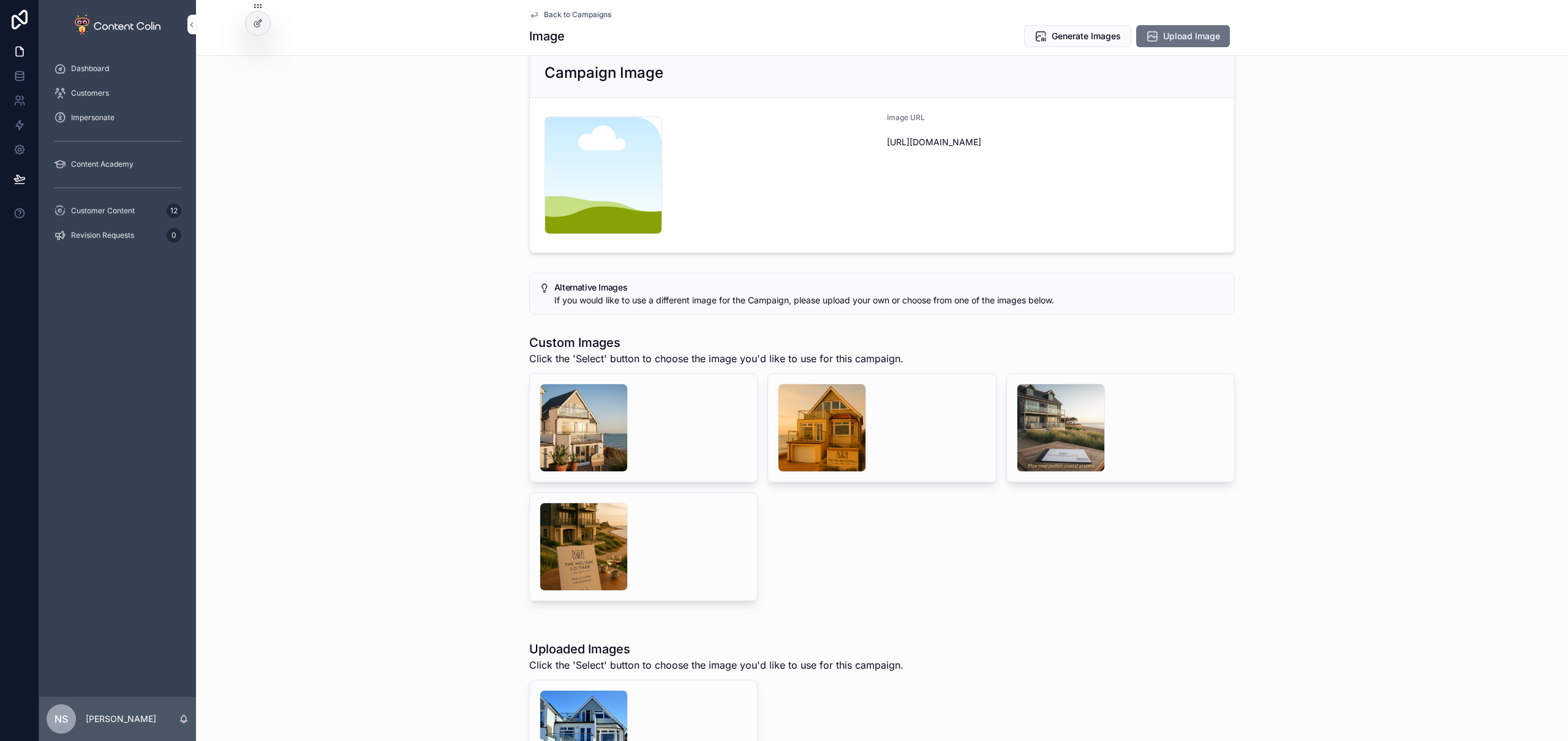
scroll to position [137, 0]
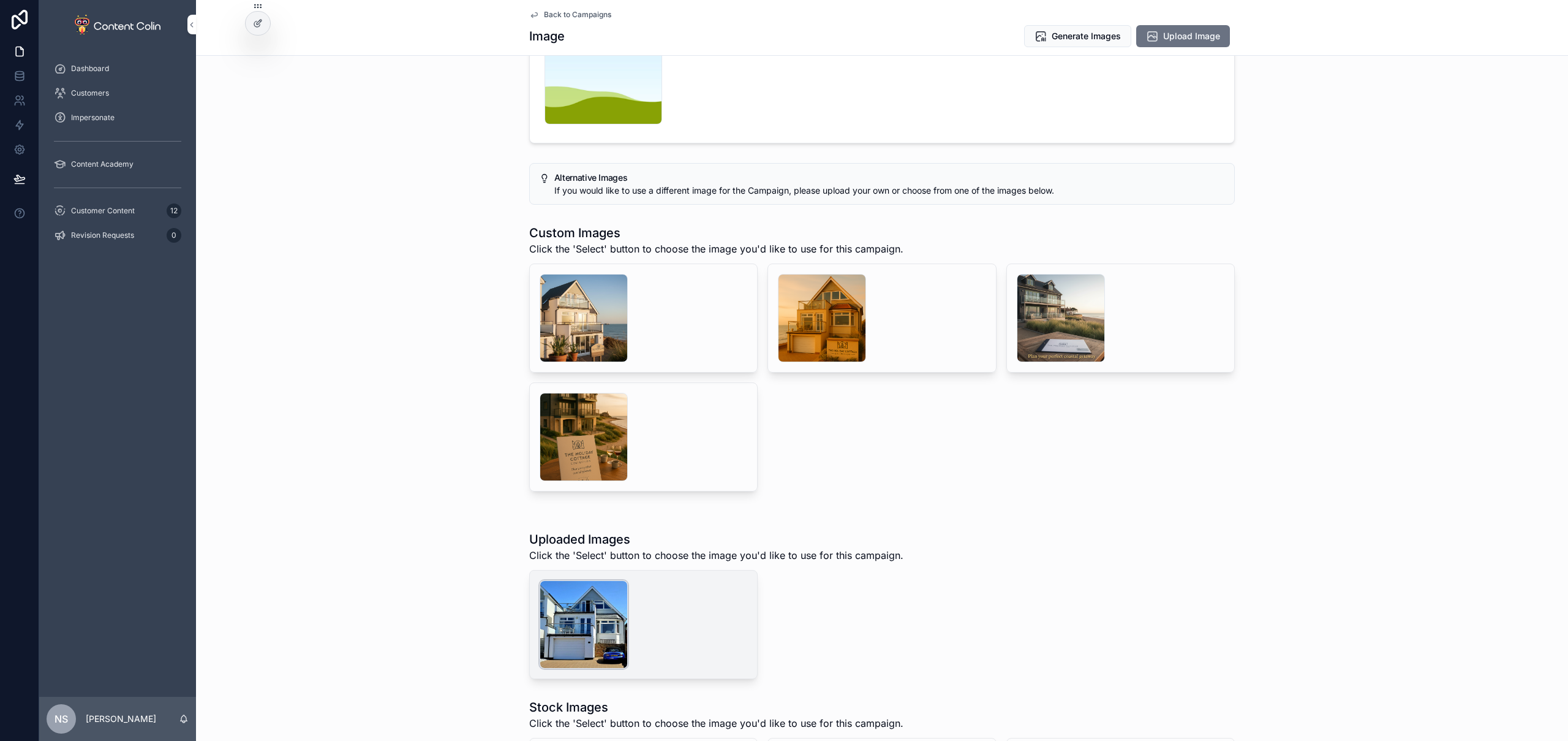
click at [586, 618] on div "theholidaycottagecollection-1760019367 .png" at bounding box center [583, 624] width 88 height 88
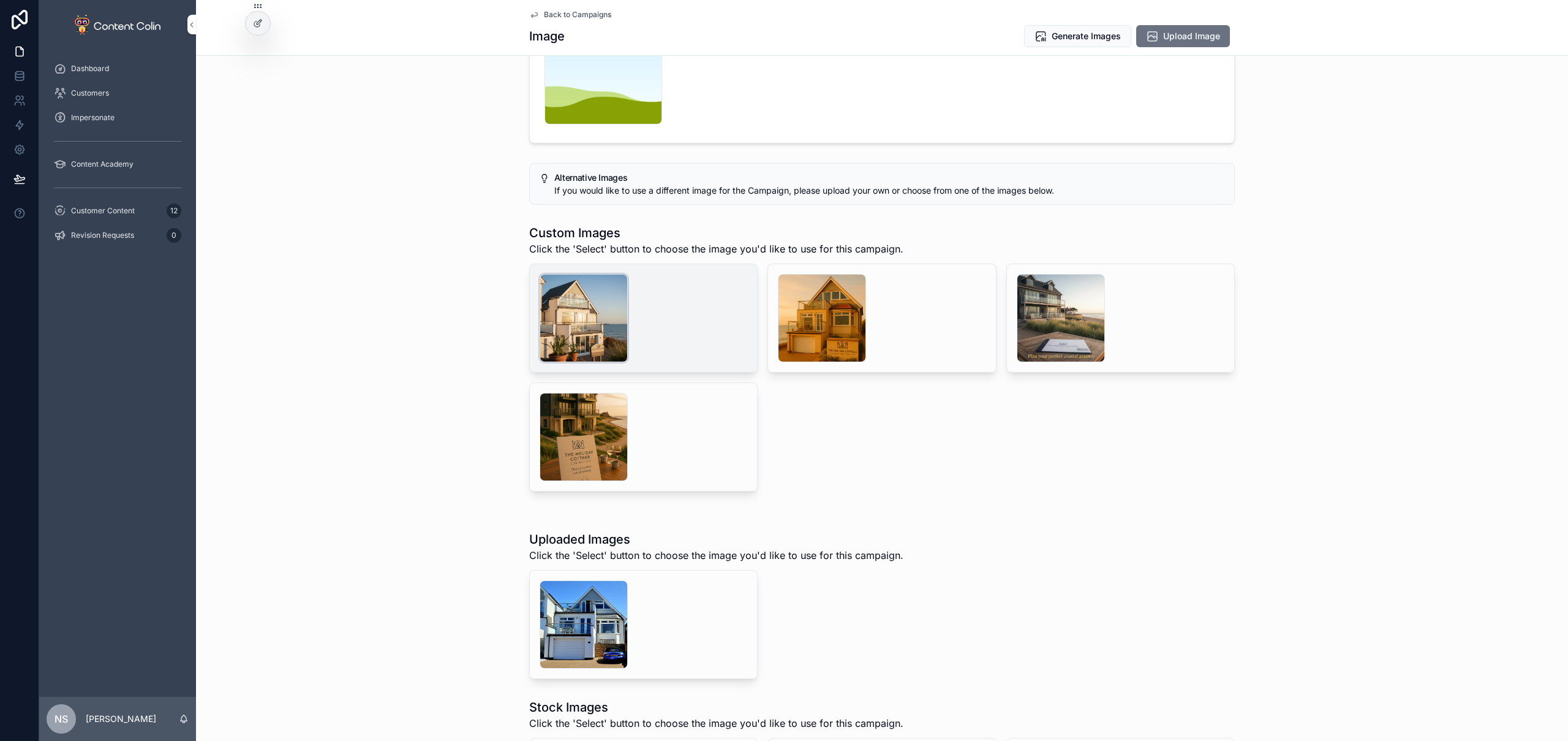
click at [582, 316] on div "scrollable content" at bounding box center [583, 318] width 88 height 88
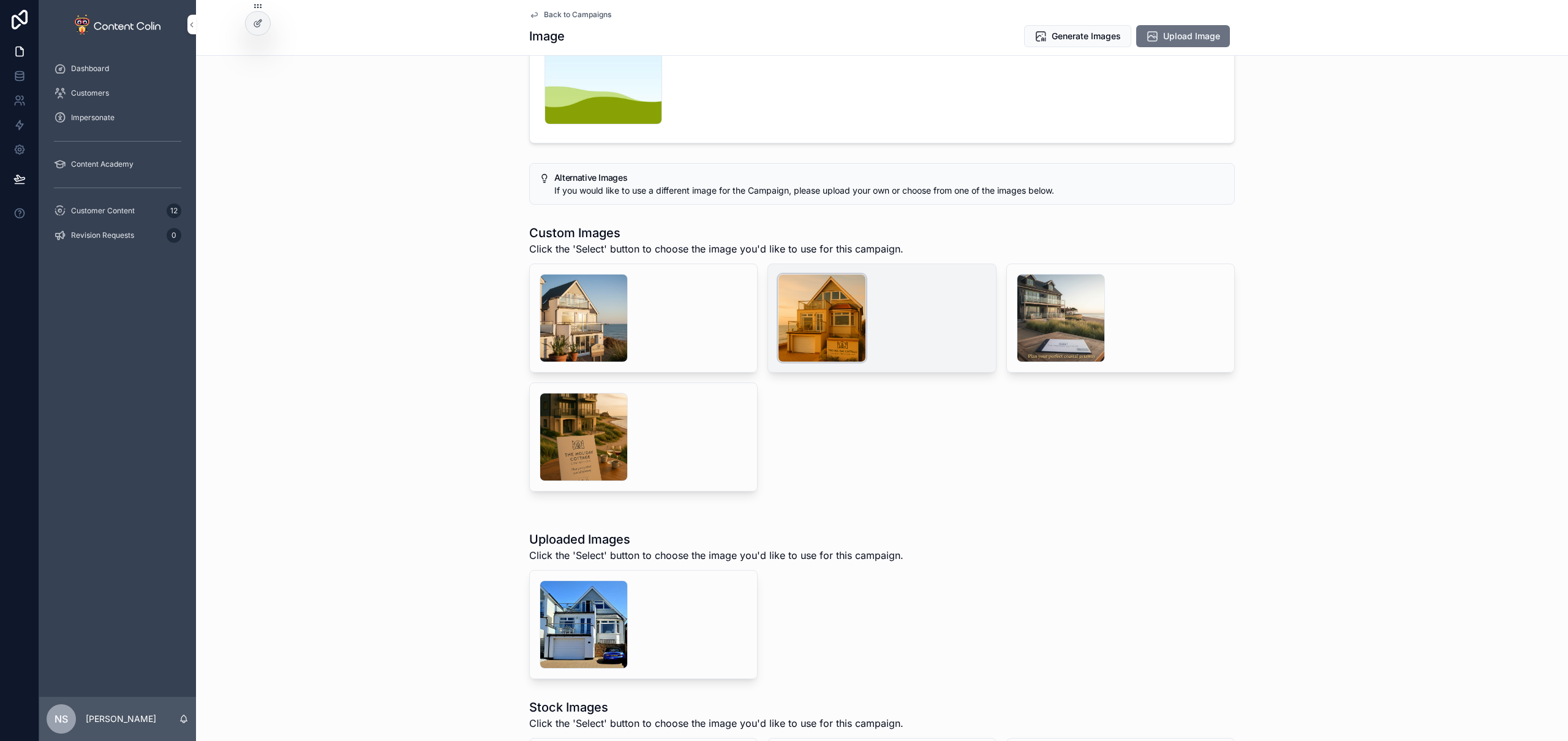
click at [825, 320] on div "scrollable content" at bounding box center [822, 318] width 88 height 88
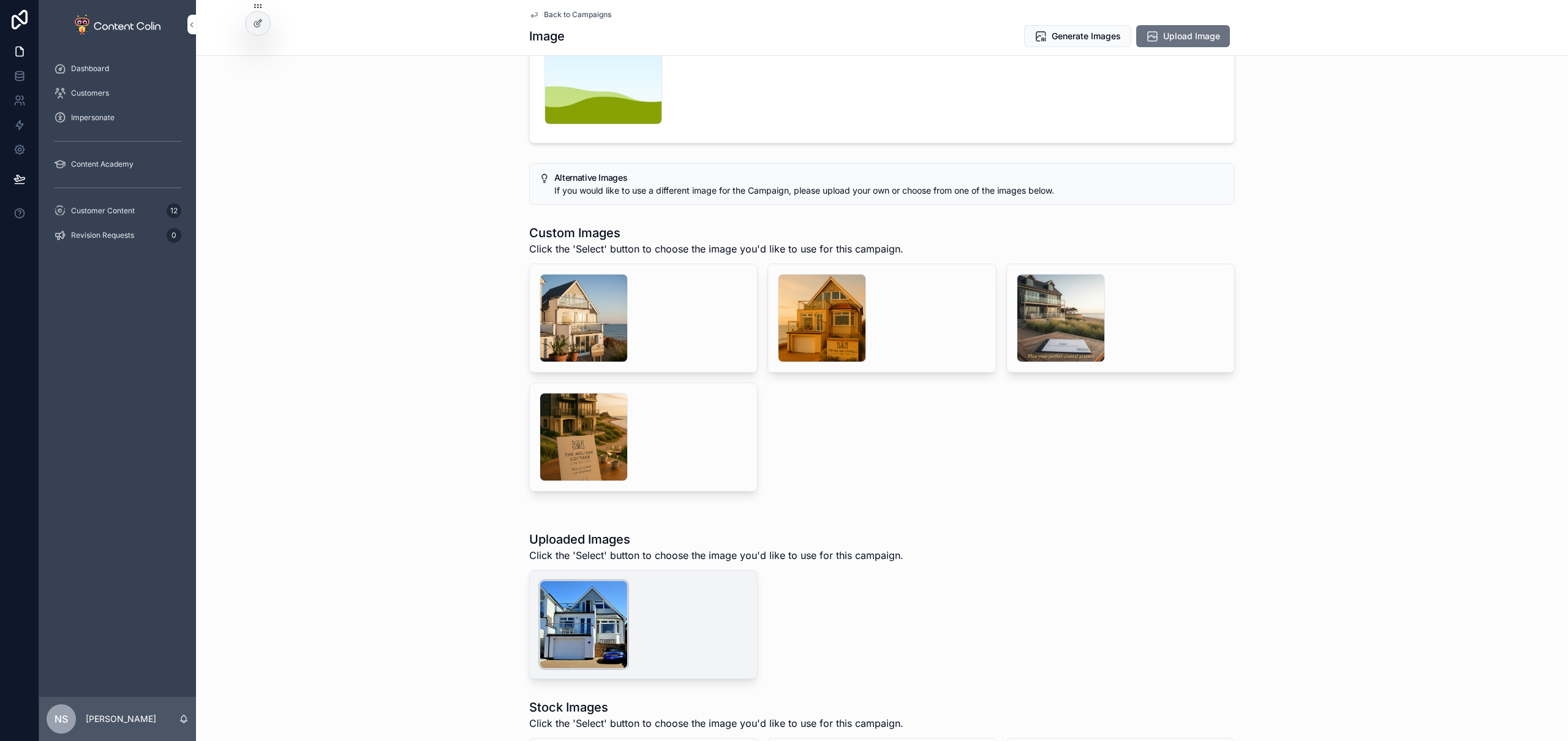
click at [588, 626] on div "theholidaycottagecollection-1760019367 .png" at bounding box center [583, 624] width 88 height 88
click at [578, 317] on div "scrollable content" at bounding box center [583, 318] width 88 height 88
click at [574, 612] on div "theholidaycottagecollection-1760019367 .png" at bounding box center [583, 624] width 88 height 88
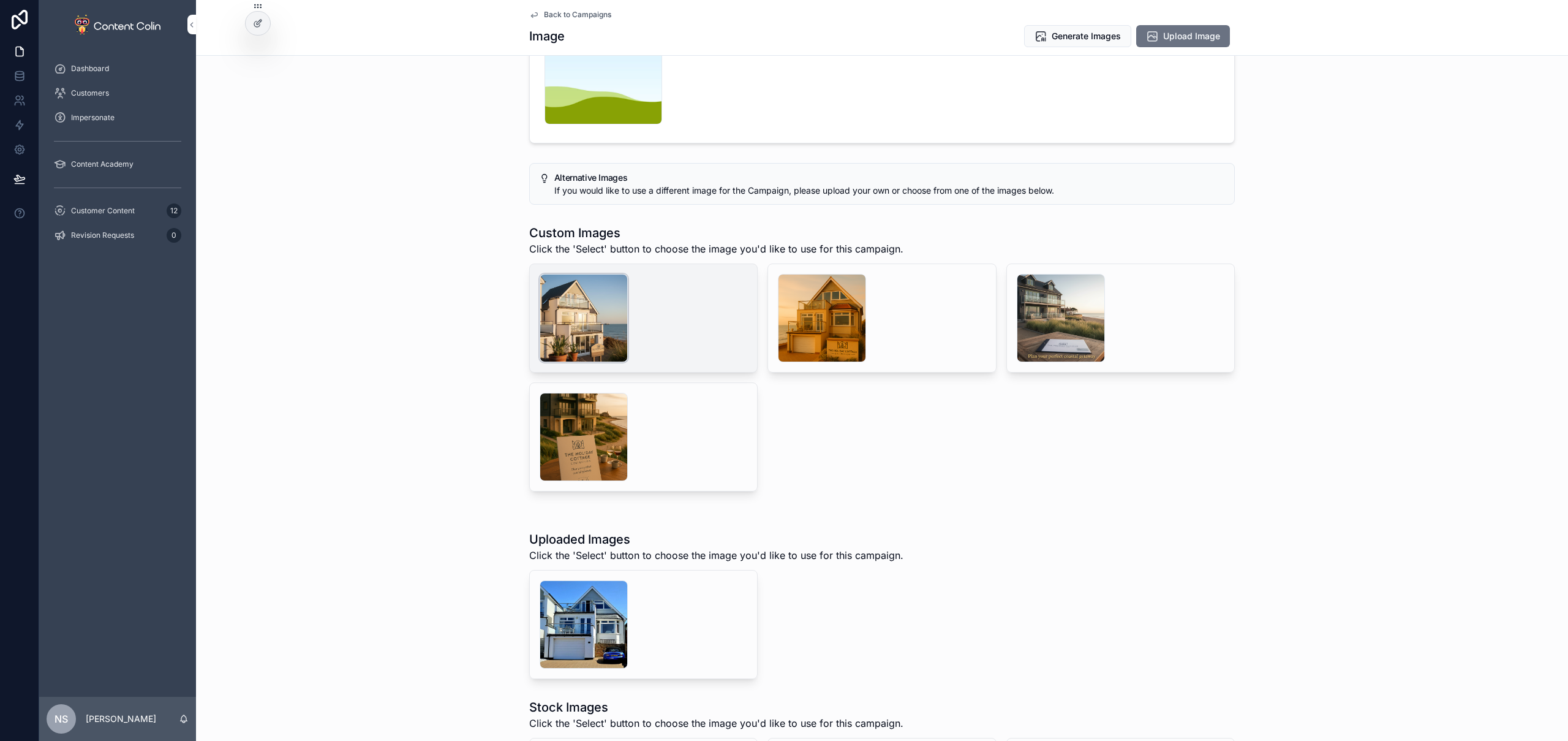
click at [585, 326] on div "scrollable content" at bounding box center [583, 318] width 88 height 88
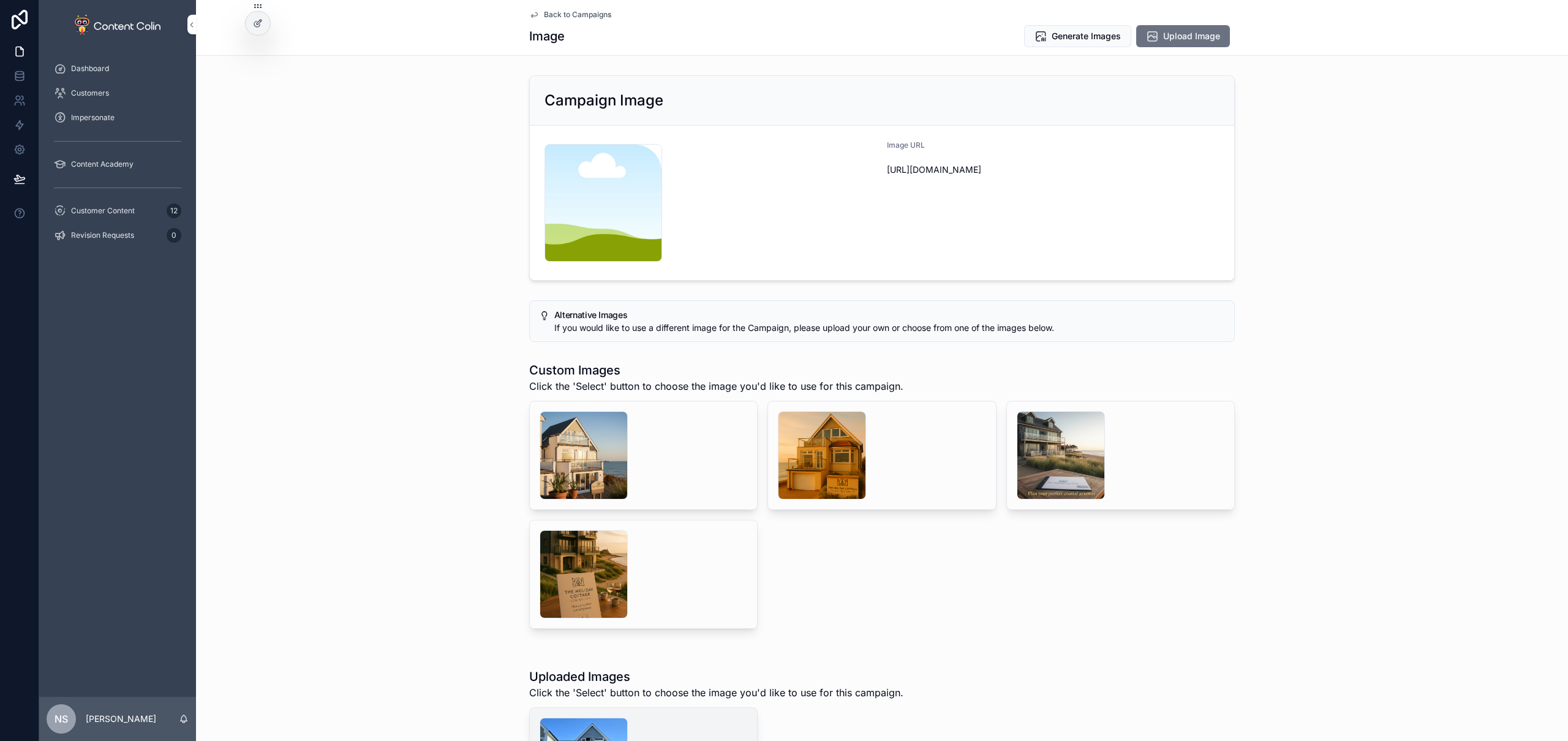
click at [0, 0] on button "Select" at bounding box center [0, 0] width 0 height 0
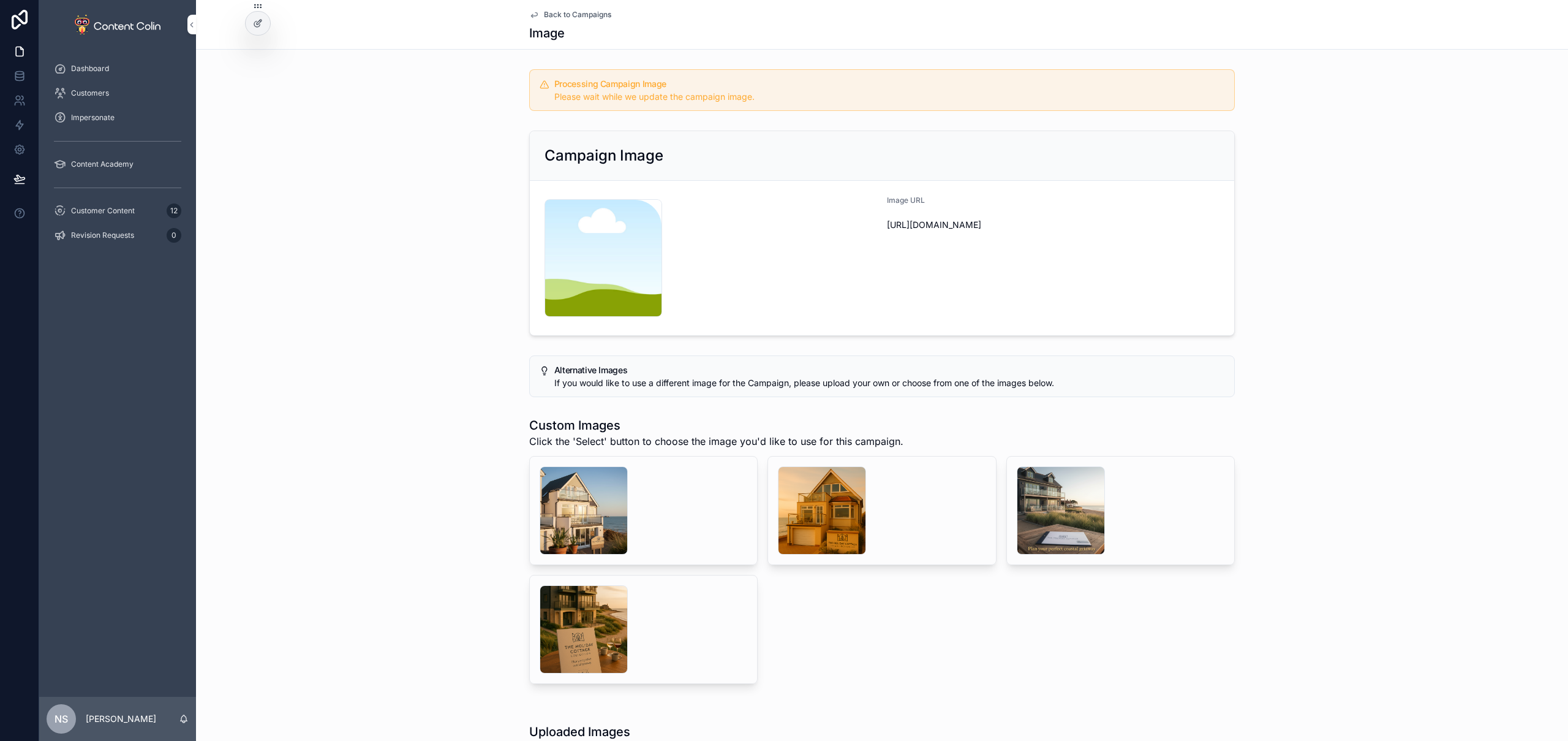
click at [561, 13] on span "Back to Campaigns" at bounding box center [577, 14] width 68 height 10
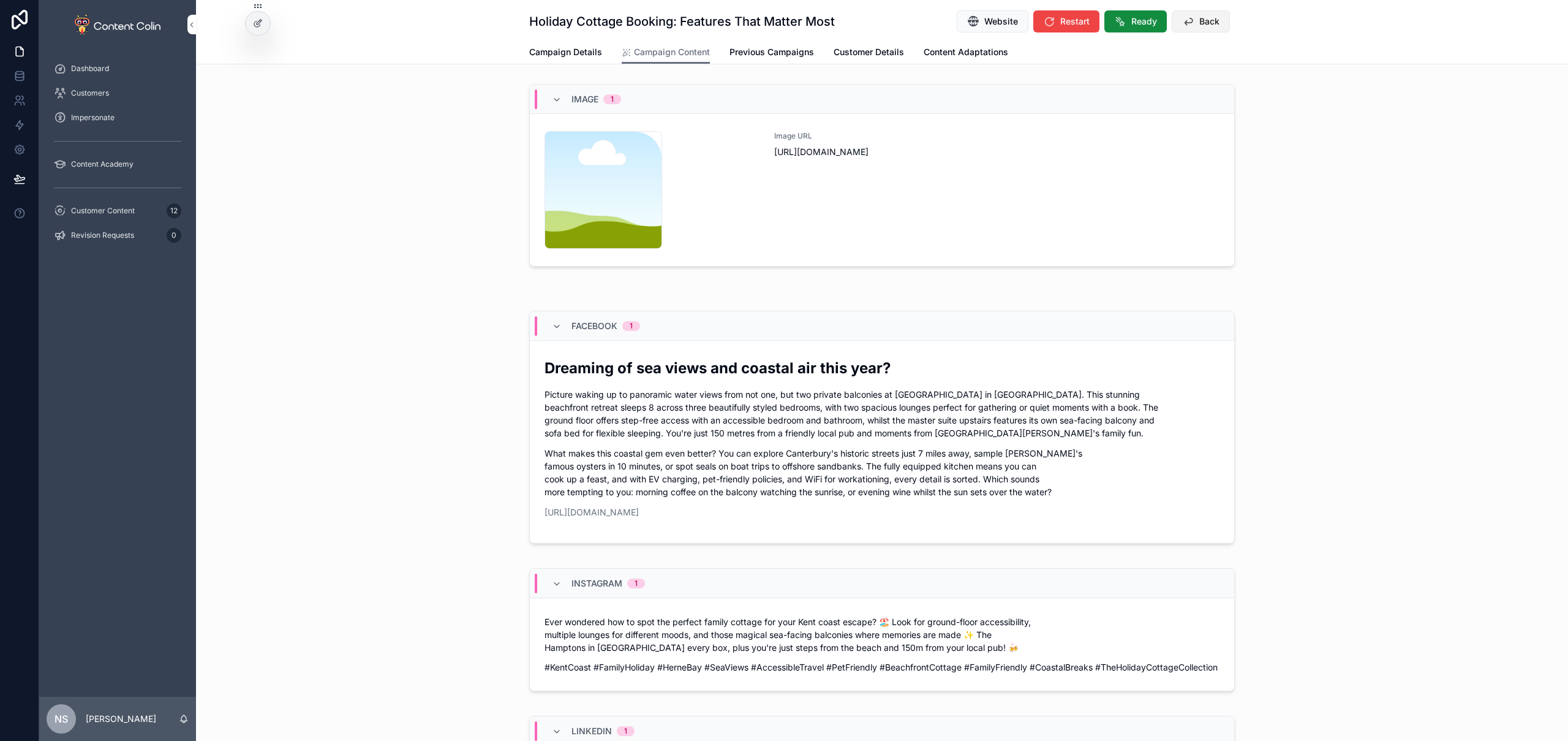
click at [1201, 26] on span "Back" at bounding box center [1209, 21] width 20 height 12
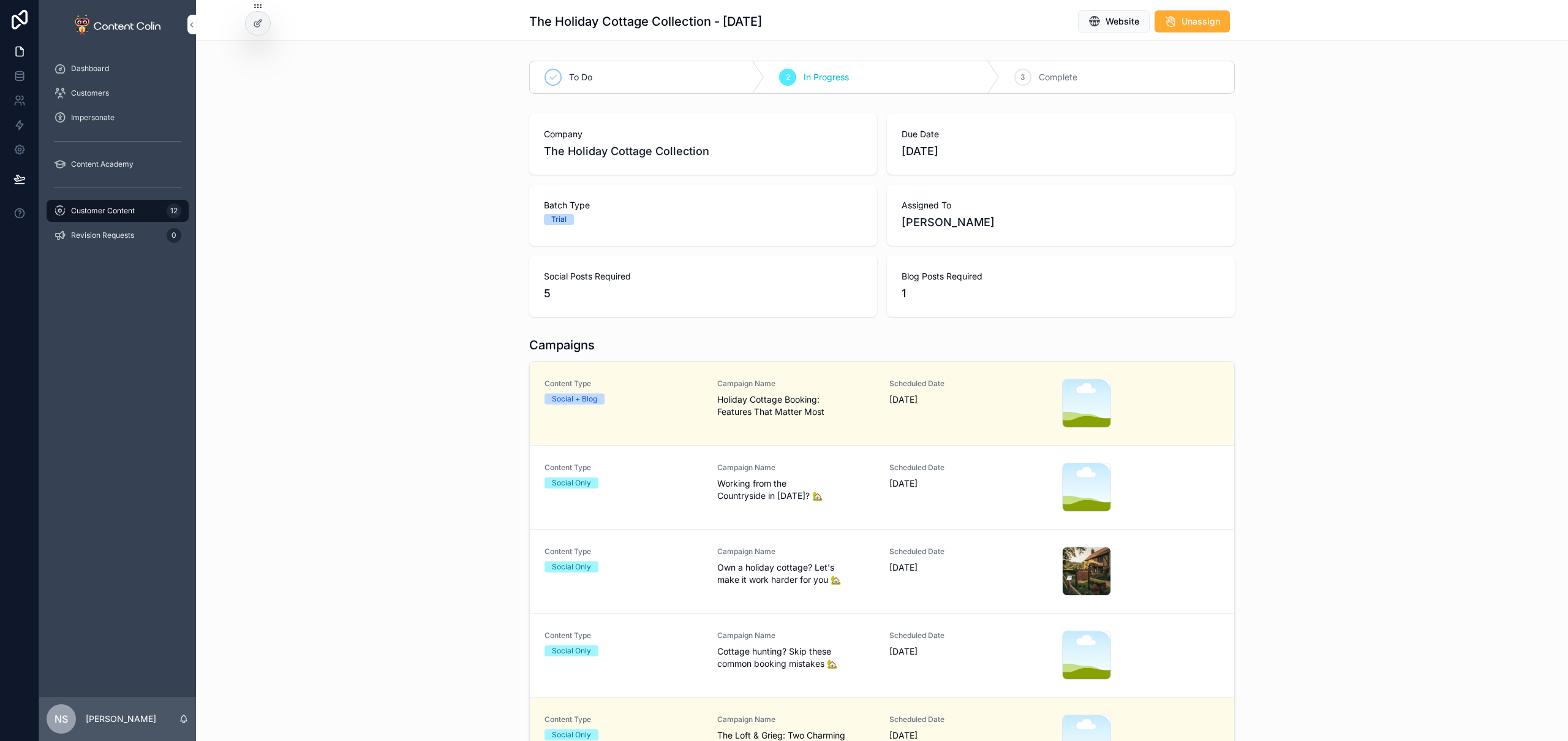
scroll to position [194, 0]
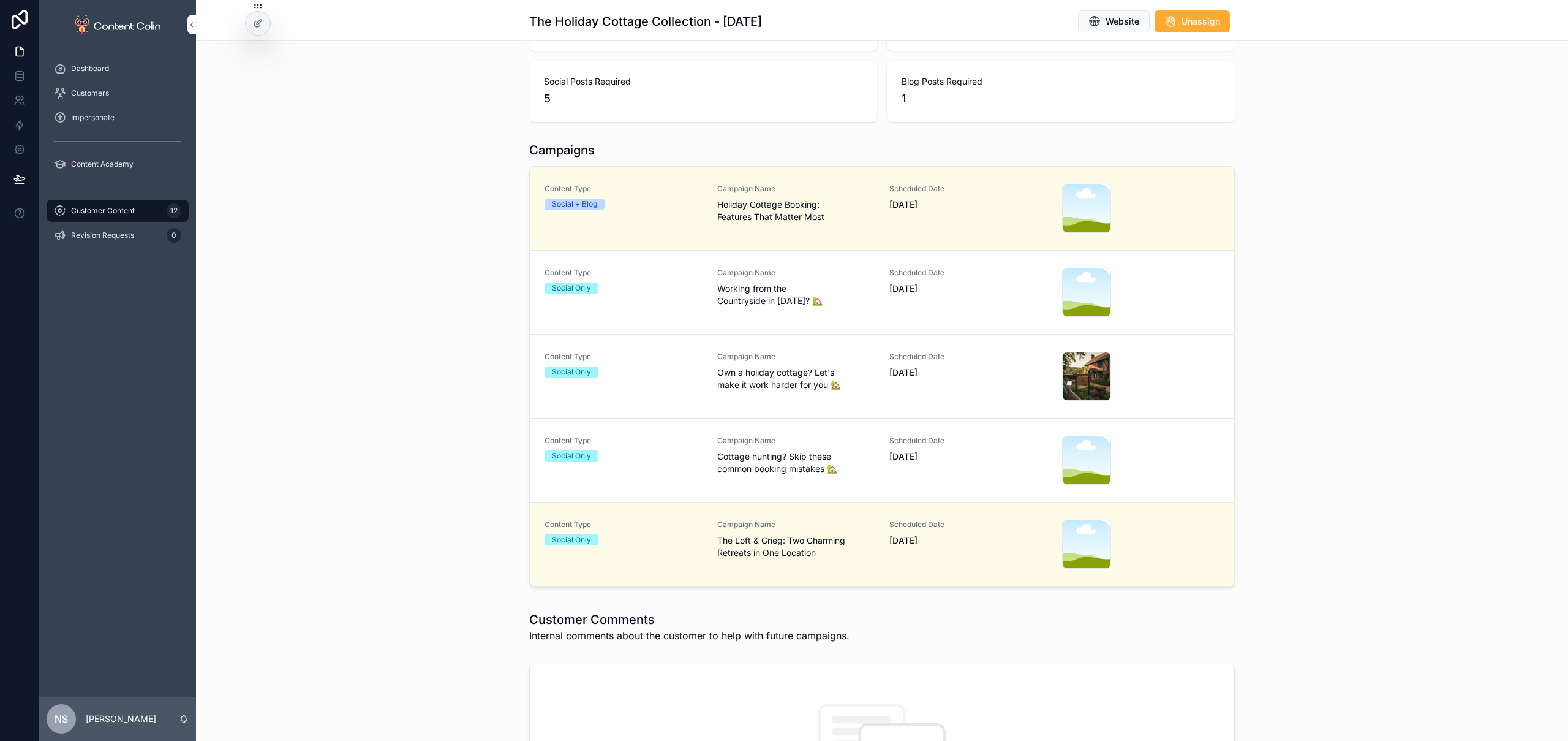
click at [787, 551] on span "The Loft & Grieg: Two Charming Retreats in One Location" at bounding box center [796, 547] width 158 height 25
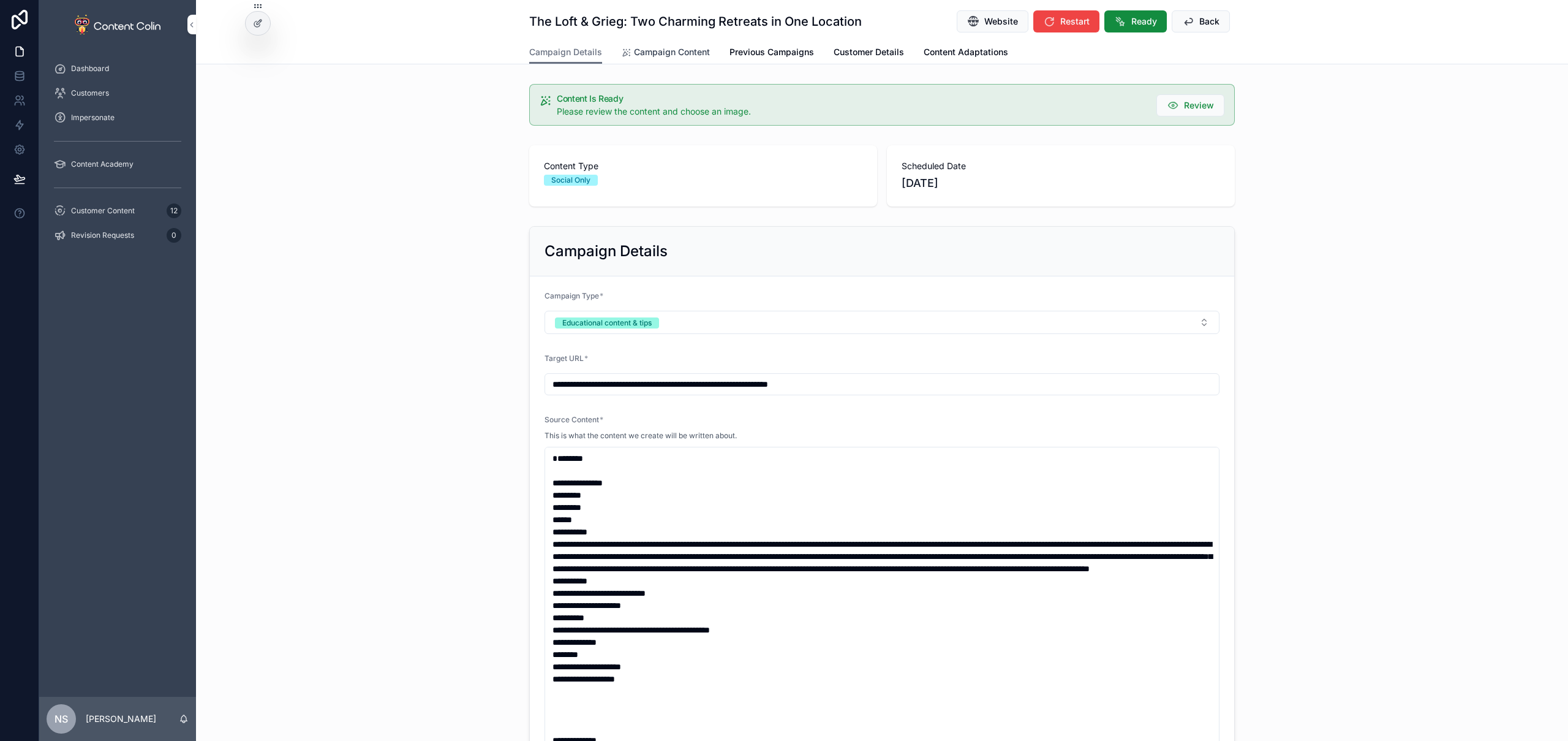
click at [666, 48] on span "Campaign Content" at bounding box center [672, 52] width 76 height 12
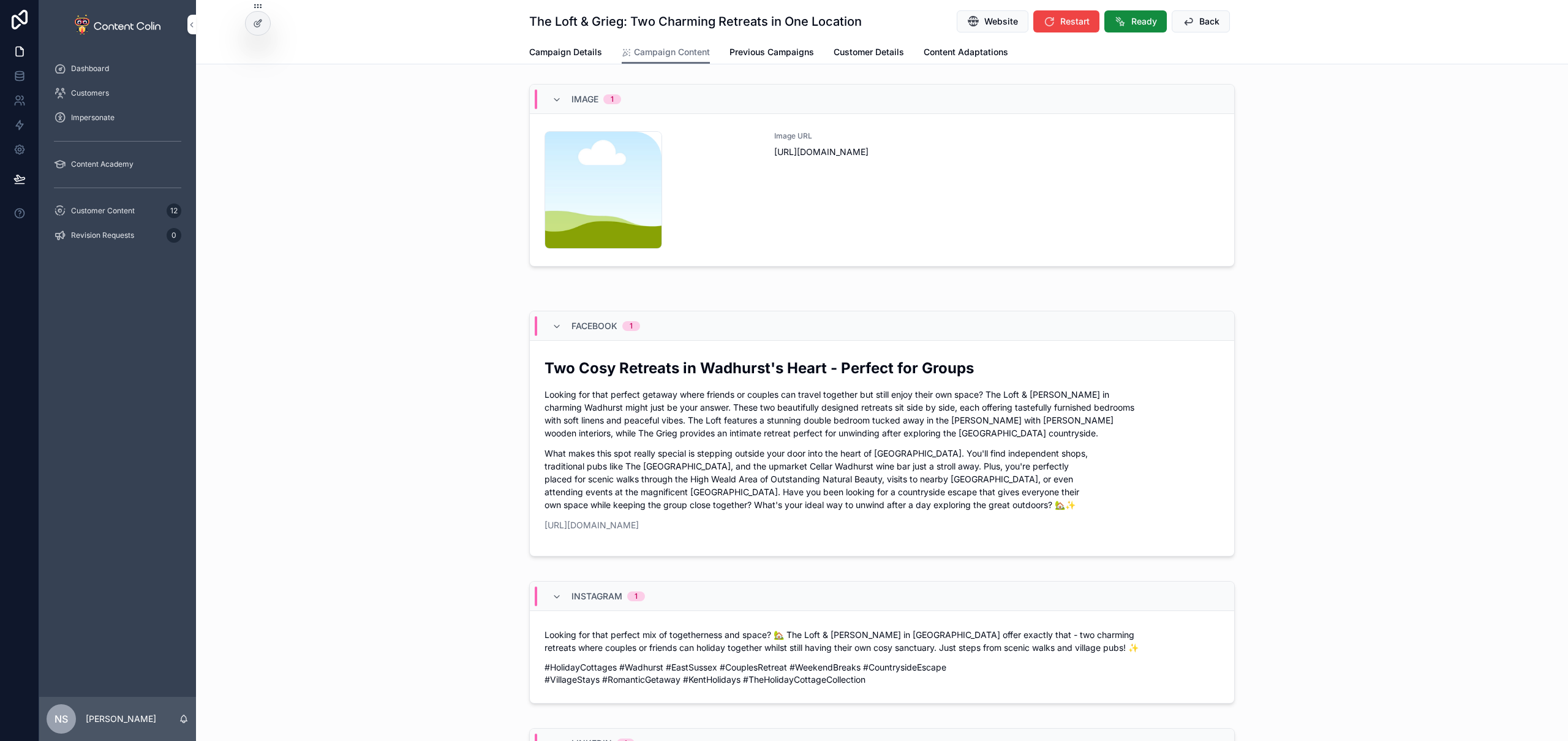
click at [884, 209] on div "Image URL [URL][DOMAIN_NAME]" at bounding box center [997, 190] width 445 height 118
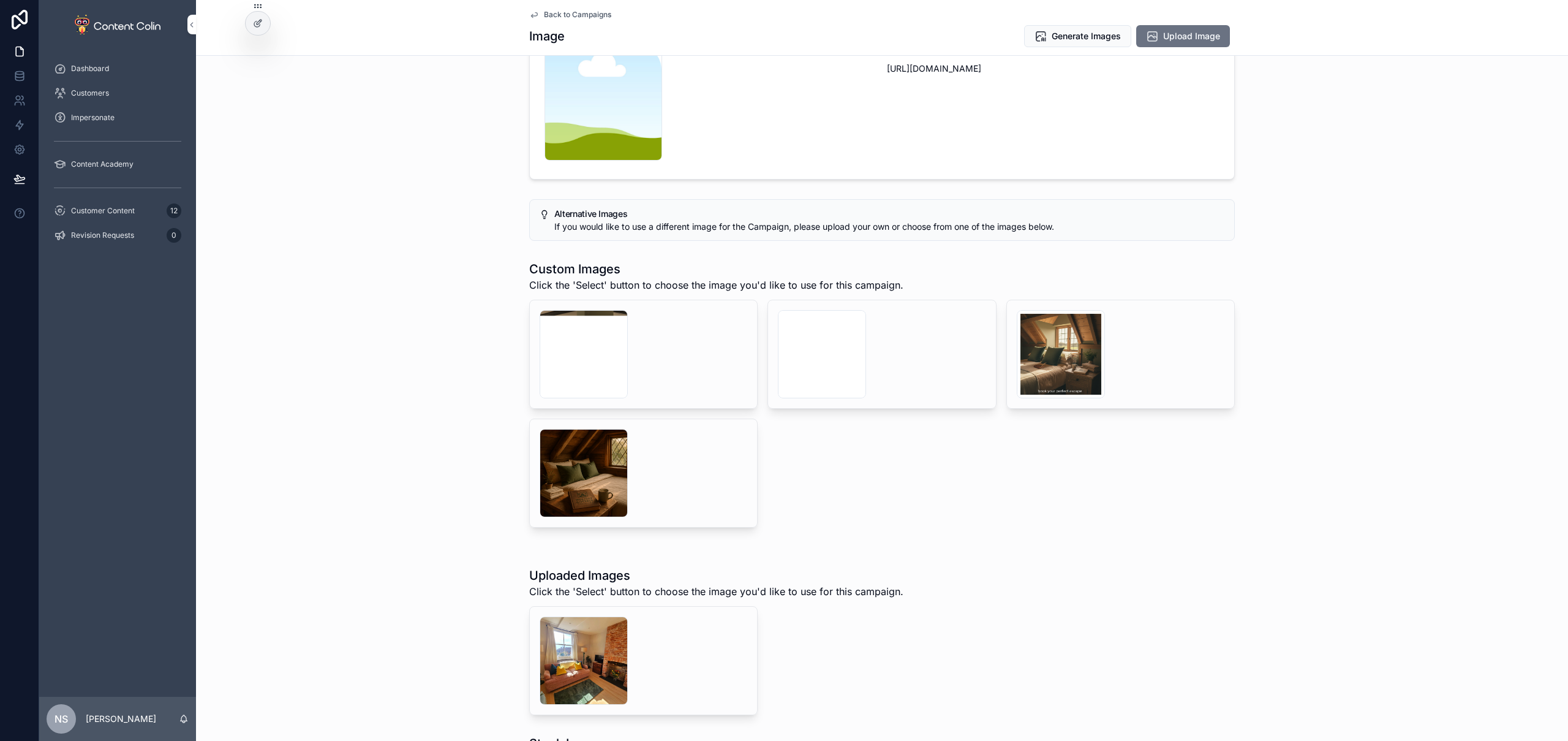
scroll to position [290, 0]
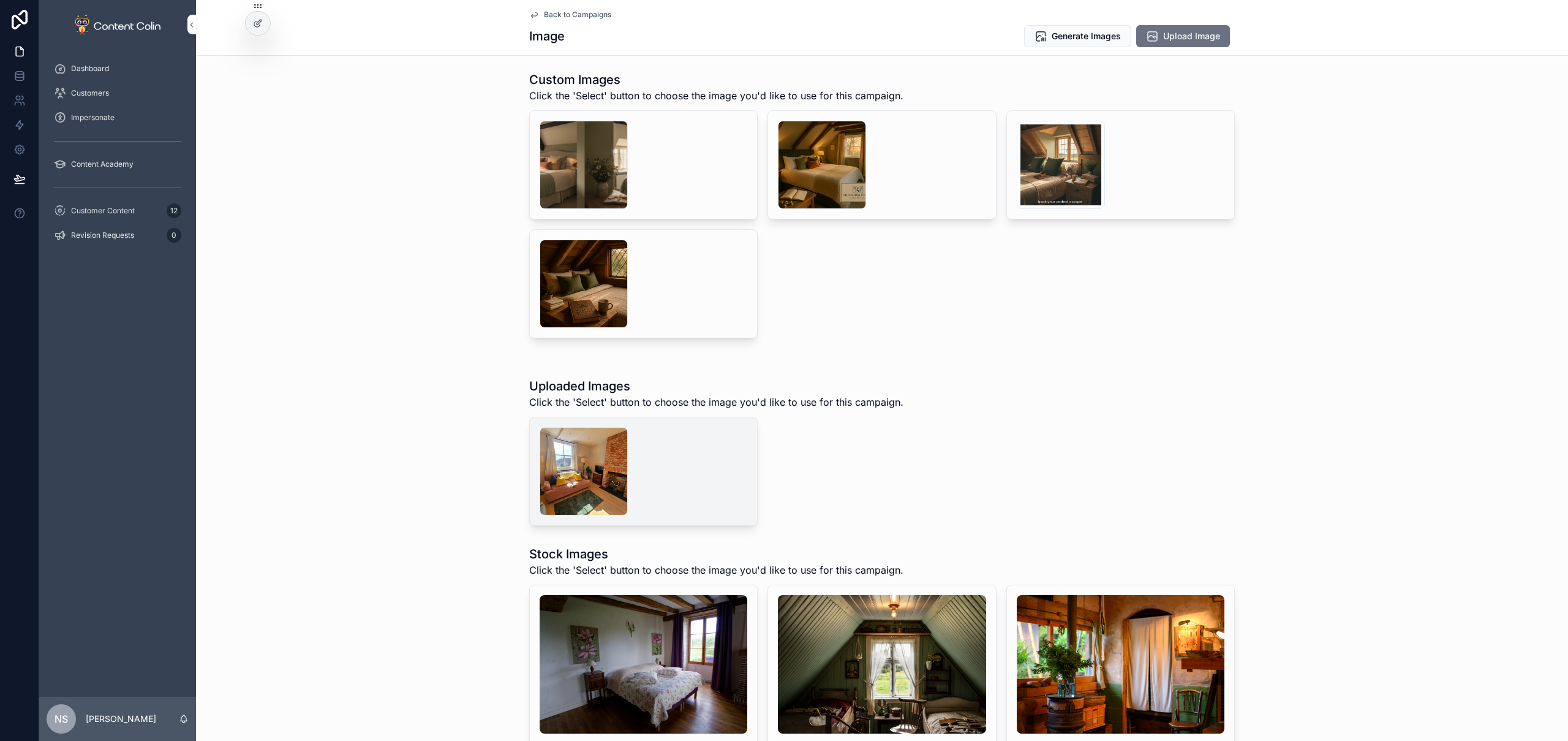
click at [0, 0] on span "Select" at bounding box center [0, 0] width 0 height 0
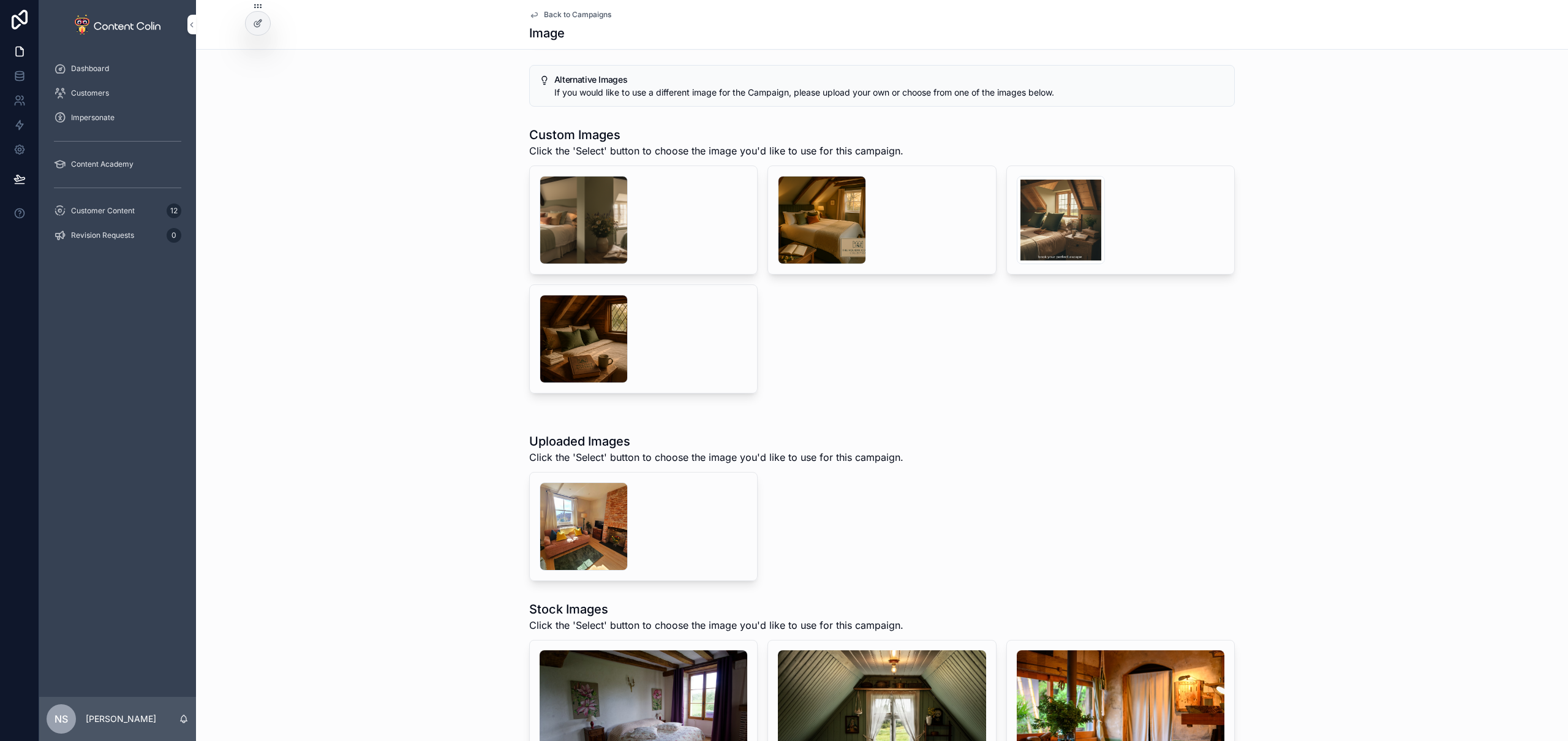
scroll to position [346, 0]
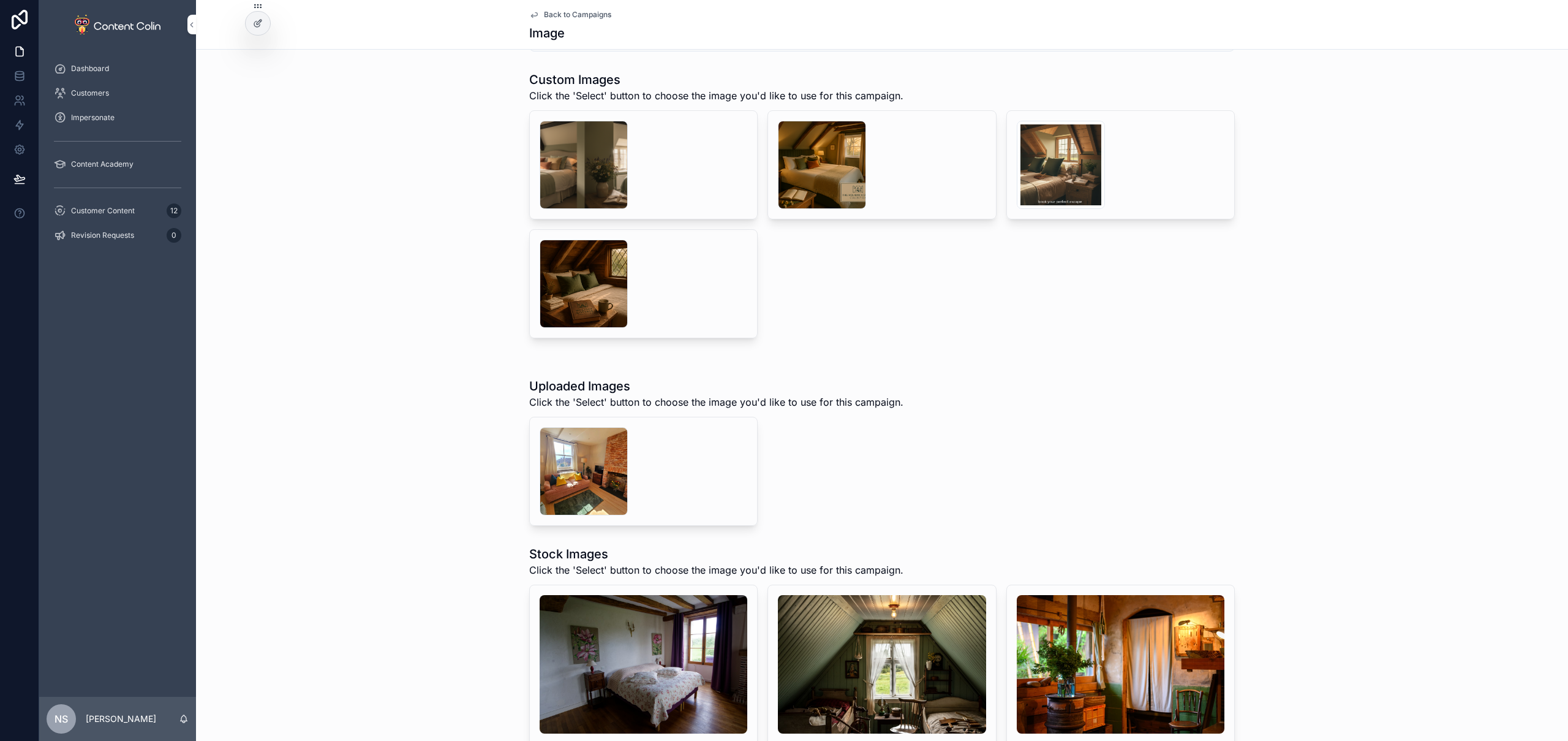
click at [563, 15] on span "Back to Campaigns" at bounding box center [577, 14] width 68 height 10
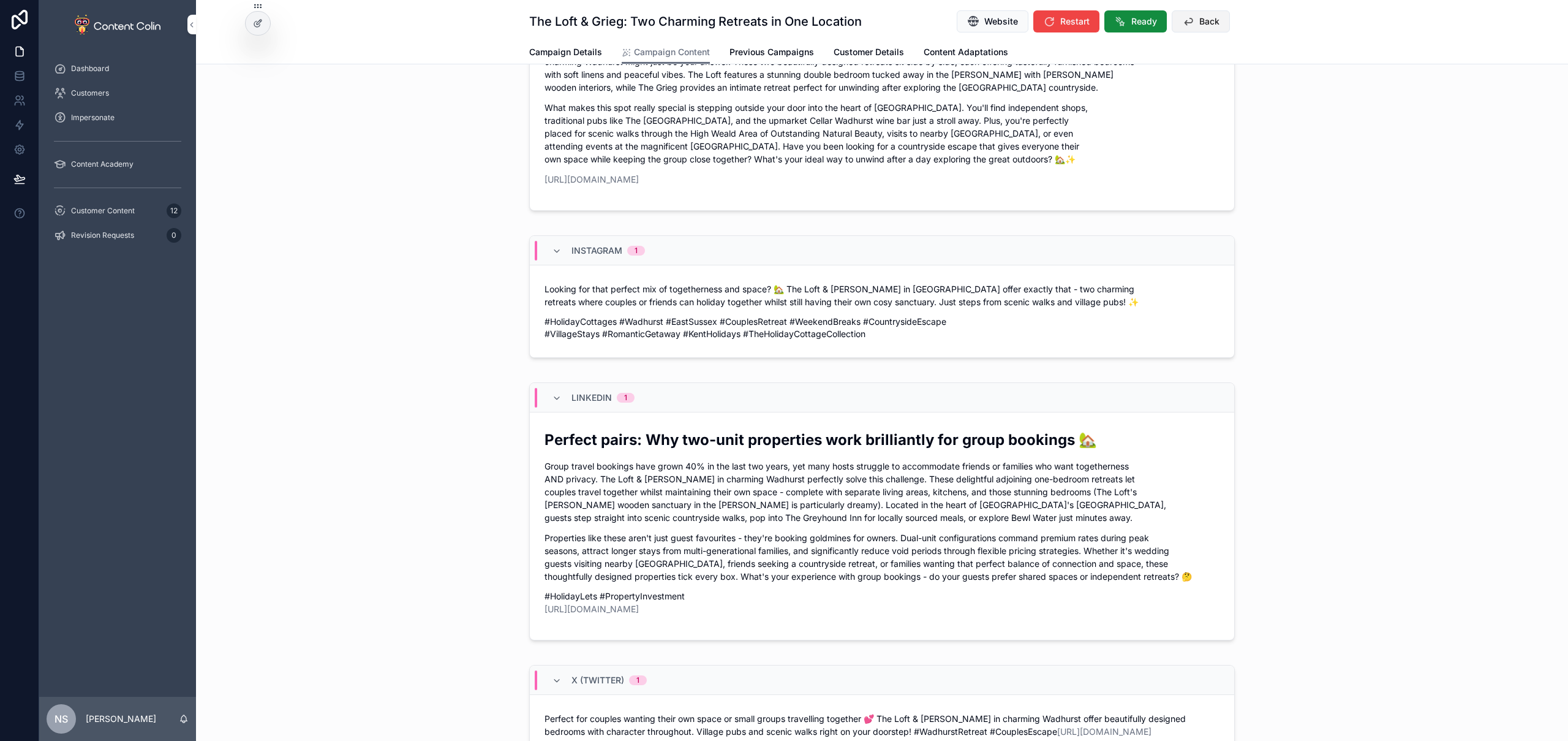
click at [1193, 24] on button "Back" at bounding box center [1201, 21] width 58 height 22
click at [1205, 11] on button "Back" at bounding box center [1201, 21] width 58 height 22
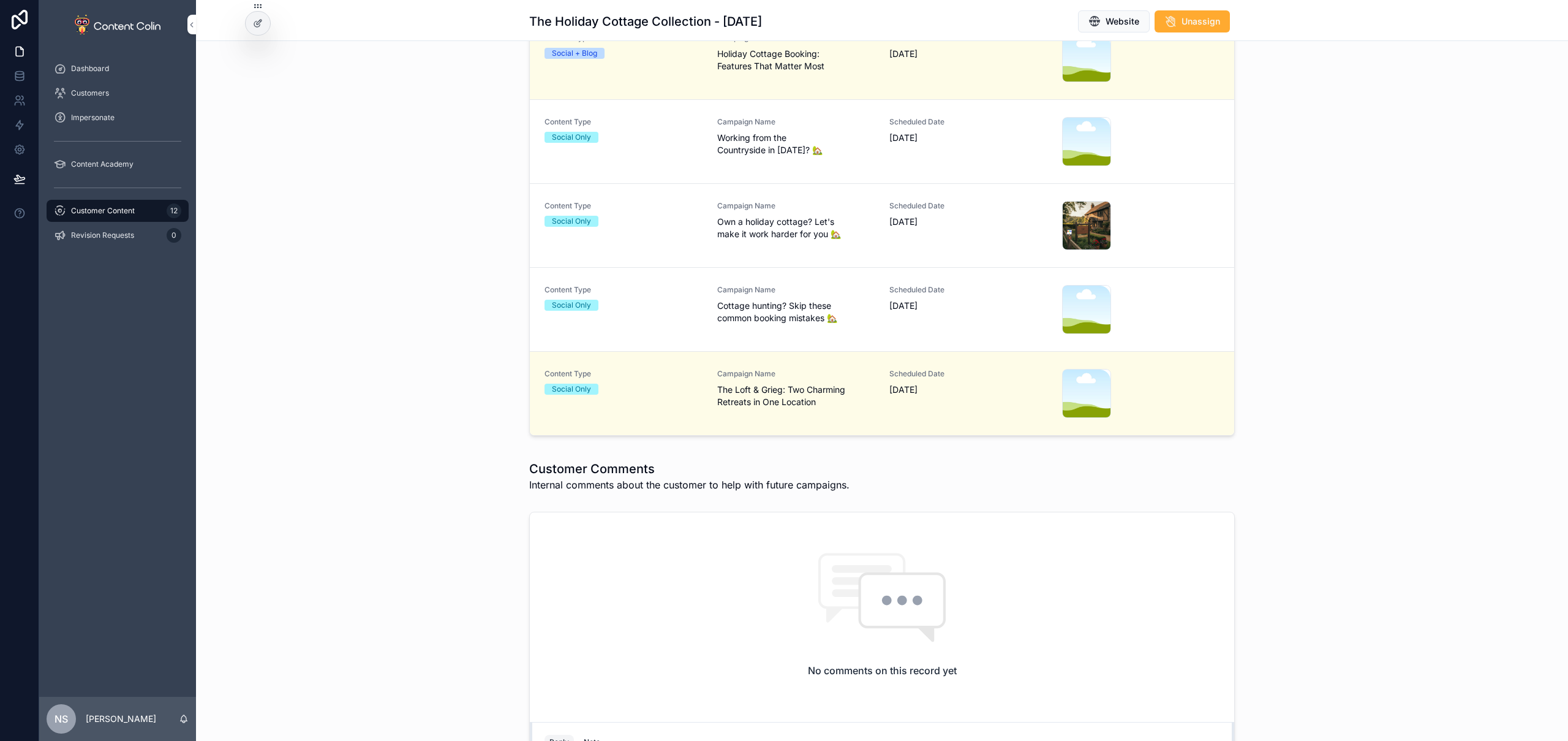
click at [121, 219] on div "Customer Content 12" at bounding box center [117, 210] width 128 height 19
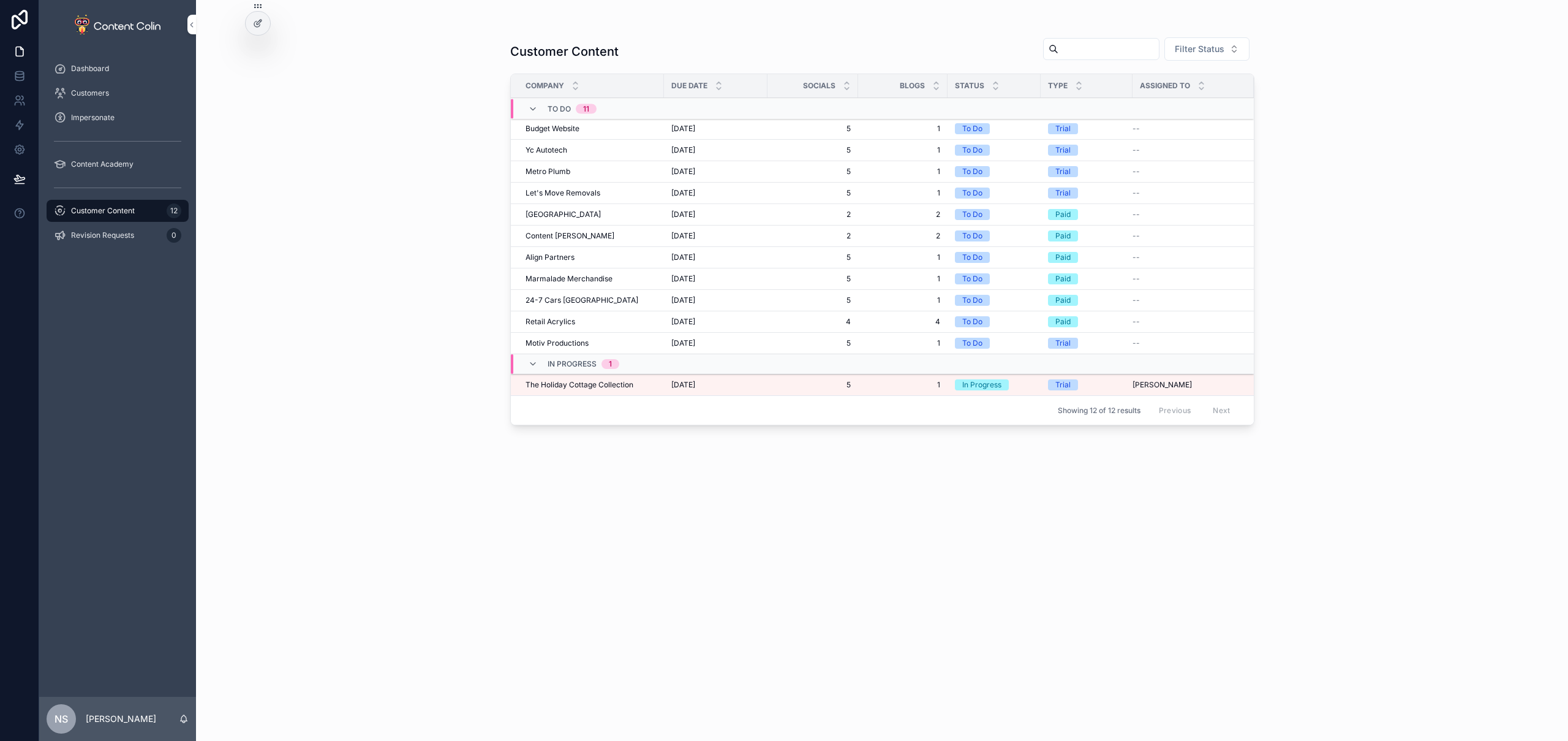
click at [695, 386] on span "[DATE]" at bounding box center [683, 385] width 24 height 10
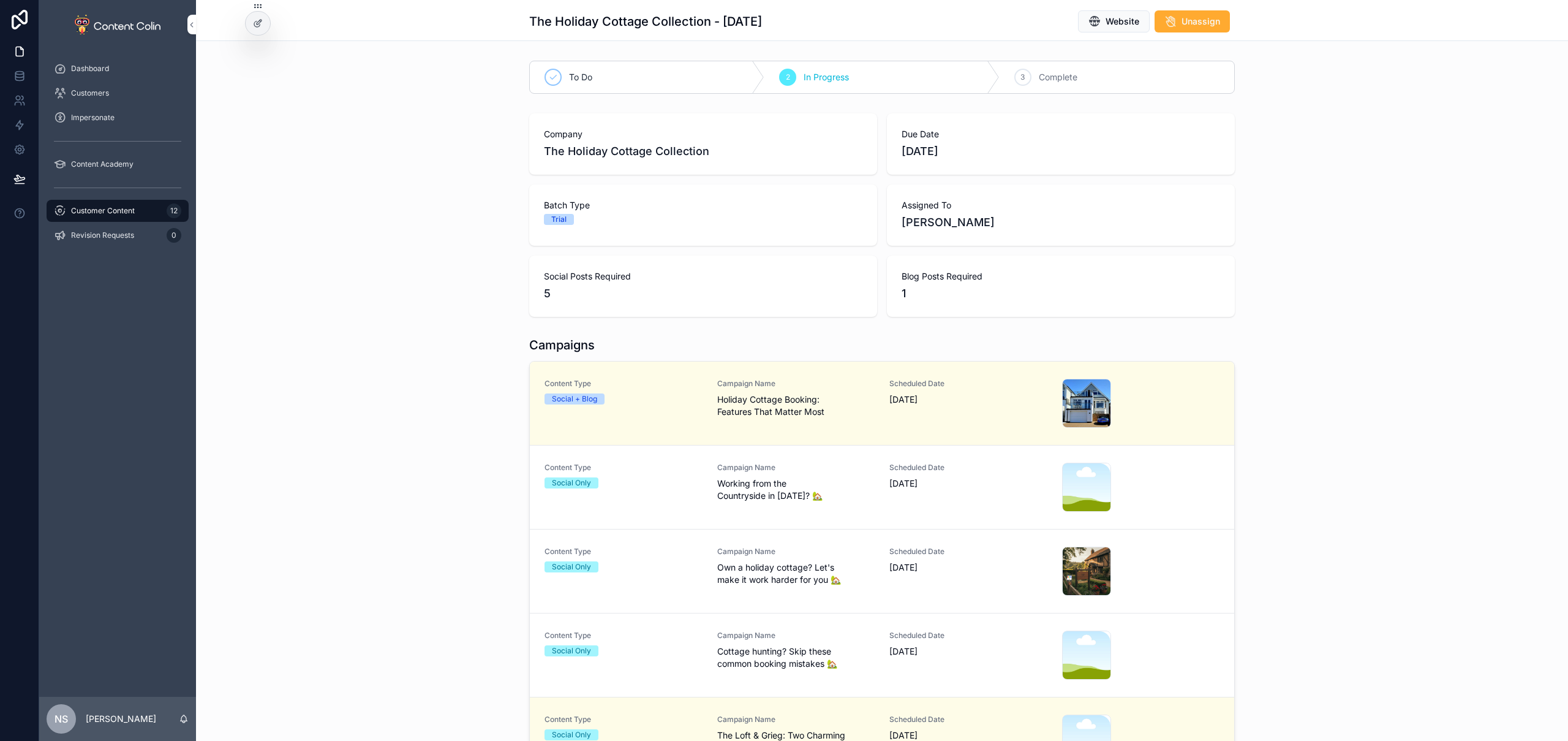
scroll to position [69, 0]
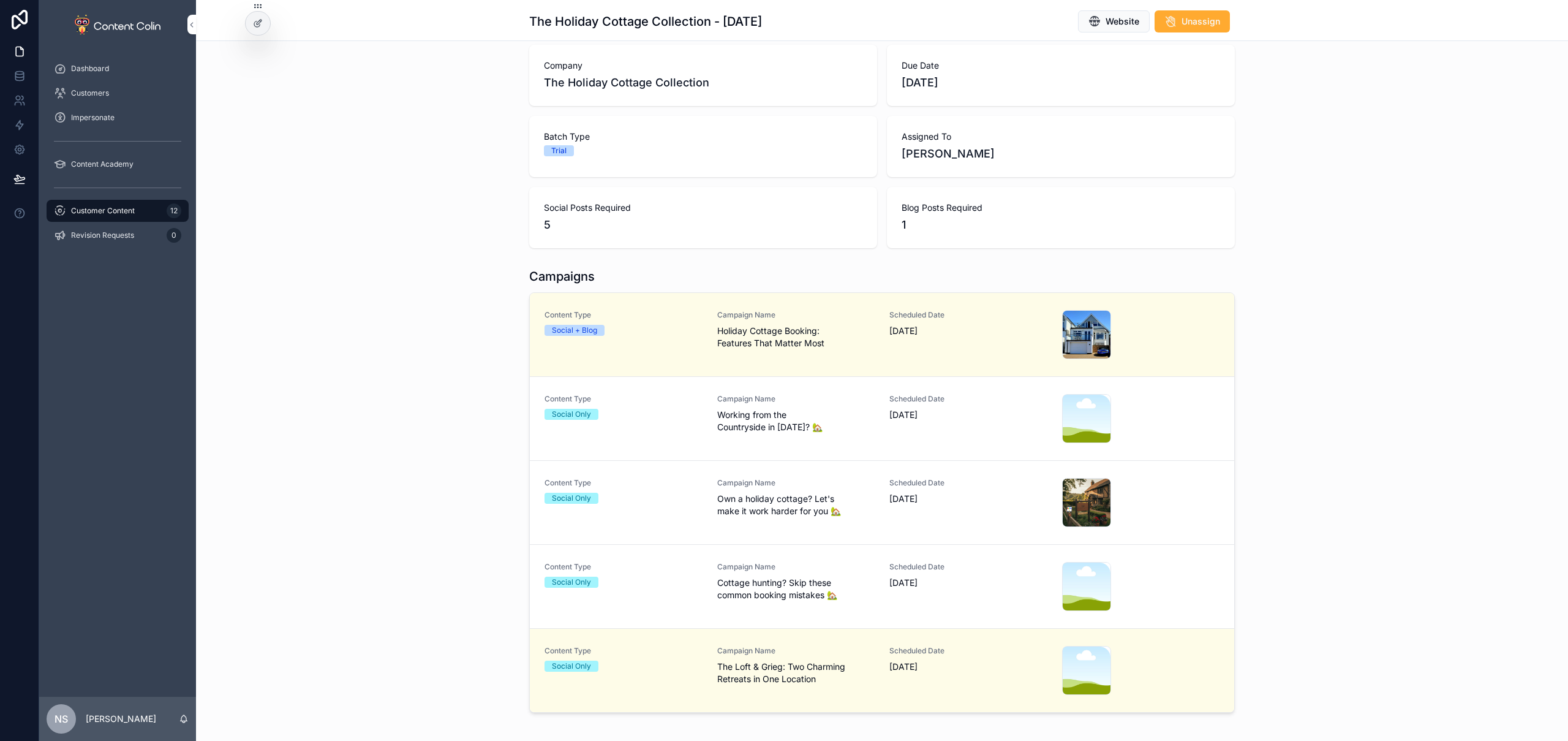
drag, startPoint x: 708, startPoint y: 430, endPoint x: 710, endPoint y: 421, distance: 9.2
click at [708, 430] on div "Content Type Social Only Campaign Name Working from the Countryside in [DATE]? …" at bounding box center [882, 419] width 675 height 49
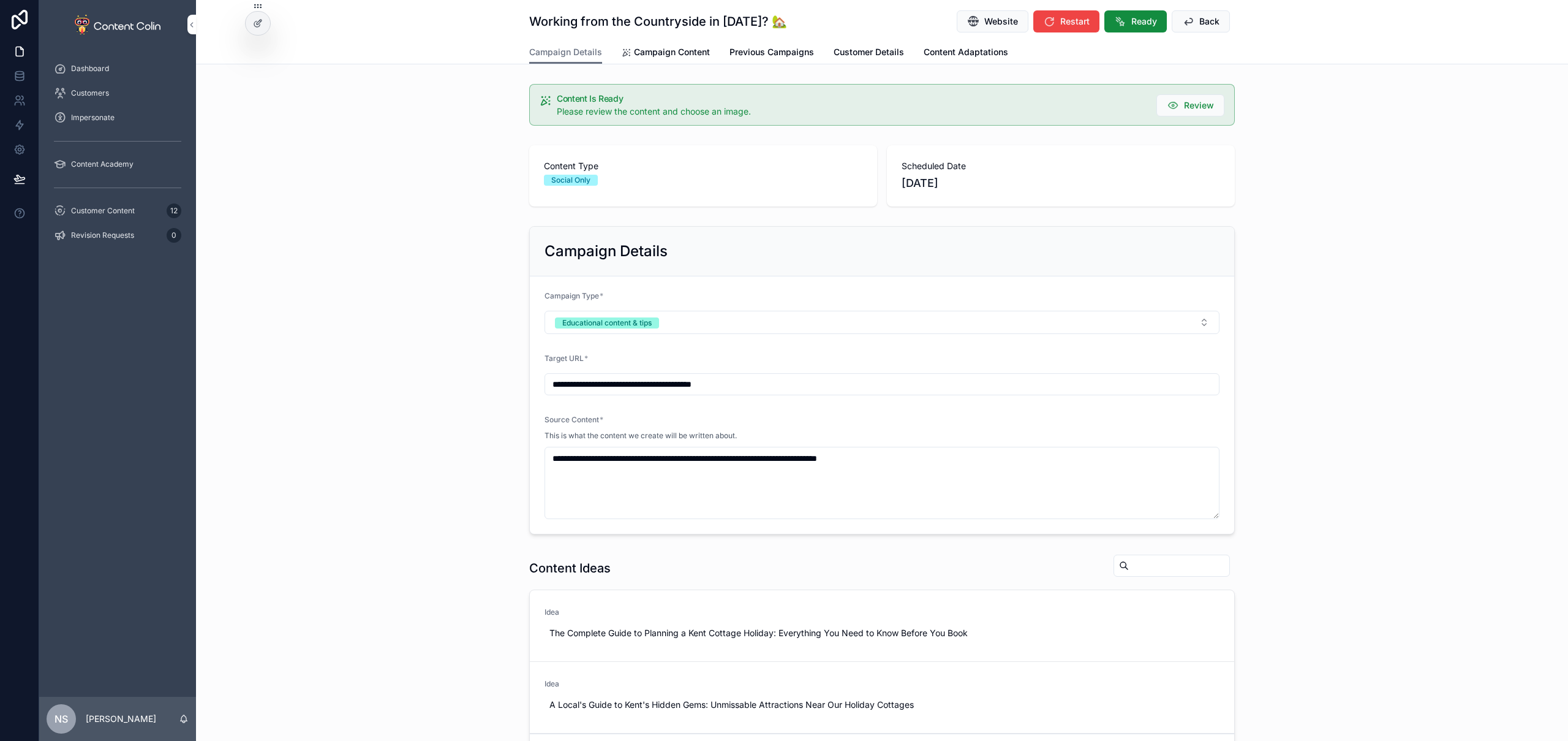
drag, startPoint x: 655, startPoint y: 51, endPoint x: 692, endPoint y: 77, distance: 45.2
click at [655, 51] on span "Campaign Content" at bounding box center [672, 52] width 76 height 12
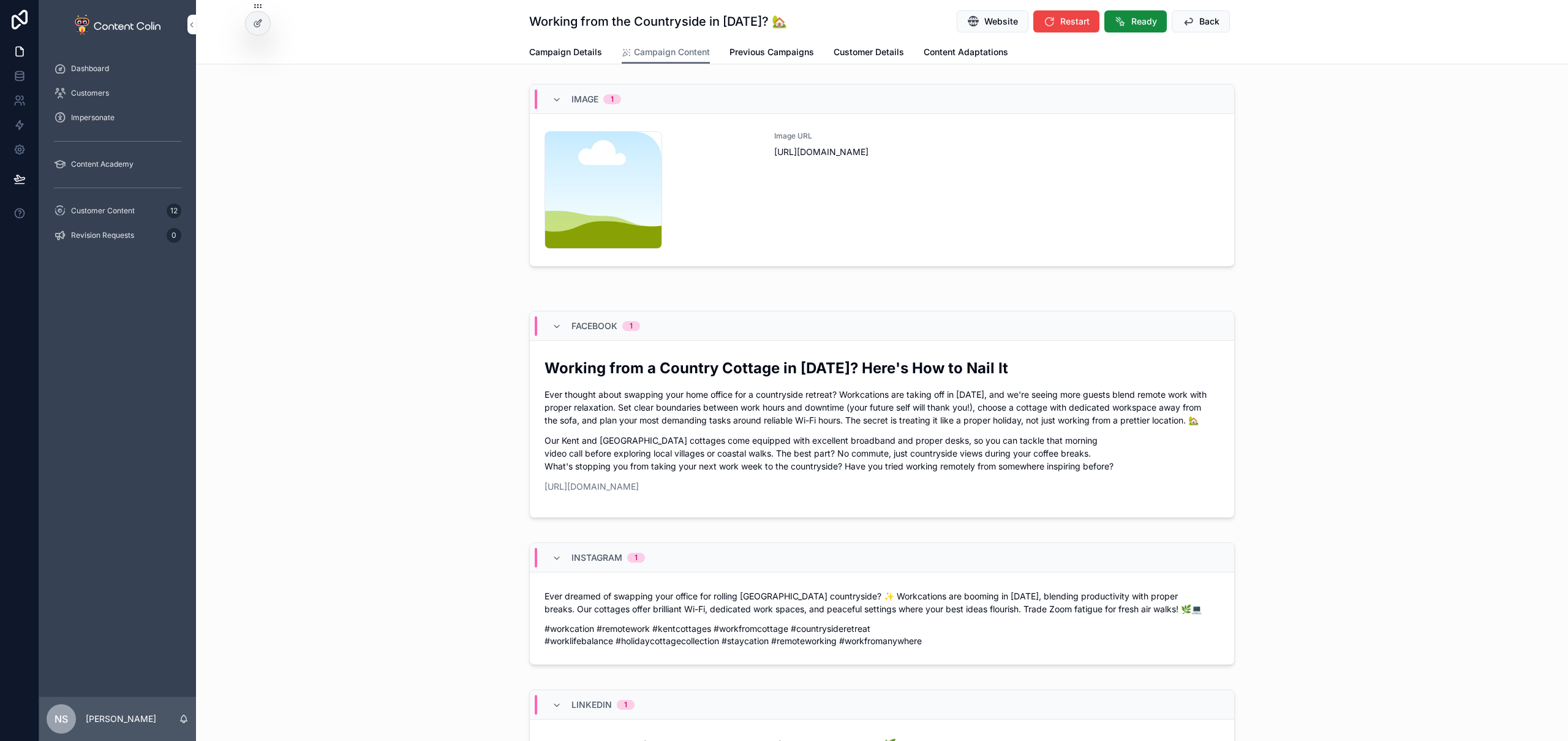
click at [892, 193] on div "Image URL [URL][DOMAIN_NAME]" at bounding box center [997, 190] width 445 height 118
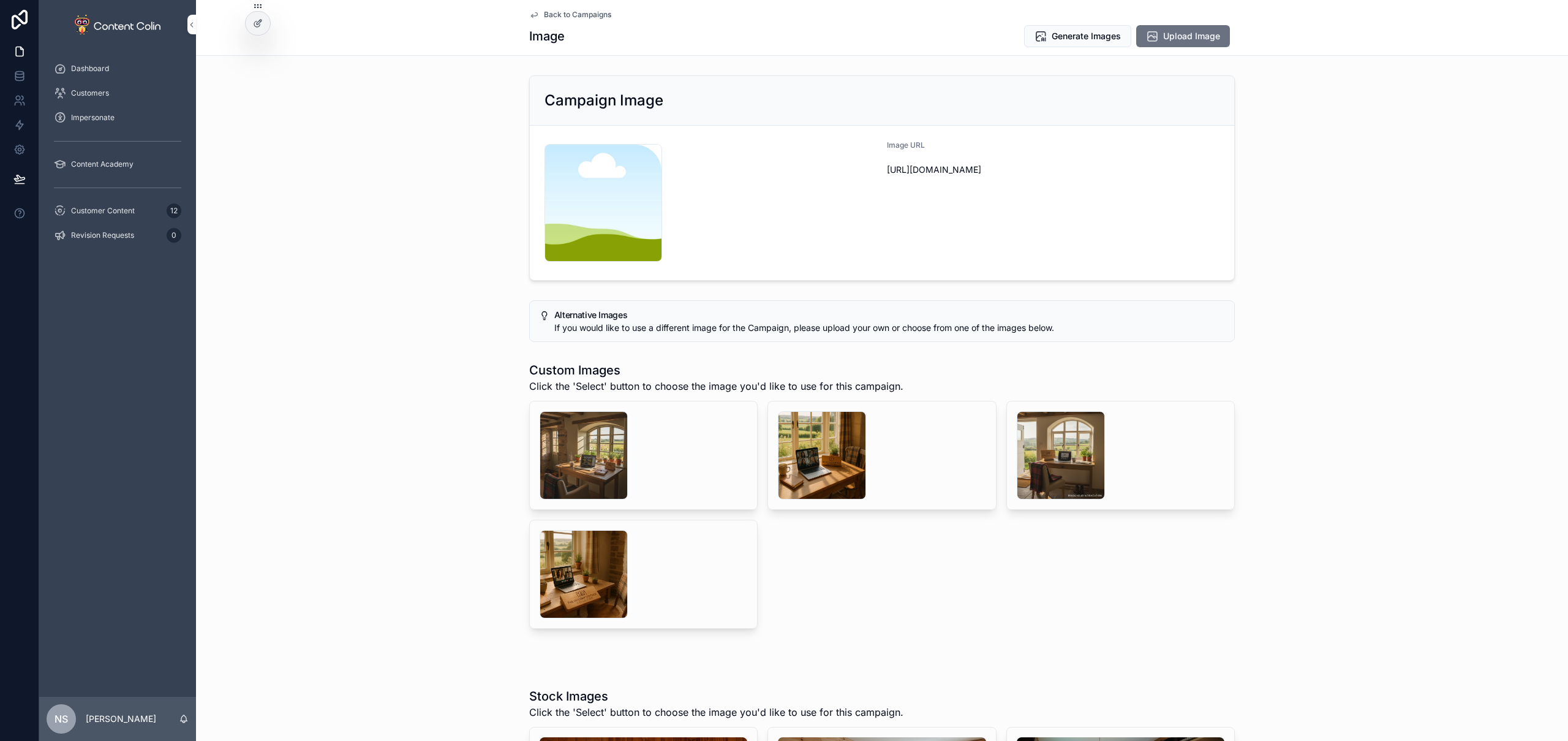
click at [572, 454] on div "scrollable content" at bounding box center [583, 455] width 88 height 88
click at [824, 453] on div "scrollable content" at bounding box center [822, 455] width 88 height 88
click at [1066, 447] on div "scrollable content" at bounding box center [1061, 455] width 88 height 88
click at [592, 576] on div "scrollable content" at bounding box center [583, 574] width 88 height 88
click at [1071, 37] on span "Generate Images" at bounding box center [1086, 36] width 70 height 12
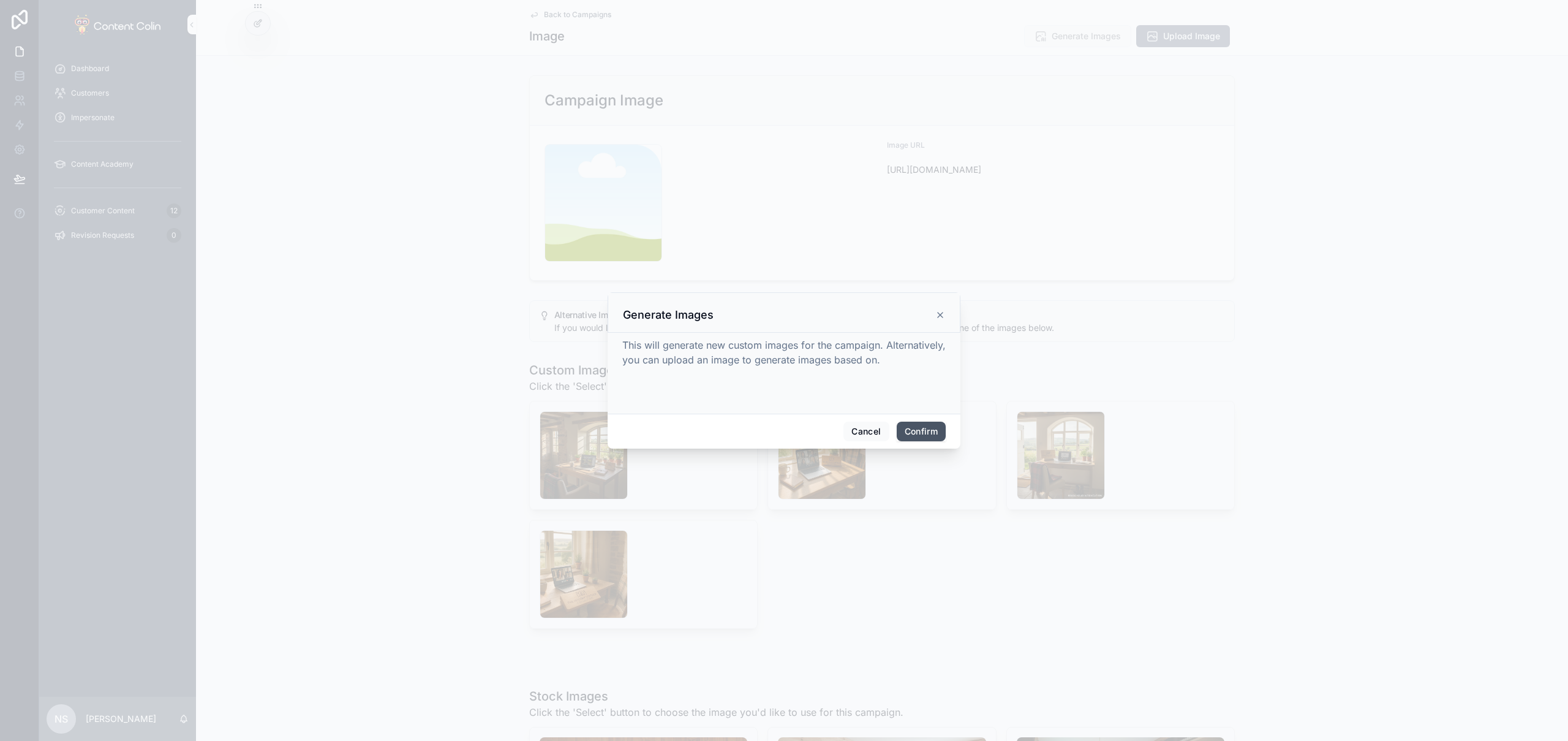
click at [933, 429] on button "Confirm" at bounding box center [921, 431] width 49 height 19
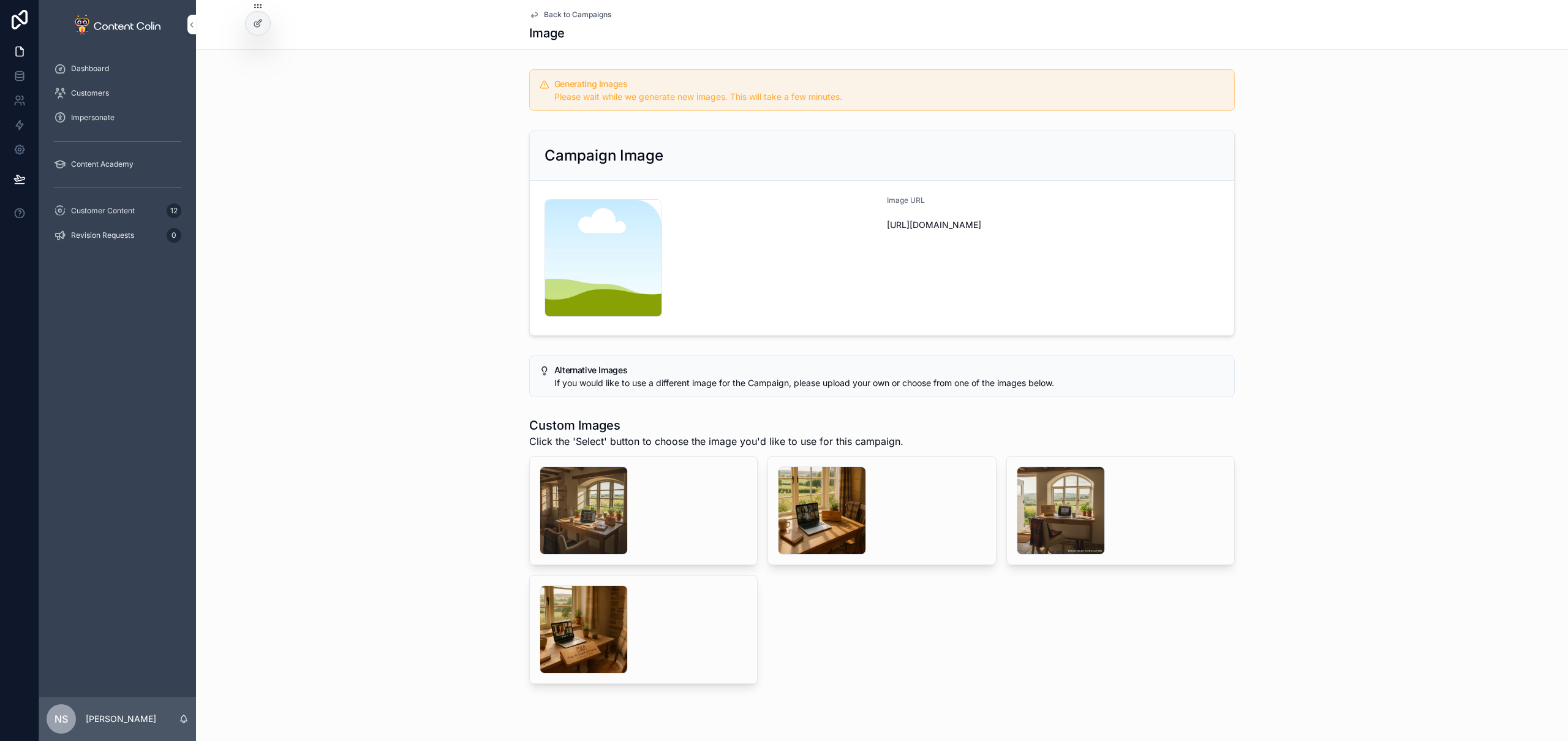
click at [582, 16] on span "Back to Campaigns" at bounding box center [577, 14] width 68 height 10
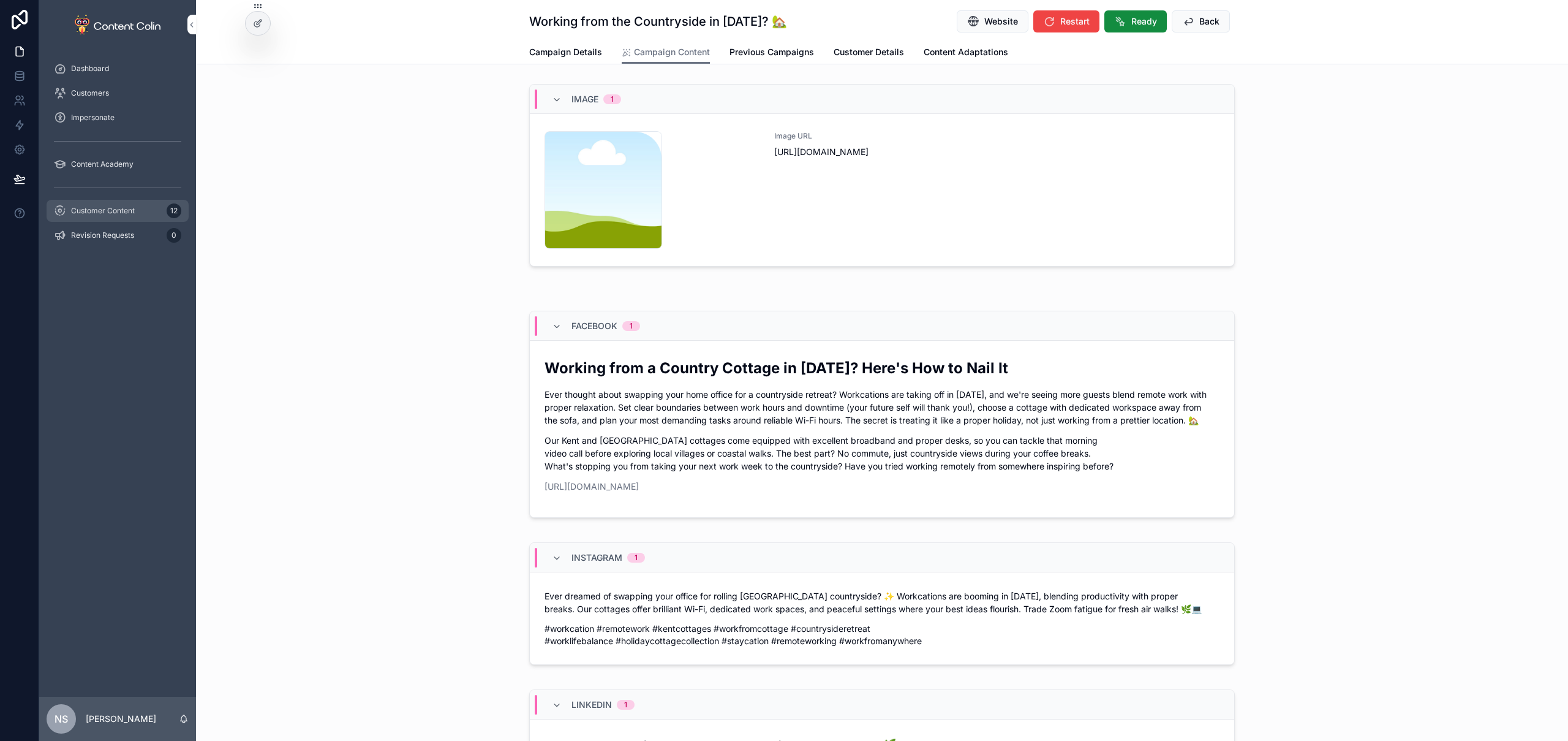
click at [126, 213] on span "Customer Content" at bounding box center [103, 210] width 63 height 10
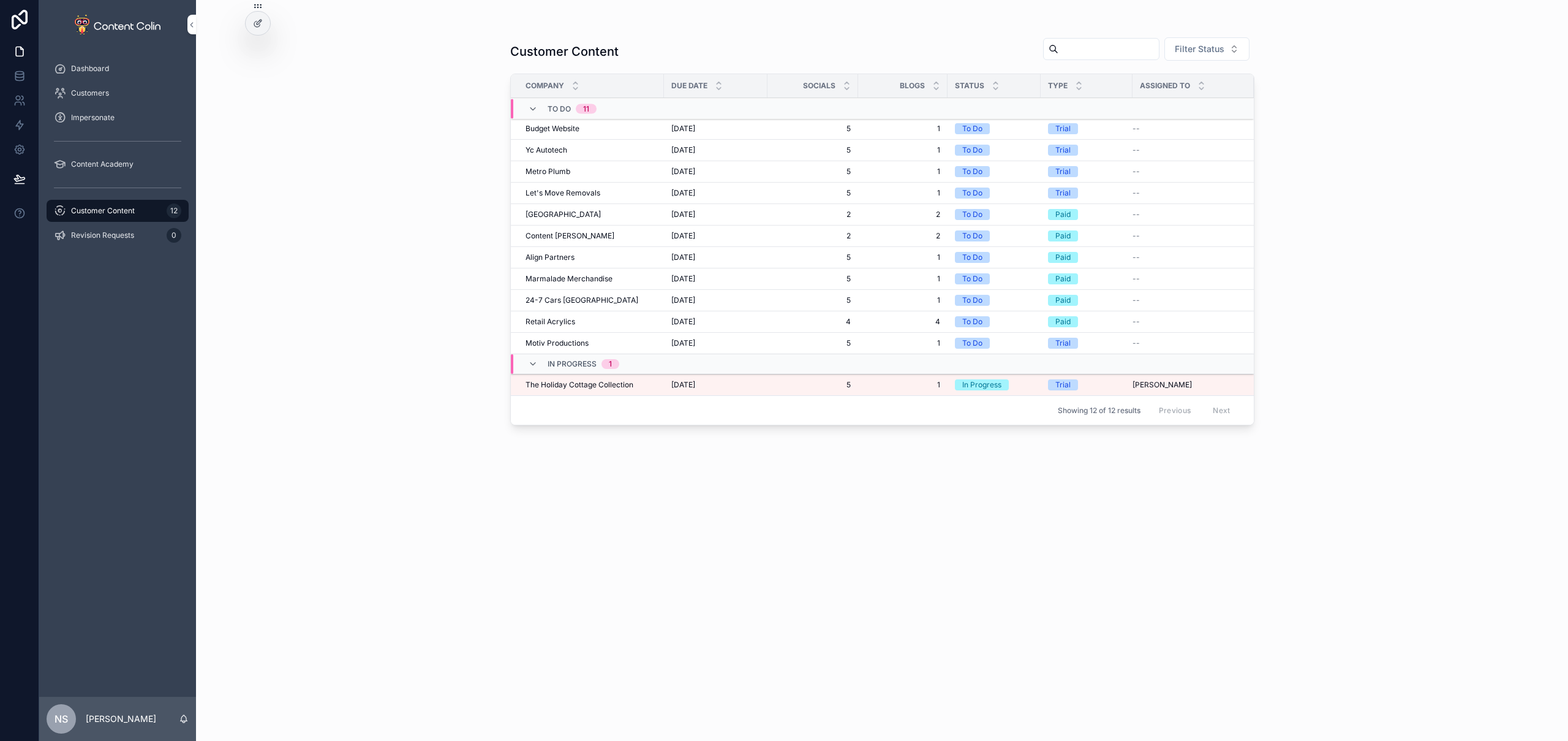
drag, startPoint x: 668, startPoint y: 386, endPoint x: 669, endPoint y: 378, distance: 8.1
click at [668, 386] on td "8th October 2025 8th October 2025" at bounding box center [716, 385] width 104 height 21
click at [636, 387] on div "The Holiday Cottage Collection The Holiday Cottage Collection" at bounding box center [590, 385] width 131 height 10
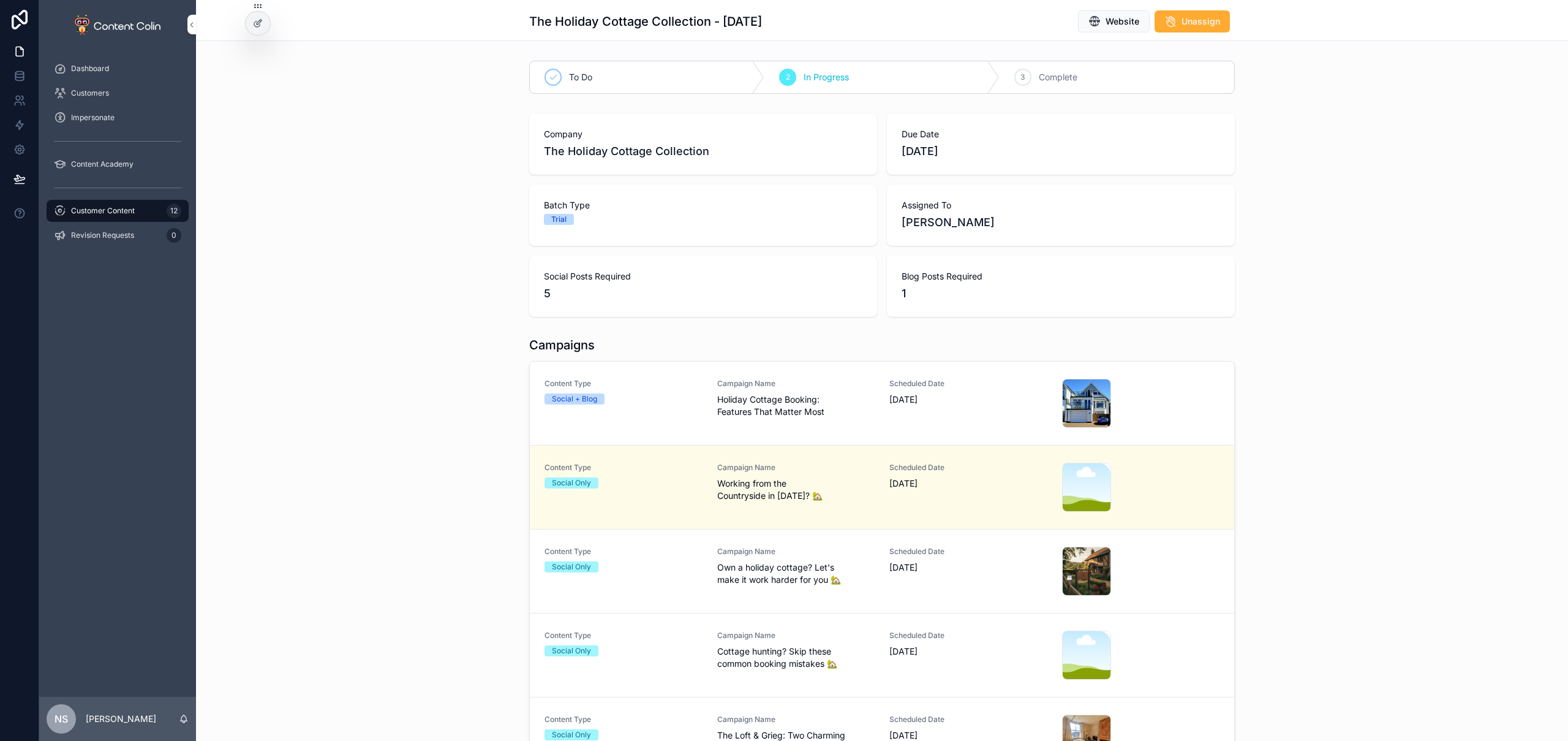
click at [728, 412] on span "Holiday Cottage Booking: Features That Matter Most" at bounding box center [796, 406] width 158 height 25
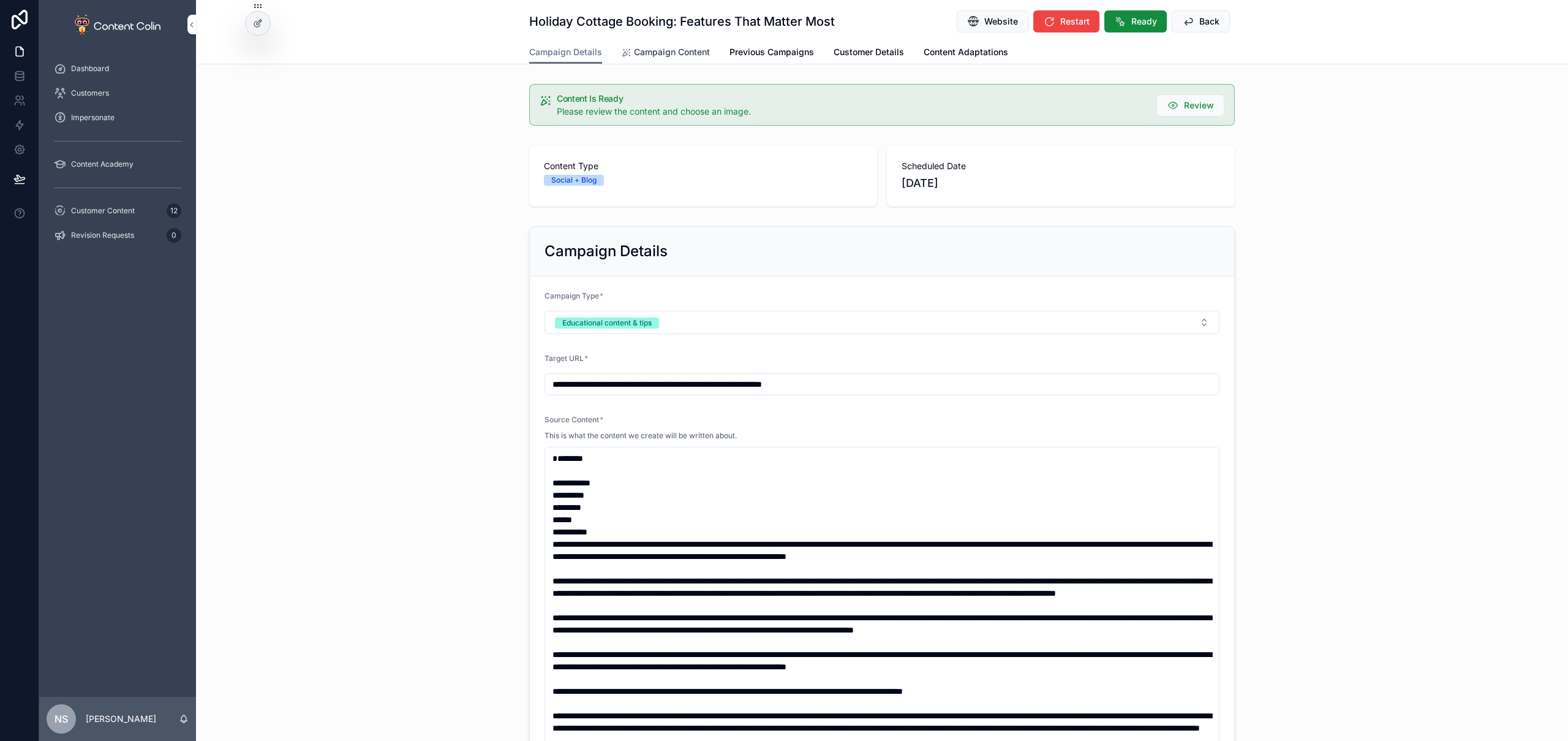
click at [678, 51] on span "Campaign Content" at bounding box center [672, 52] width 76 height 12
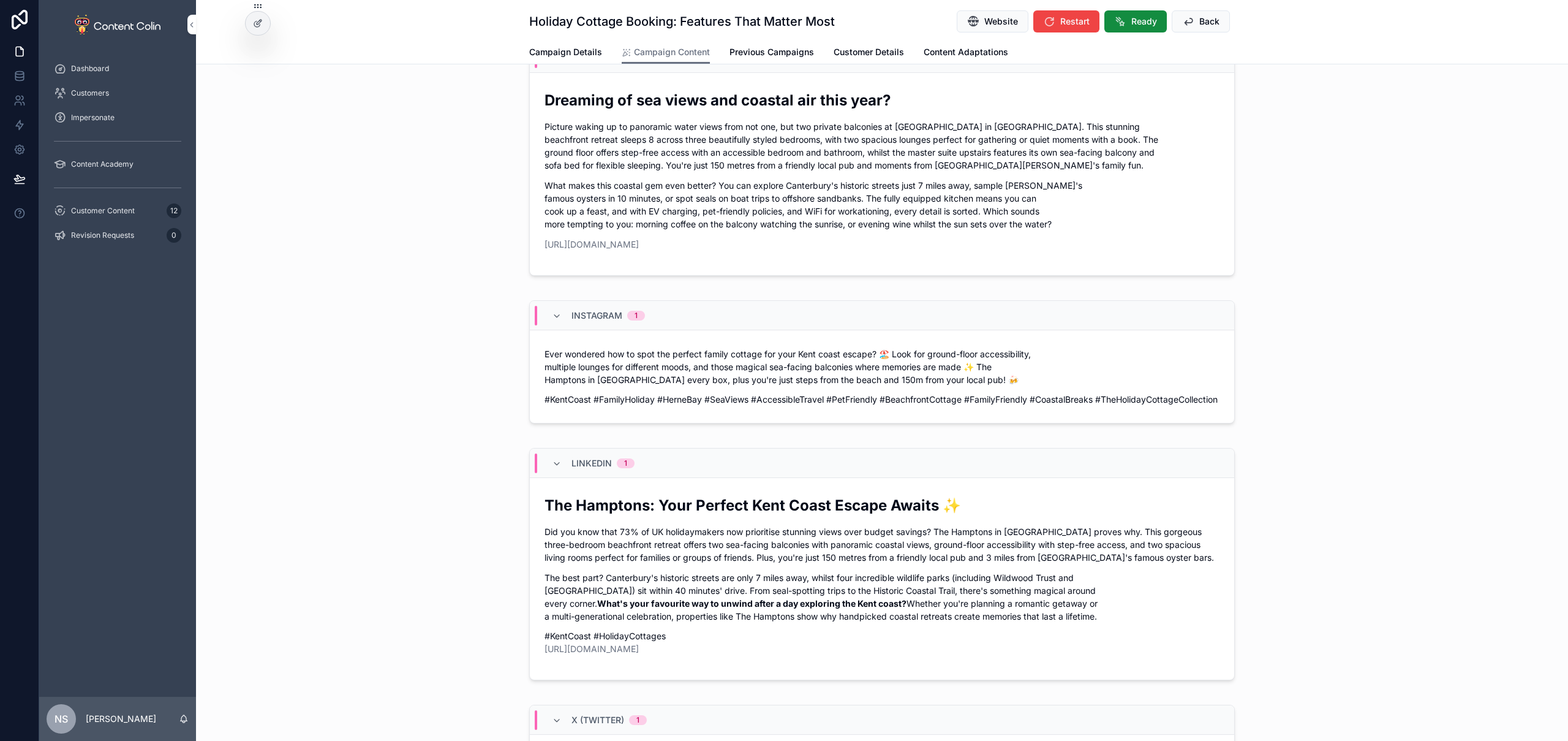
scroll to position [402, 0]
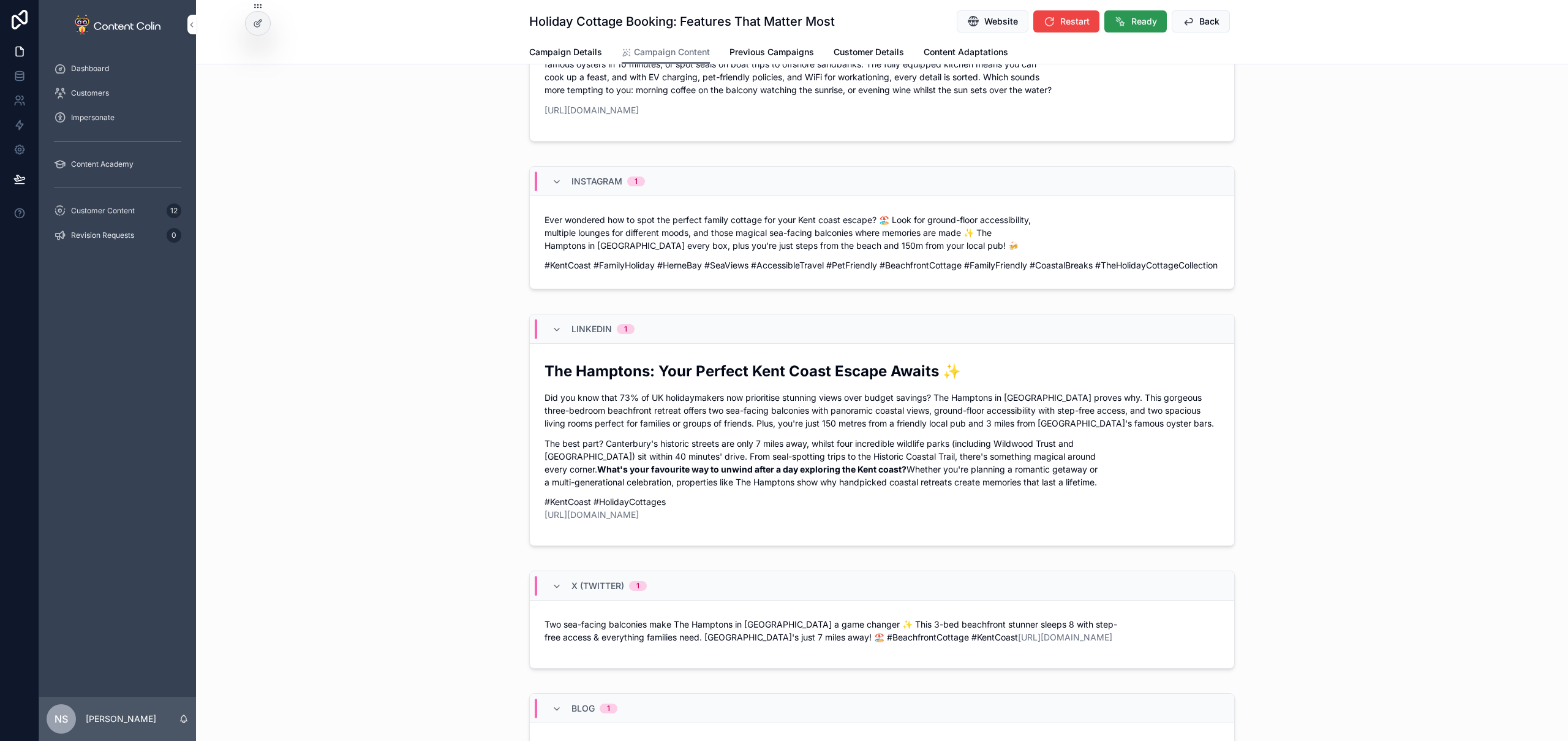
click at [1141, 27] on button "Ready" at bounding box center [1135, 21] width 62 height 22
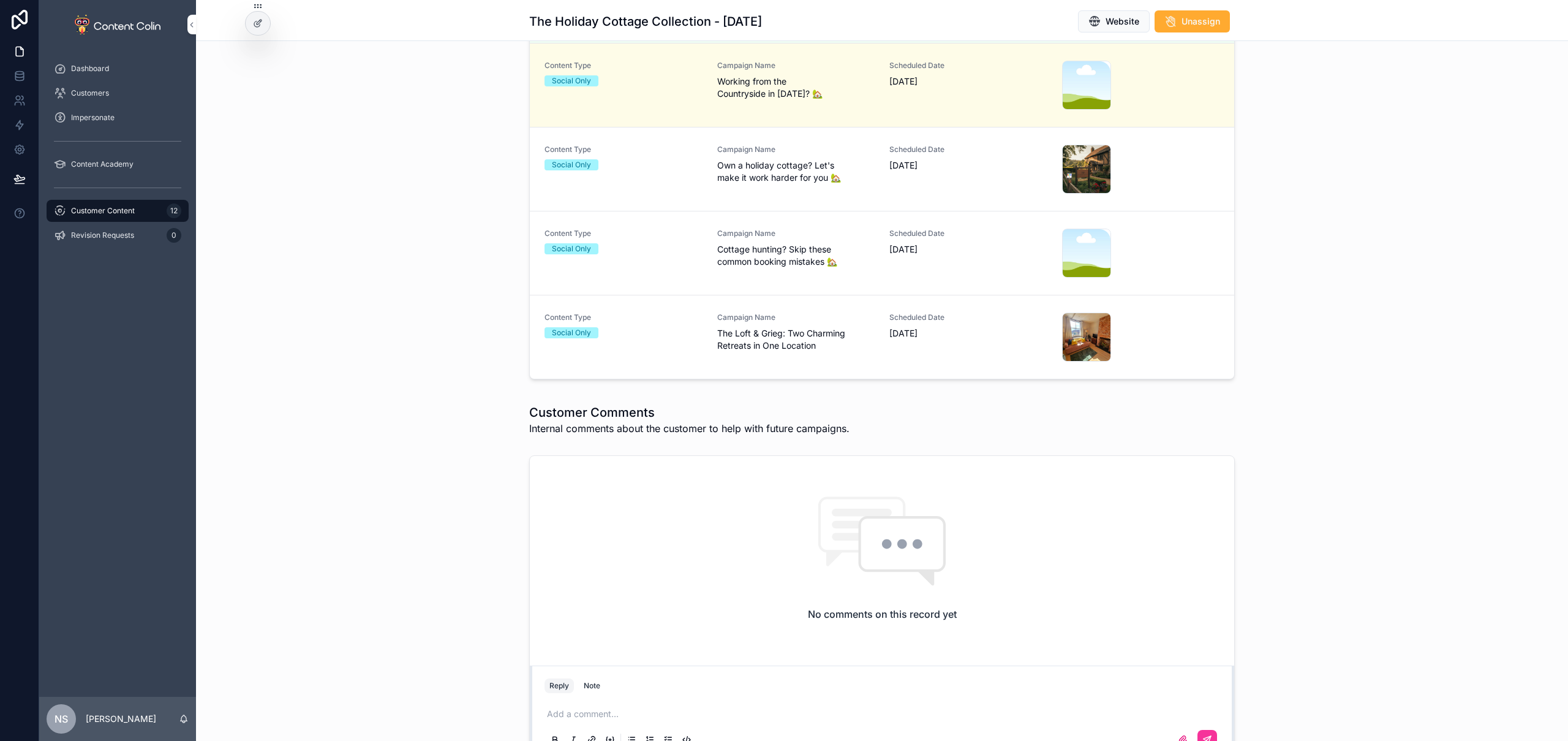
click at [822, 185] on div "Campaign Name Own a holiday cottage? Let's make it work harder for you 🏡" at bounding box center [796, 169] width 158 height 49
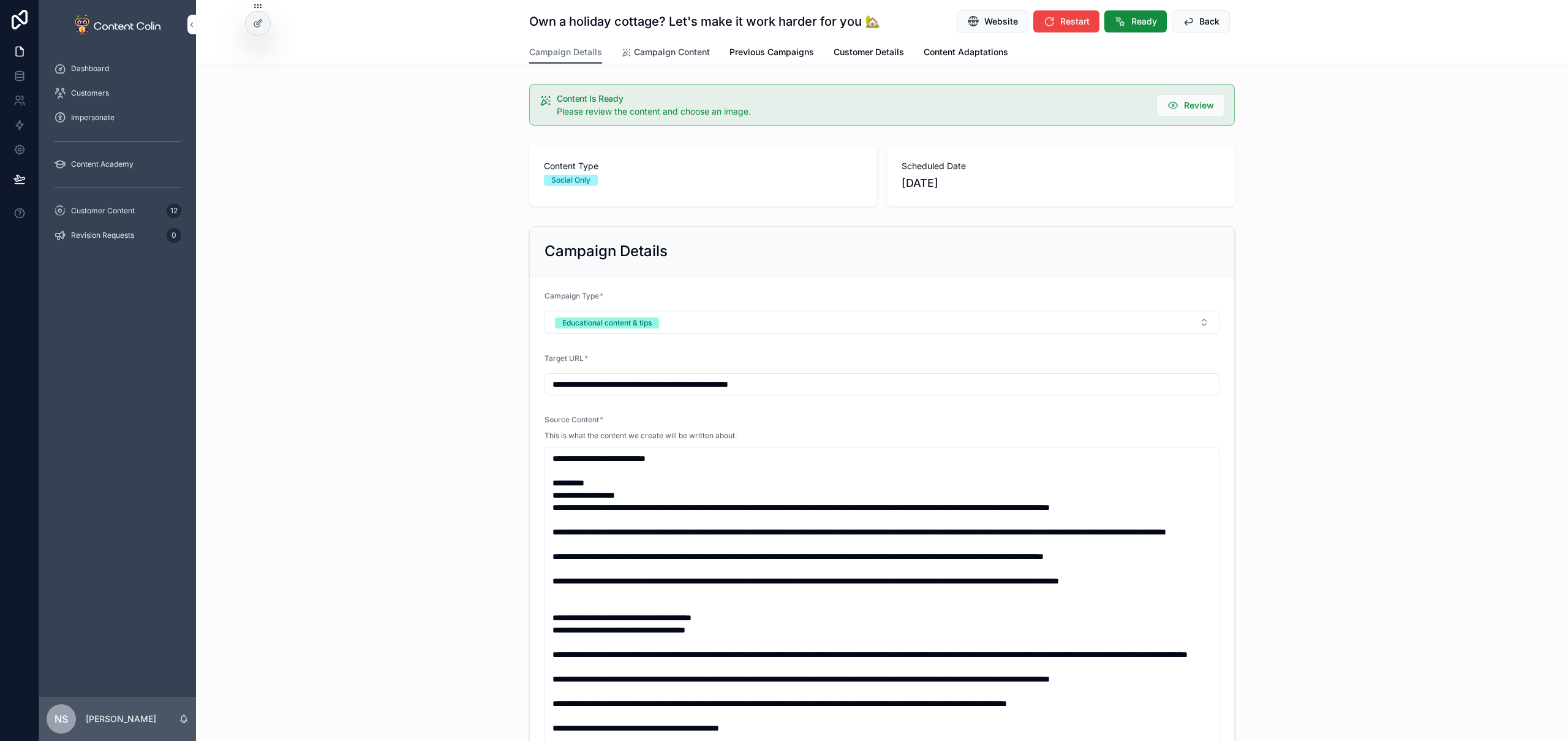
click at [652, 55] on span "Campaign Content" at bounding box center [672, 52] width 76 height 12
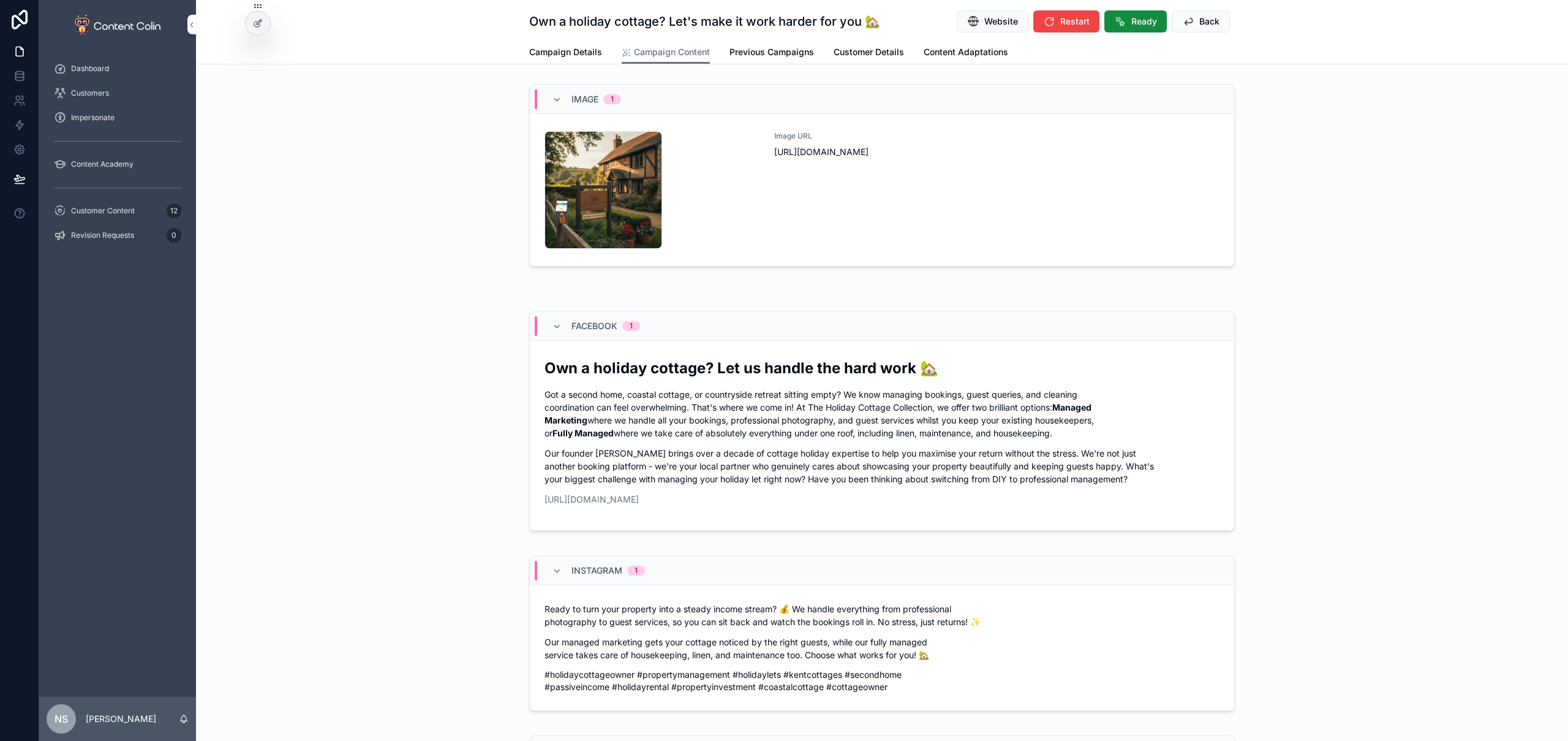
scroll to position [339, 0]
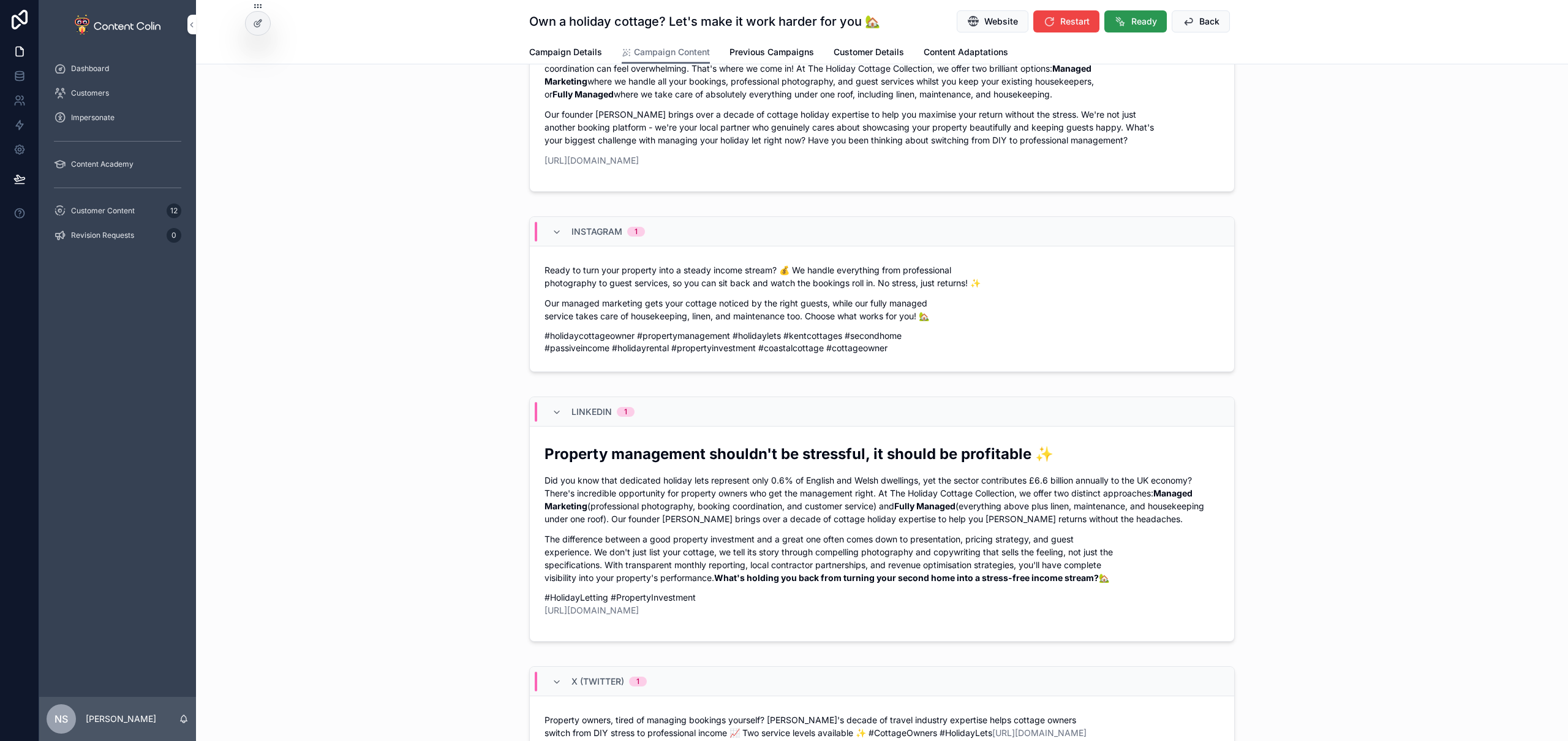
click at [1132, 26] on span "Ready" at bounding box center [1144, 21] width 26 height 12
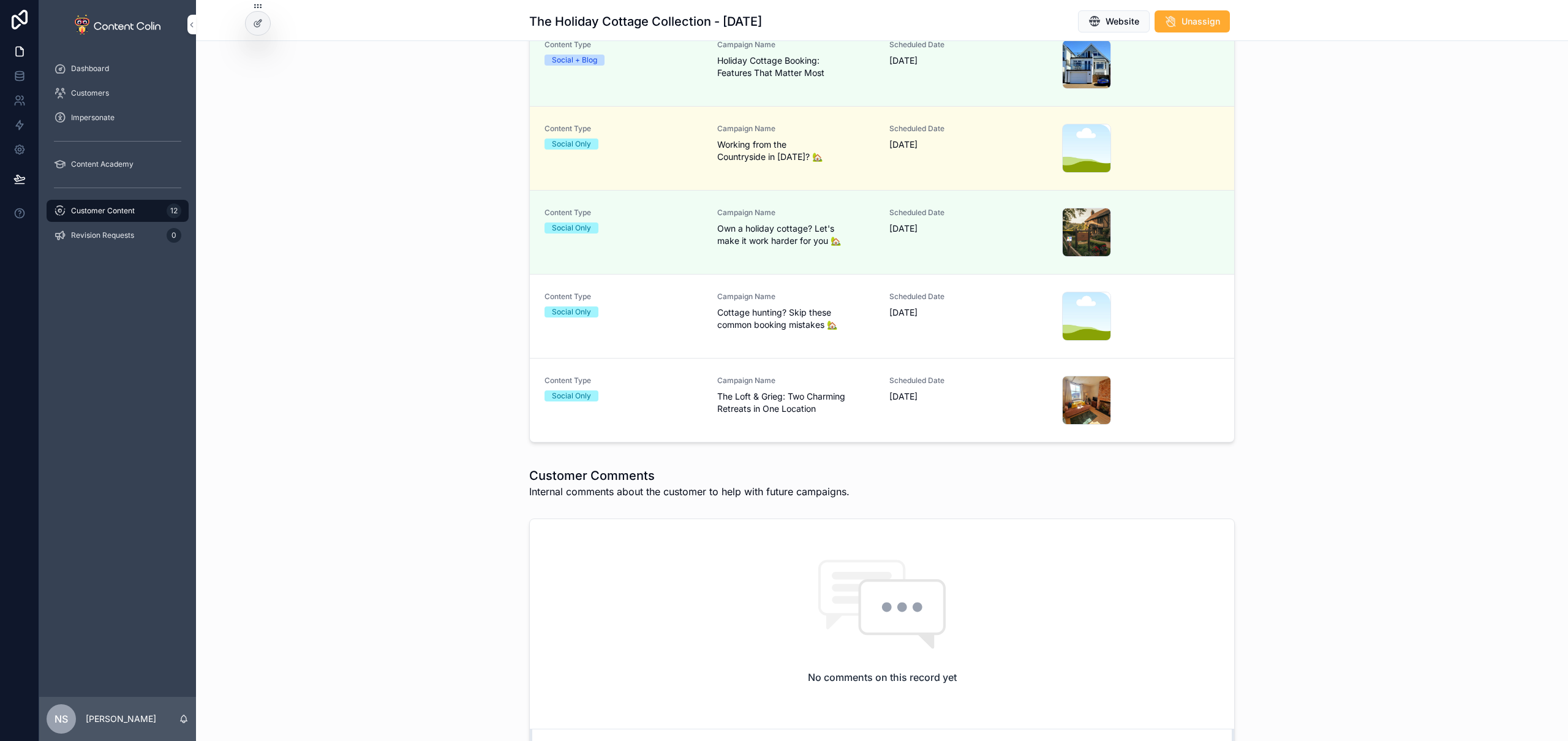
click at [735, 399] on span "The Loft & Grieg: Two Charming Retreats in One Location" at bounding box center [796, 402] width 158 height 25
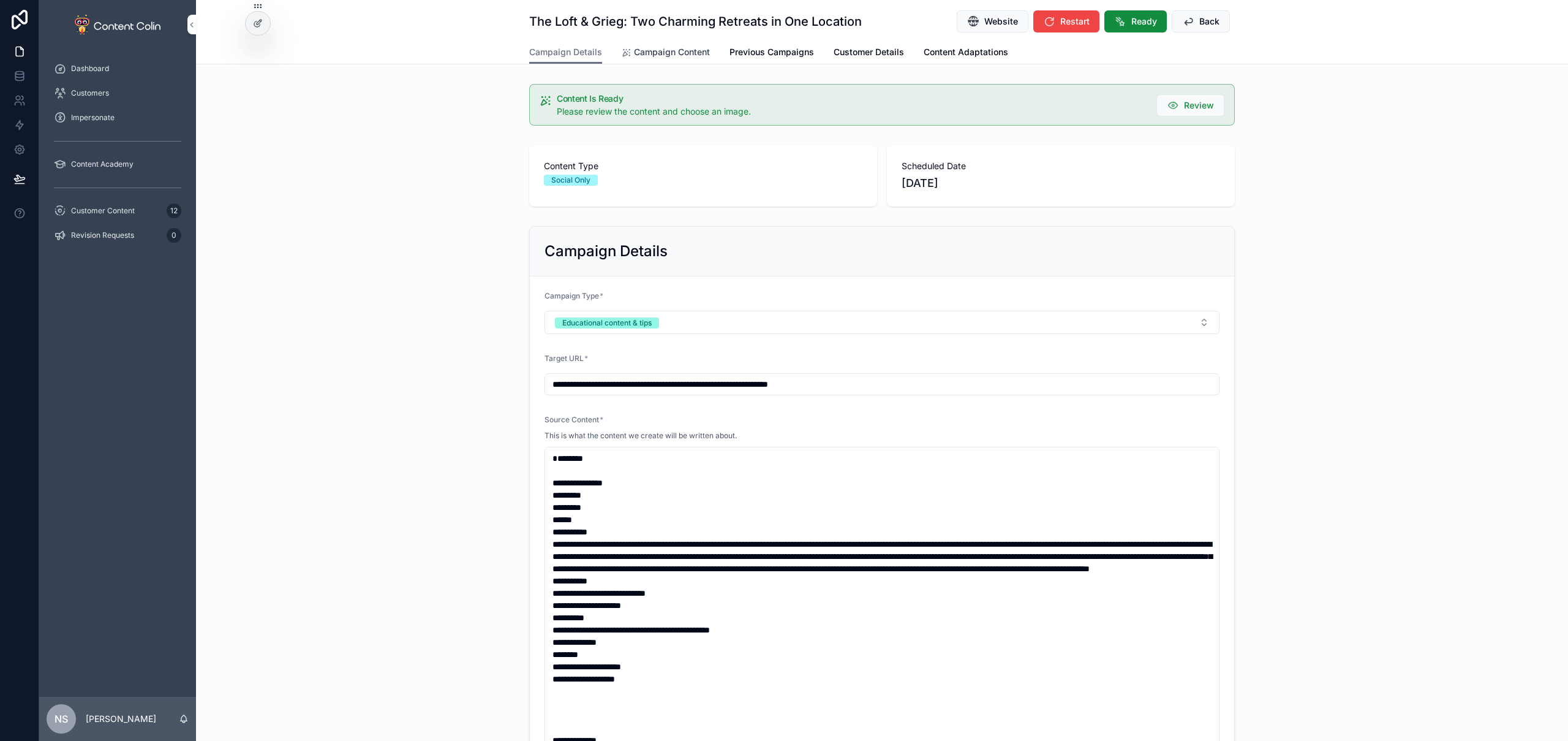
click at [676, 49] on span "Campaign Content" at bounding box center [672, 52] width 76 height 12
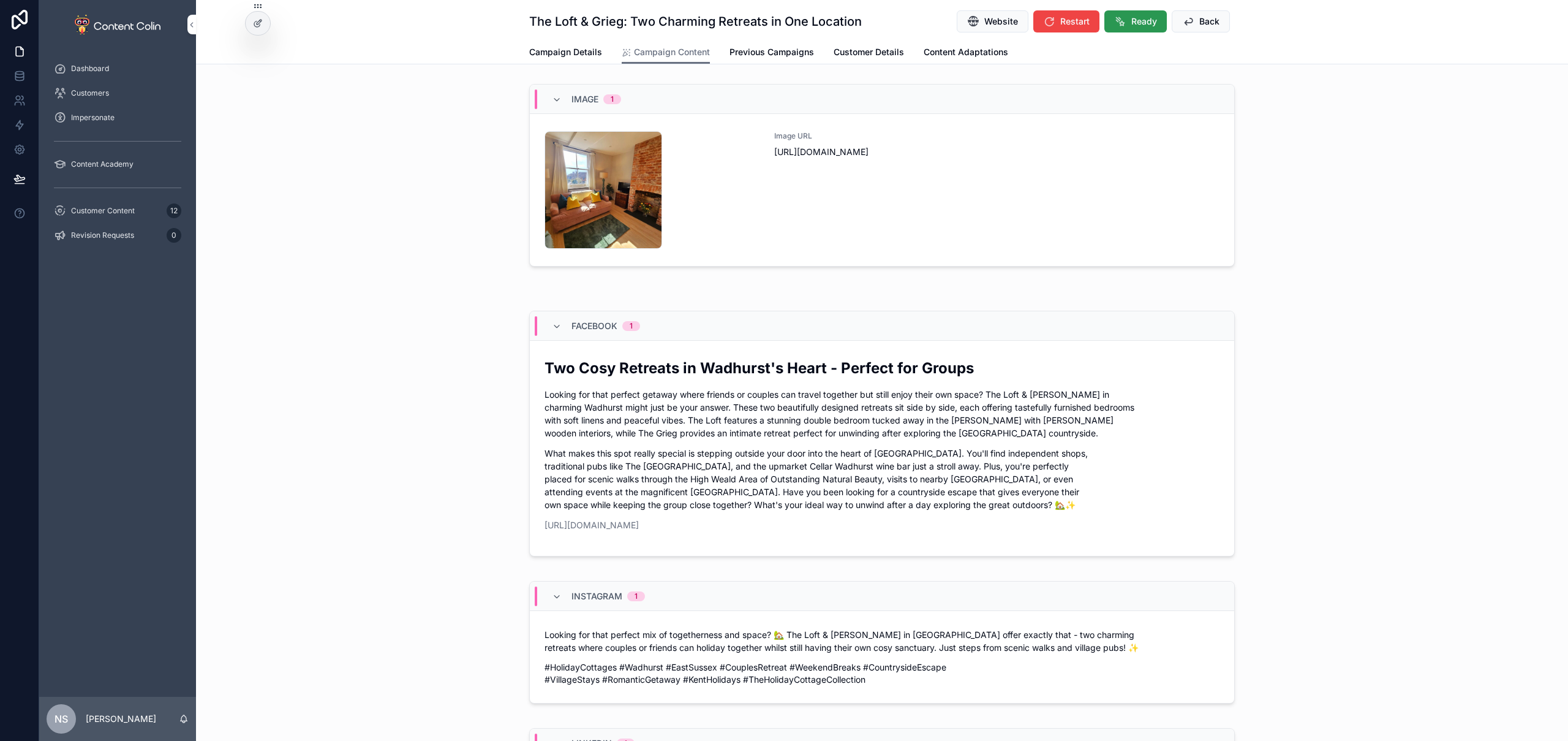
click at [1142, 11] on button "Ready" at bounding box center [1135, 21] width 62 height 22
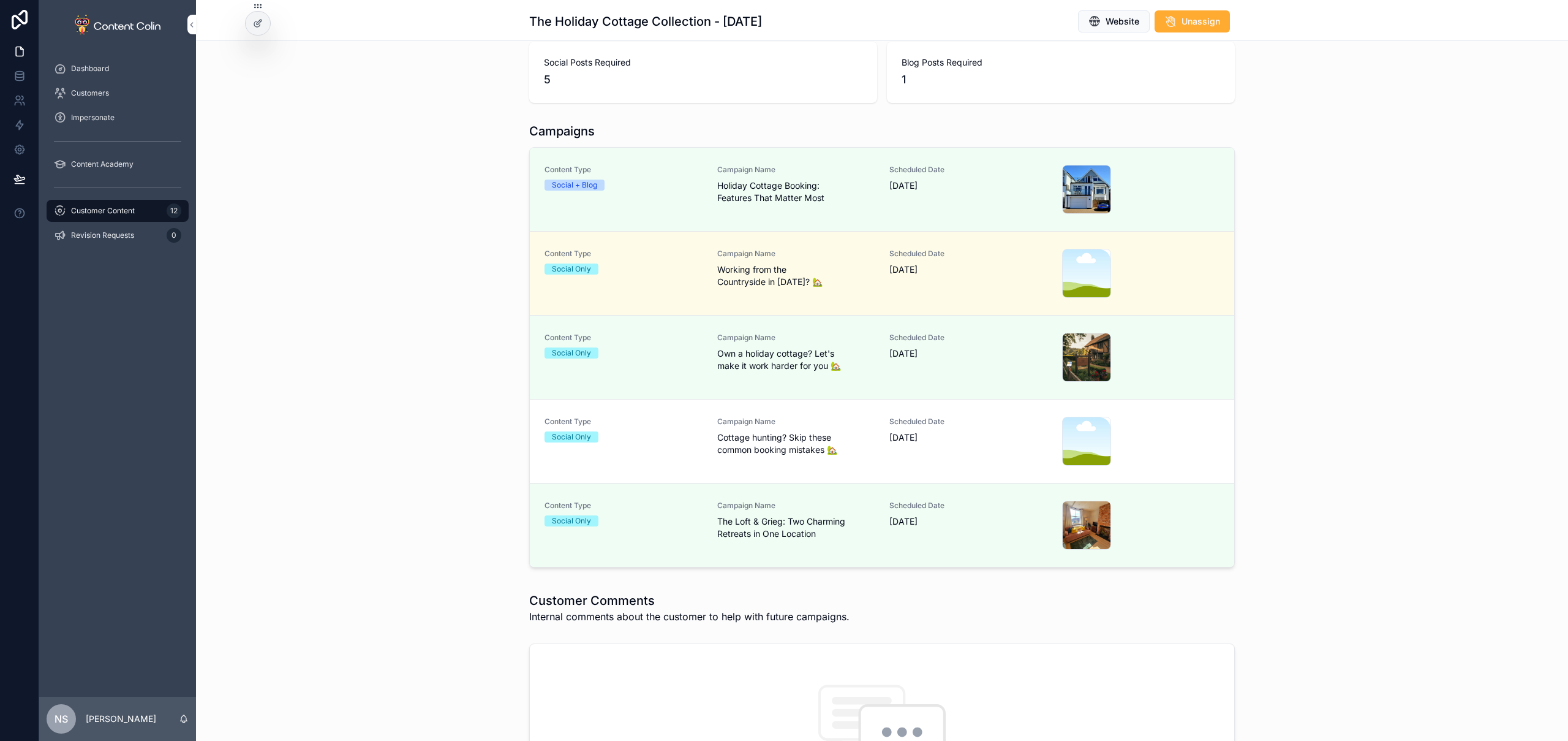
scroll to position [277, 0]
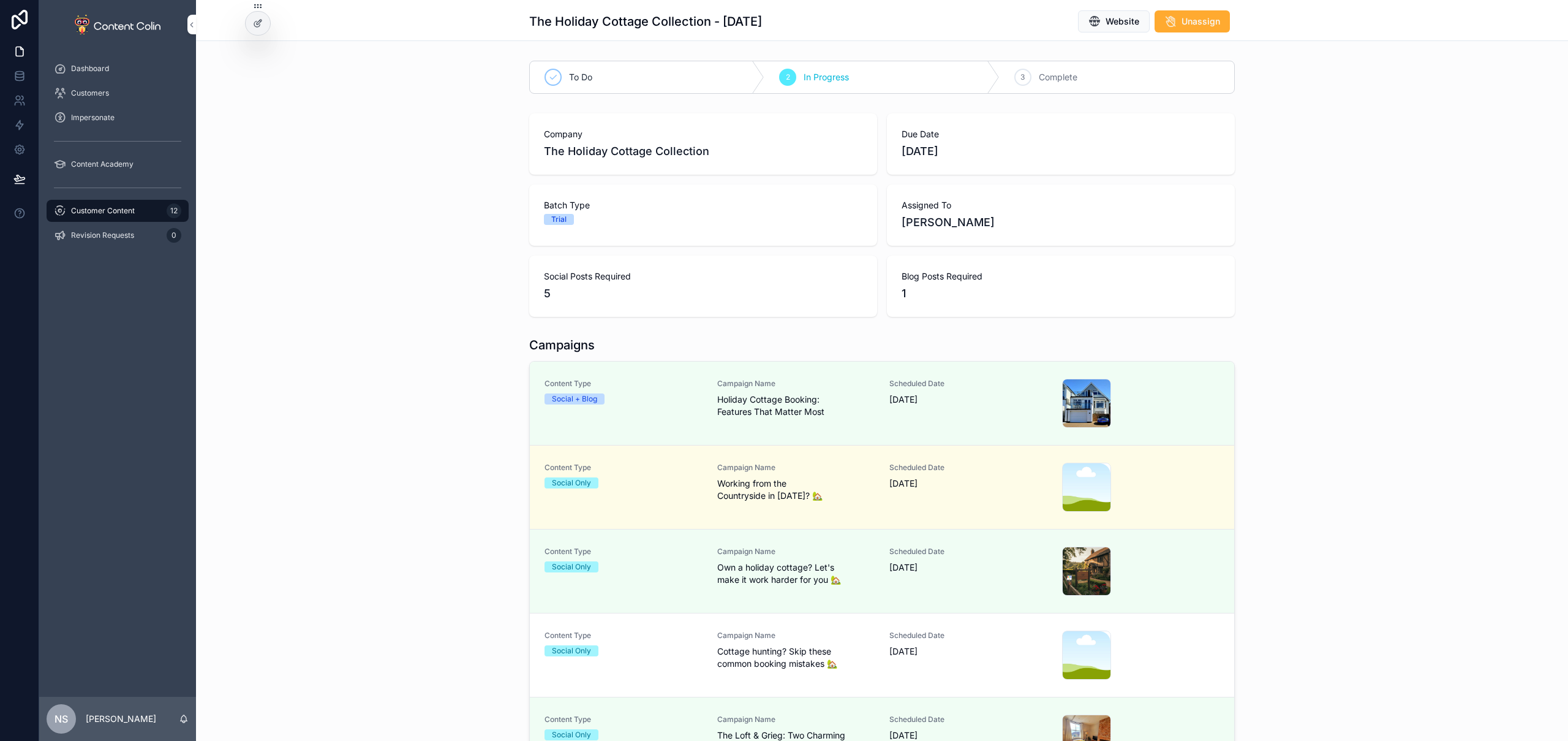
scroll to position [42, 0]
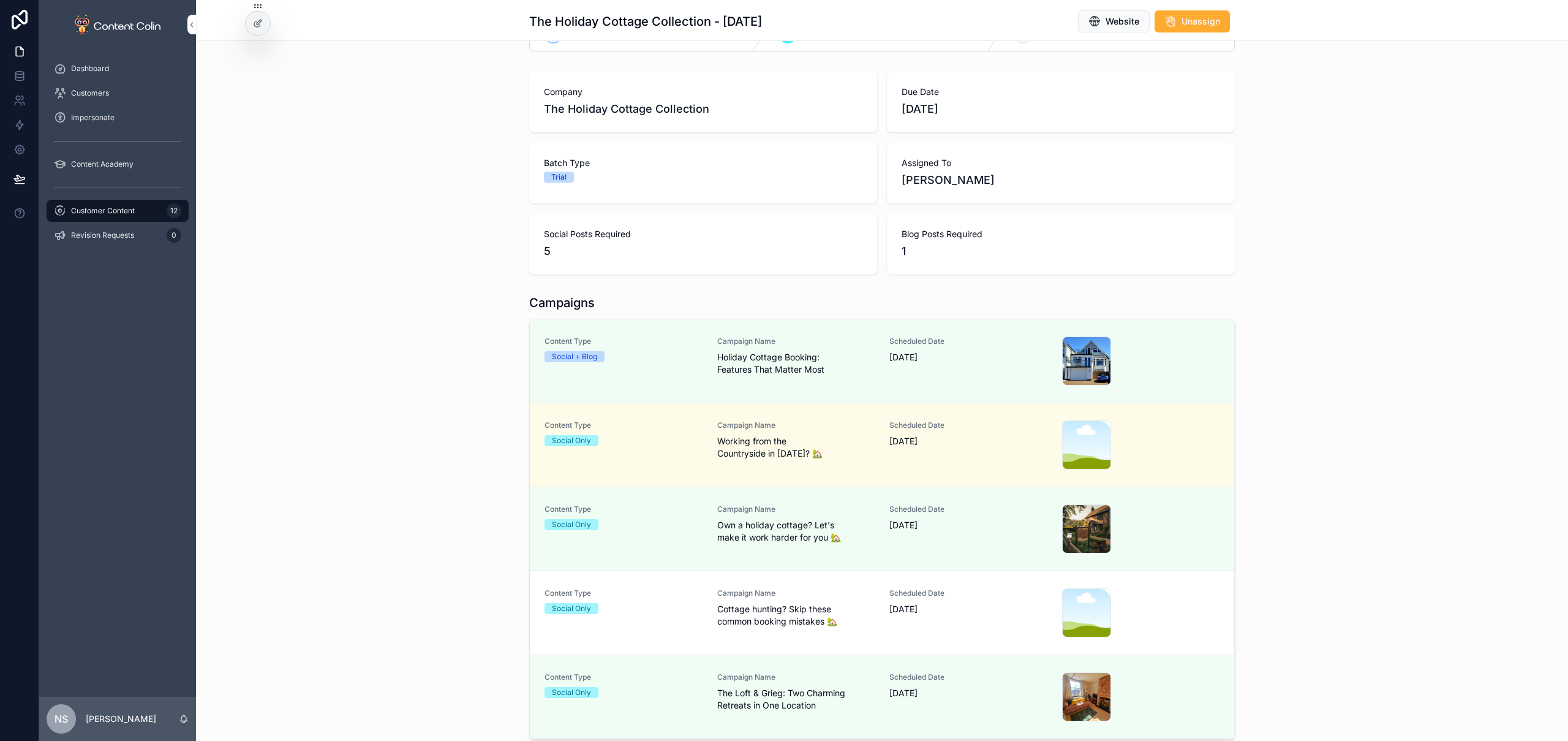
click at [640, 605] on div "Social Only" at bounding box center [624, 608] width 158 height 11
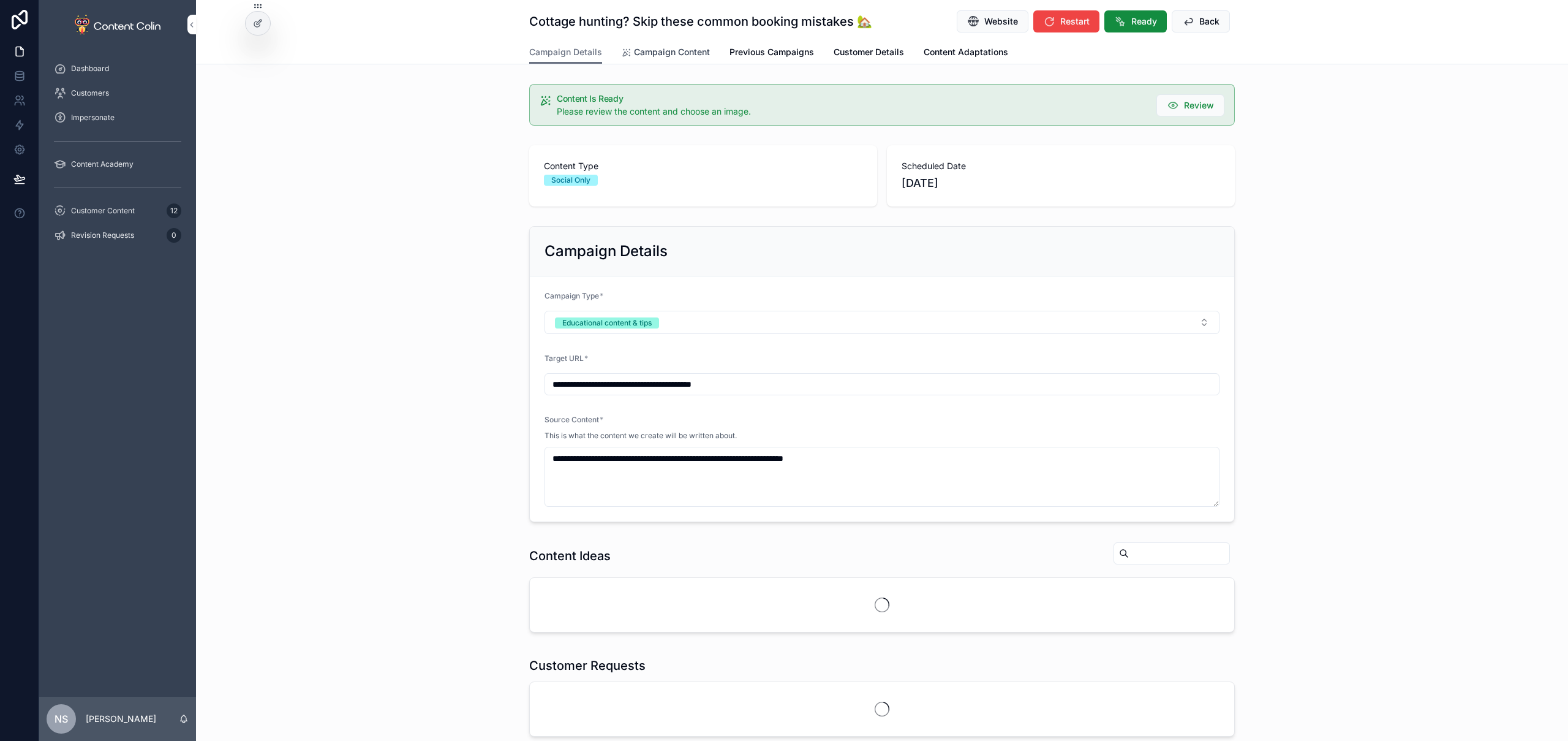
click at [667, 49] on span "Campaign Content" at bounding box center [672, 52] width 76 height 12
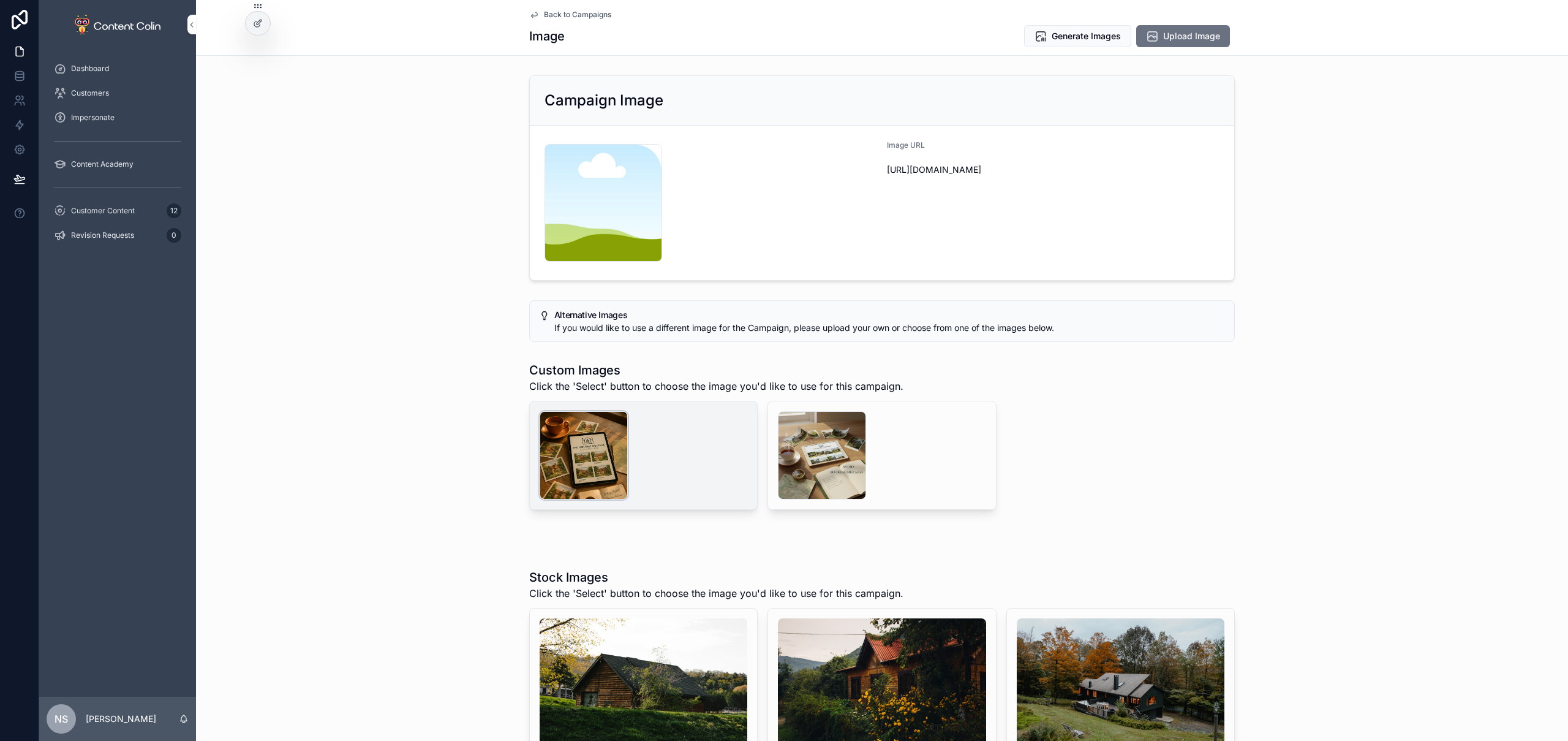
click at [595, 449] on div "scrollable content" at bounding box center [583, 455] width 88 height 88
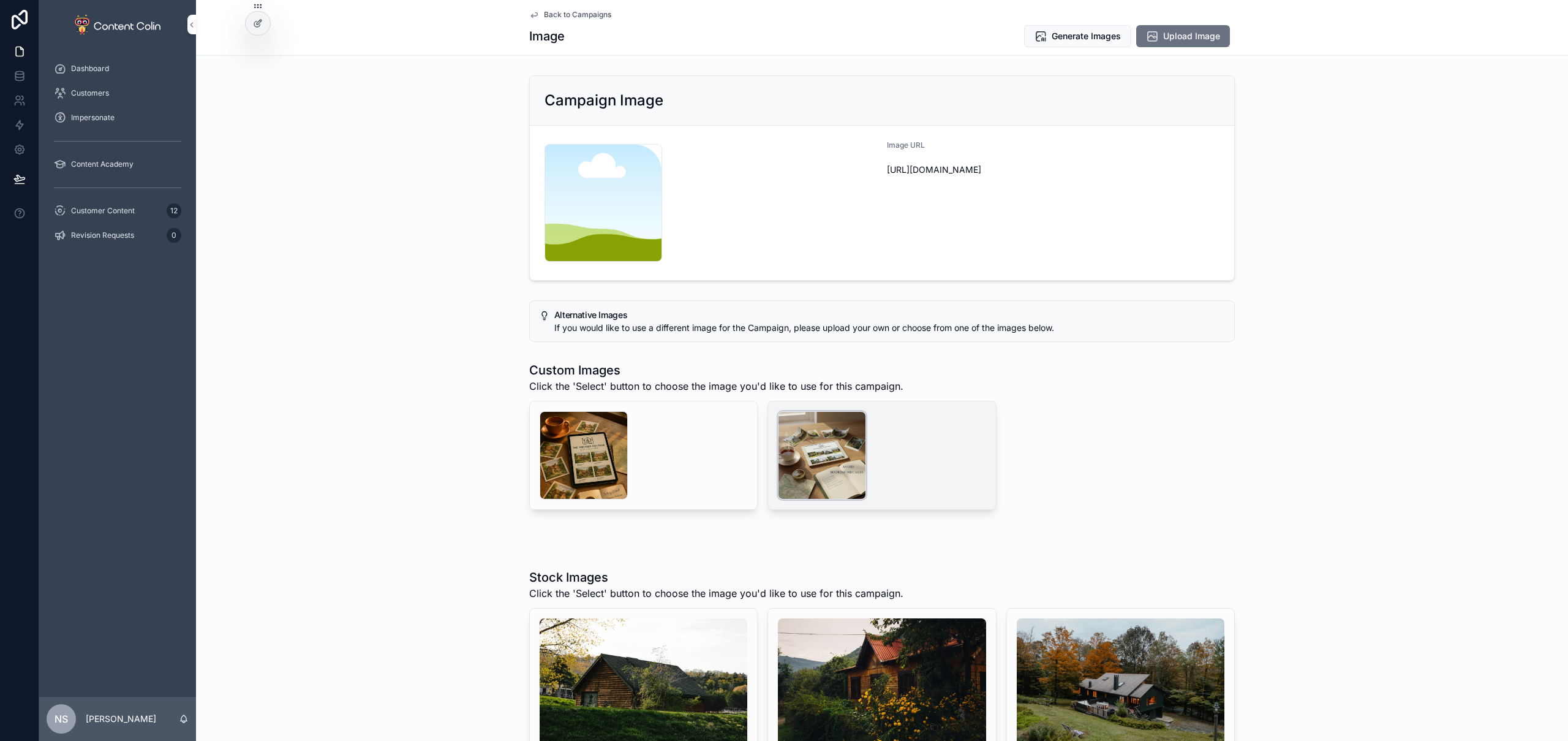
click at [843, 459] on div "scrollable content" at bounding box center [822, 455] width 88 height 88
click at [1084, 33] on span "Generate Images" at bounding box center [1086, 36] width 70 height 12
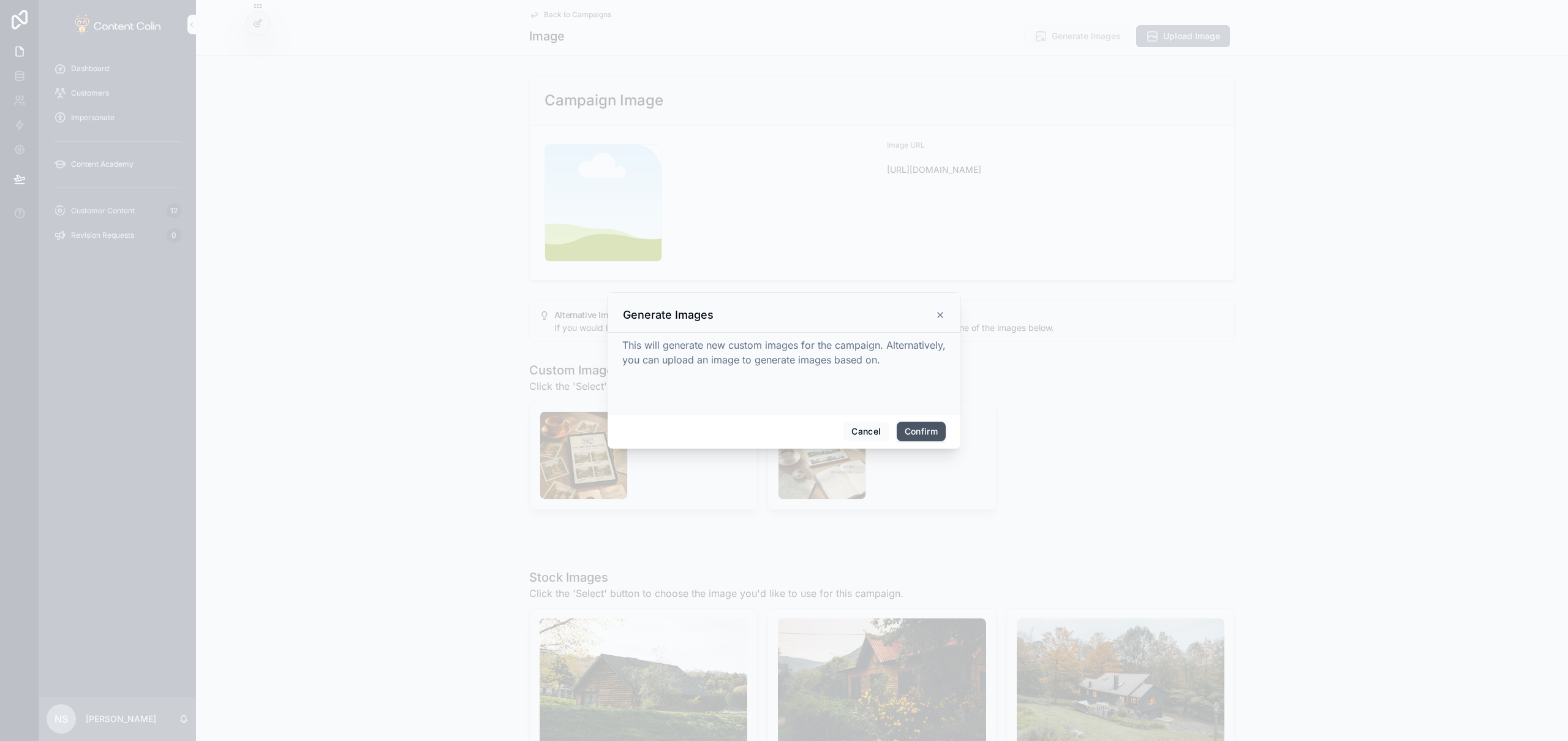
click at [911, 433] on button "Confirm" at bounding box center [921, 431] width 49 height 19
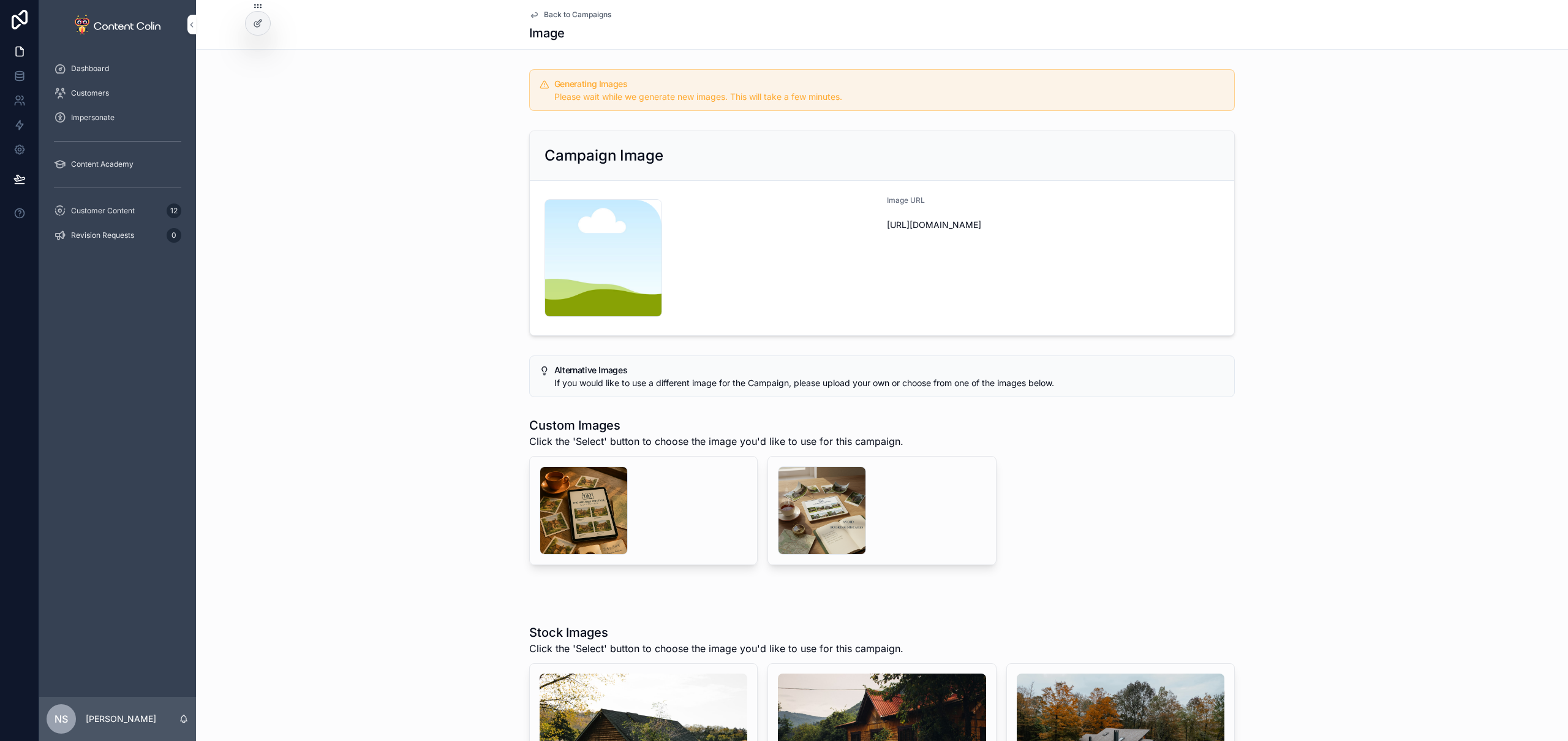
click at [574, 16] on span "Back to Campaigns" at bounding box center [577, 14] width 68 height 10
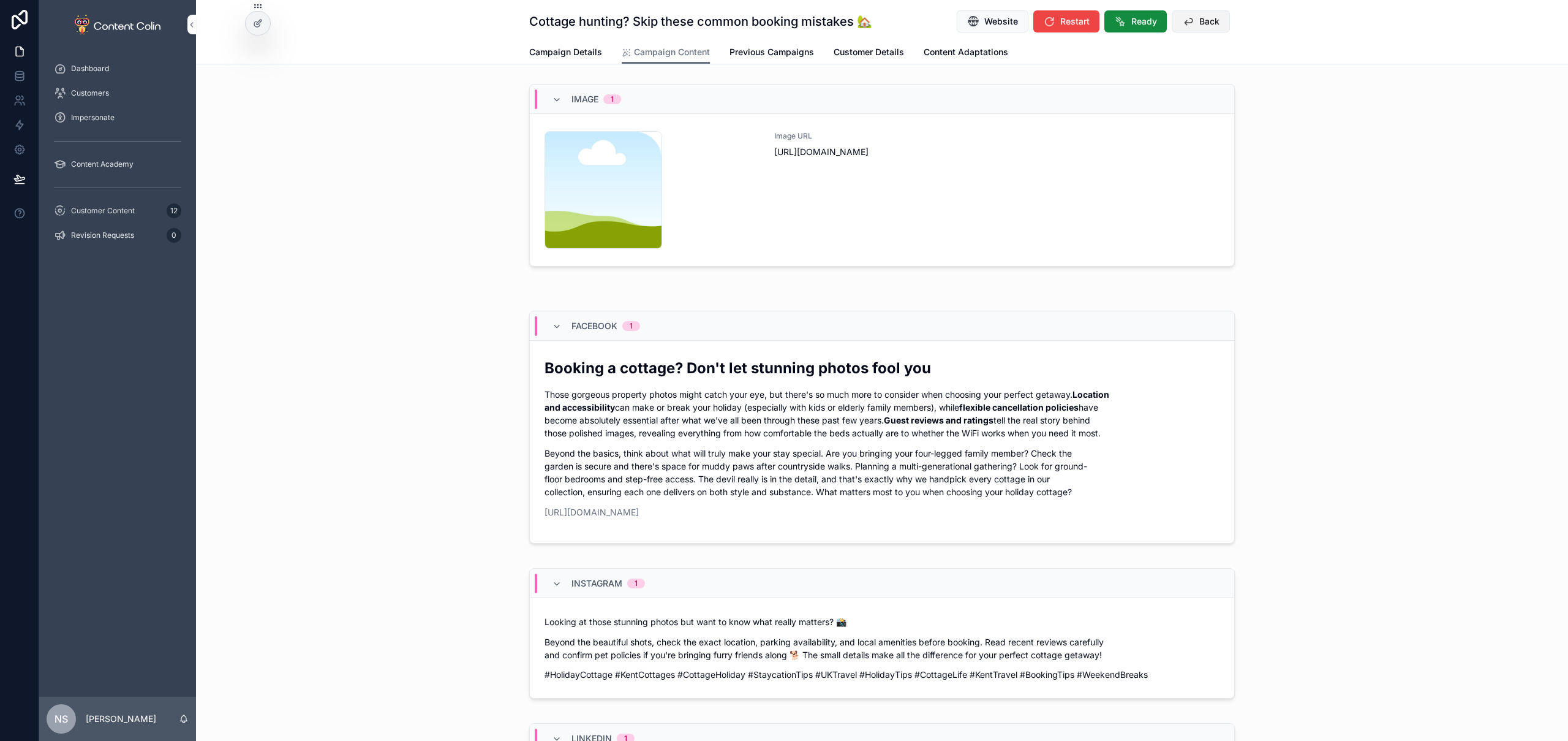
click at [1199, 20] on span "Back" at bounding box center [1209, 21] width 20 height 12
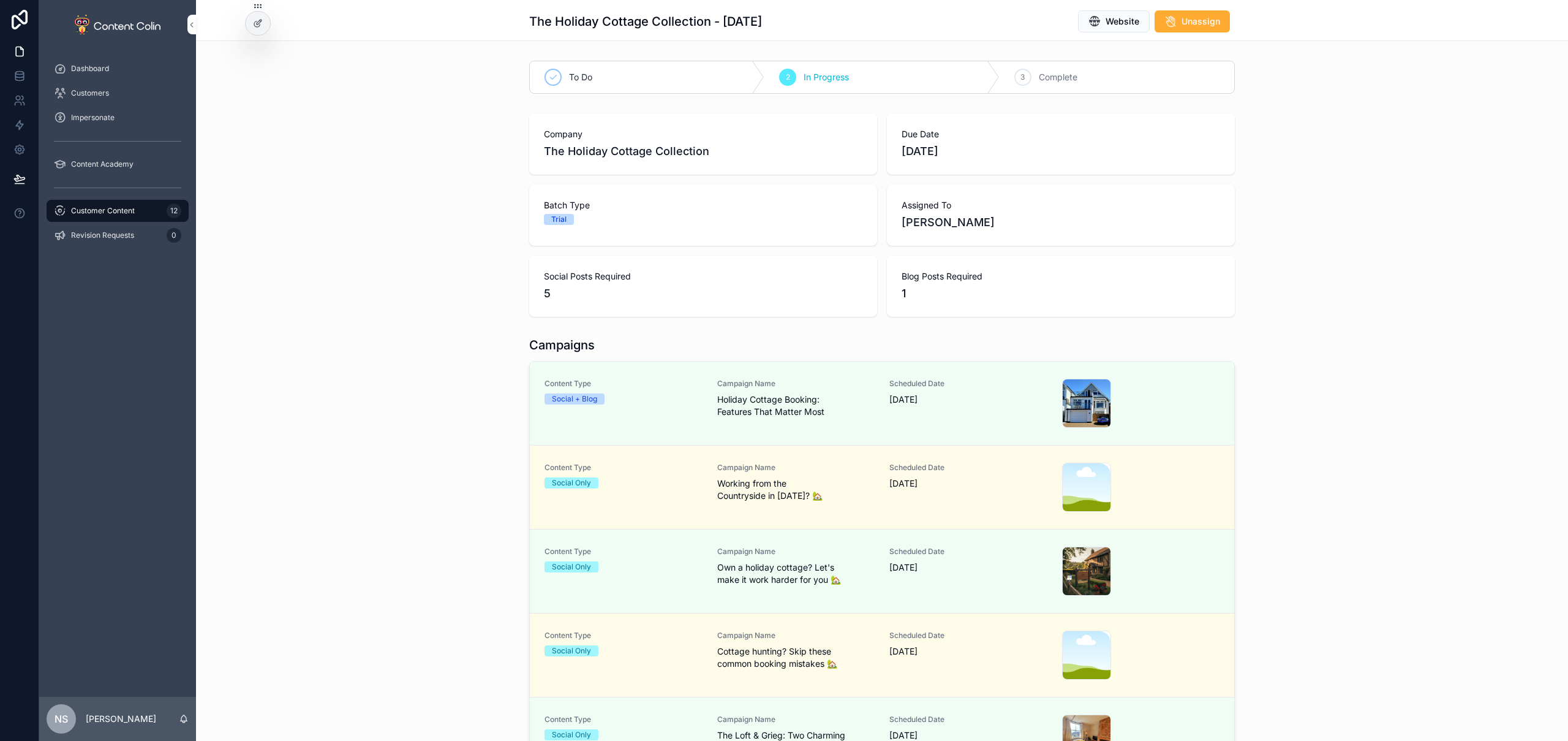
click at [825, 496] on span "Working from the Countryside in [DATE]? 🏡" at bounding box center [796, 489] width 158 height 25
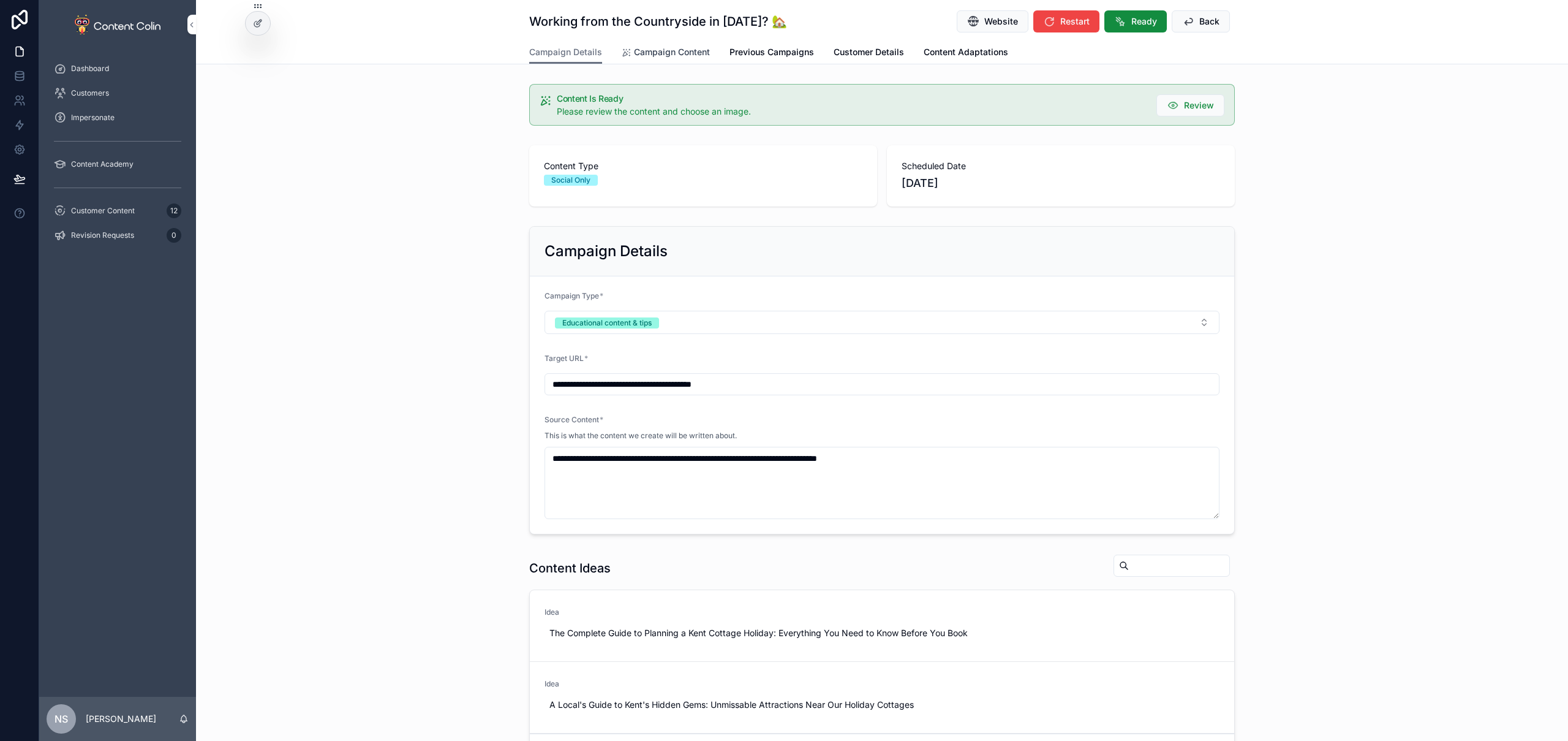
click at [648, 46] on span "Campaign Content" at bounding box center [672, 52] width 76 height 12
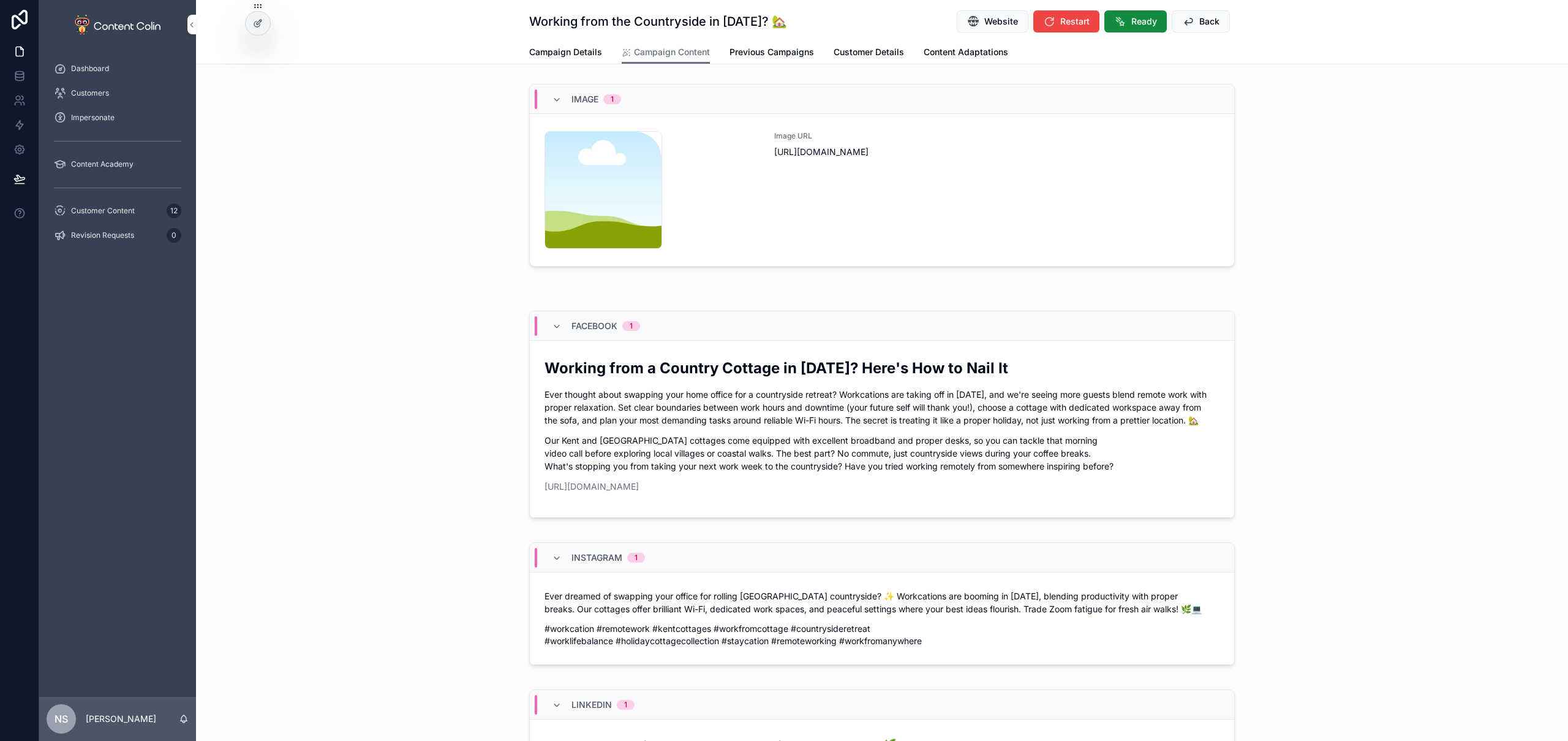
click at [938, 190] on div "Image URL [URL][DOMAIN_NAME]" at bounding box center [997, 190] width 445 height 118
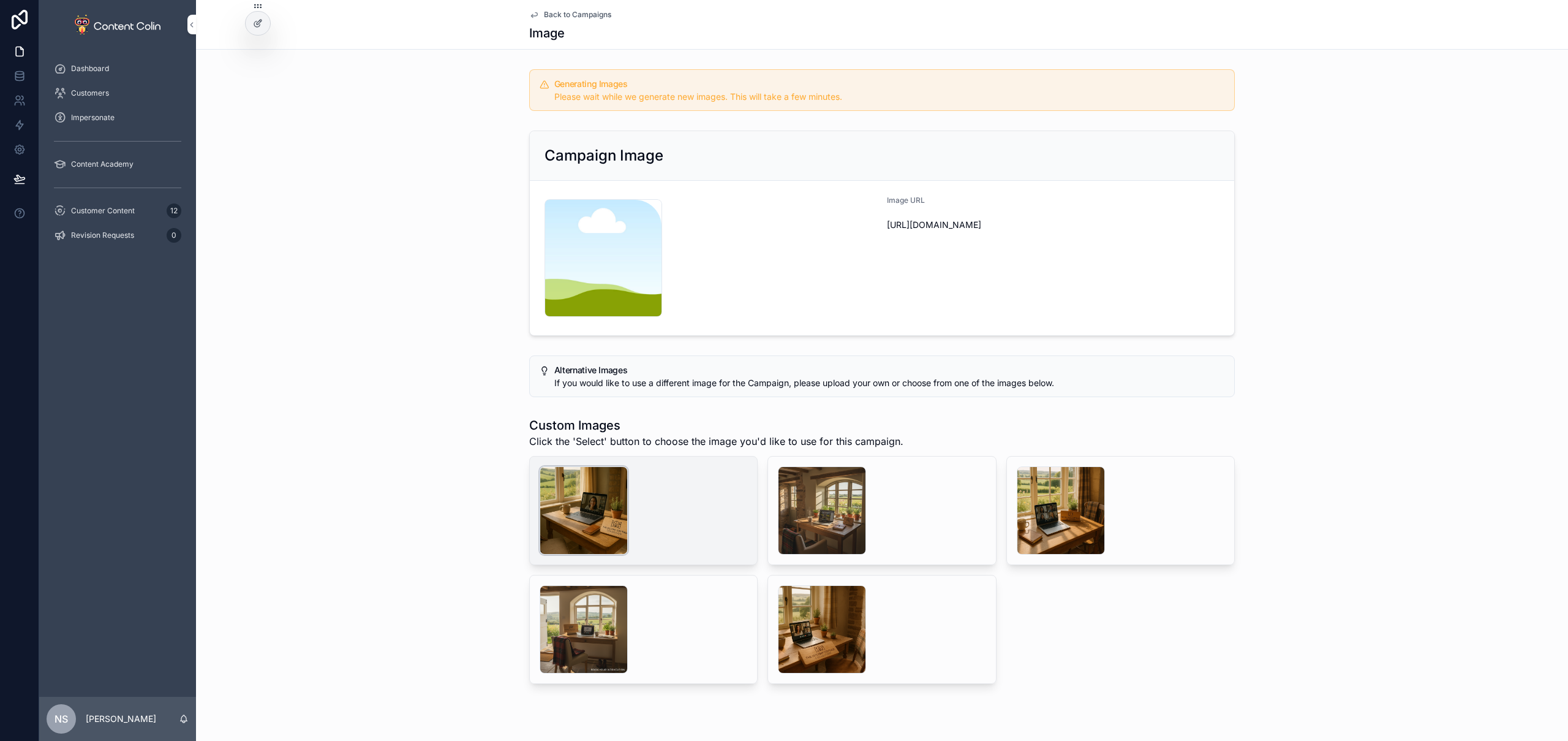
click at [582, 532] on div "scrollable content" at bounding box center [583, 510] width 88 height 88
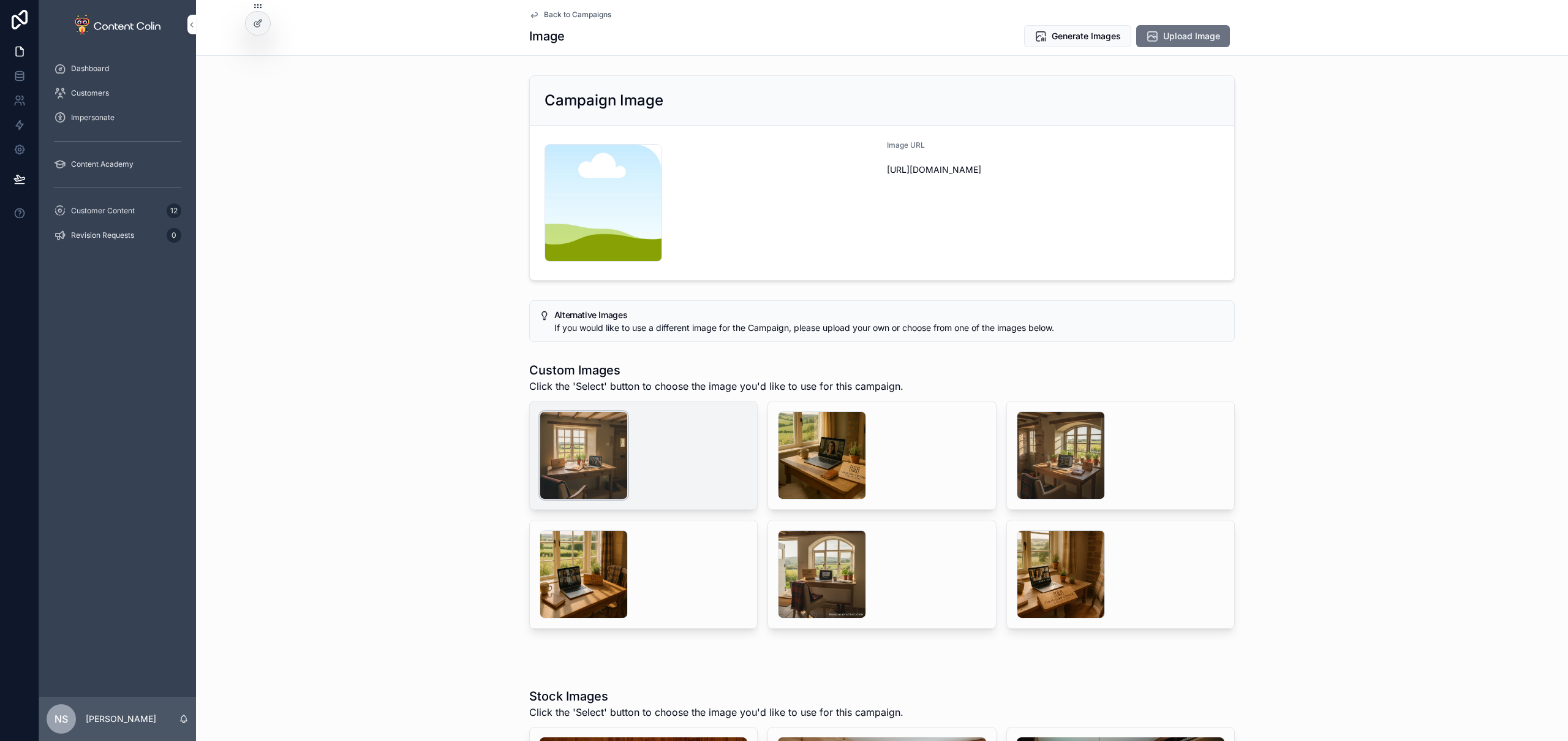
click at [574, 437] on div "scrollable content" at bounding box center [583, 455] width 88 height 88
click at [0, 0] on button "Select" at bounding box center [0, 0] width 0 height 0
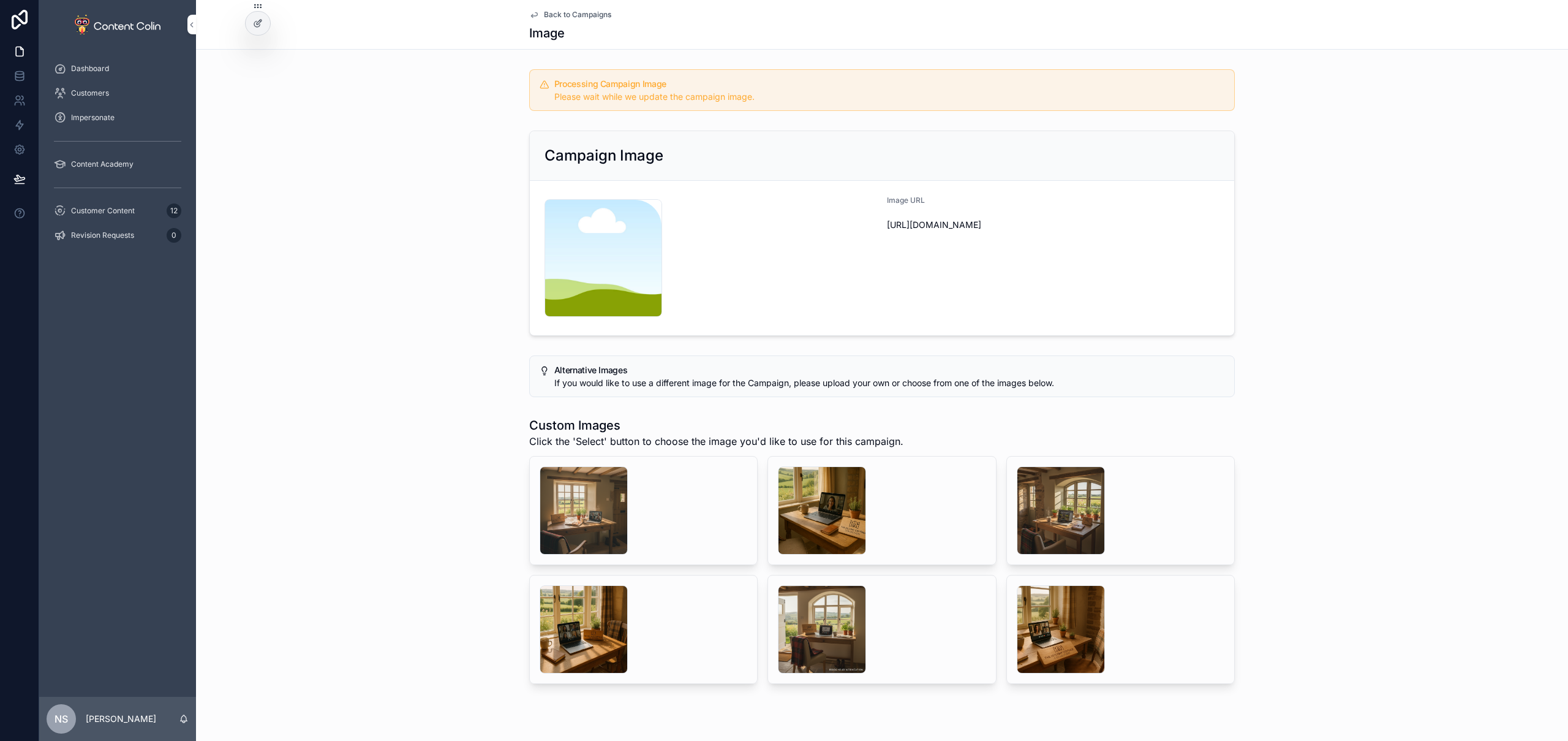
click at [570, 10] on span "Back to Campaigns" at bounding box center [577, 14] width 68 height 10
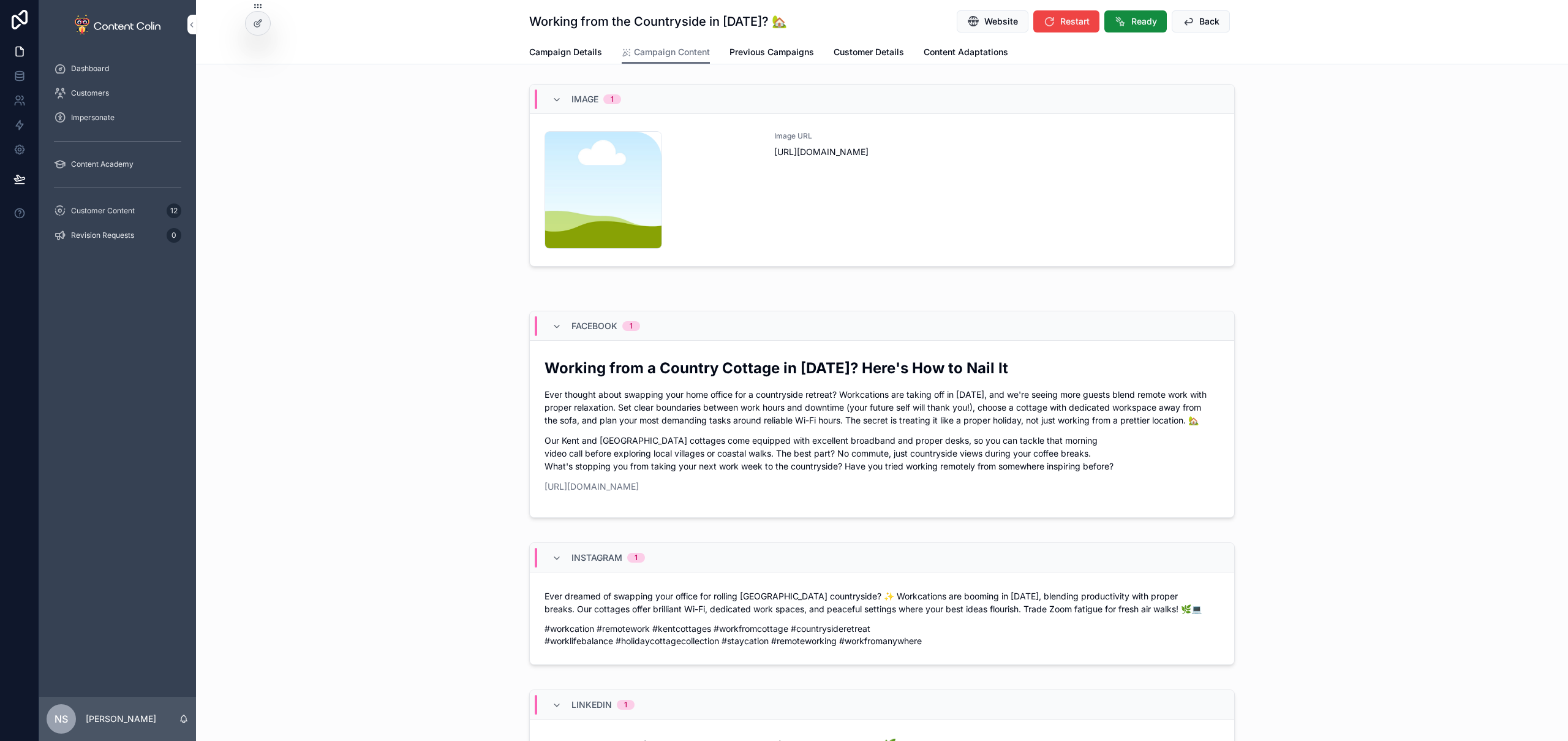
click at [787, 406] on p "Ever thought about swapping your home office for a countryside retreat? Workcat…" at bounding box center [882, 407] width 675 height 39
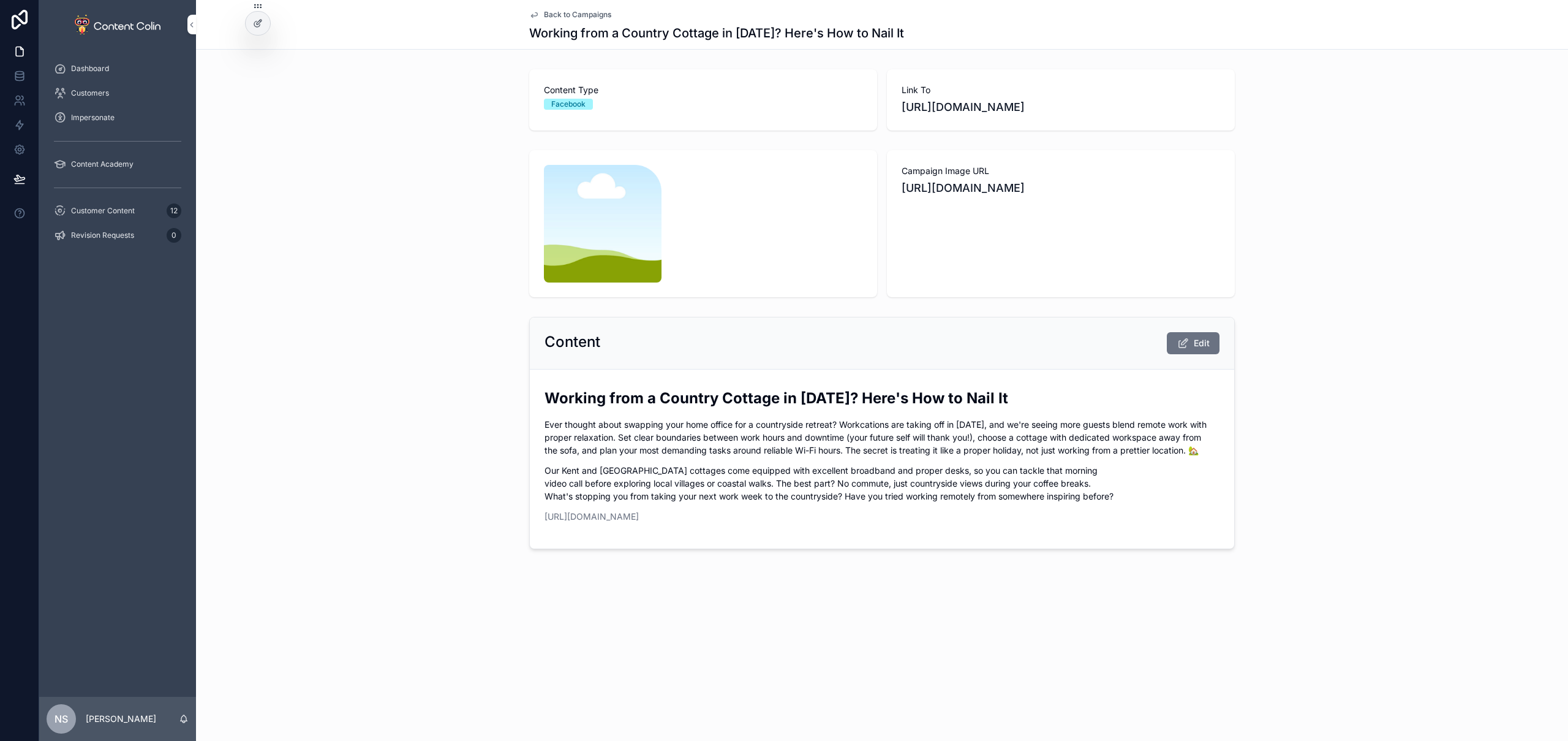
click at [914, 436] on p "Ever thought about swapping your home office for a countryside retreat? Workcat…" at bounding box center [882, 437] width 675 height 39
click at [1191, 351] on button "Edit" at bounding box center [1193, 342] width 53 height 22
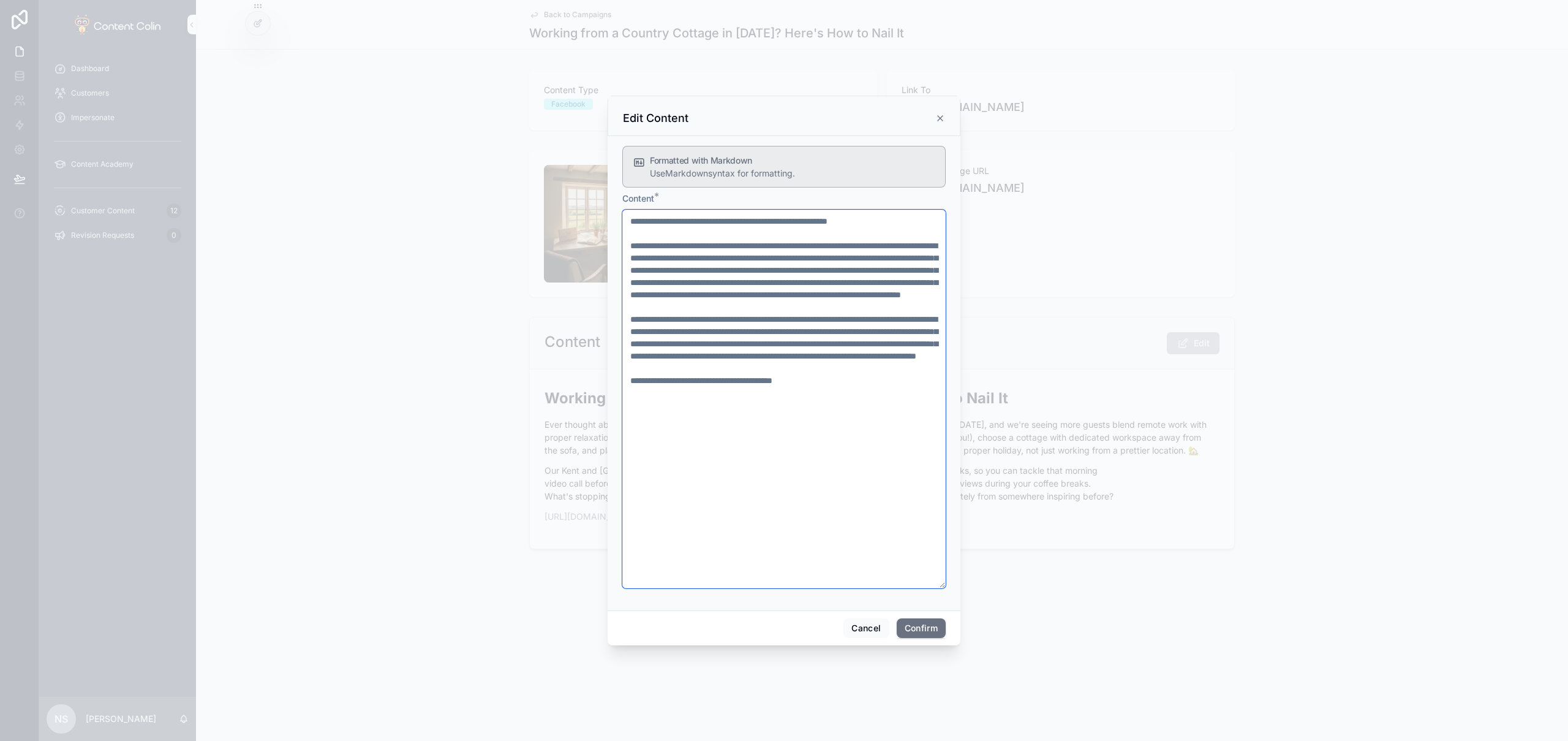
click at [685, 258] on textarea "**********" at bounding box center [784, 399] width 324 height 378
click at [714, 260] on textarea "**********" at bounding box center [784, 399] width 324 height 378
type textarea "**********"
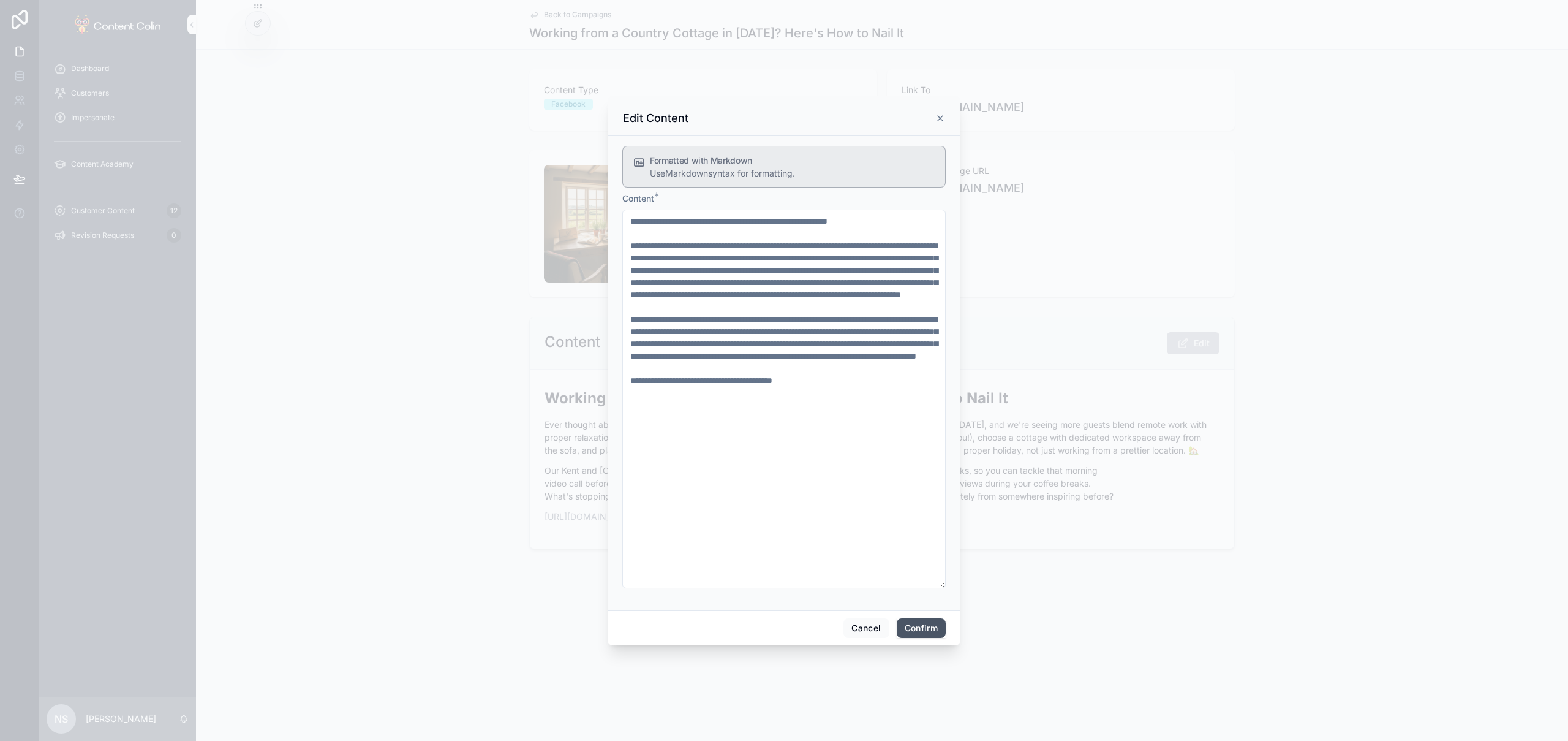
click at [914, 627] on button "Confirm" at bounding box center [921, 627] width 49 height 19
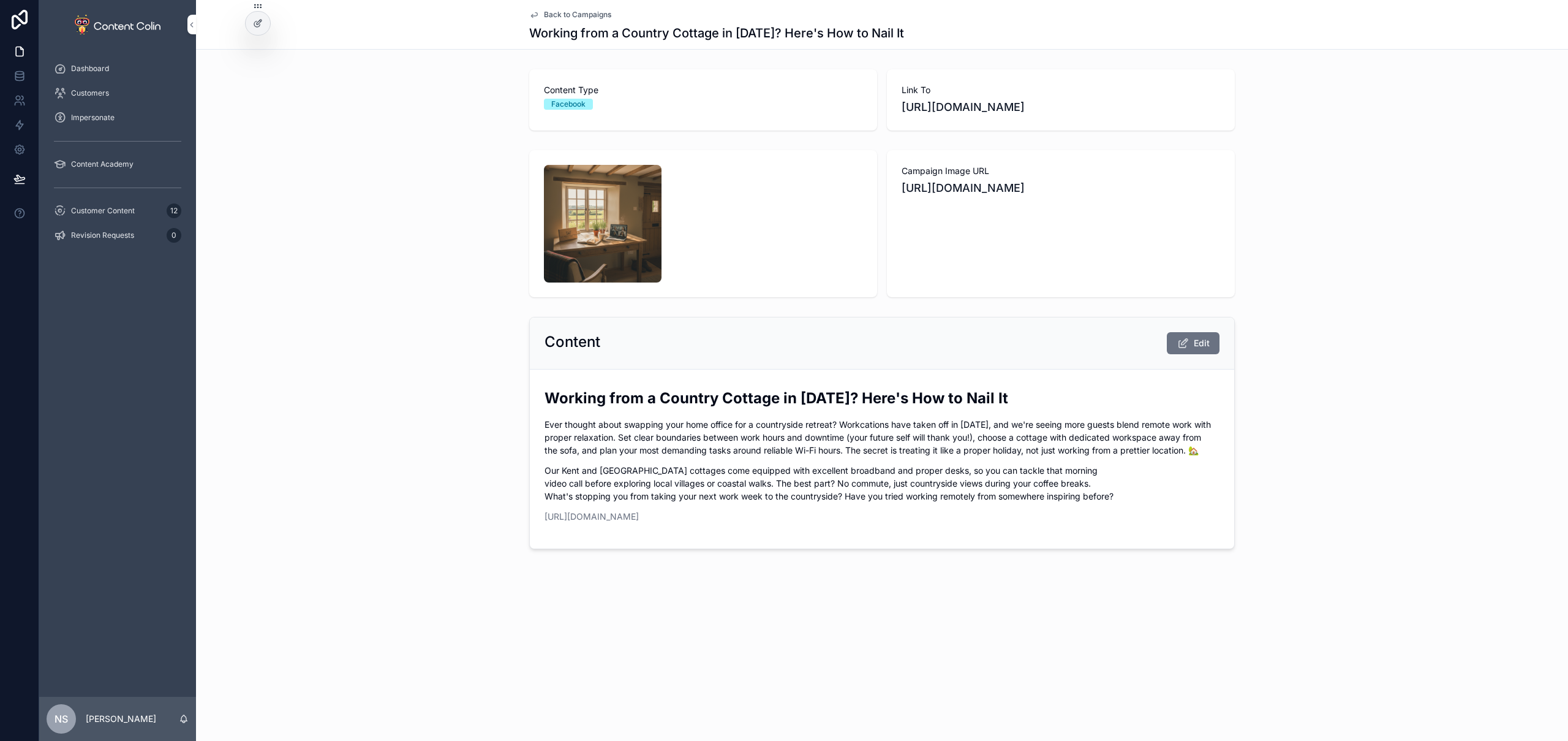
click at [574, 17] on span "Back to Campaigns" at bounding box center [577, 14] width 68 height 10
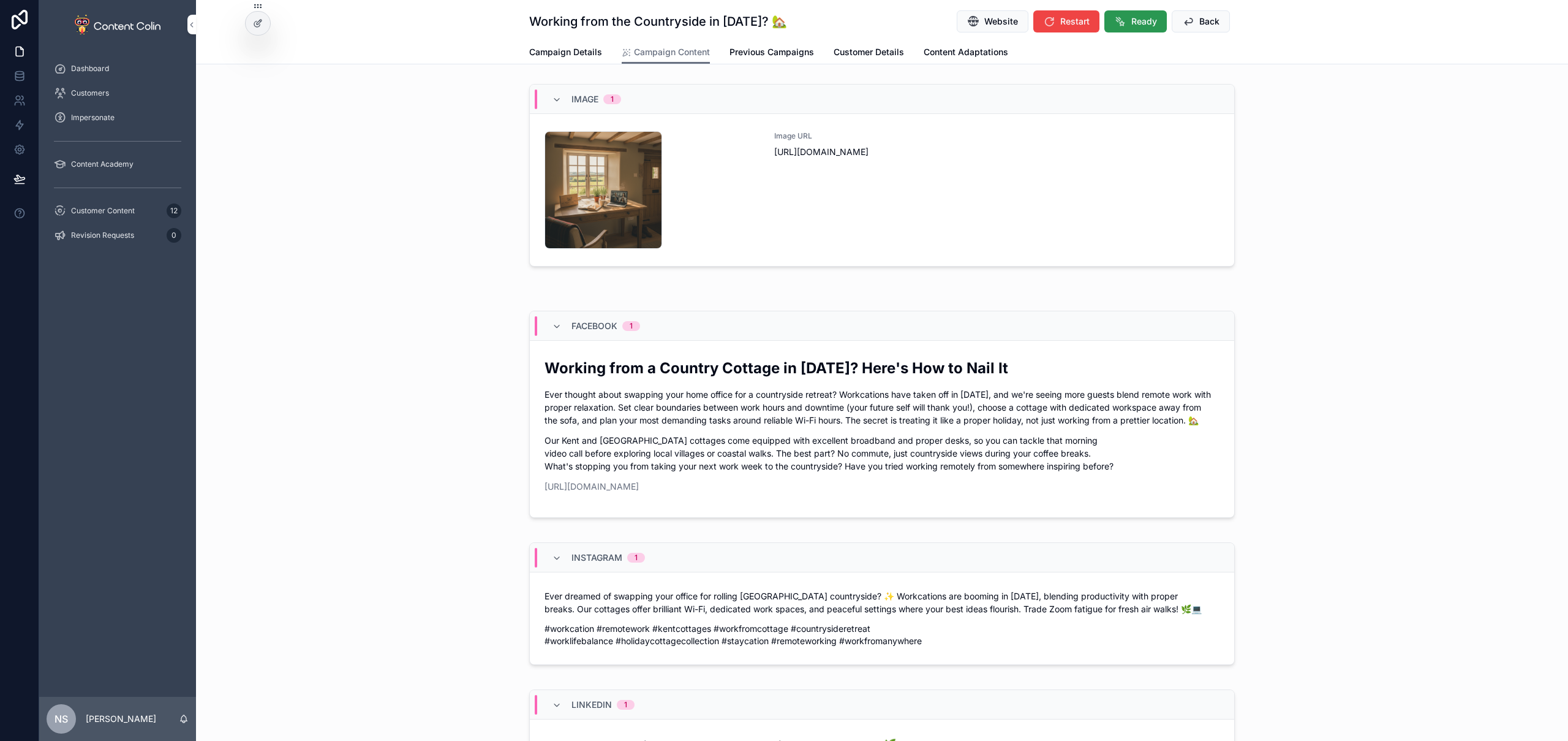
click at [1134, 16] on span "Ready" at bounding box center [1144, 21] width 26 height 12
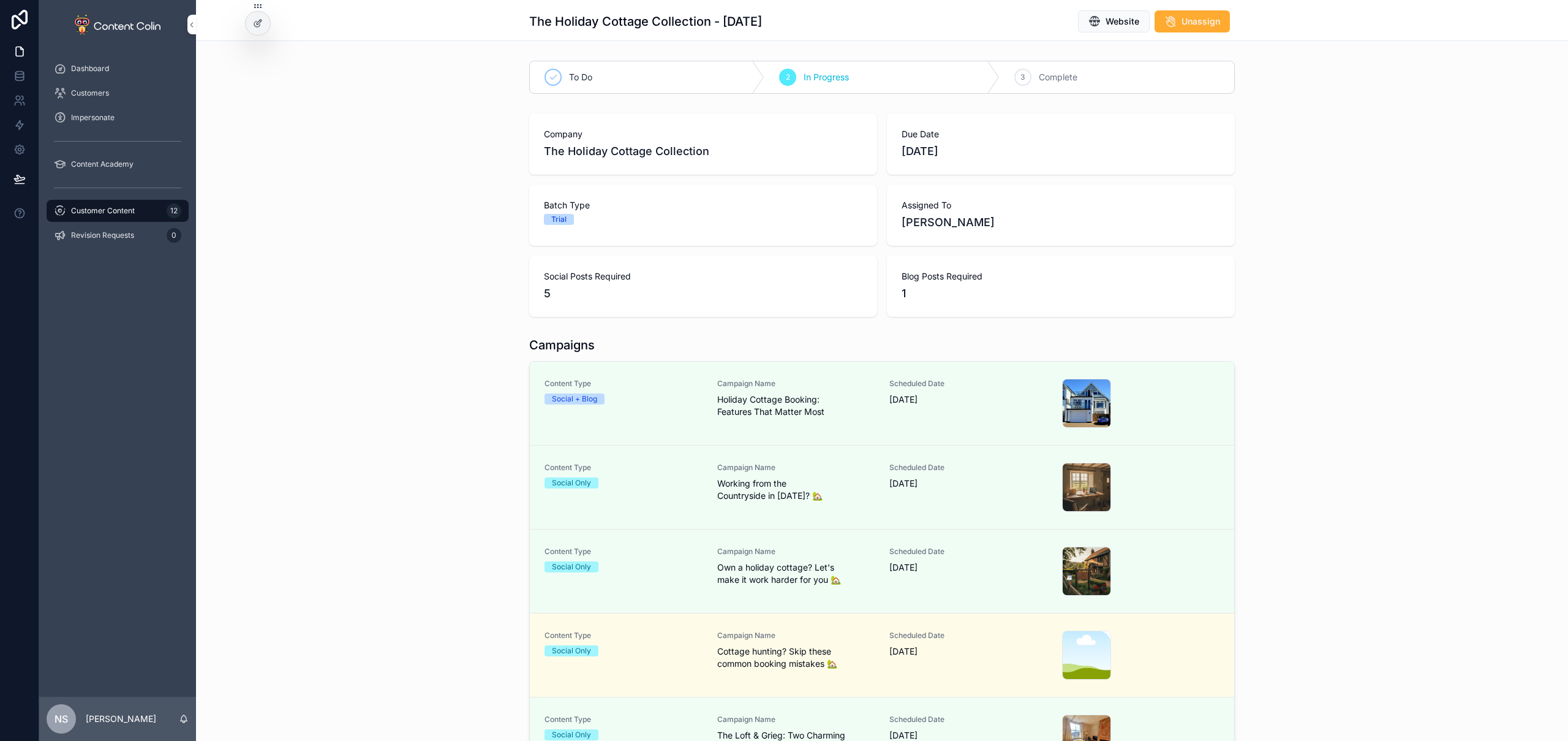
click at [820, 649] on span "Cottage hunting? Skip these common booking mistakes 🏡" at bounding box center [796, 657] width 158 height 25
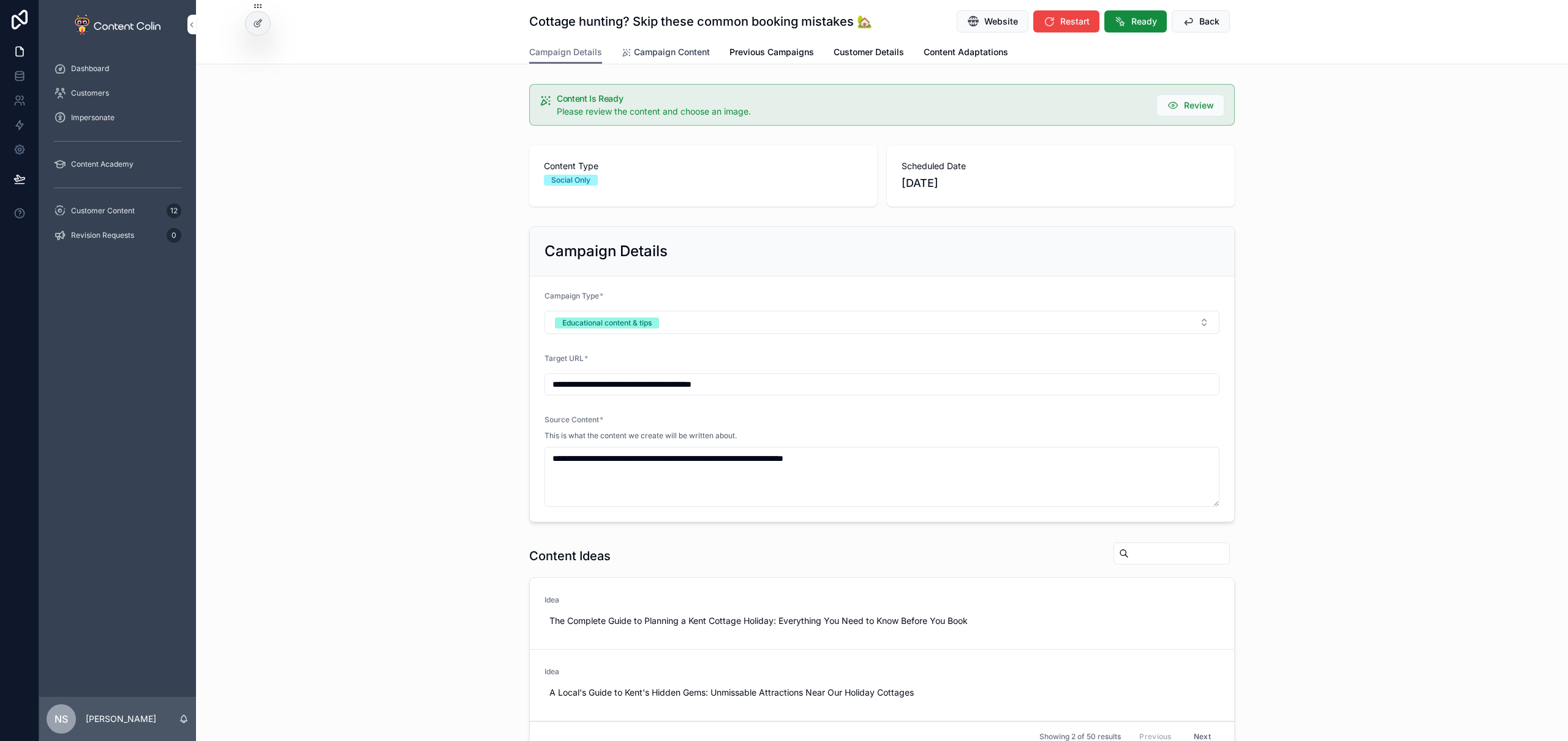
click at [669, 49] on span "Campaign Content" at bounding box center [672, 52] width 76 height 12
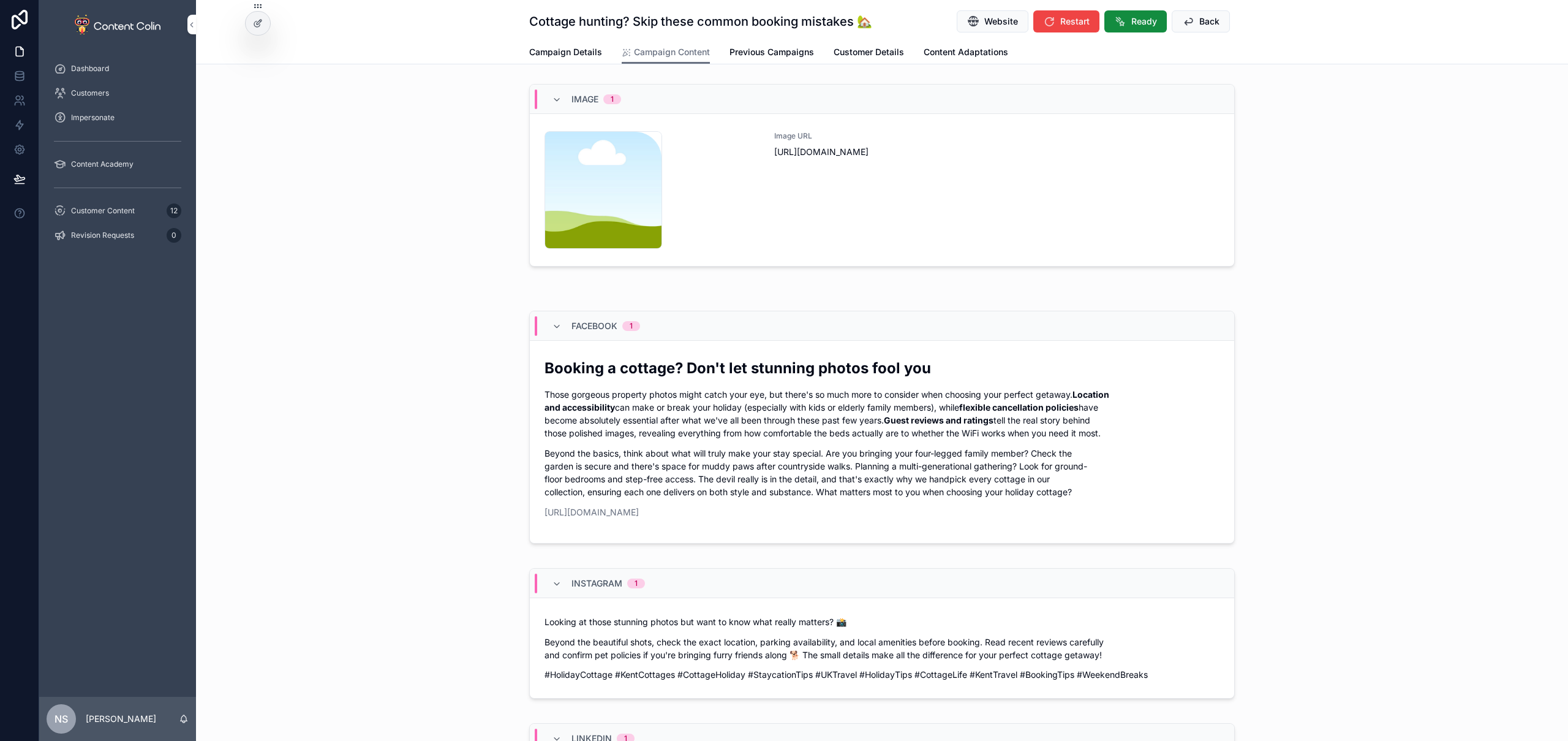
click at [774, 206] on div "Image URL [URL][DOMAIN_NAME]" at bounding box center [997, 190] width 445 height 118
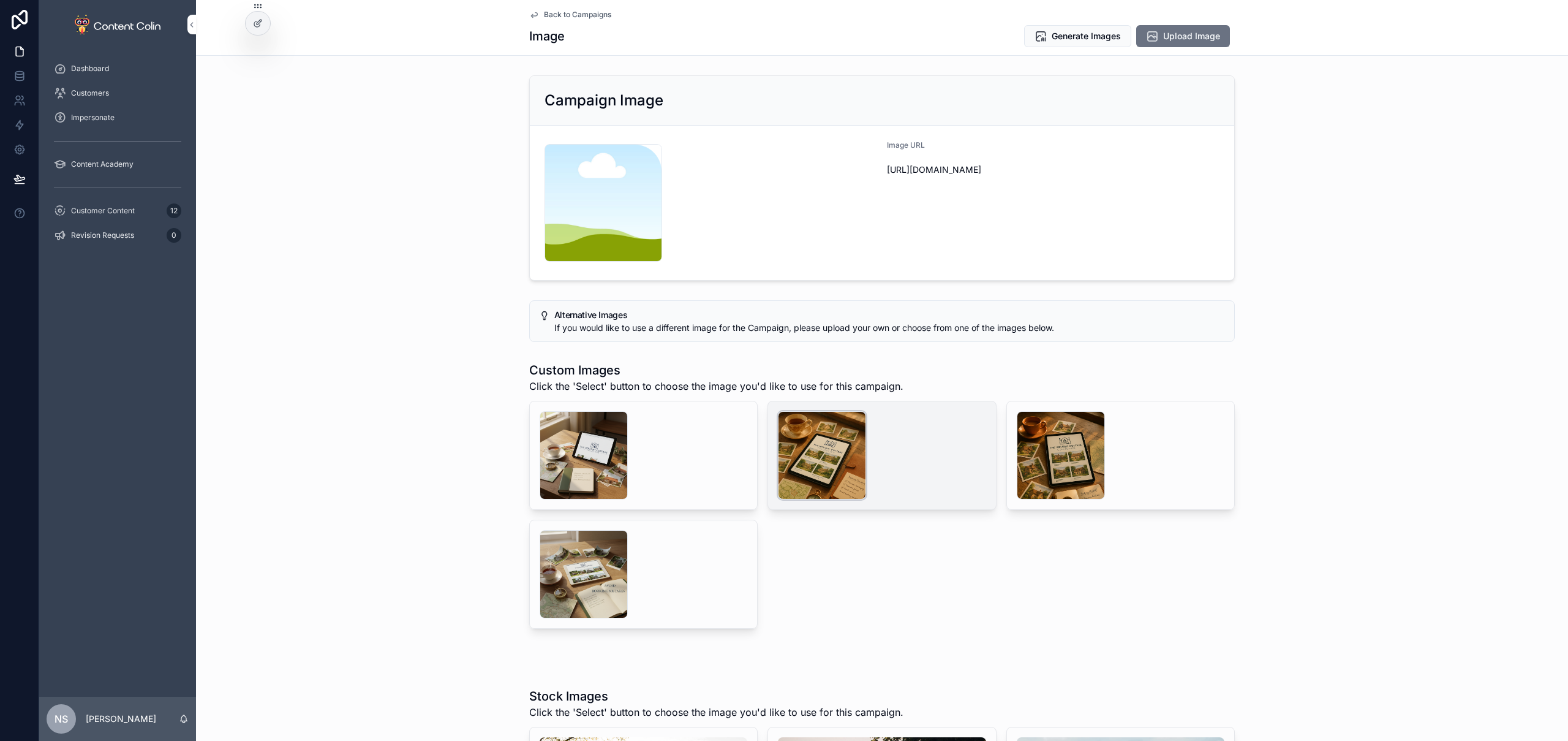
click at [819, 453] on div "scrollable content" at bounding box center [822, 455] width 88 height 88
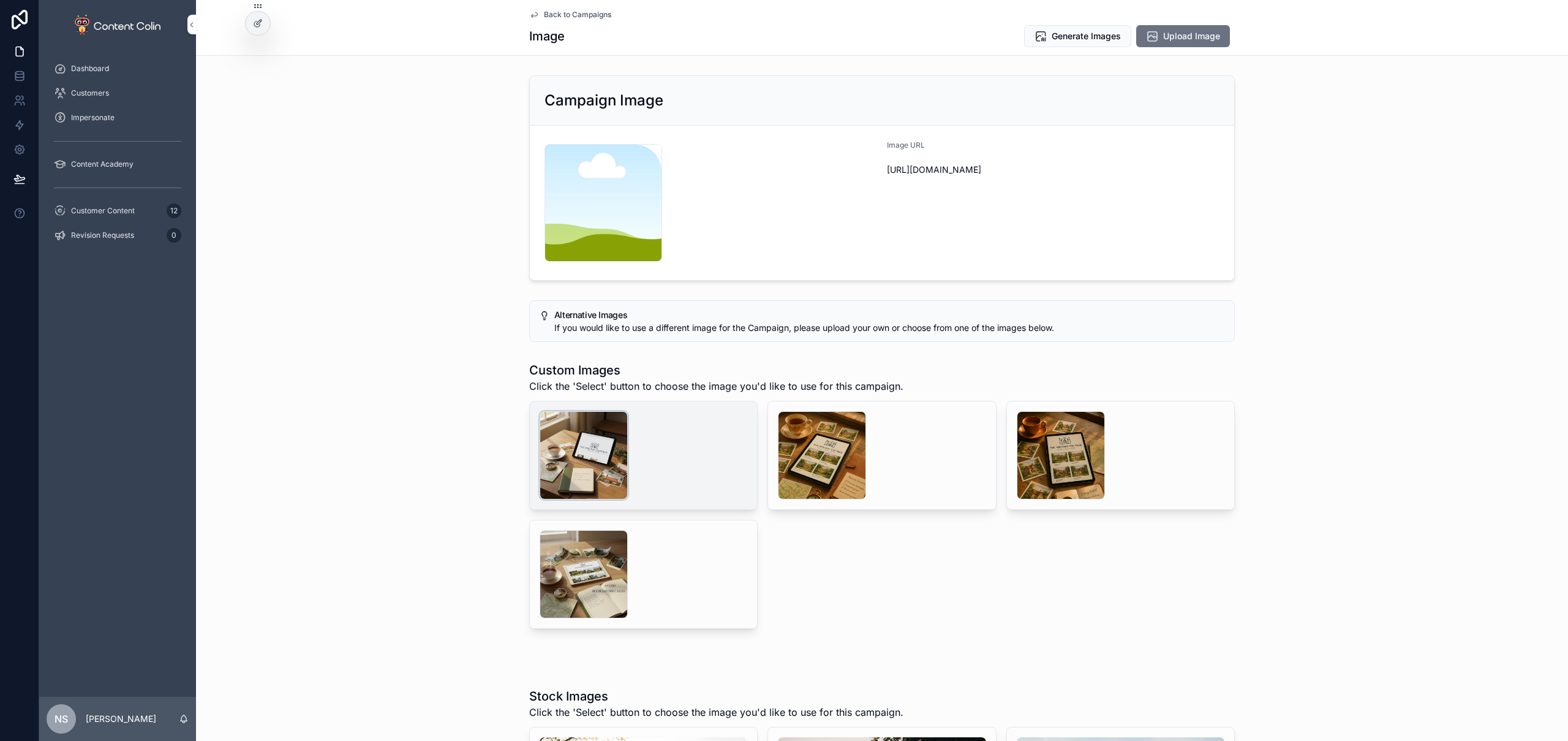
click at [562, 457] on div "scrollable content" at bounding box center [583, 455] width 88 height 88
click at [0, 0] on button "Select" at bounding box center [0, 0] width 0 height 0
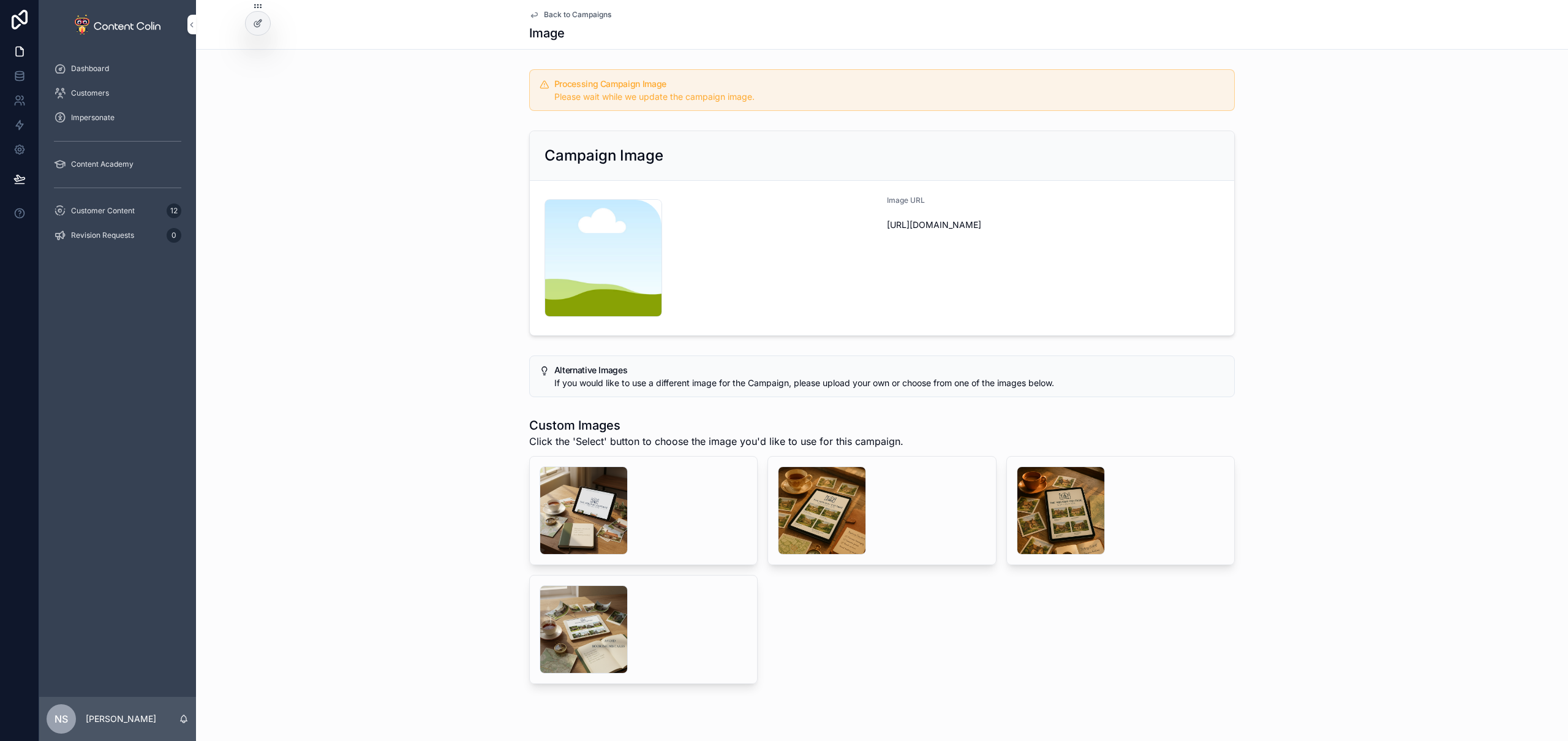
click at [565, 12] on span "Back to Campaigns" at bounding box center [577, 14] width 68 height 10
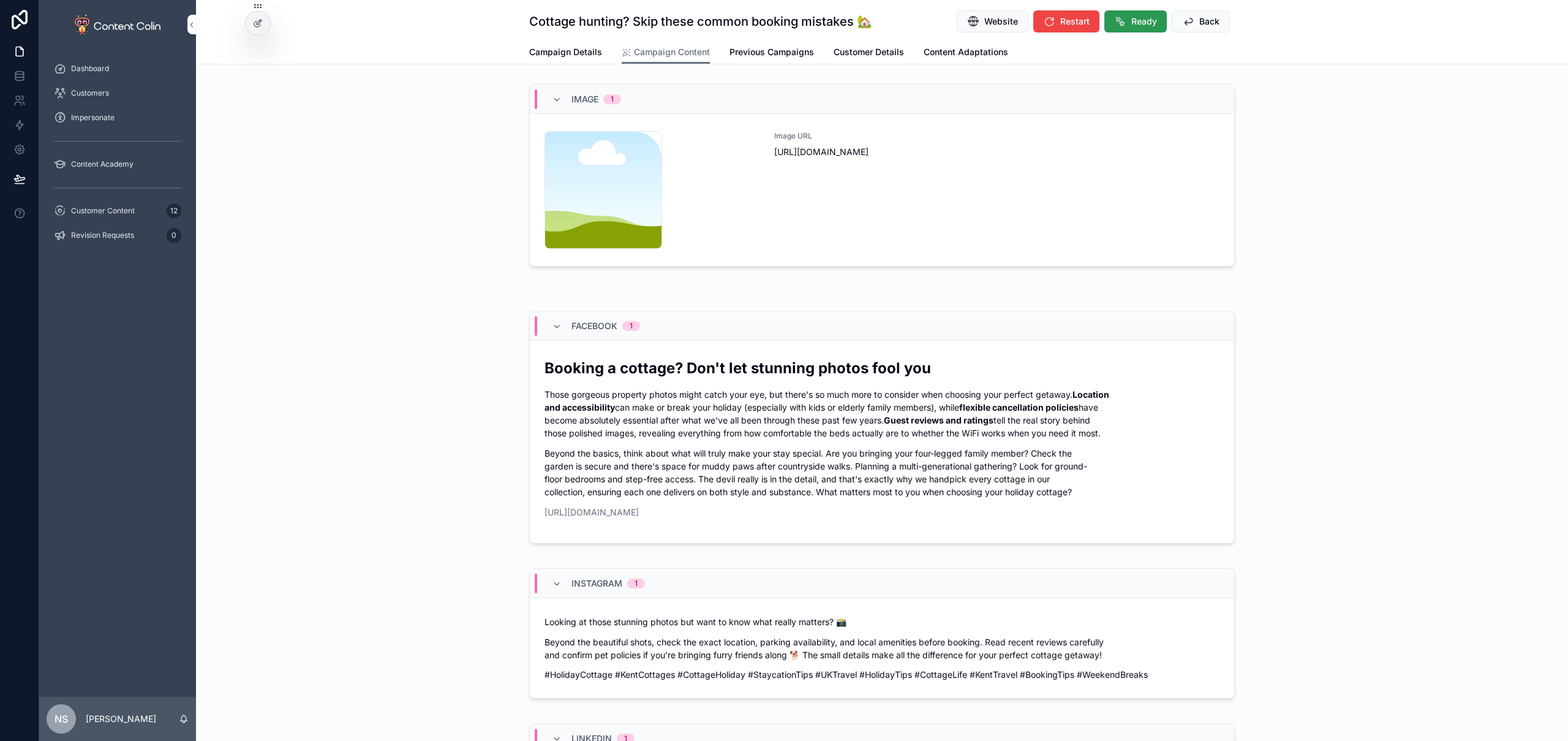
click at [1132, 25] on span "Ready" at bounding box center [1144, 21] width 26 height 12
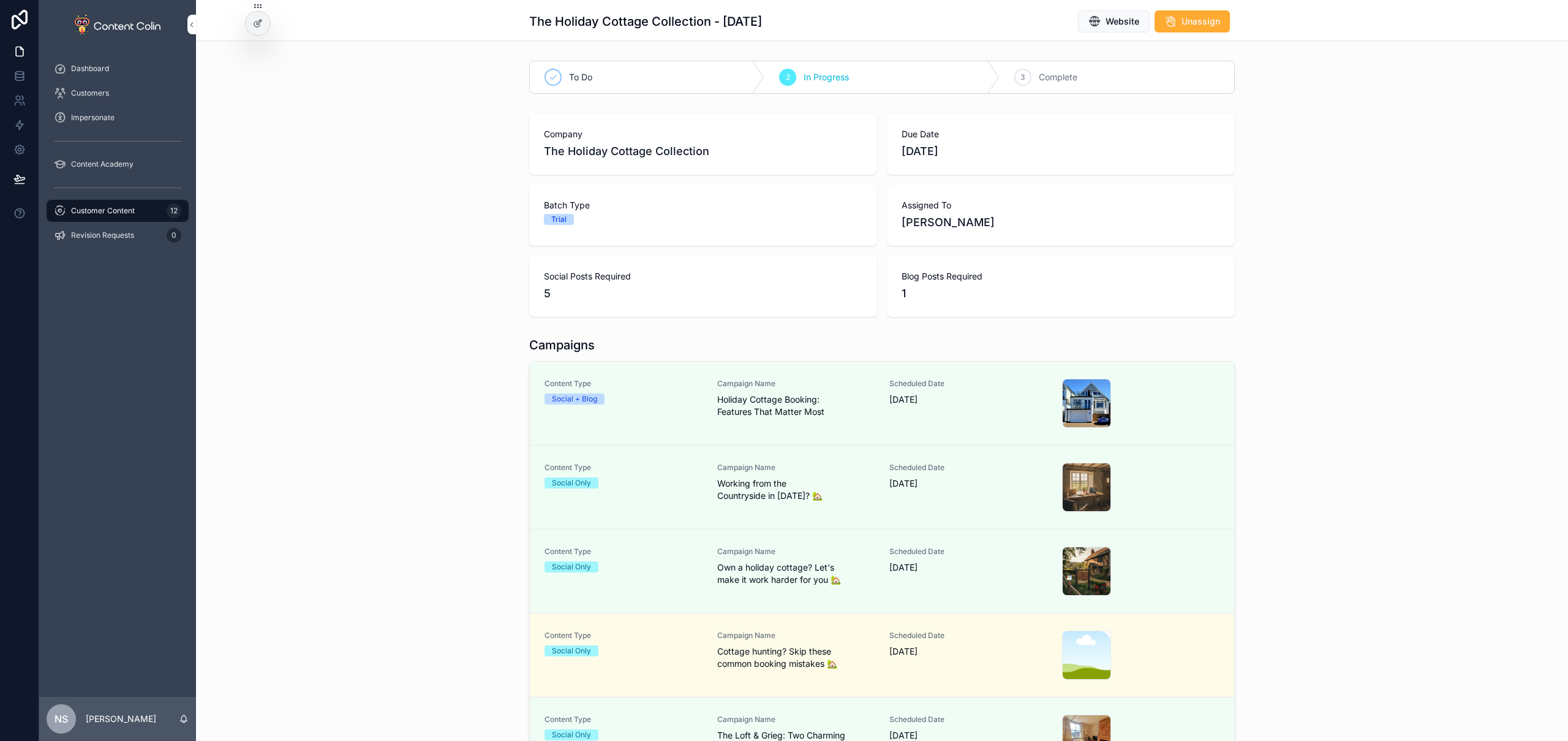
scroll to position [135, 0]
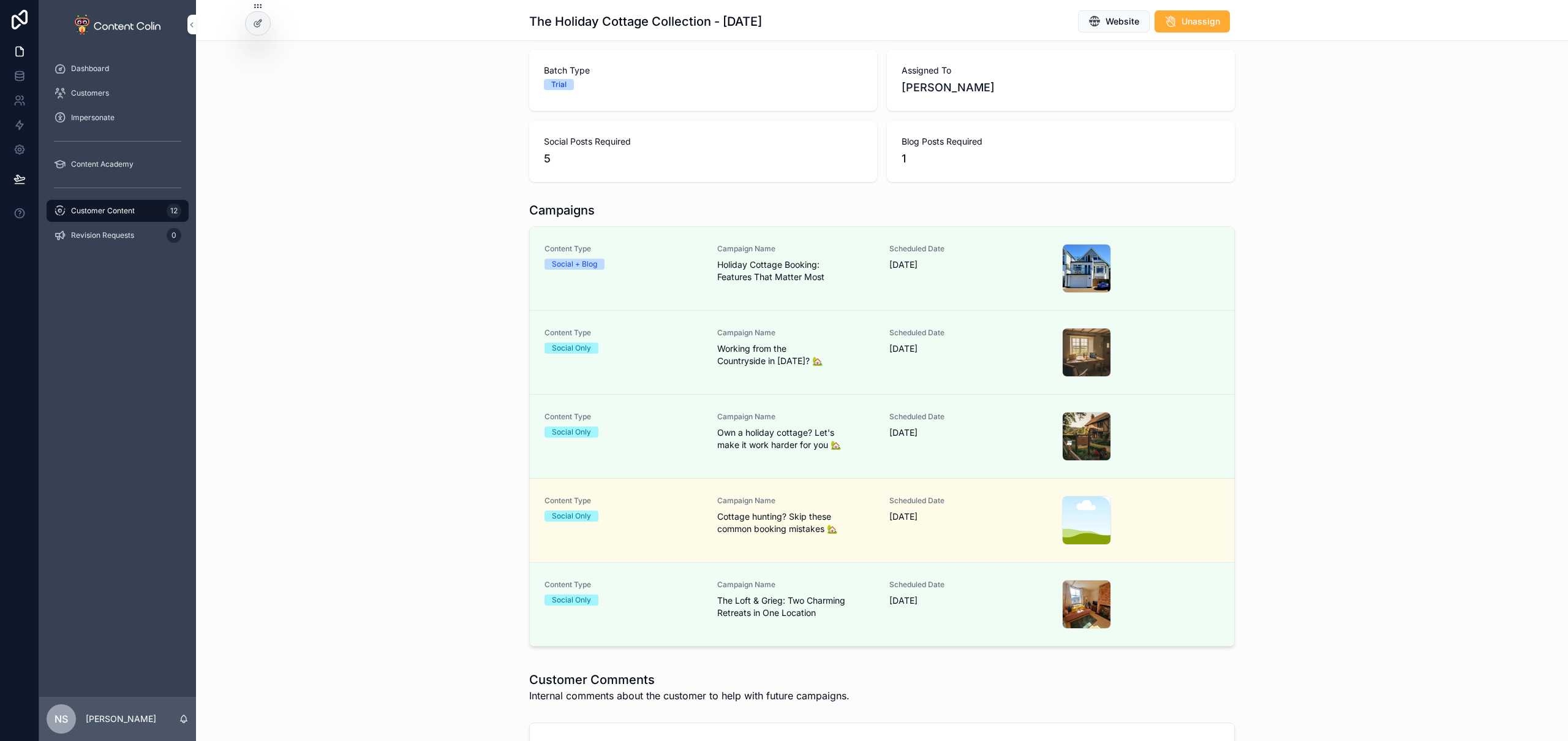
click at [149, 210] on div "Customer Content 12" at bounding box center [117, 210] width 128 height 19
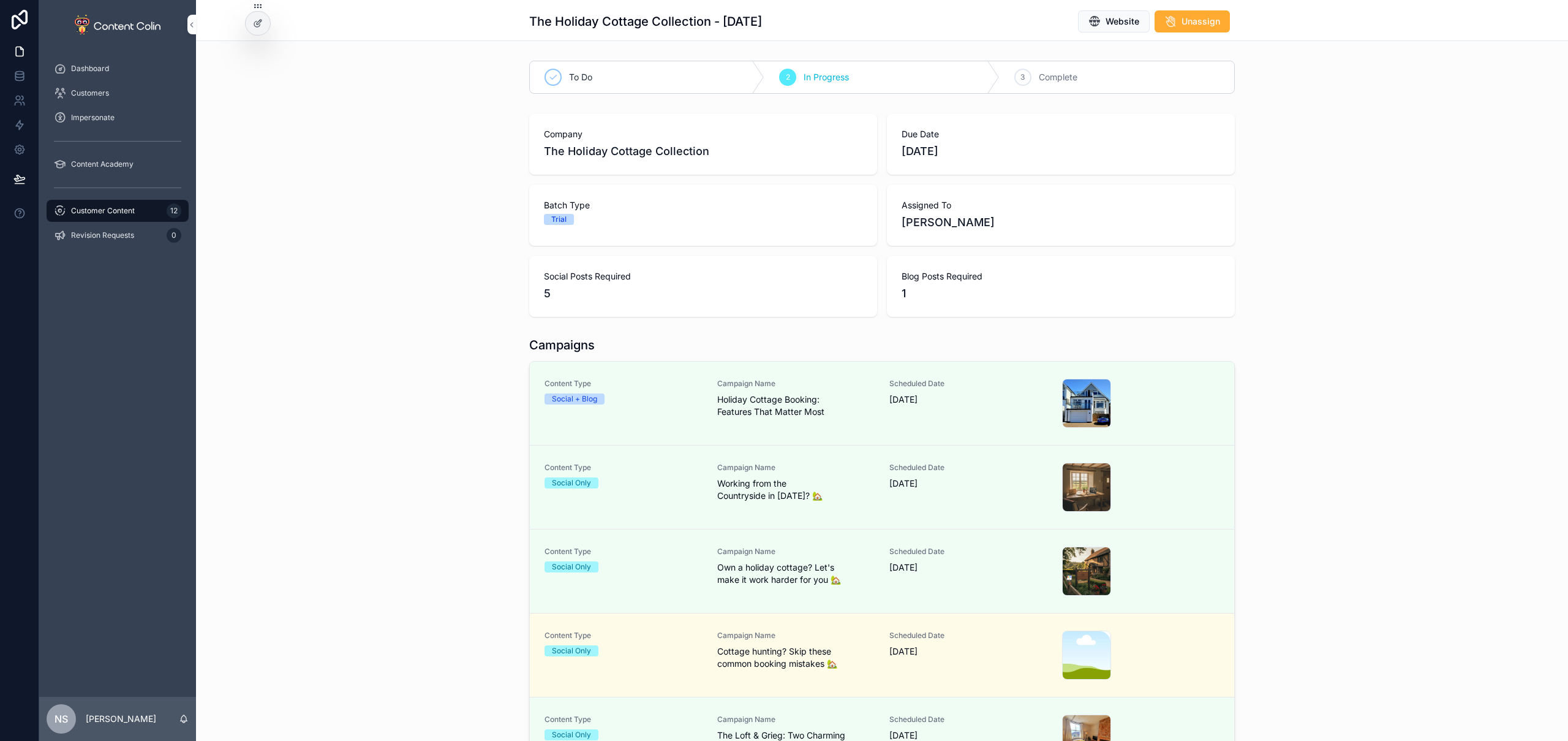
click at [149, 210] on div "Customer Content 12" at bounding box center [117, 210] width 128 height 19
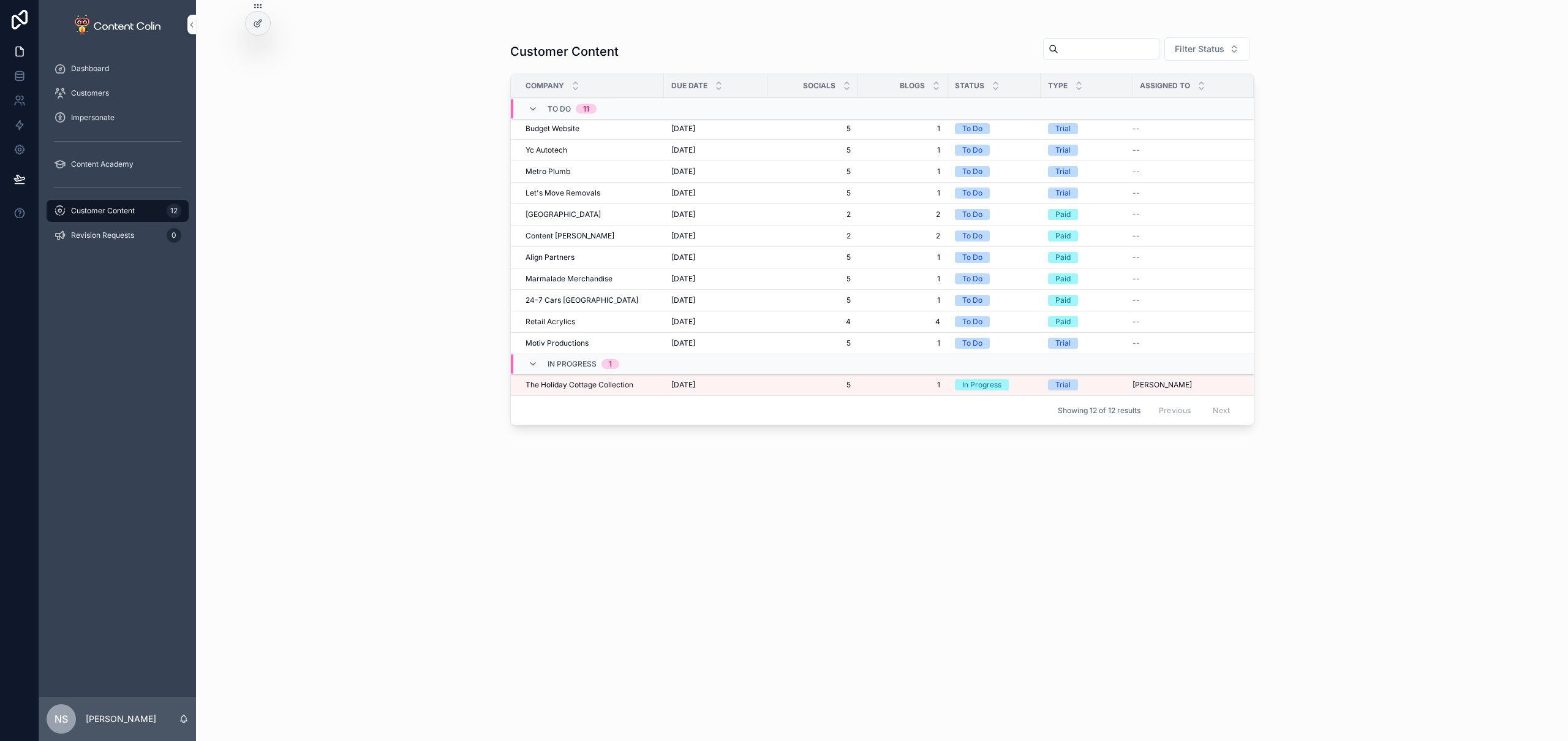
click at [149, 210] on div "Customer Content 12" at bounding box center [117, 210] width 128 height 19
click at [593, 388] on span "The Holiday Cottage Collection" at bounding box center [579, 385] width 108 height 10
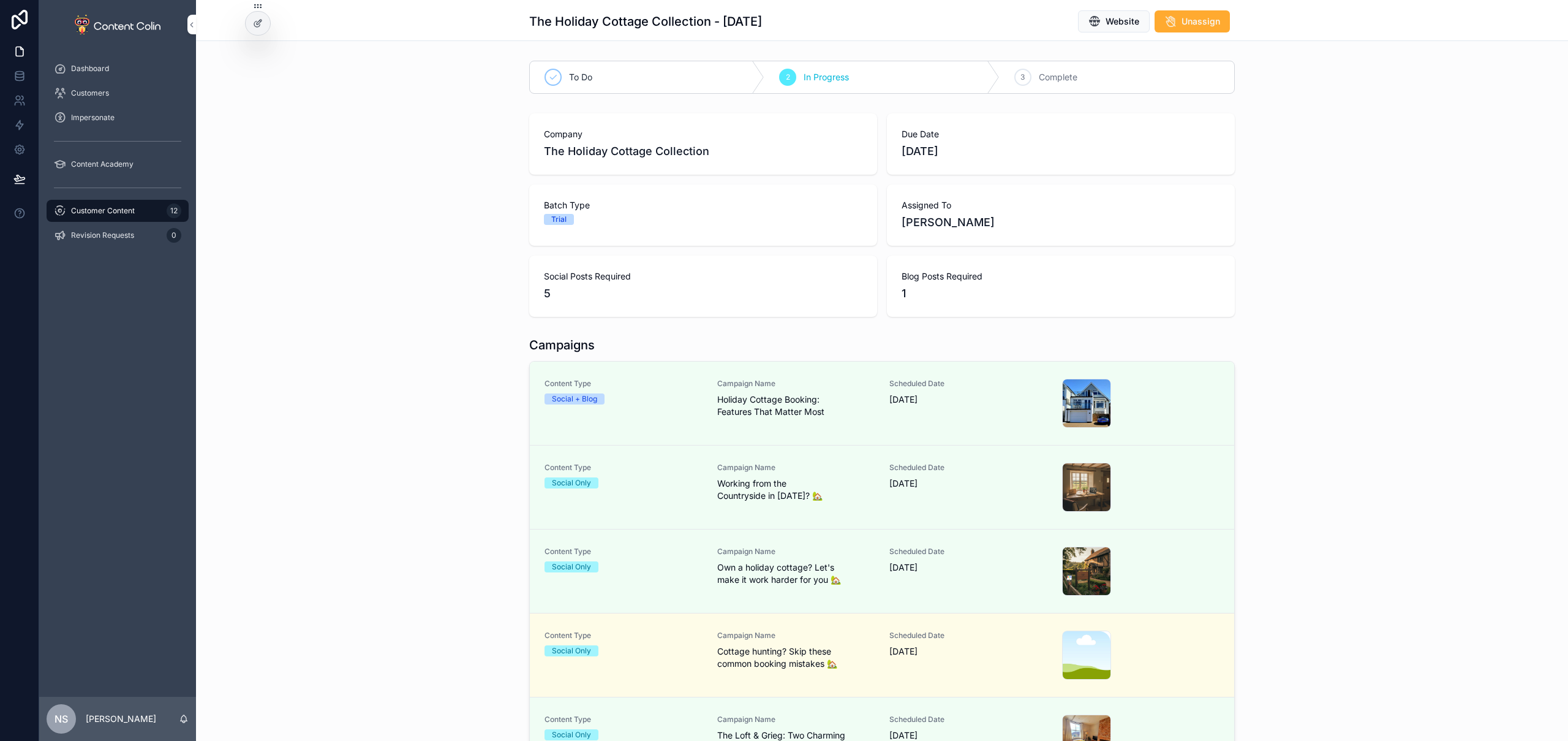
scroll to position [121, 0]
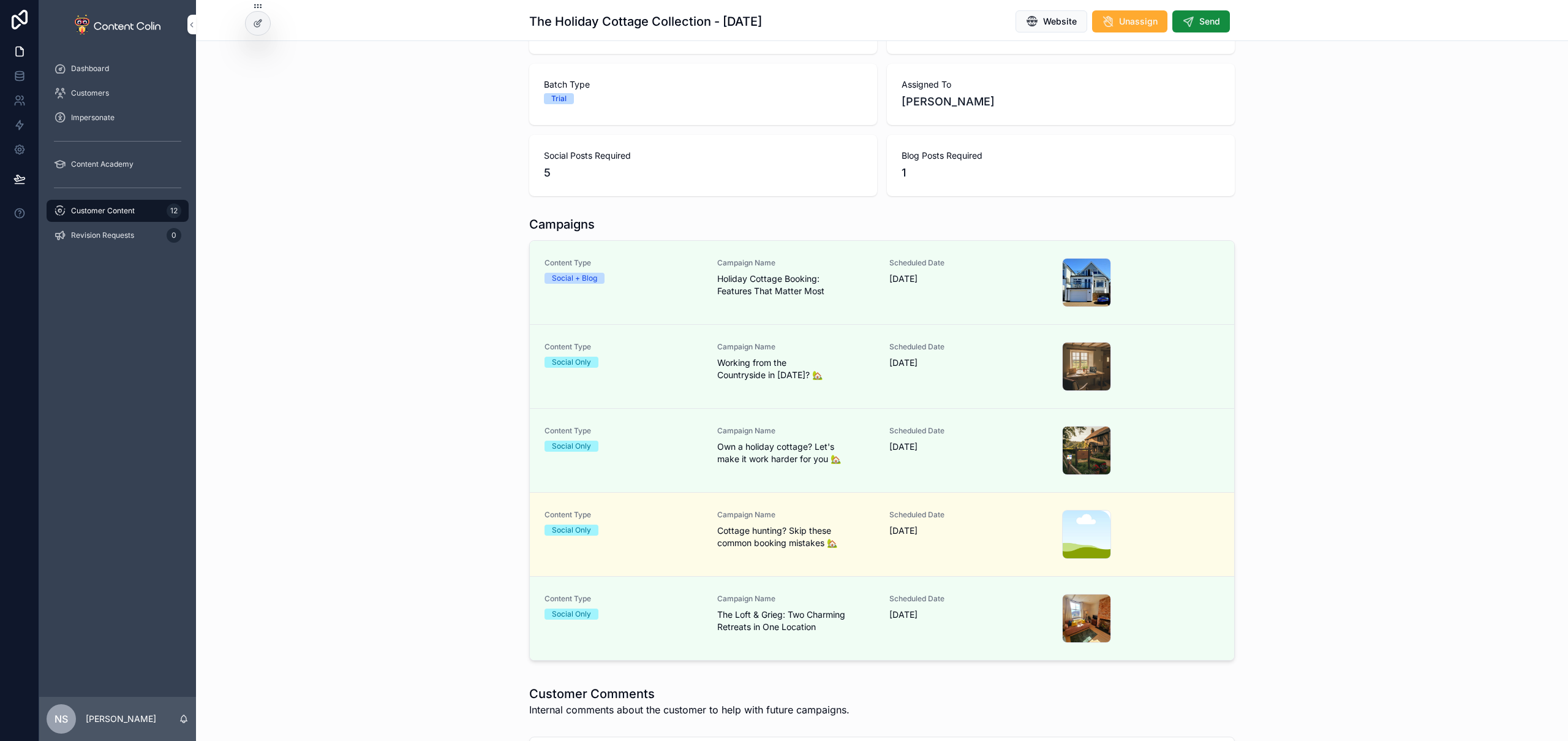
click at [143, 207] on div "Customer Content 12" at bounding box center [117, 210] width 128 height 19
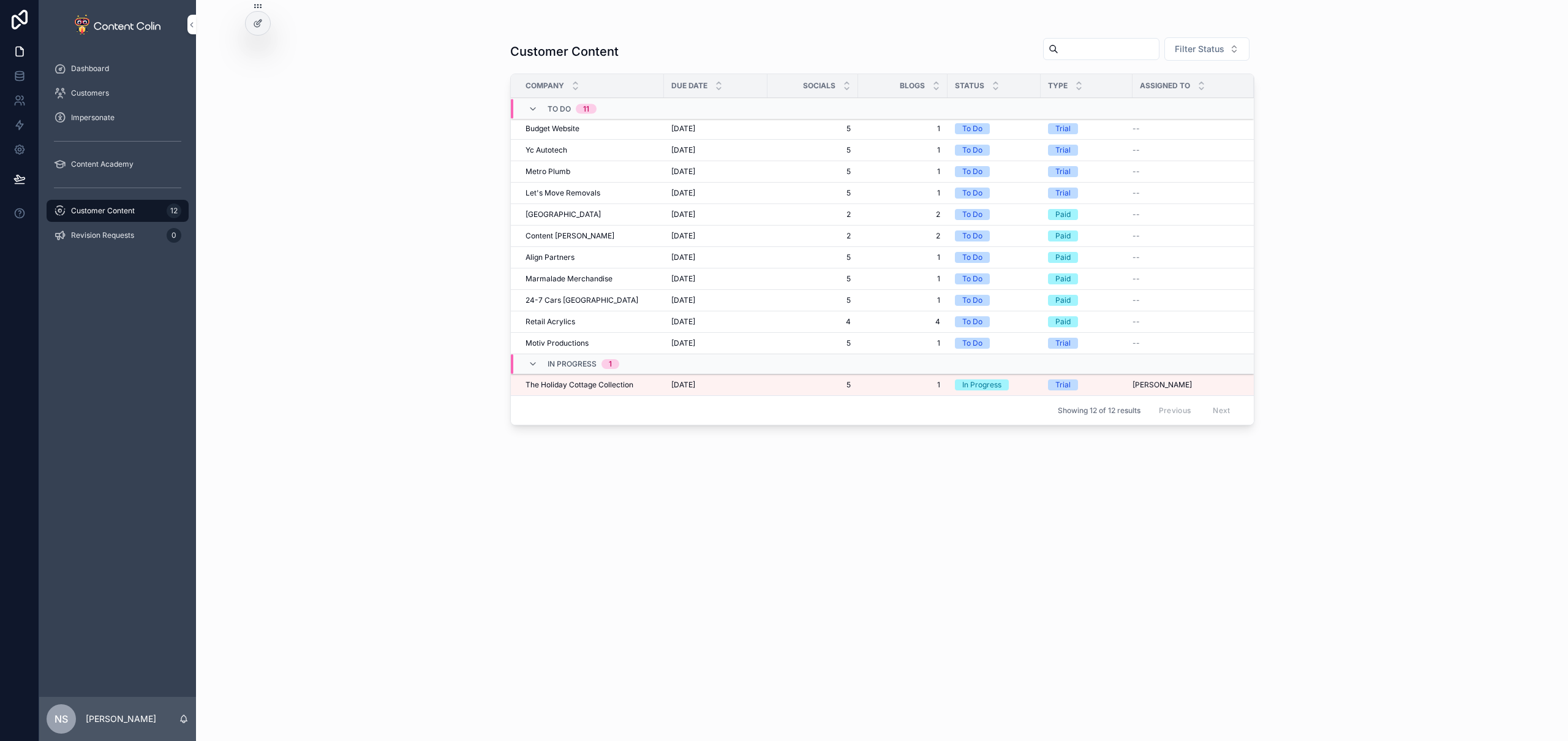
click at [580, 130] on div "Budget Website Budget Website" at bounding box center [590, 128] width 131 height 10
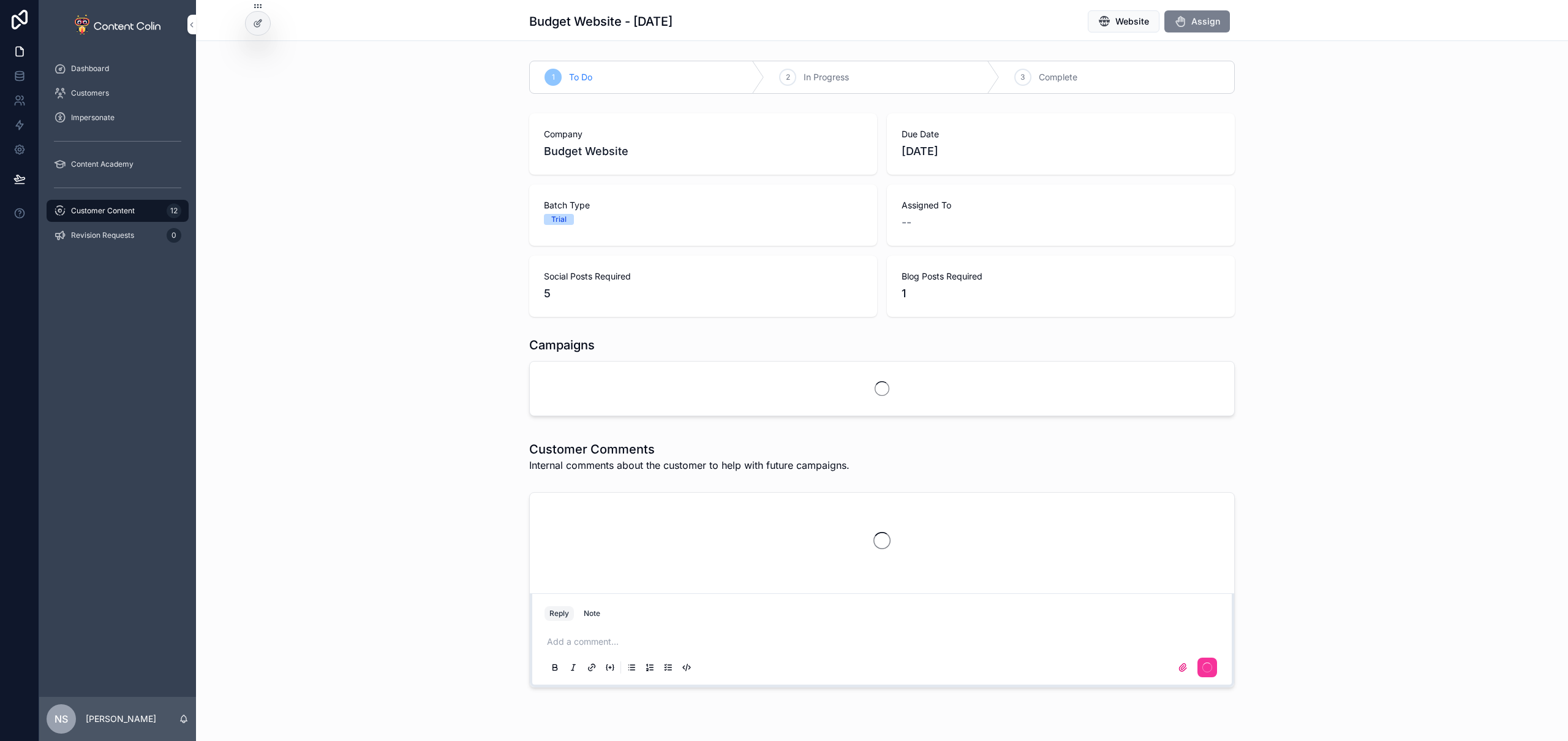
click at [1204, 20] on span "Assign" at bounding box center [1205, 21] width 29 height 12
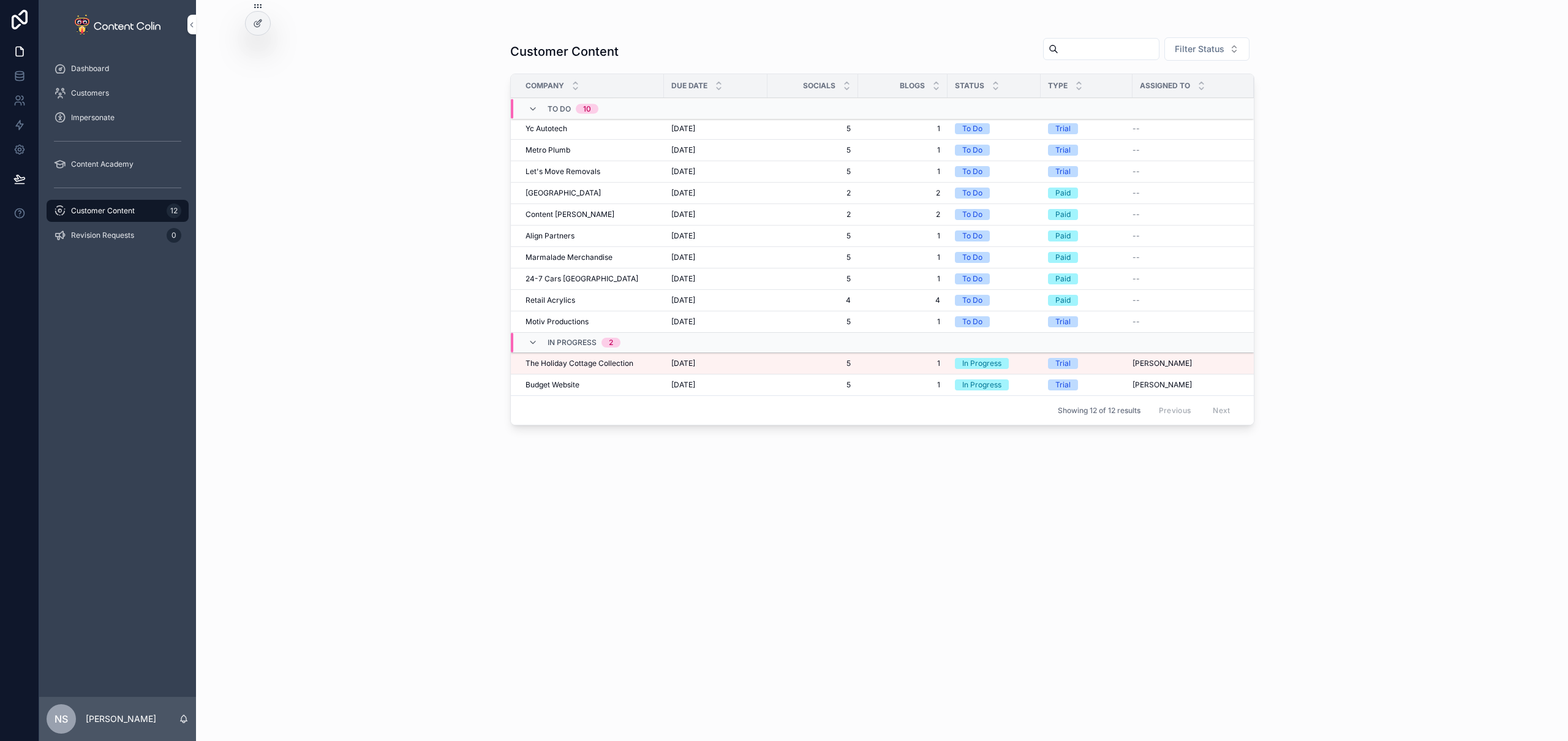
click at [579, 128] on div "Yc Autotech Yc Autotech" at bounding box center [590, 128] width 131 height 10
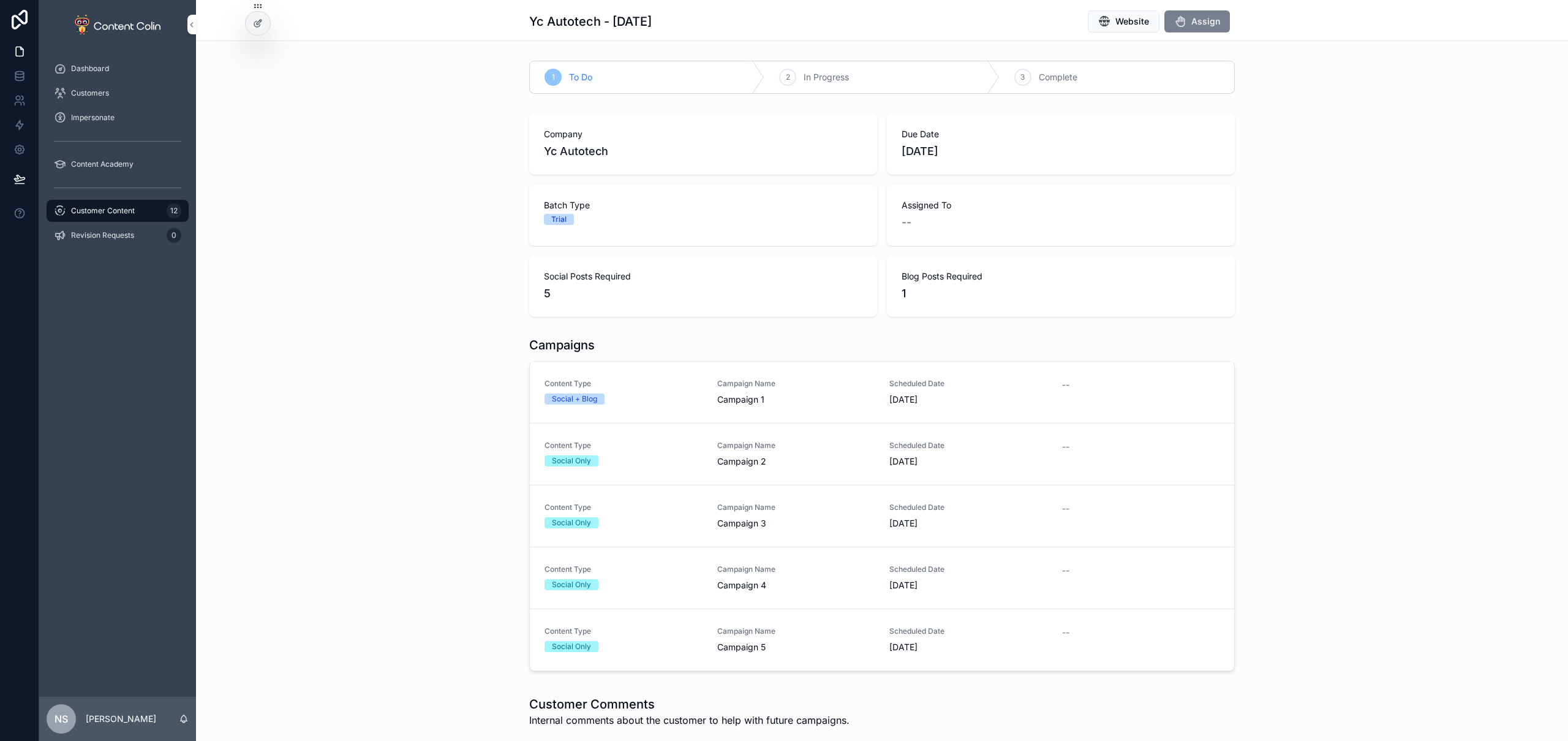
click at [1203, 20] on span "Assign" at bounding box center [1205, 21] width 29 height 12
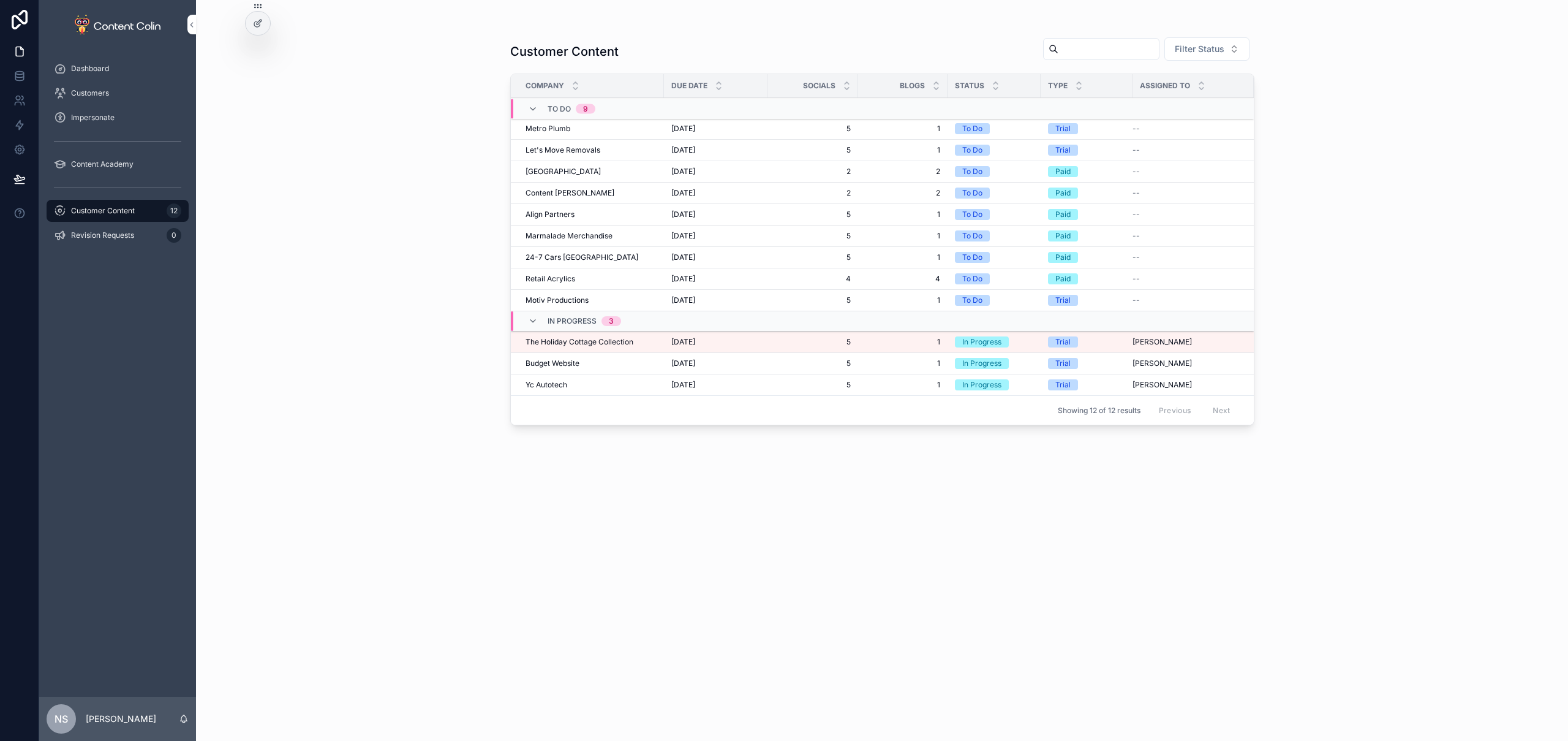
click at [578, 128] on div "Metro Plumb Metro Plumb" at bounding box center [590, 128] width 131 height 10
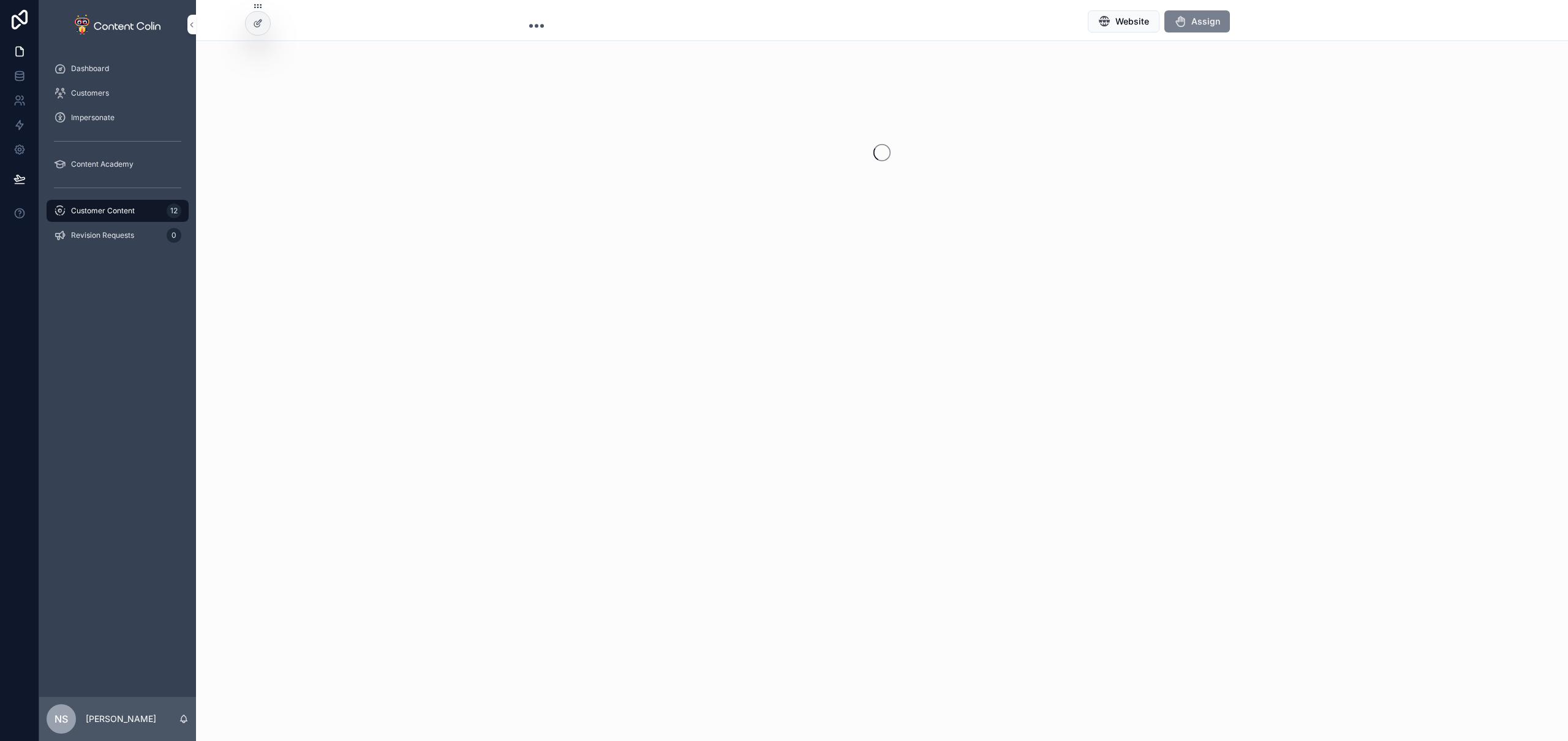
click at [1211, 21] on span "Assign" at bounding box center [1205, 21] width 29 height 12
click at [1336, 22] on icon "Close toast" at bounding box center [1333, 22] width 7 height 7
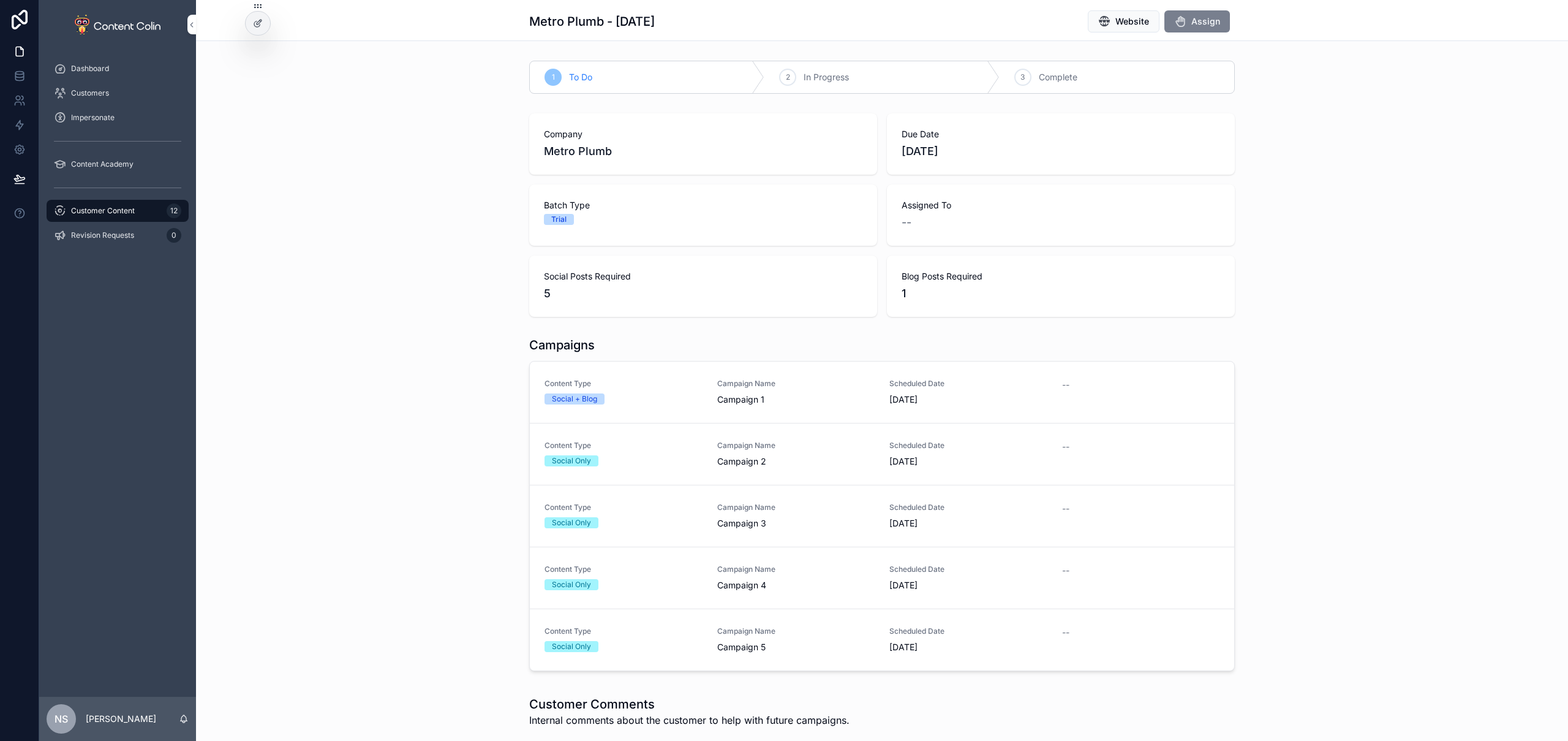
click at [1194, 18] on span "Assign" at bounding box center [1205, 21] width 29 height 12
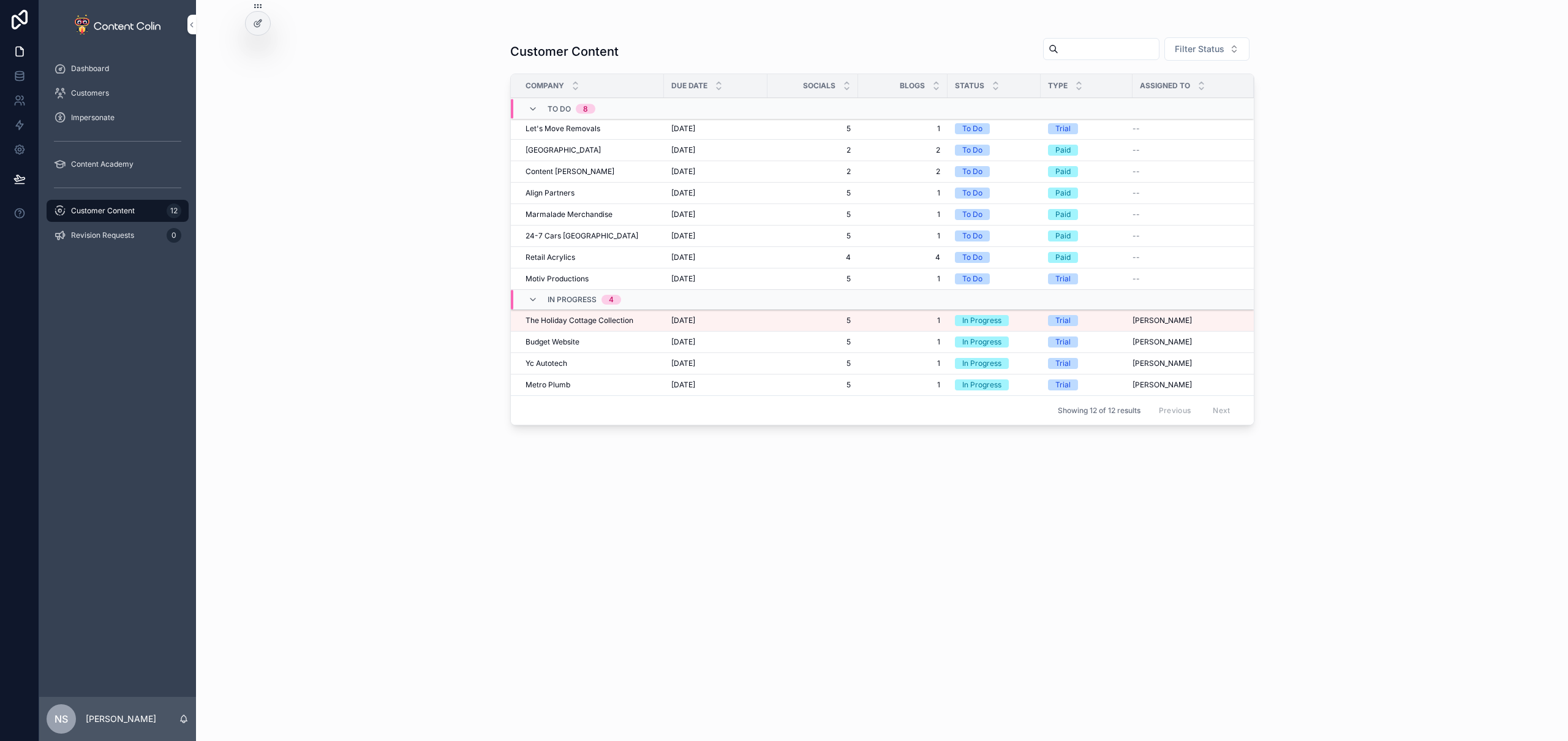
click at [537, 130] on span "Let's Move Removals" at bounding box center [562, 128] width 75 height 10
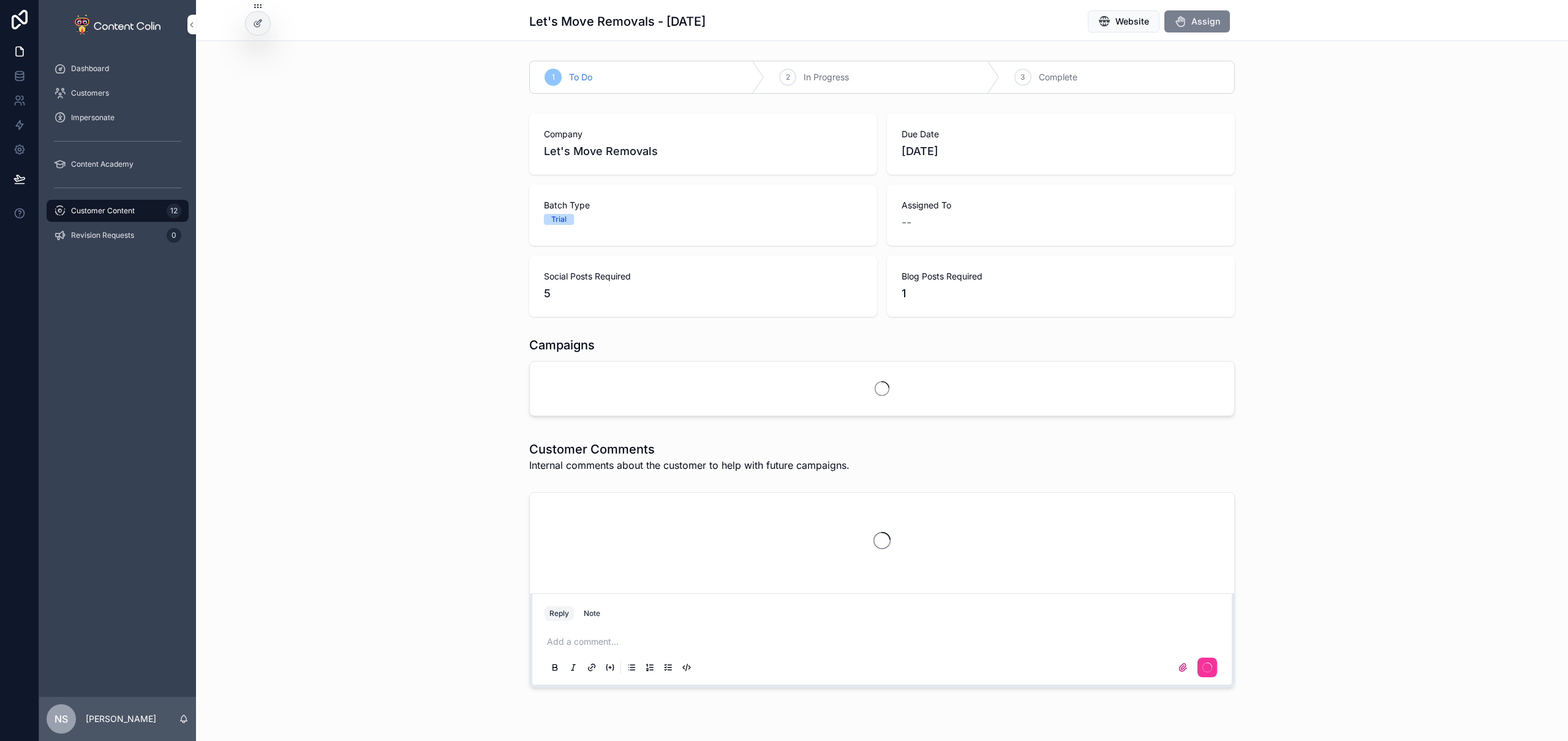
click at [1201, 22] on span "Assign" at bounding box center [1205, 21] width 29 height 12
click at [134, 215] on span "Customer Content" at bounding box center [103, 210] width 63 height 10
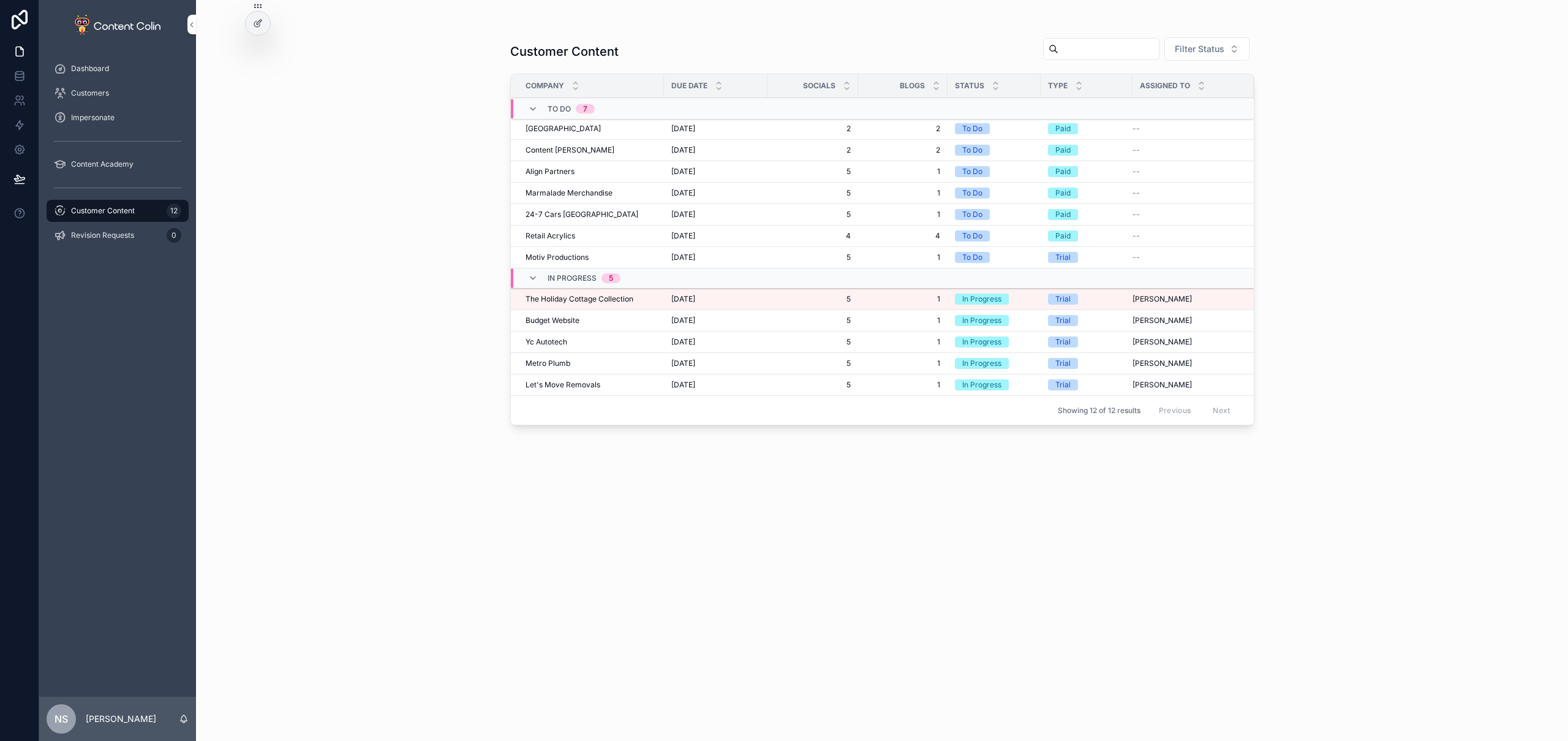
click at [567, 301] on span "The Holiday Cottage Collection" at bounding box center [579, 298] width 108 height 10
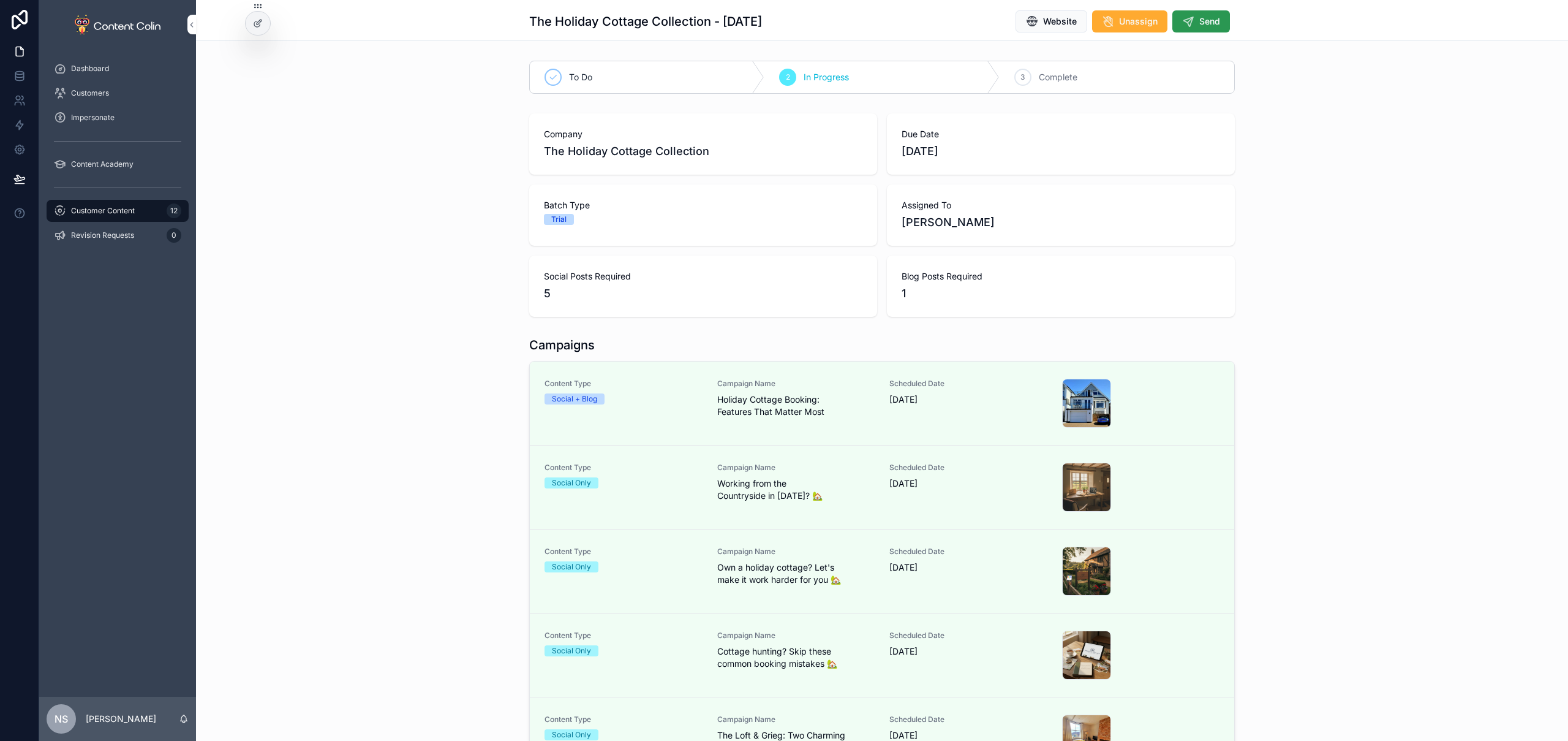
click at [1199, 26] on span "Send" at bounding box center [1210, 21] width 21 height 12
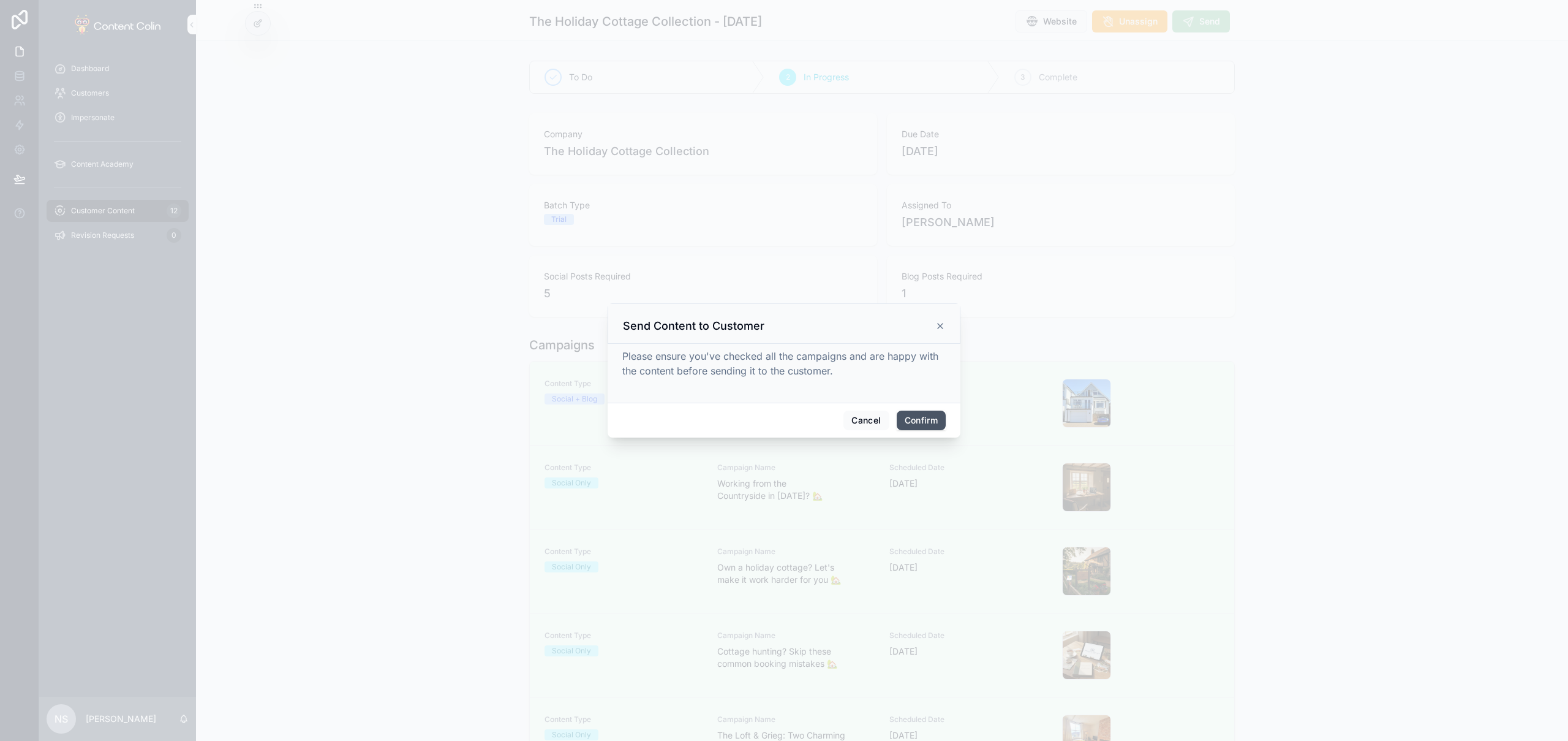
click at [931, 427] on button "Confirm" at bounding box center [921, 420] width 49 height 19
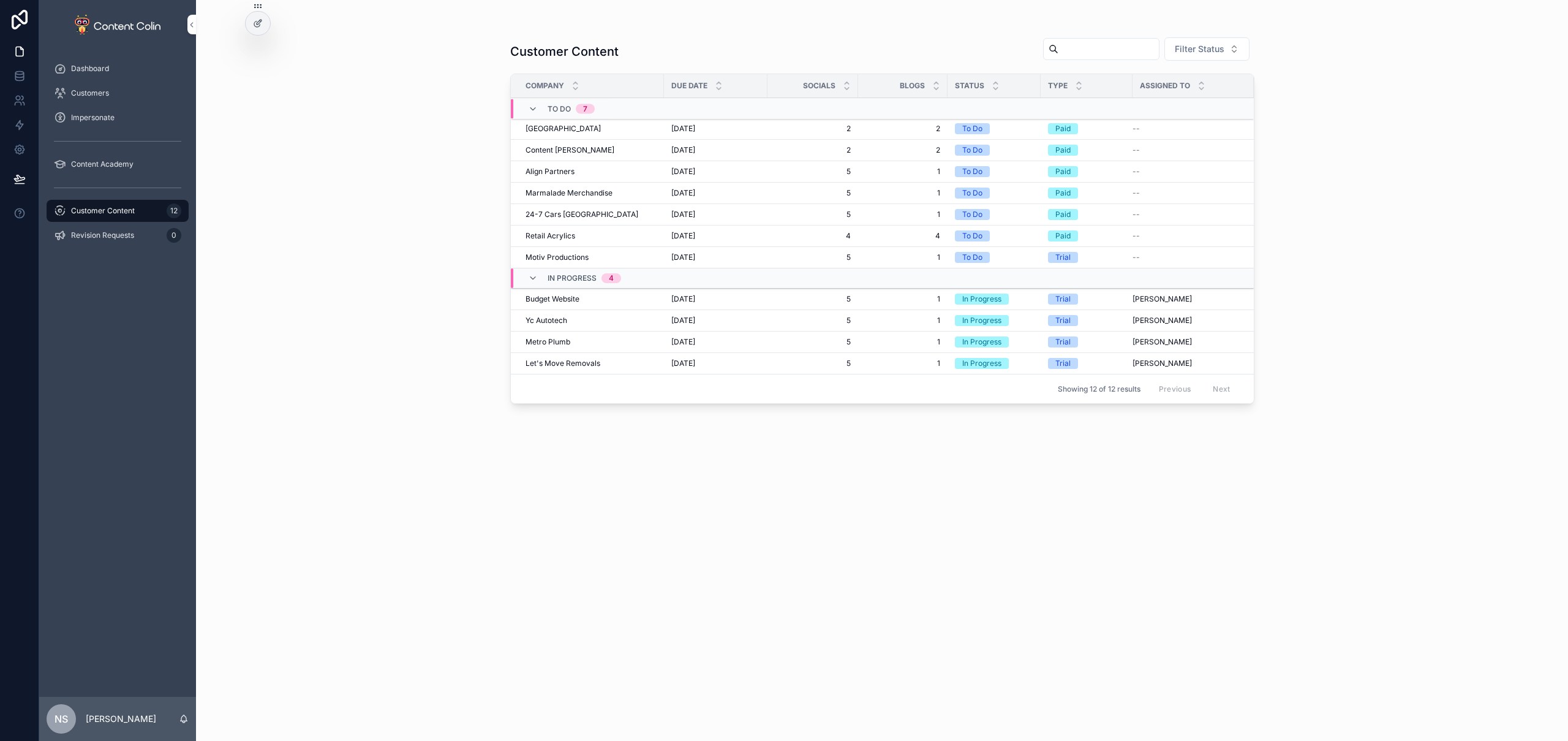
click at [89, 206] on span "Customer Content" at bounding box center [103, 210] width 63 height 10
